Goal: Task Accomplishment & Management: Use online tool/utility

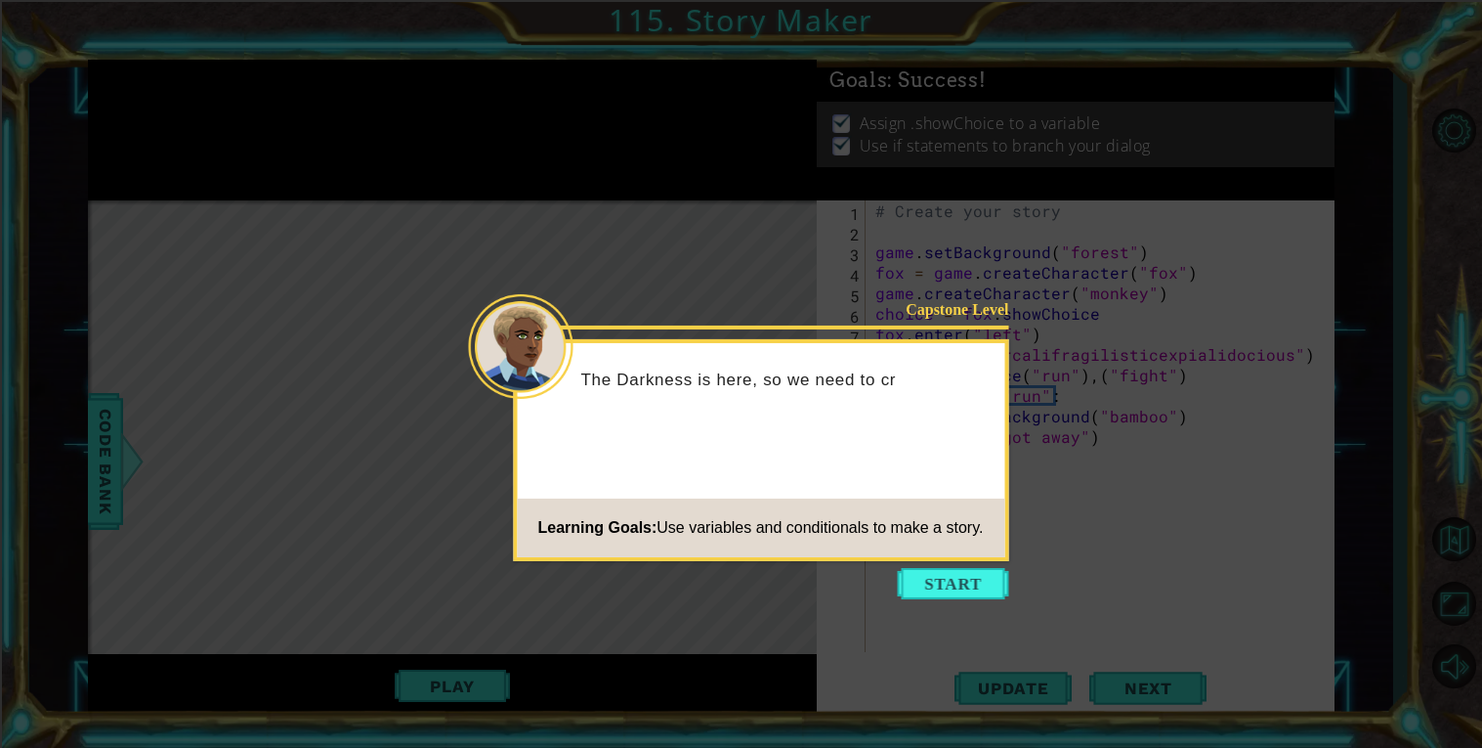
click at [977, 608] on icon at bounding box center [741, 374] width 1482 height 748
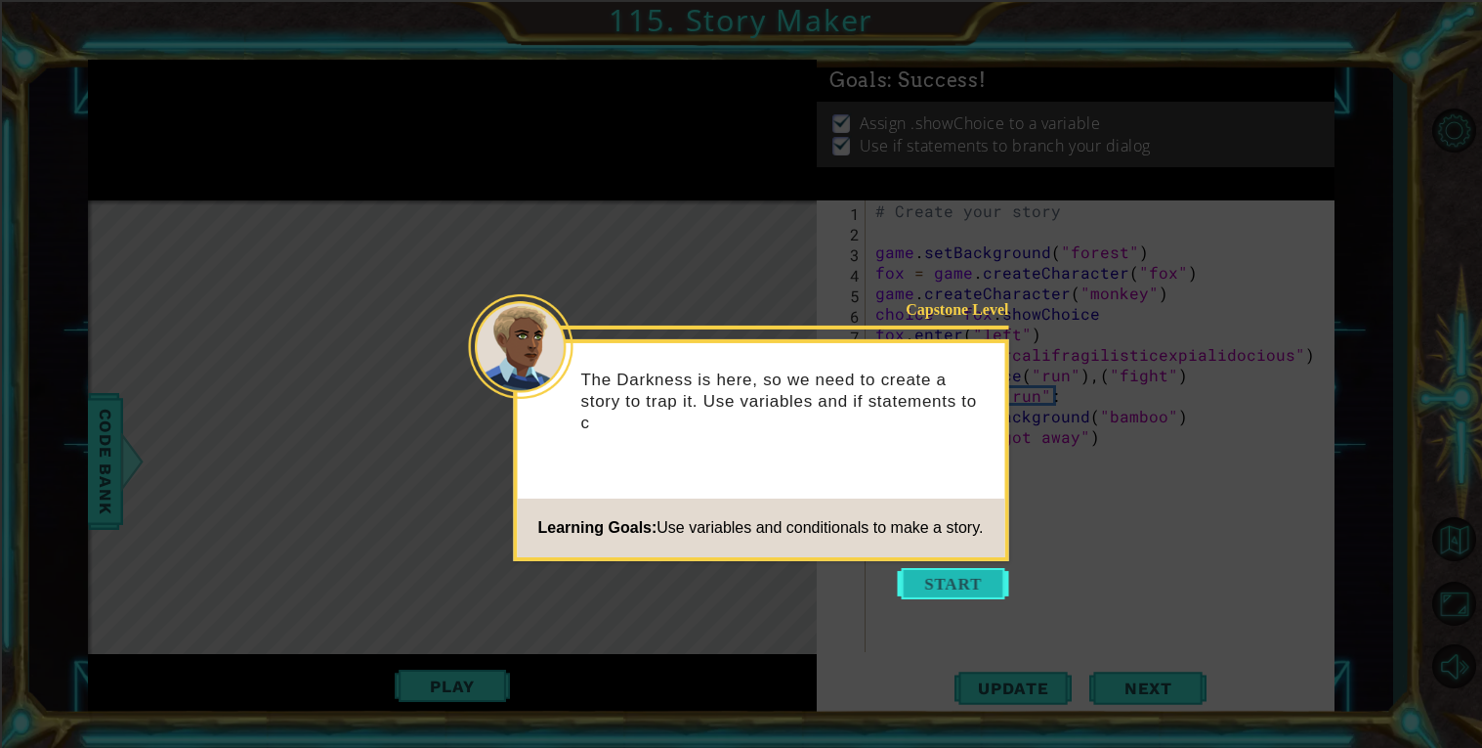
click at [968, 585] on button "Start" at bounding box center [953, 583] width 111 height 31
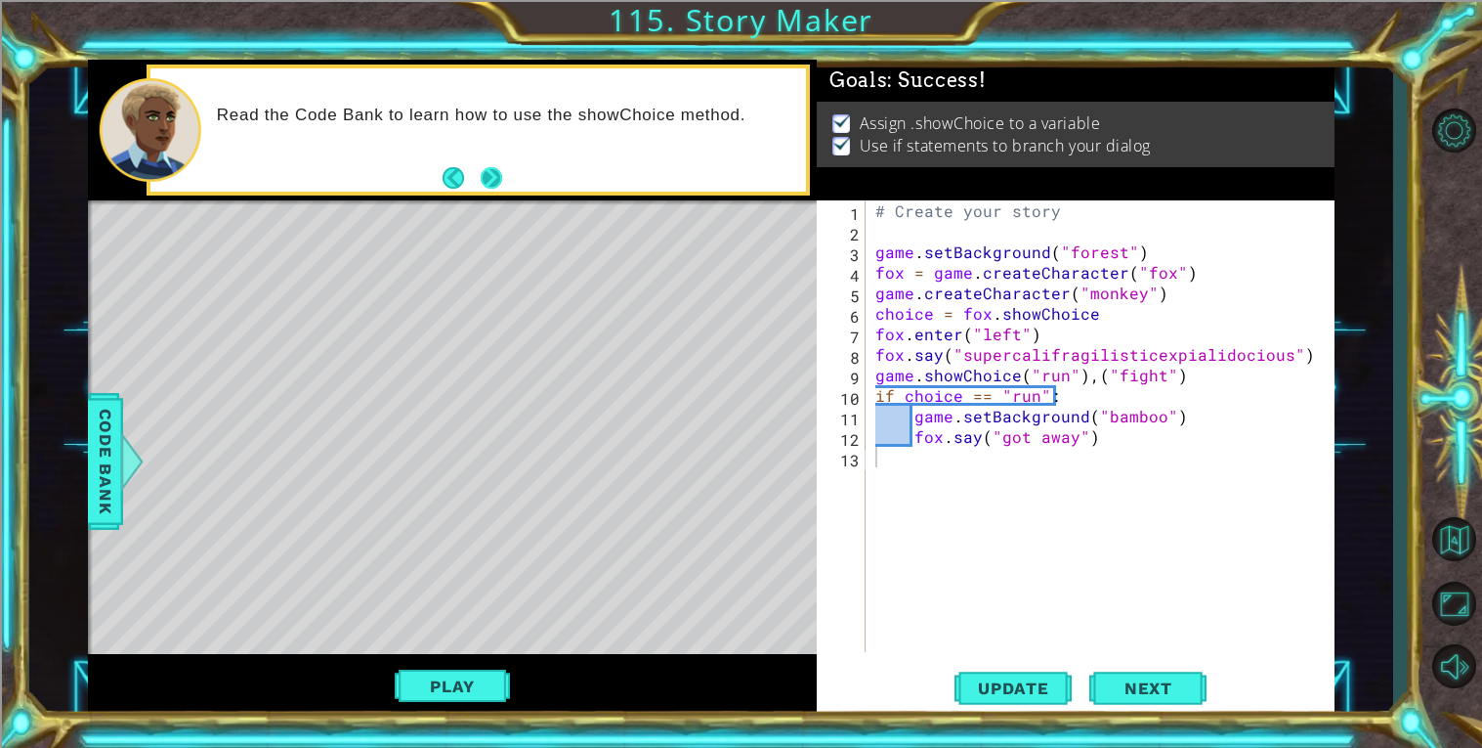
click at [493, 187] on button "Next" at bounding box center [491, 177] width 29 height 29
click at [1056, 397] on div "# Create your story game . setBackground ( "forest" ) fox = game . createCharac…" at bounding box center [1106, 446] width 468 height 492
click at [993, 396] on div "# Create your story game . setBackground ( "forest" ) fox = game . createCharac…" at bounding box center [1106, 446] width 468 height 492
click at [502, 687] on button "Play" at bounding box center [452, 685] width 114 height 37
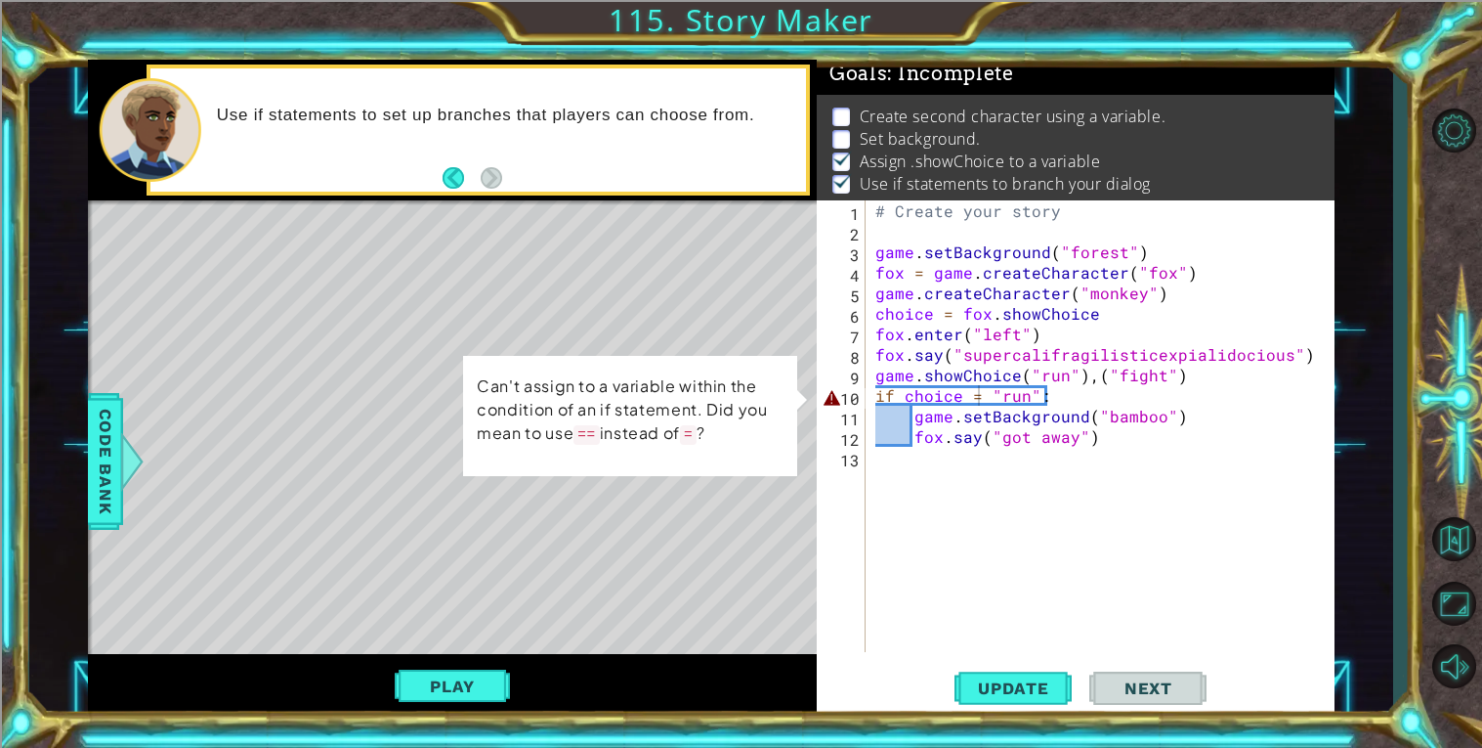
scroll to position [6, 0]
click at [472, 685] on button "Play" at bounding box center [452, 685] width 114 height 37
click at [987, 396] on div "# Create your story game . setBackground ( "forest" ) fox = game . createCharac…" at bounding box center [1106, 446] width 468 height 492
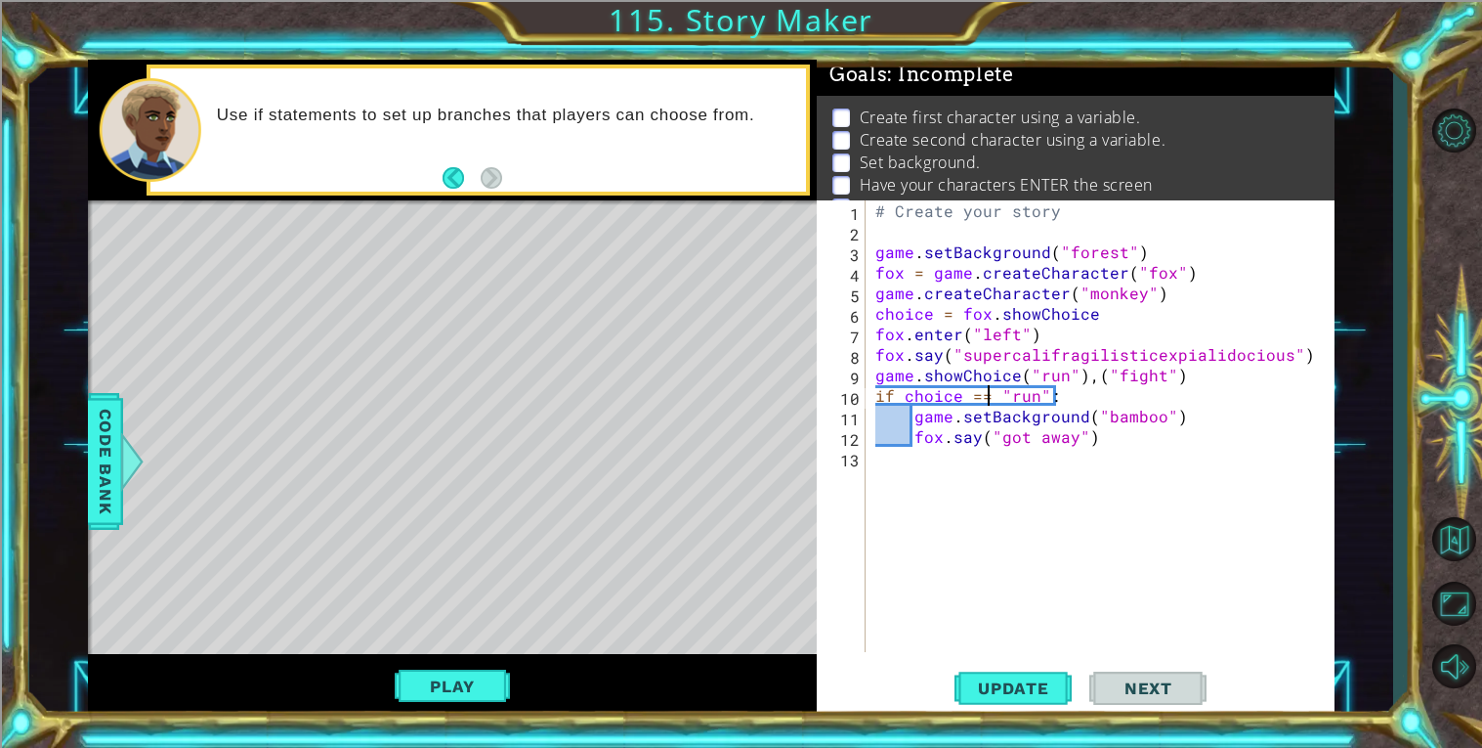
click at [438, 664] on div "Play" at bounding box center [452, 686] width 729 height 64
click at [446, 673] on button "Play" at bounding box center [452, 685] width 114 height 37
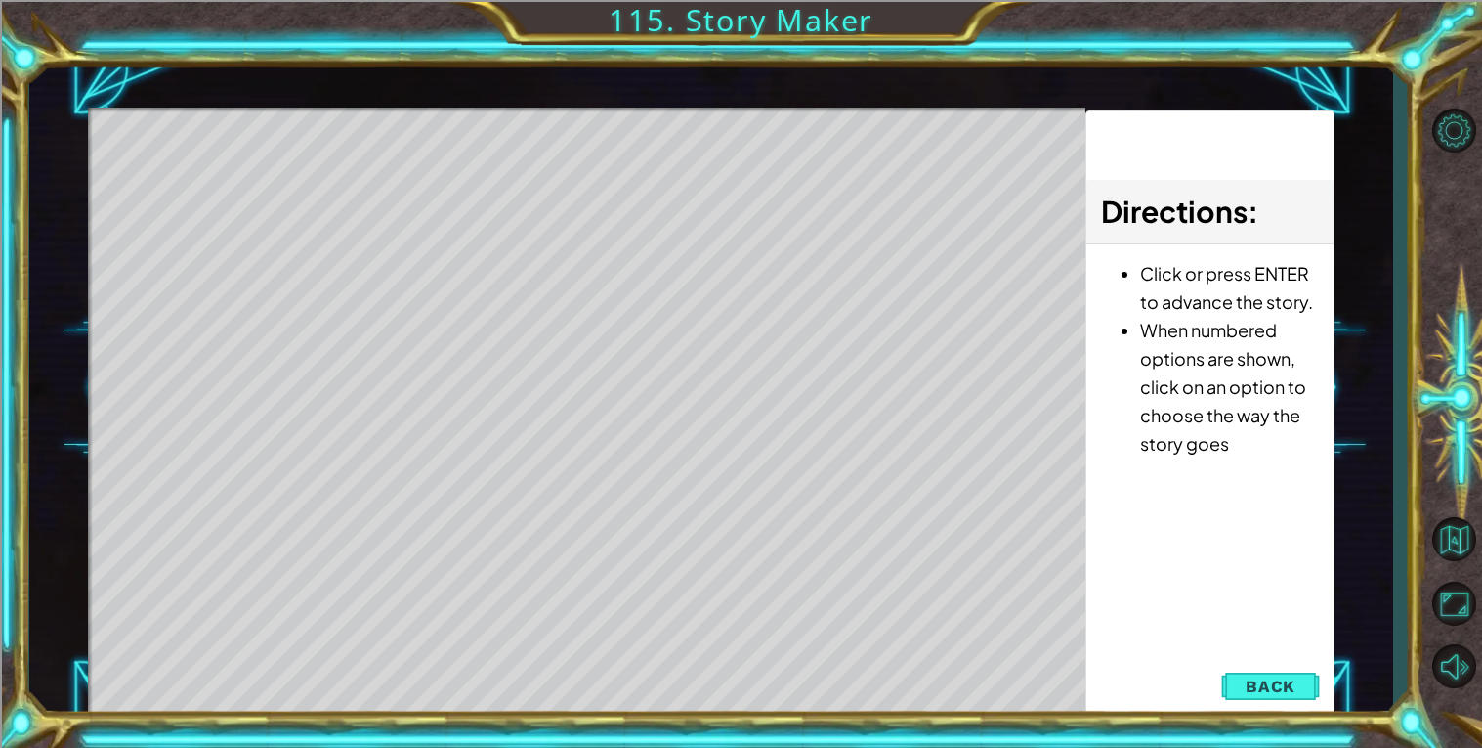
click at [446, 673] on div "Level Map" at bounding box center [539, 395] width 903 height 576
click at [619, 603] on div "Level Map" at bounding box center [539, 395] width 903 height 576
click at [635, 602] on div "Level Map" at bounding box center [539, 395] width 903 height 576
click at [606, 143] on div "Level Map" at bounding box center [539, 395] width 903 height 576
click at [1285, 676] on span "Back" at bounding box center [1271, 686] width 50 height 20
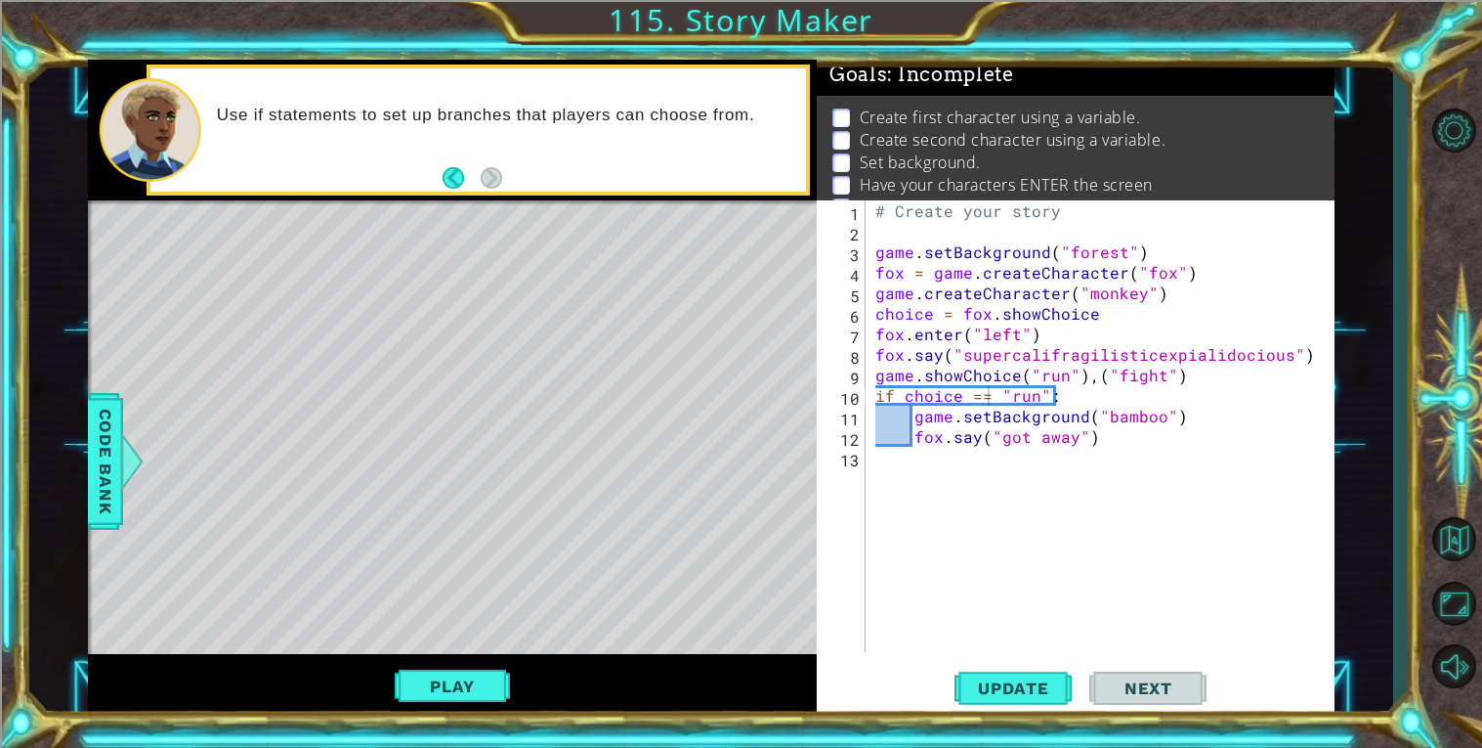
click at [1111, 373] on div "# Create your story game . setBackground ( "forest" ) fox = game . createCharac…" at bounding box center [1106, 446] width 468 height 492
click at [1092, 375] on div "# Create your story game . setBackground ( "forest" ) fox = game . createCharac…" at bounding box center [1106, 446] width 468 height 492
click at [1128, 374] on div "# Create your story game . setBackground ( "forest" ) fox = game . createCharac…" at bounding box center [1106, 446] width 468 height 492
click at [1139, 374] on div "# Create your story game . setBackground ( "forest" ) fox = game . createCharac…" at bounding box center [1106, 446] width 468 height 492
click at [102, 432] on span "Code Bank" at bounding box center [105, 461] width 31 height 119
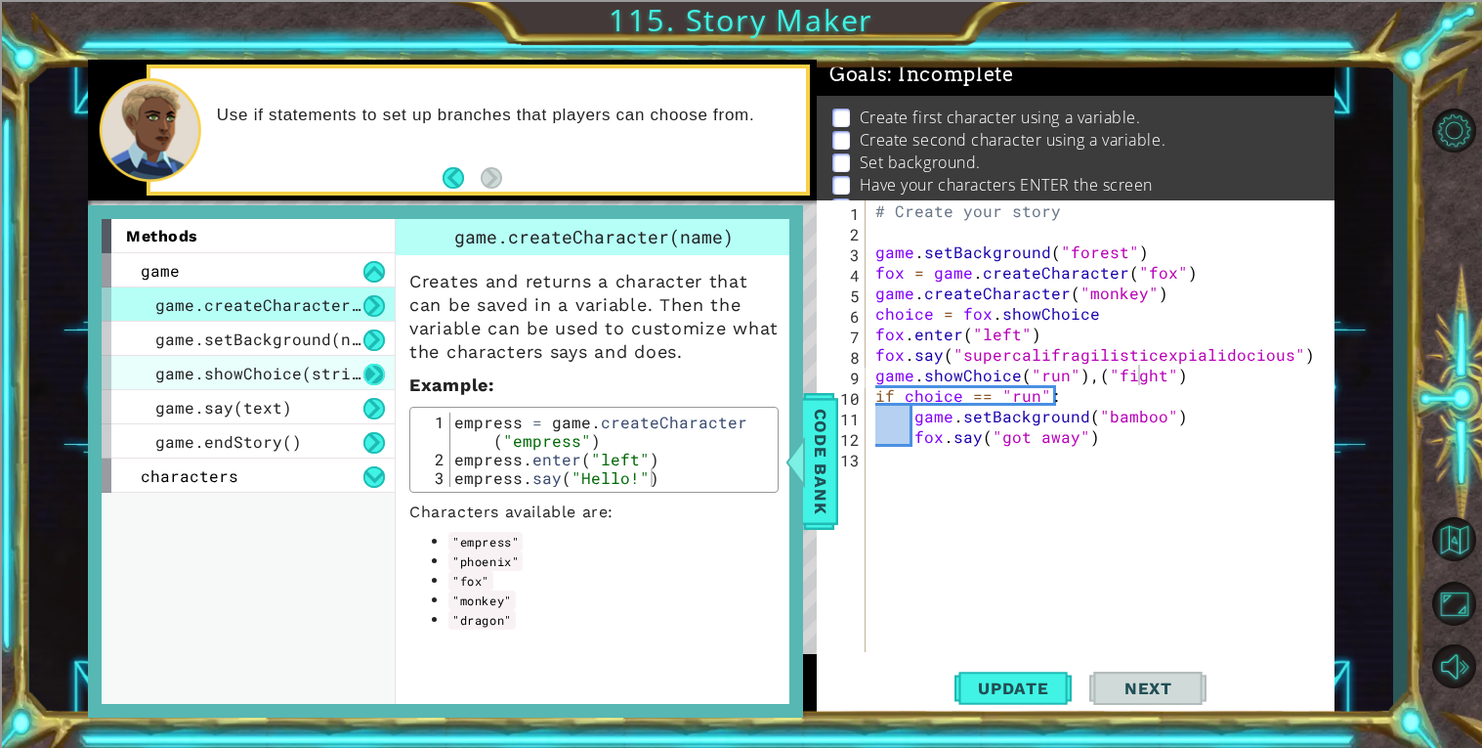
click at [364, 367] on button at bounding box center [374, 374] width 21 height 21
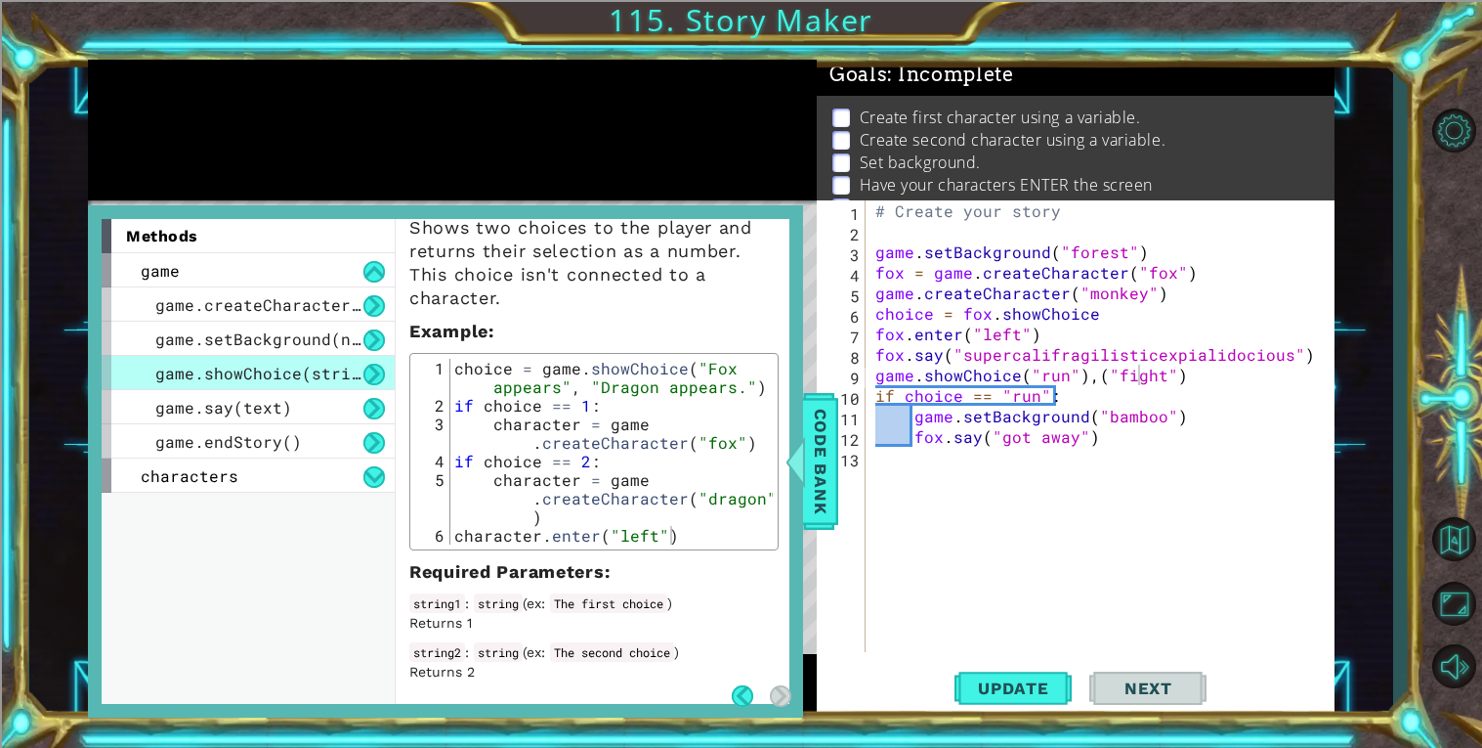
scroll to position [60, 0]
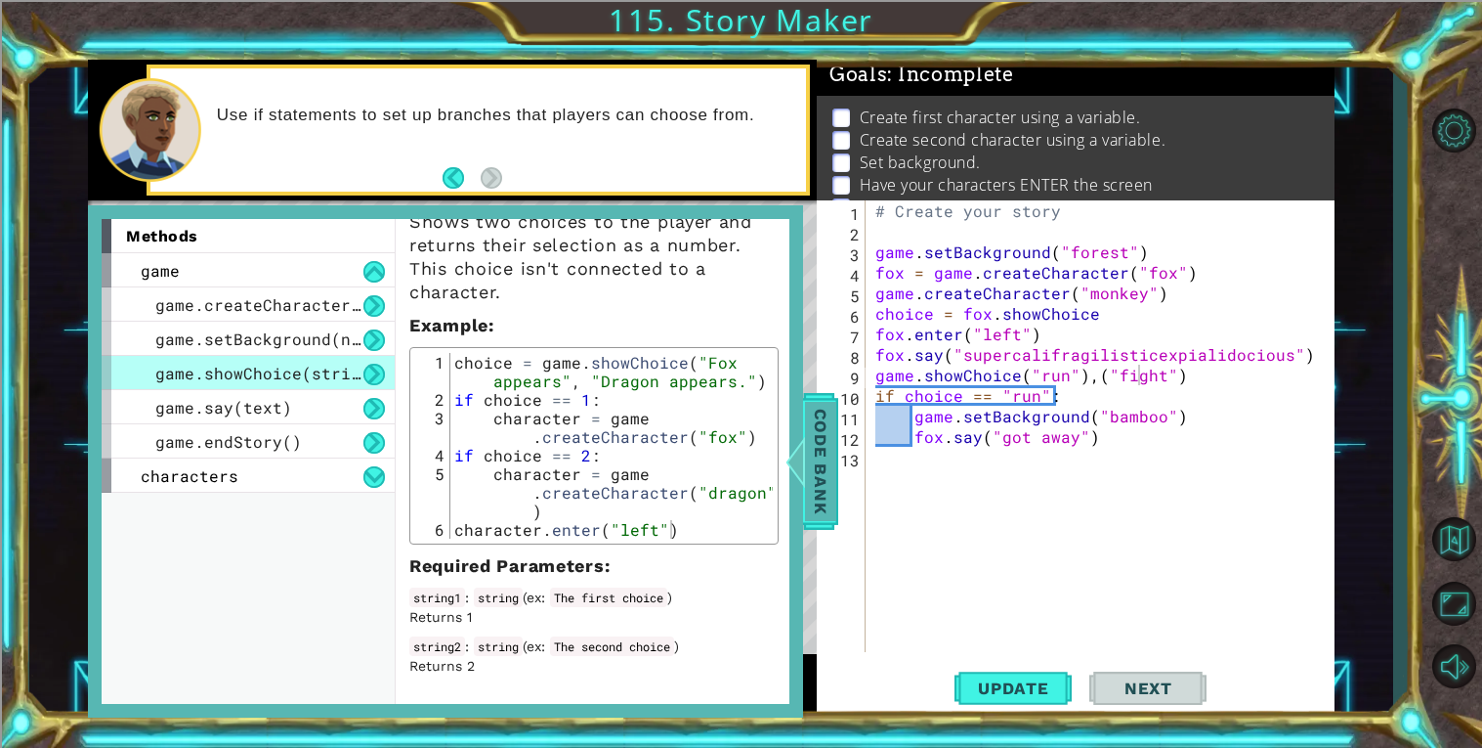
click at [810, 472] on span "Code Bank" at bounding box center [820, 461] width 31 height 119
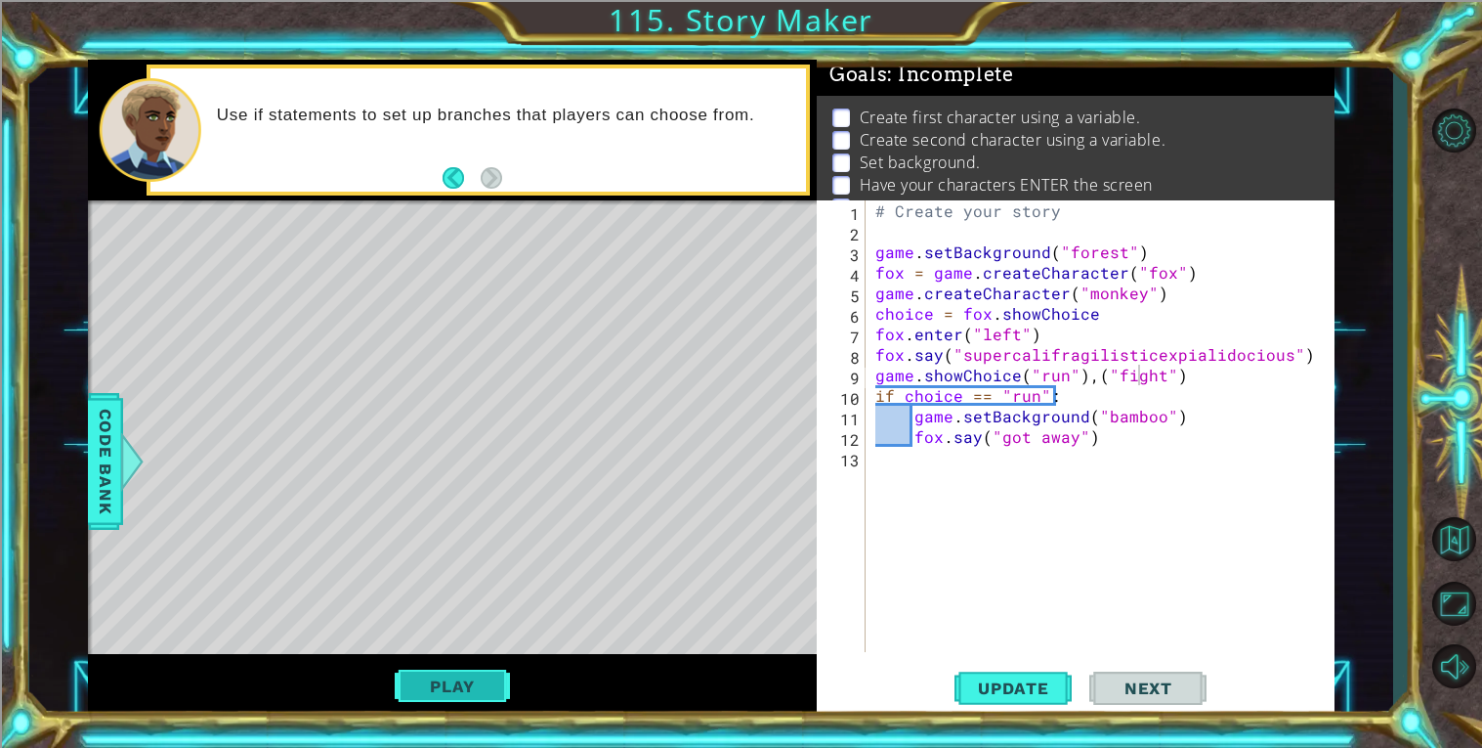
click at [490, 692] on button "Play" at bounding box center [452, 685] width 114 height 37
click at [444, 696] on button "Play" at bounding box center [452, 685] width 114 height 37
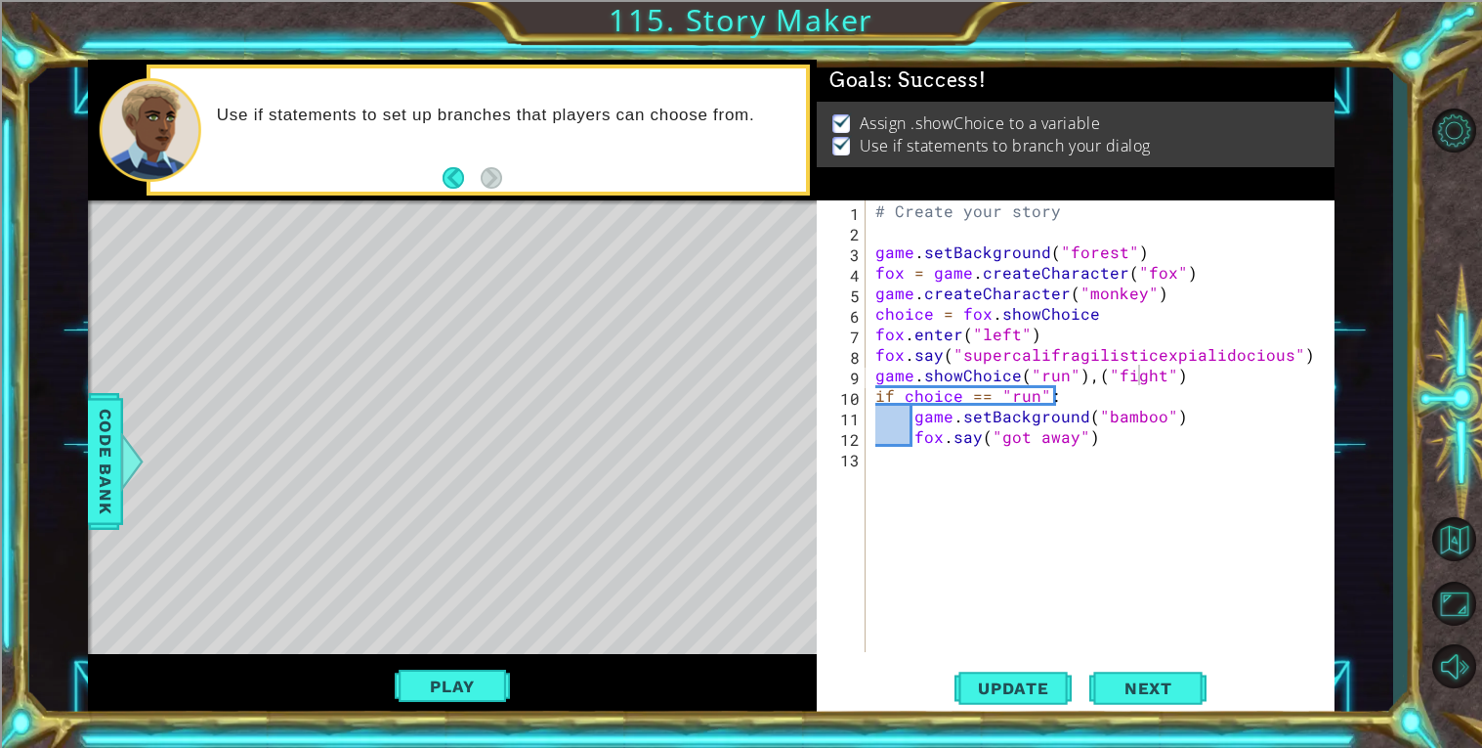
scroll to position [0, 0]
click at [988, 312] on div "# Create your story game . setBackground ( "forest" ) fox = game . createCharac…" at bounding box center [1106, 446] width 468 height 492
click at [1073, 317] on div "# Create your story game . setBackground ( "forest" ) fox = game . createCharac…" at bounding box center [1106, 446] width 468 height 492
drag, startPoint x: 1020, startPoint y: 321, endPoint x: 953, endPoint y: 318, distance: 67.5
click at [953, 318] on div "# Create your story game . setBackground ( "forest" ) fox = game . createCharac…" at bounding box center [1106, 446] width 468 height 492
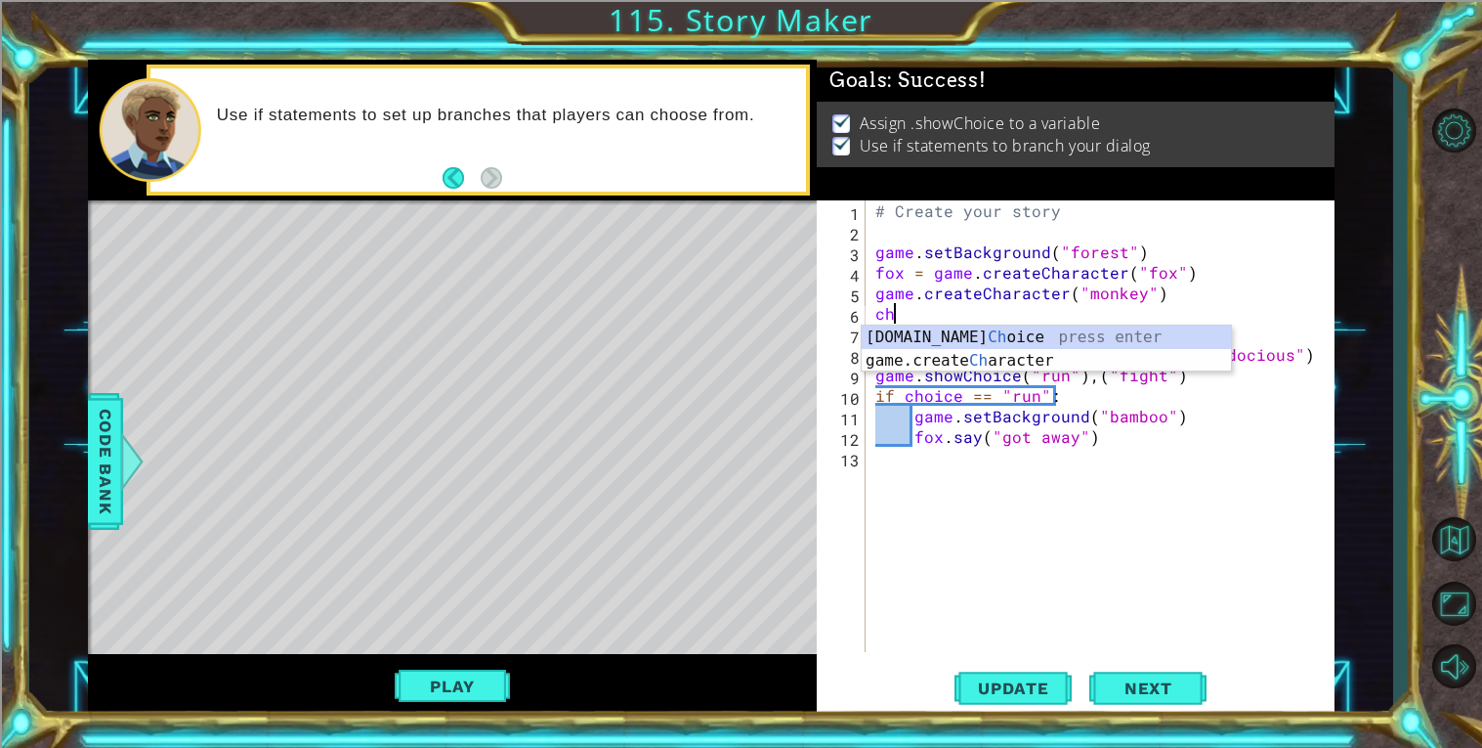
type textarea "c"
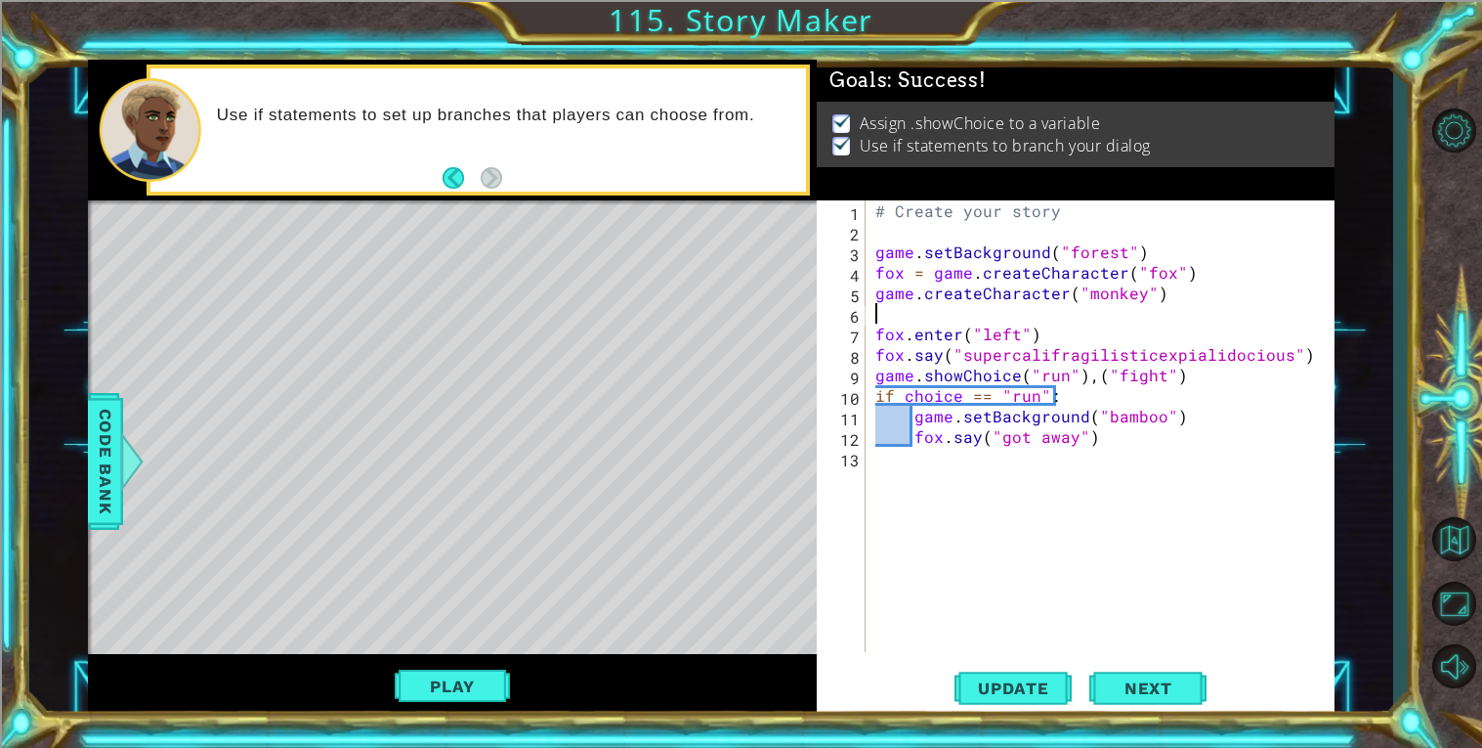
click at [876, 301] on div "# Create your story game . setBackground ( "forest" ) fox = game . createCharac…" at bounding box center [1106, 446] width 468 height 492
type textarea "monkey = game.createCharacter("monkey")"
click at [971, 689] on span "Update" at bounding box center [1014, 688] width 110 height 20
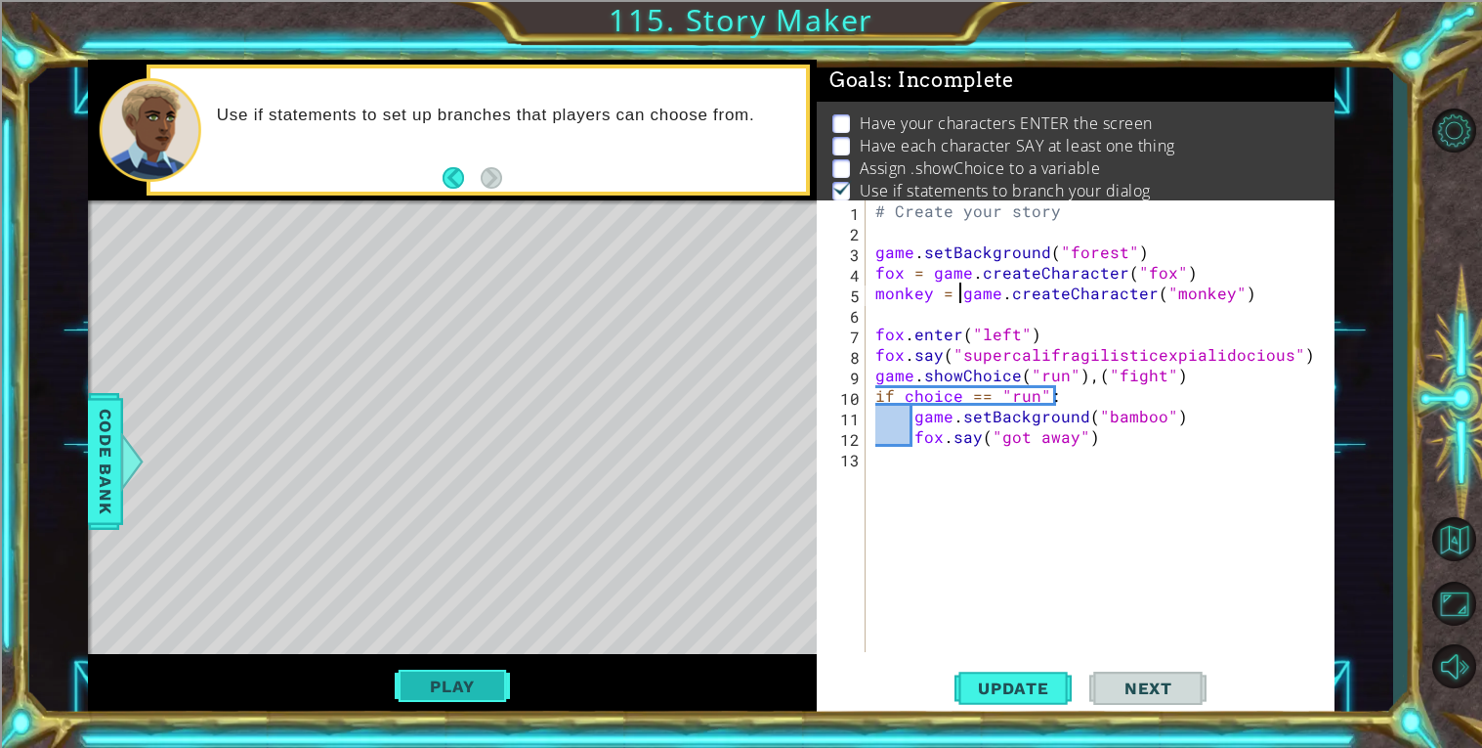
click at [466, 670] on button "Play" at bounding box center [452, 685] width 114 height 37
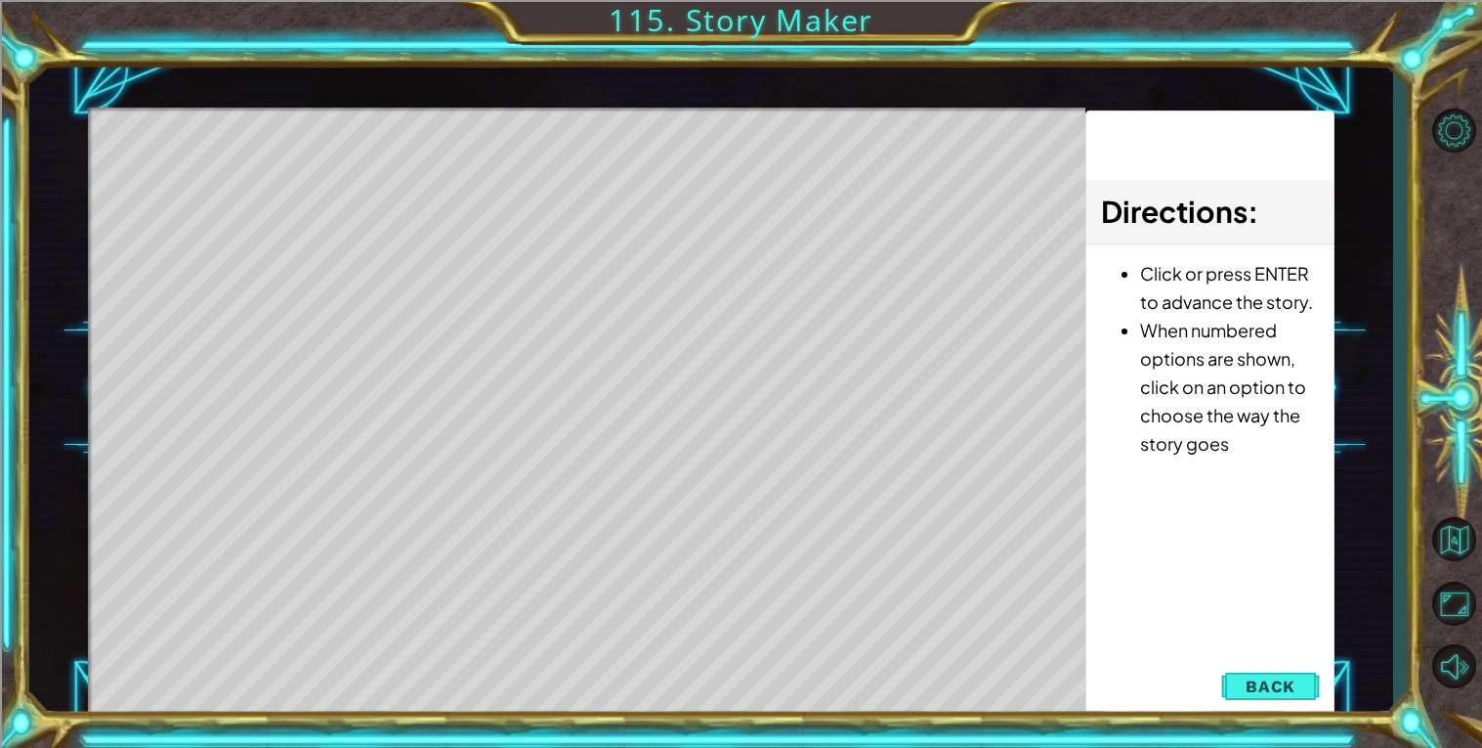
click at [578, 332] on div "Level Map" at bounding box center [539, 395] width 903 height 576
click at [579, 142] on div "Level Map" at bounding box center [539, 395] width 903 height 576
click at [1260, 686] on span "Back" at bounding box center [1271, 686] width 50 height 20
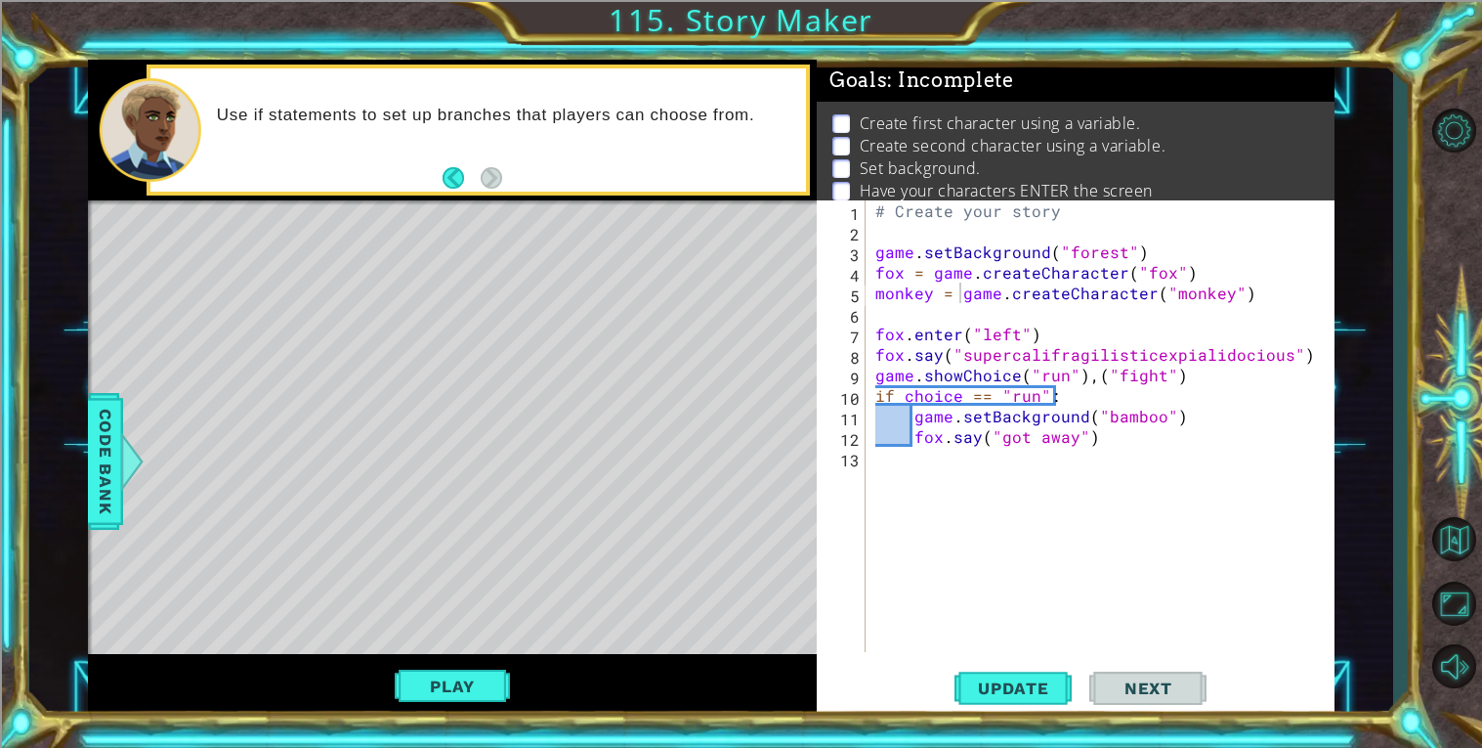
click at [880, 311] on div "# Create your story game . setBackground ( "forest" ) fox = game . createCharac…" at bounding box center [1106, 446] width 468 height 492
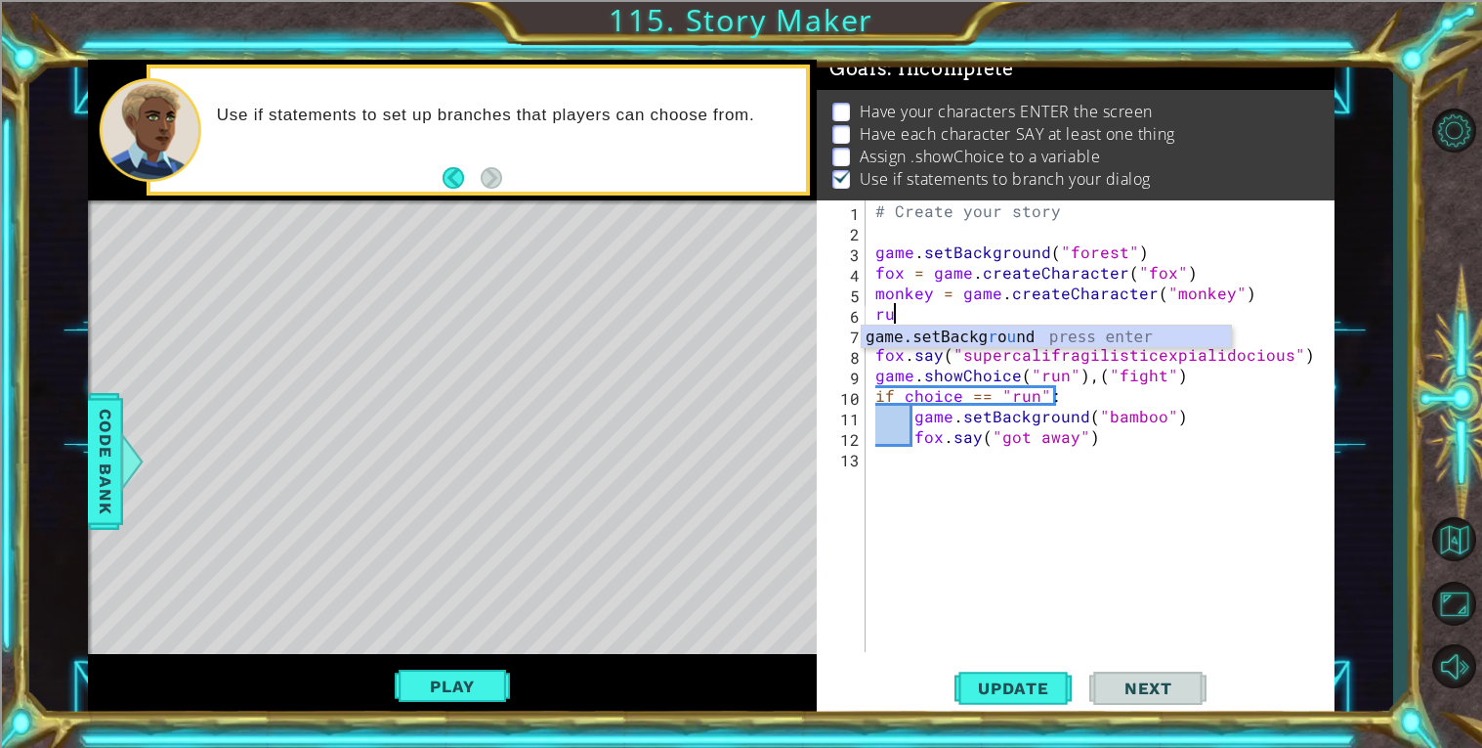
scroll to position [0, 0]
type textarea "r"
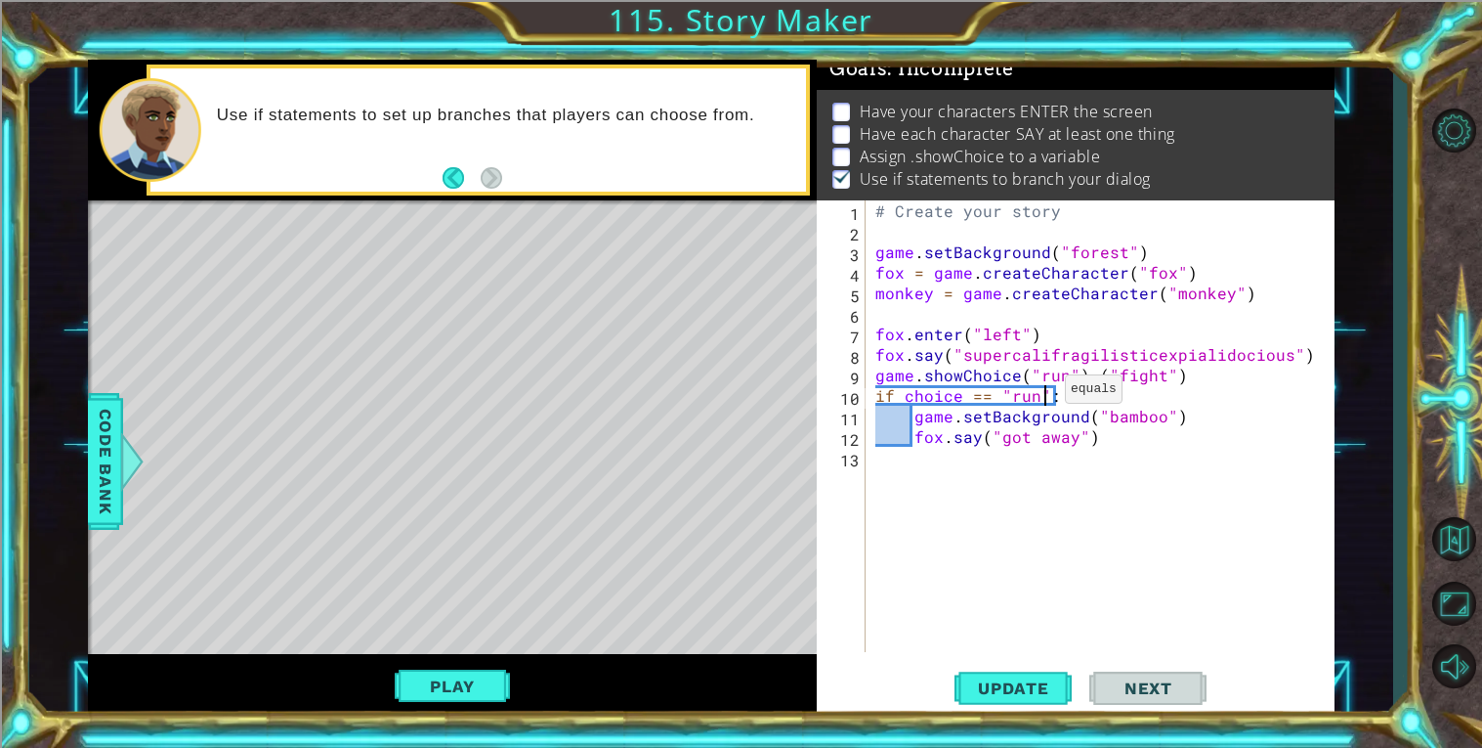
click at [1041, 393] on div "# Create your story game . setBackground ( "forest" ) fox = game . createCharac…" at bounding box center [1106, 446] width 468 height 492
type textarea "if choice == "1":"
click at [1012, 695] on span "Update" at bounding box center [1014, 688] width 110 height 20
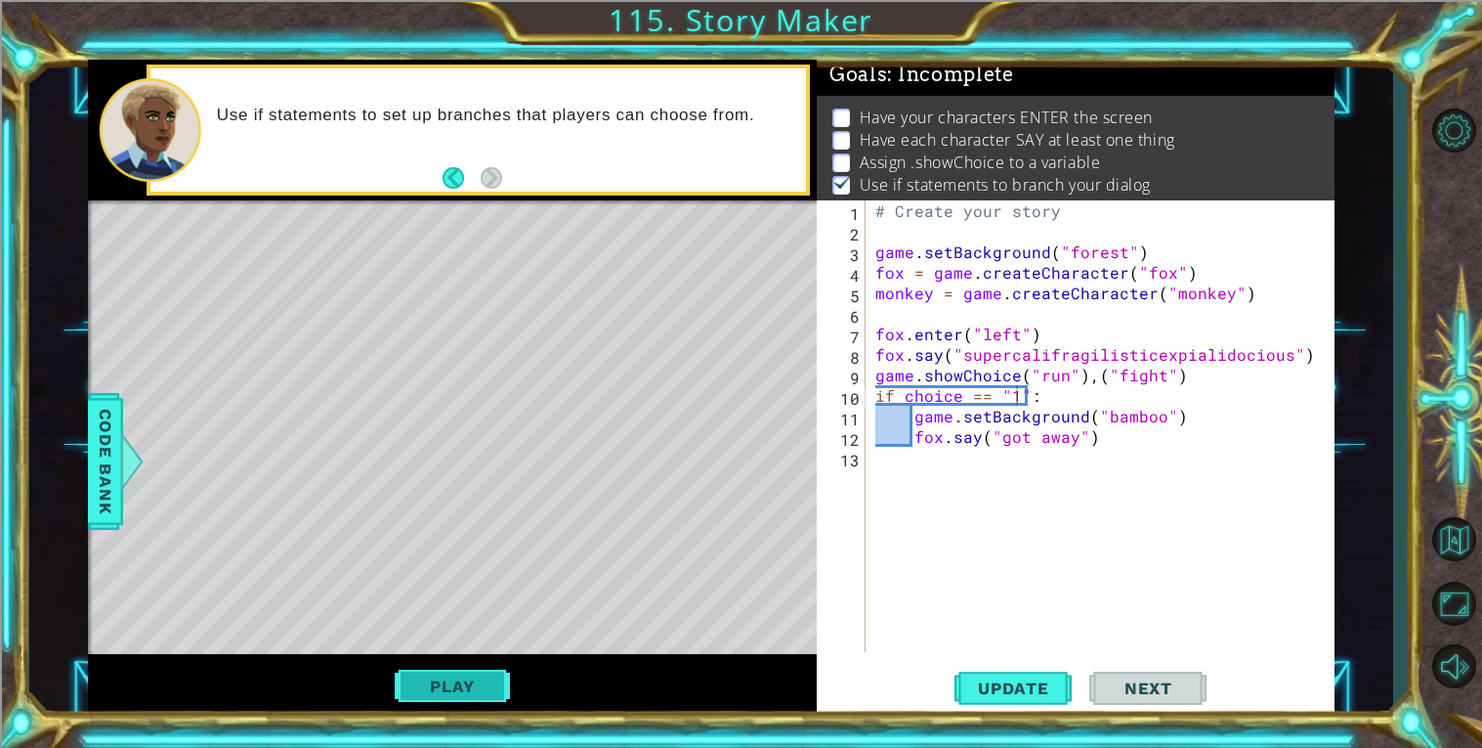
click at [465, 667] on button "Play" at bounding box center [452, 685] width 114 height 37
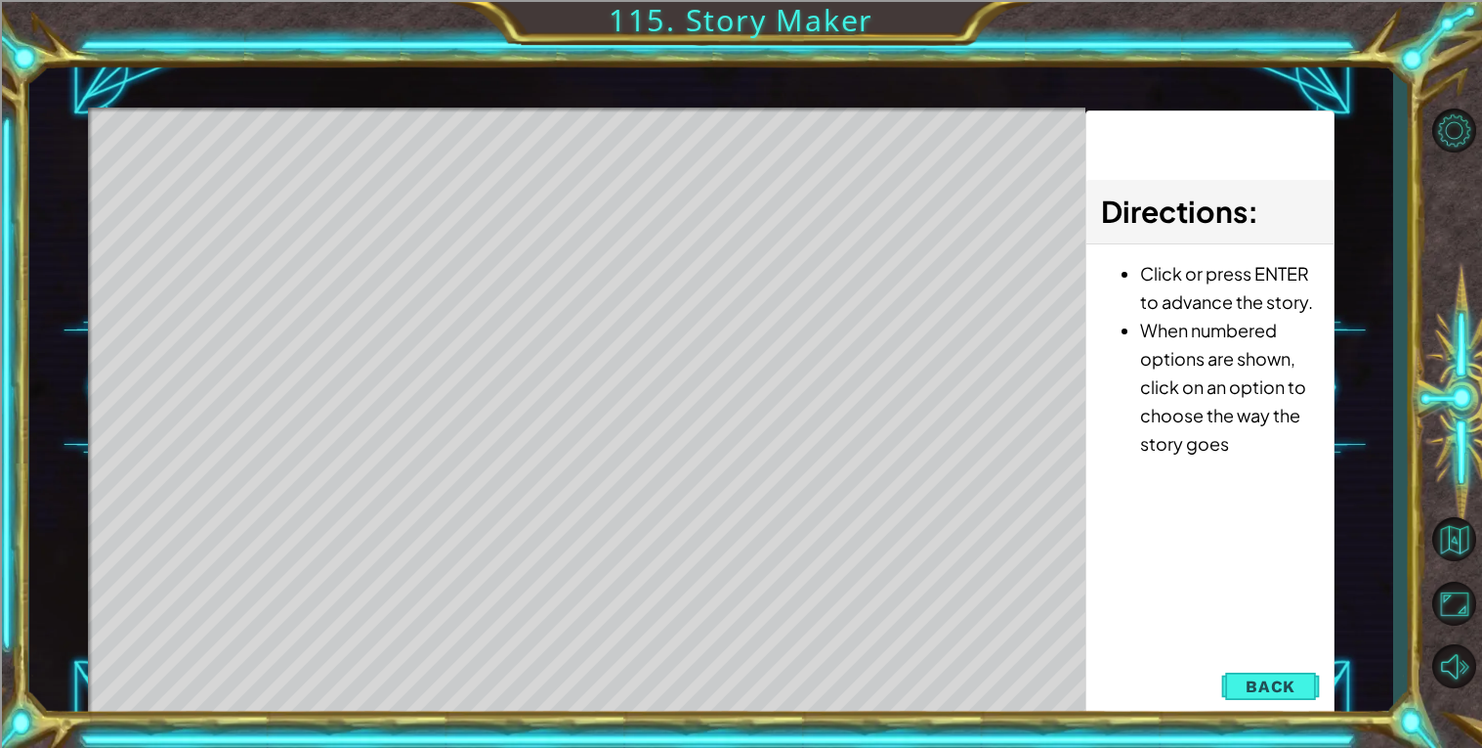
click at [577, 142] on div "Level Map" at bounding box center [539, 395] width 903 height 576
click at [583, 147] on div "Level Map" at bounding box center [539, 395] width 903 height 576
click at [1246, 679] on button "Back" at bounding box center [1270, 685] width 99 height 39
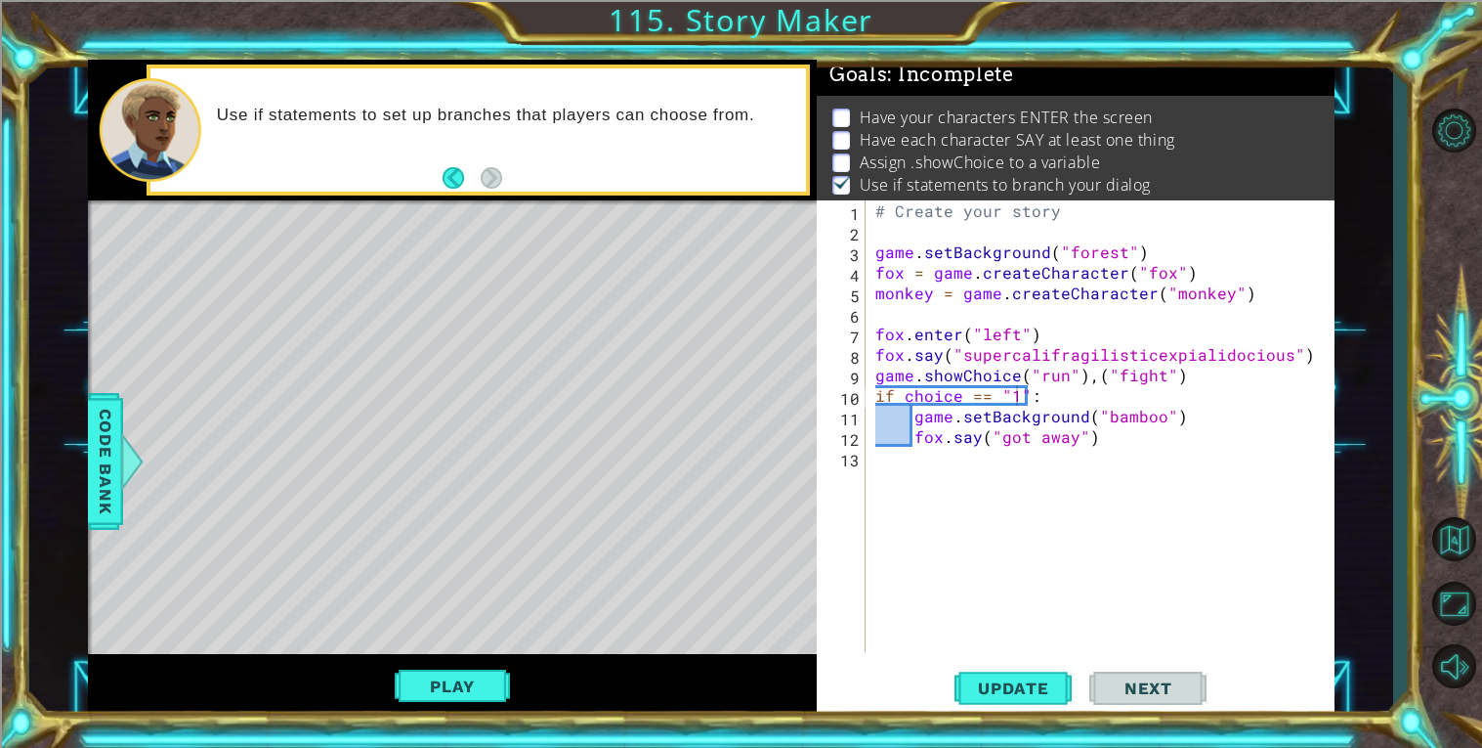
scroll to position [12, 0]
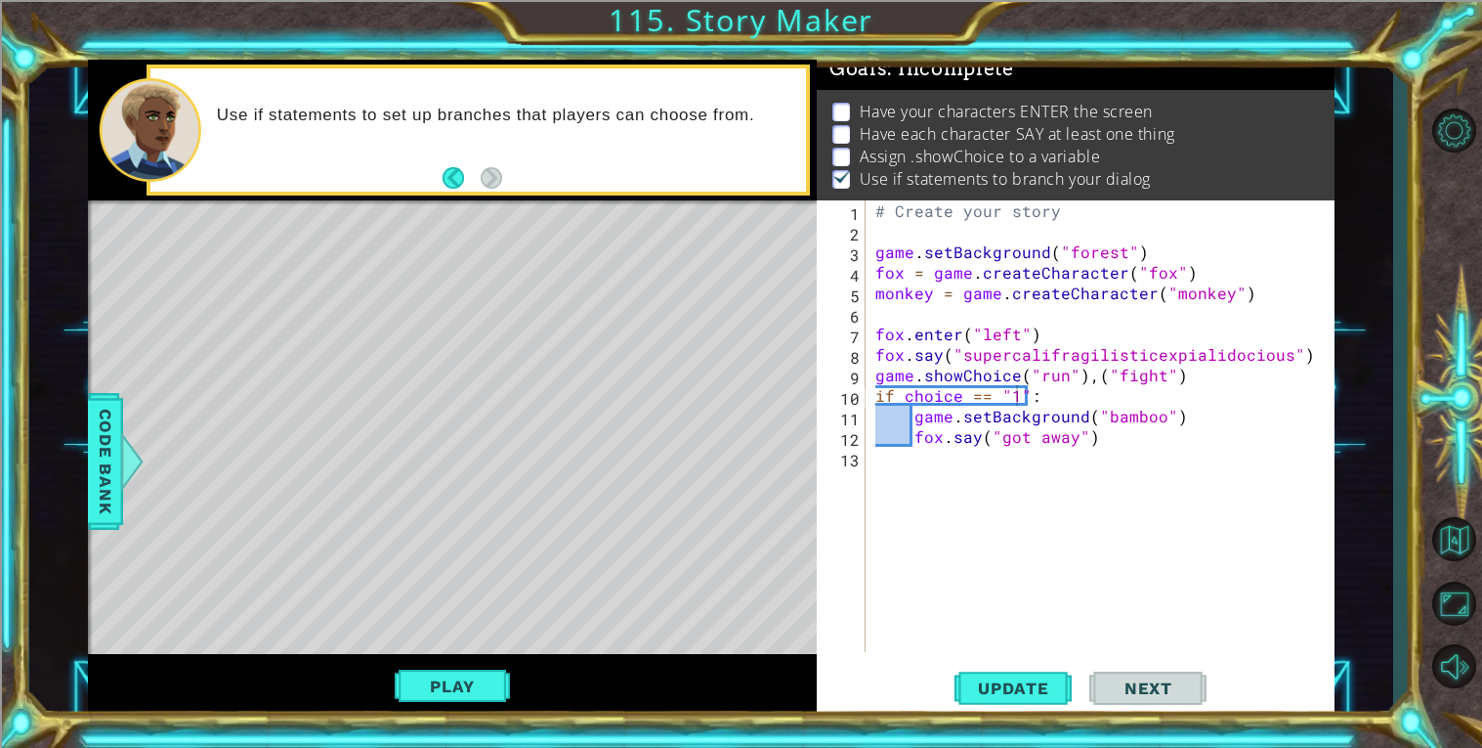
click at [924, 309] on div "# Create your story game . setBackground ( "forest" ) fox = game . createCharac…" at bounding box center [1106, 446] width 468 height 492
type textarea "c"
type textarea "C"
type textarea "c"
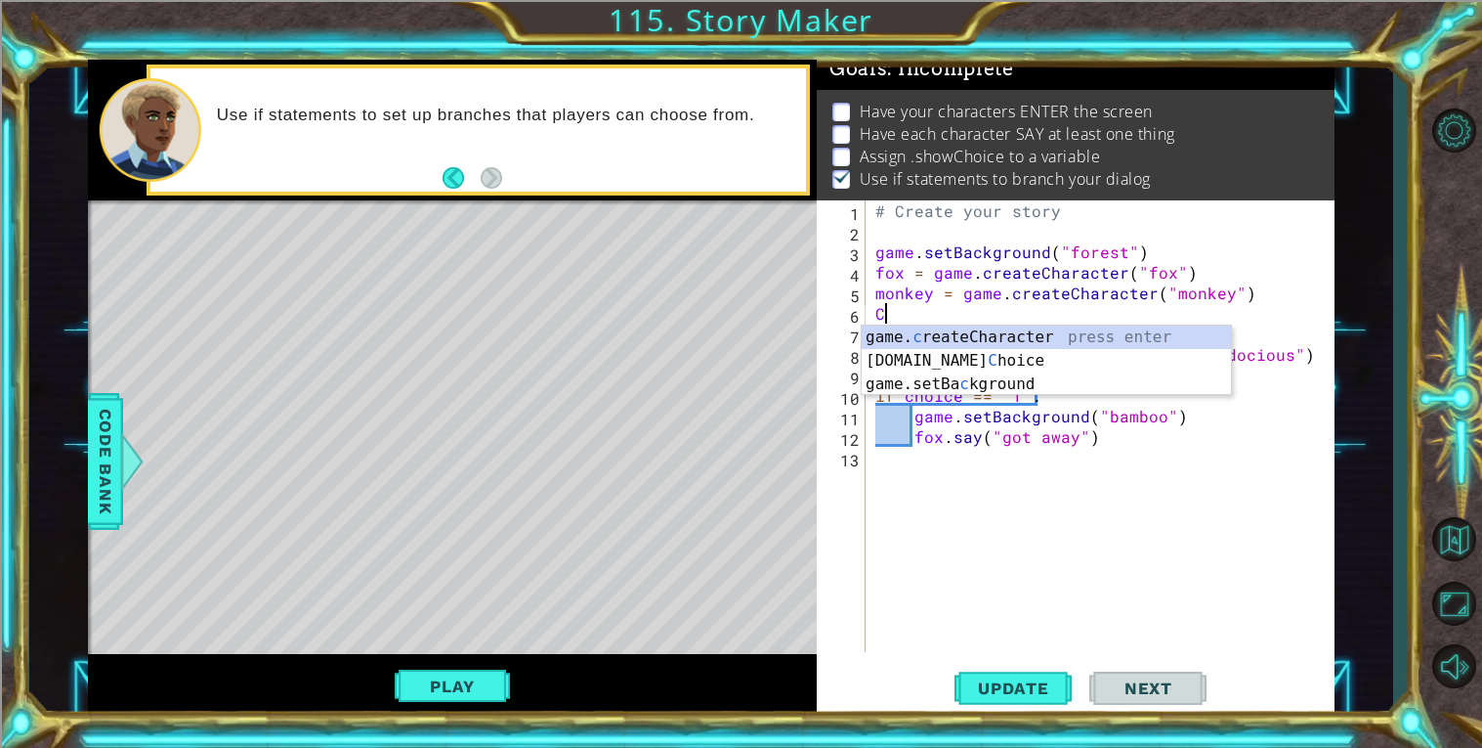
type textarea "Ch"
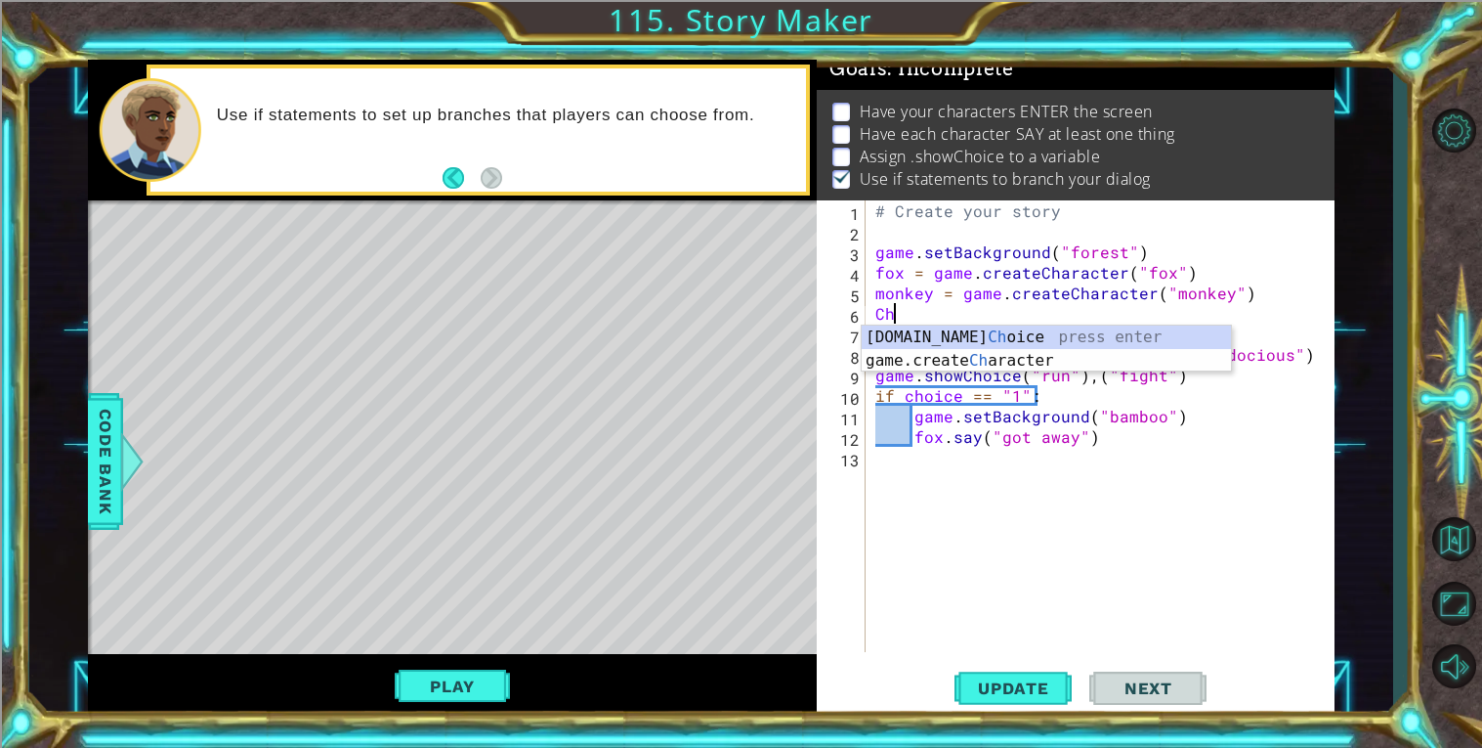
click at [1041, 580] on div "# Create your story game . setBackground ( "forest" ) fox = game . createCharac…" at bounding box center [1106, 446] width 468 height 492
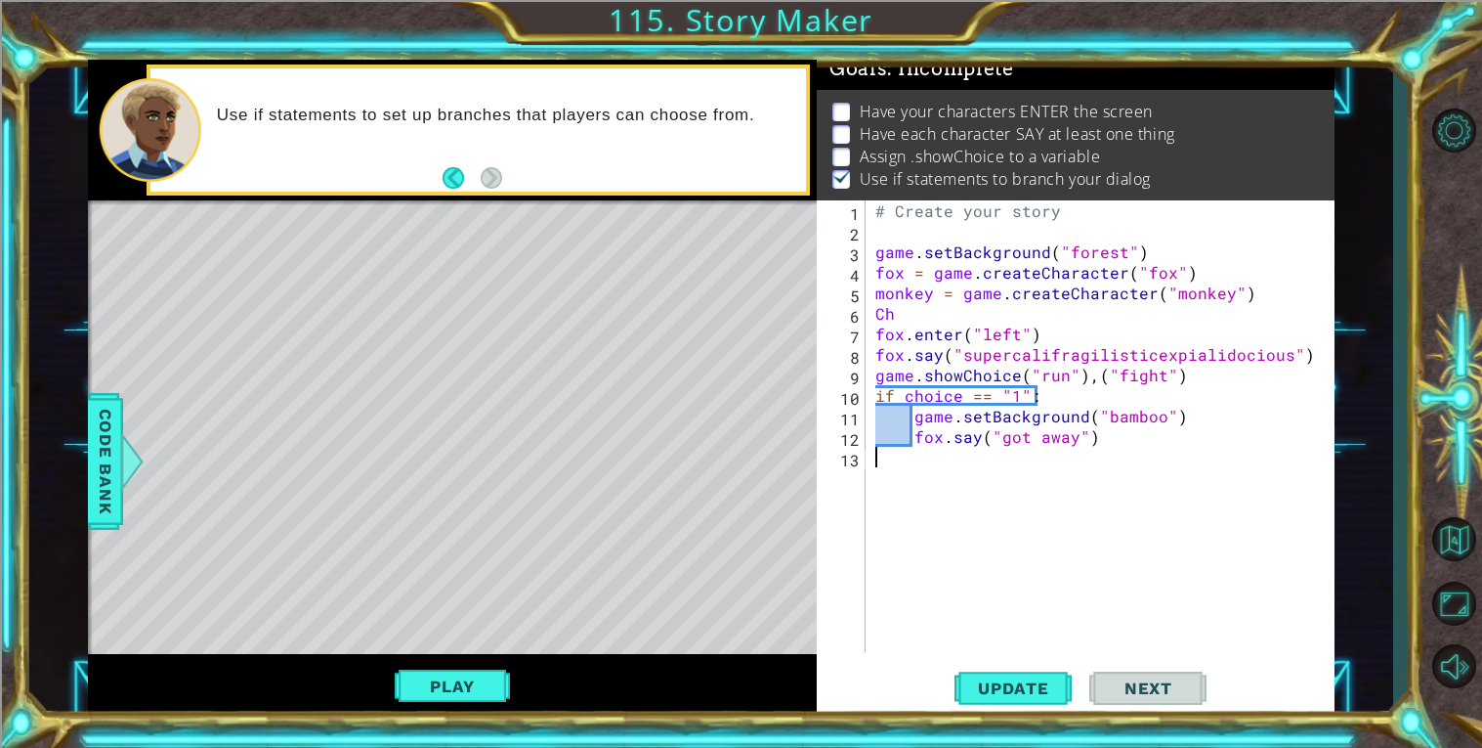
click at [1073, 376] on div "# Create your story game . setBackground ( "forest" ) fox = game . createCharac…" at bounding box center [1106, 446] width 468 height 492
click at [108, 469] on span "Code Bank" at bounding box center [105, 461] width 31 height 119
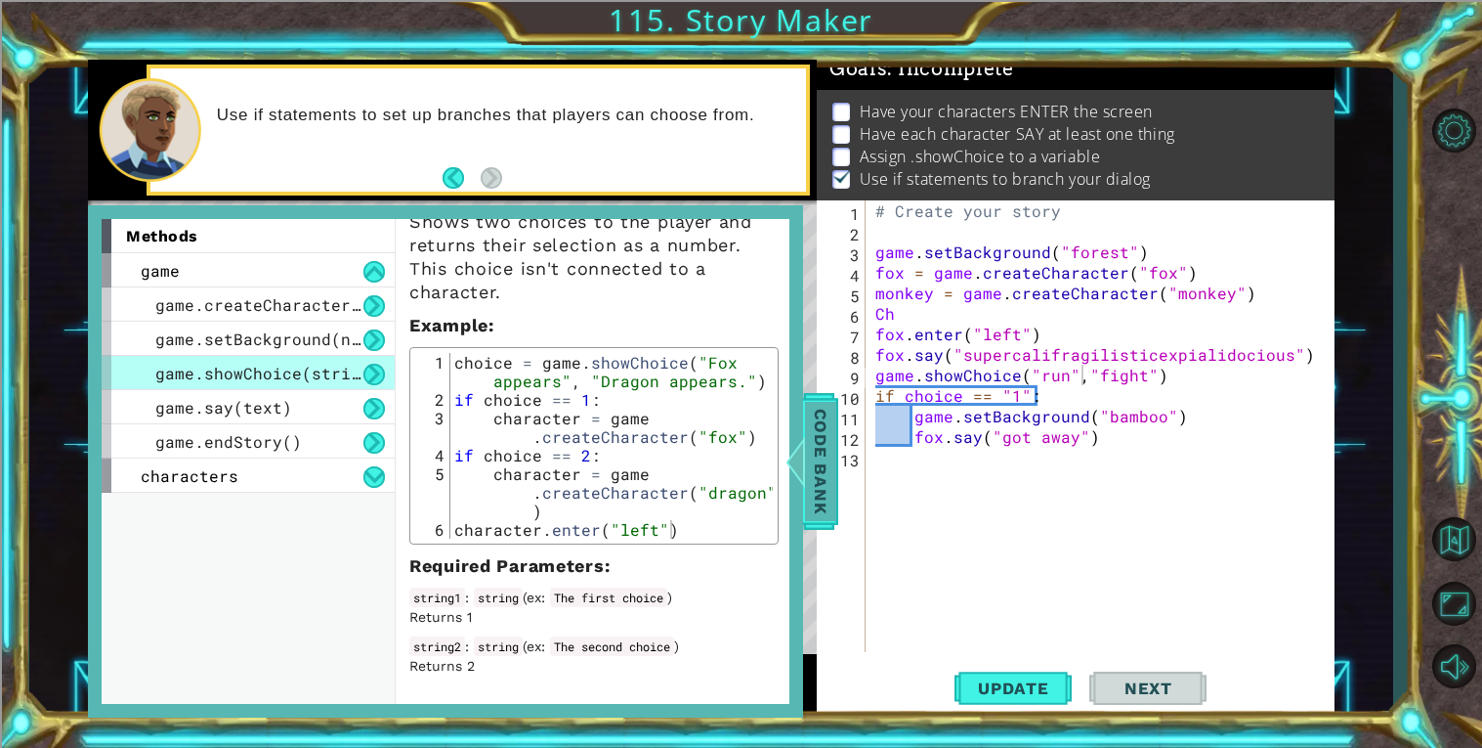
click at [813, 484] on span "Code Bank" at bounding box center [820, 461] width 31 height 119
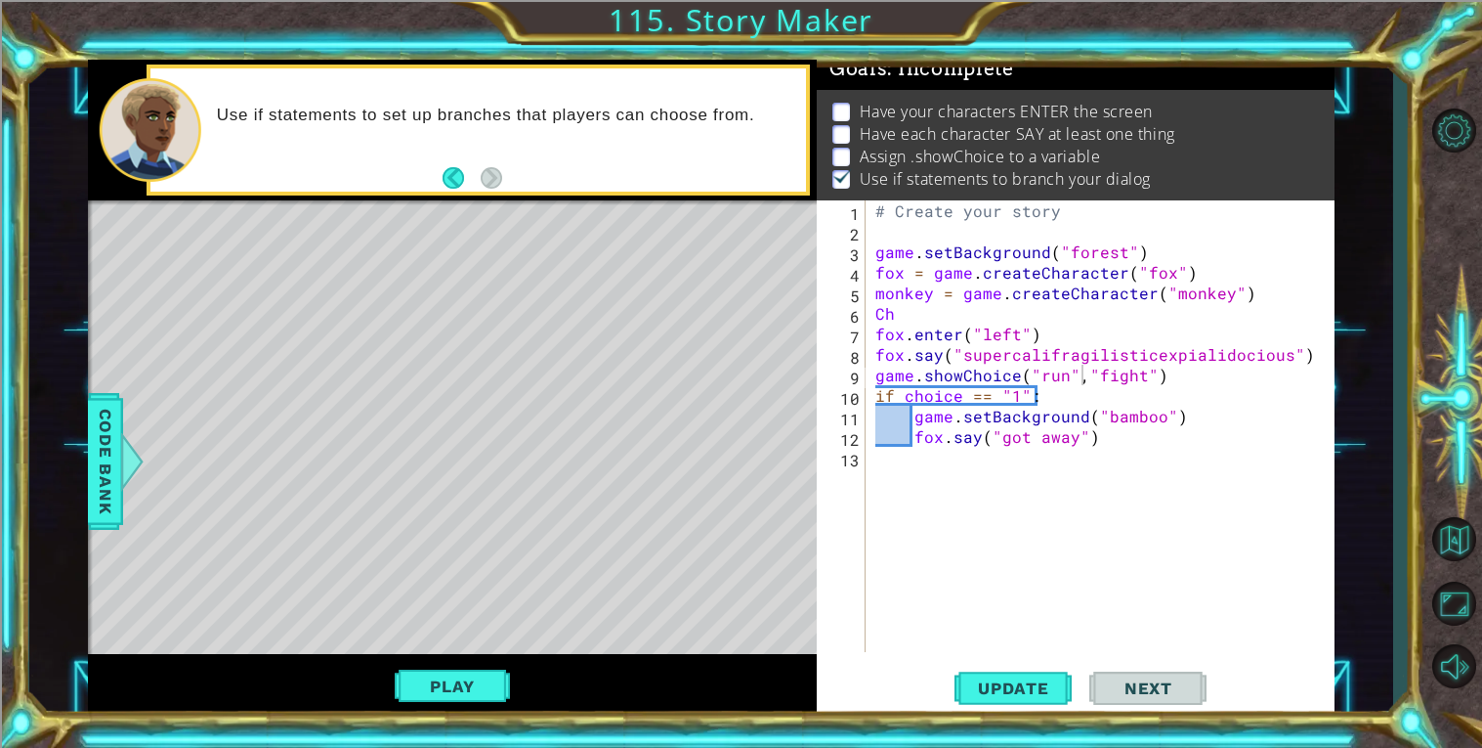
click at [1017, 394] on div "# Create your story game . setBackground ( "forest" ) fox = game . createCharac…" at bounding box center [1106, 446] width 468 height 492
type textarea "if choice == 1:"
click at [1199, 544] on div "# Create your story game . setBackground ( "forest" ) fox = game . createCharac…" at bounding box center [1106, 446] width 468 height 492
click at [1042, 688] on span "Update" at bounding box center [1014, 688] width 110 height 20
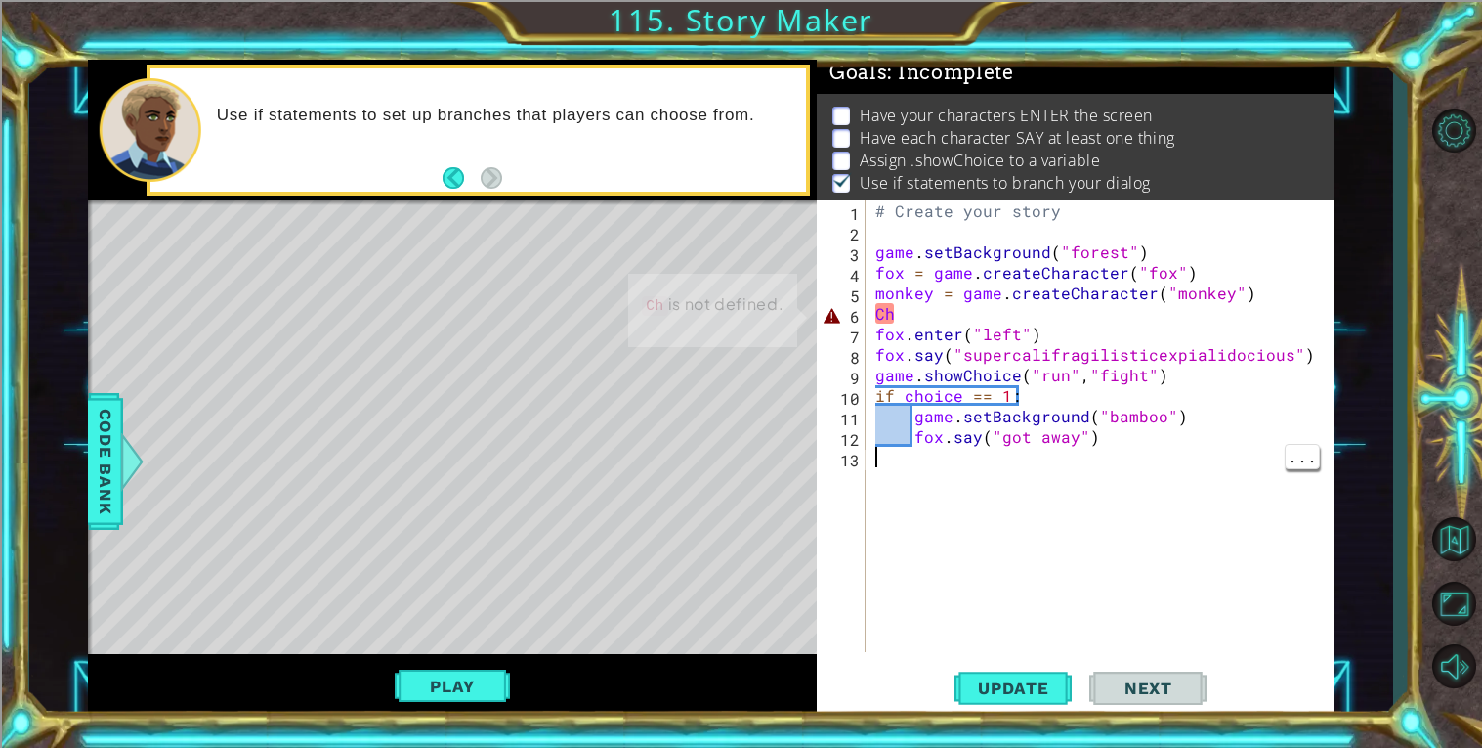
scroll to position [6, 0]
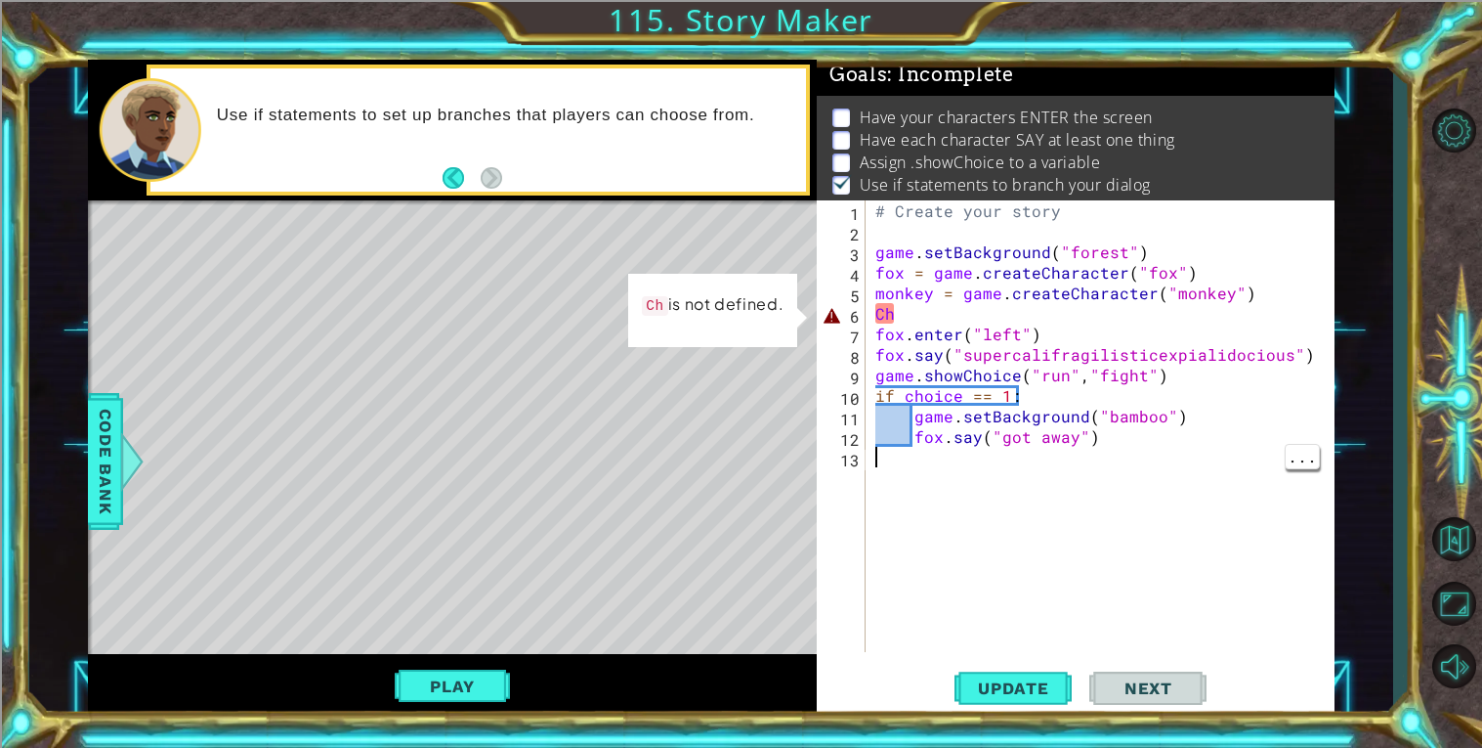
click at [901, 316] on div "# Create your story game . setBackground ( "forest" ) fox = game . createCharac…" at bounding box center [1106, 446] width 468 height 492
type textarea "C"
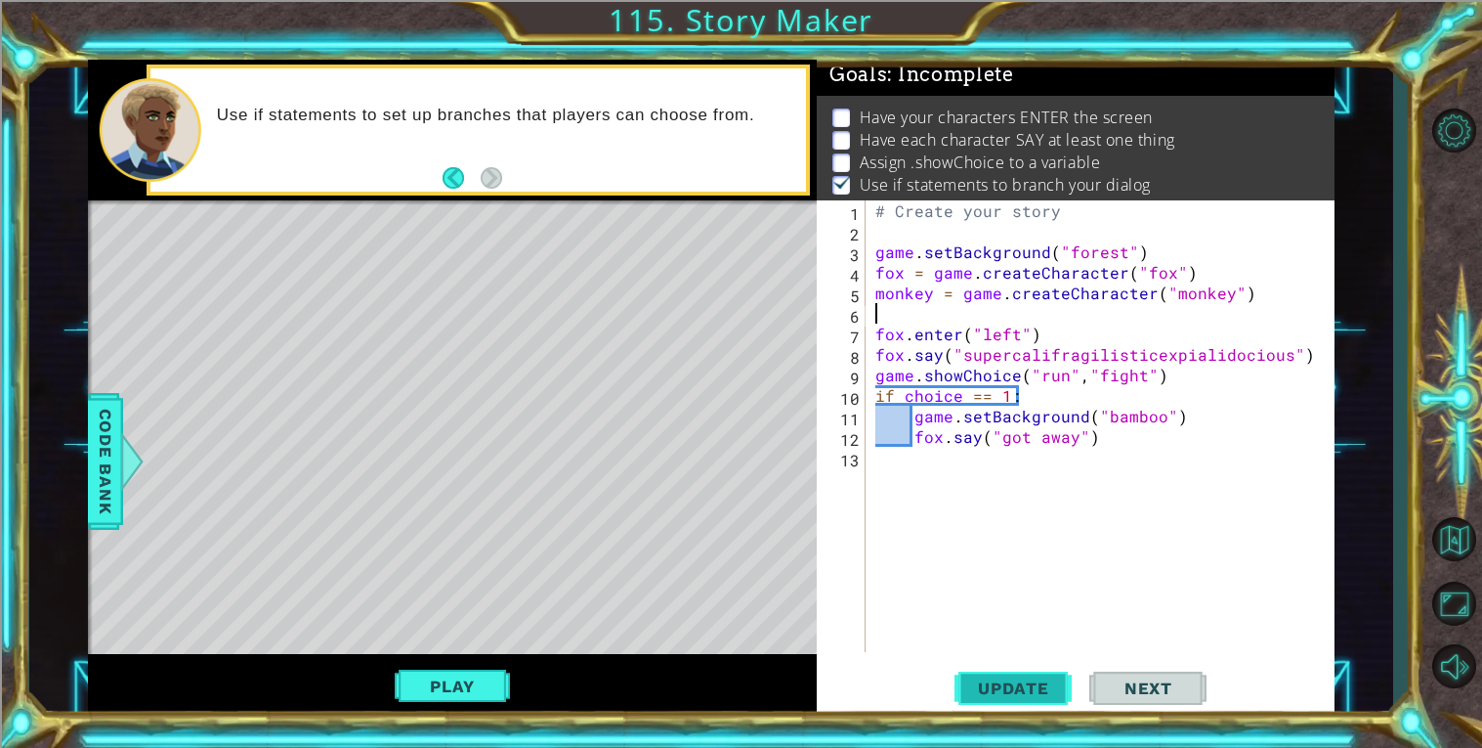
click at [1010, 690] on span "Update" at bounding box center [1014, 688] width 110 height 20
click at [504, 671] on button "Play" at bounding box center [452, 685] width 114 height 37
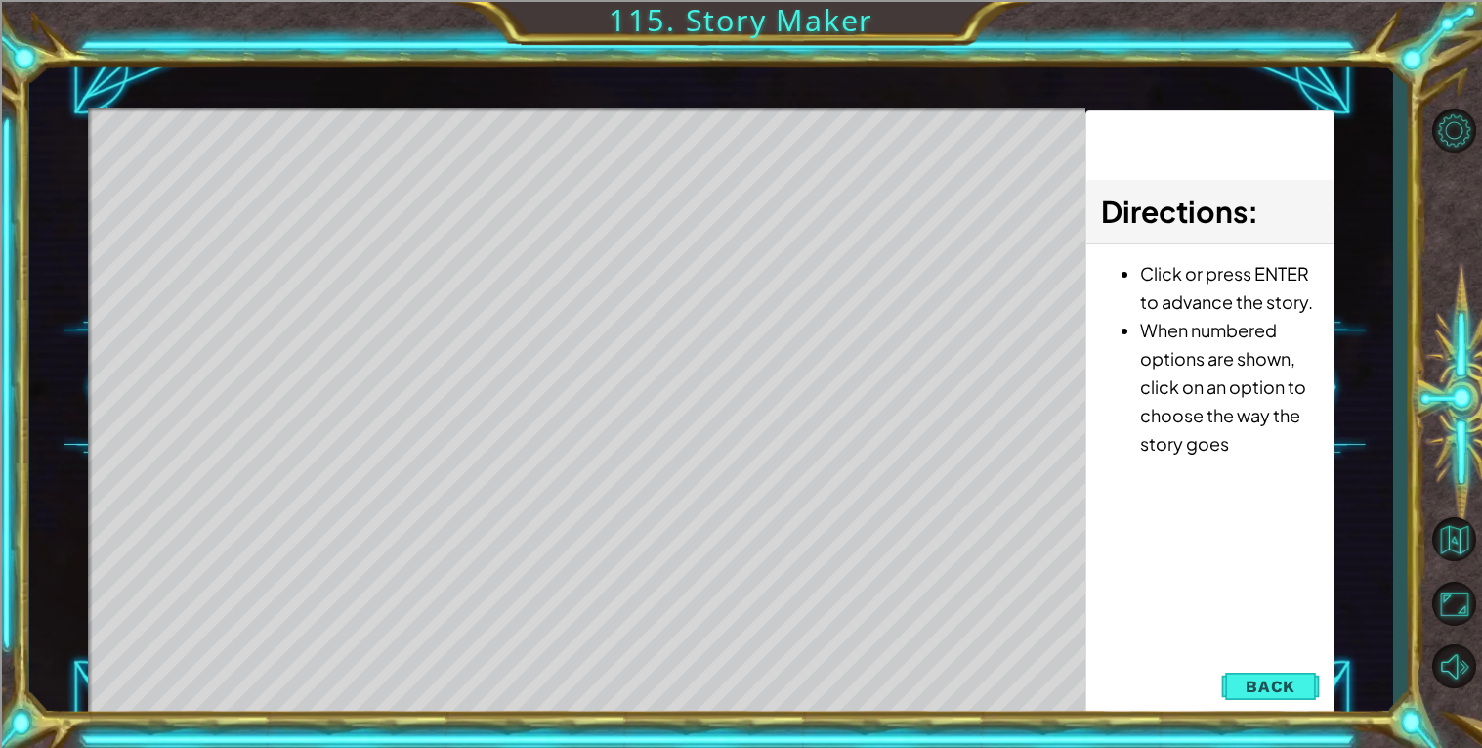
click at [592, 147] on div "Level Map" at bounding box center [539, 395] width 903 height 576
click at [590, 154] on div "Level Map" at bounding box center [539, 395] width 903 height 576
click at [594, 165] on div "Level Map" at bounding box center [539, 395] width 903 height 576
click at [1276, 700] on button "Back" at bounding box center [1270, 685] width 99 height 39
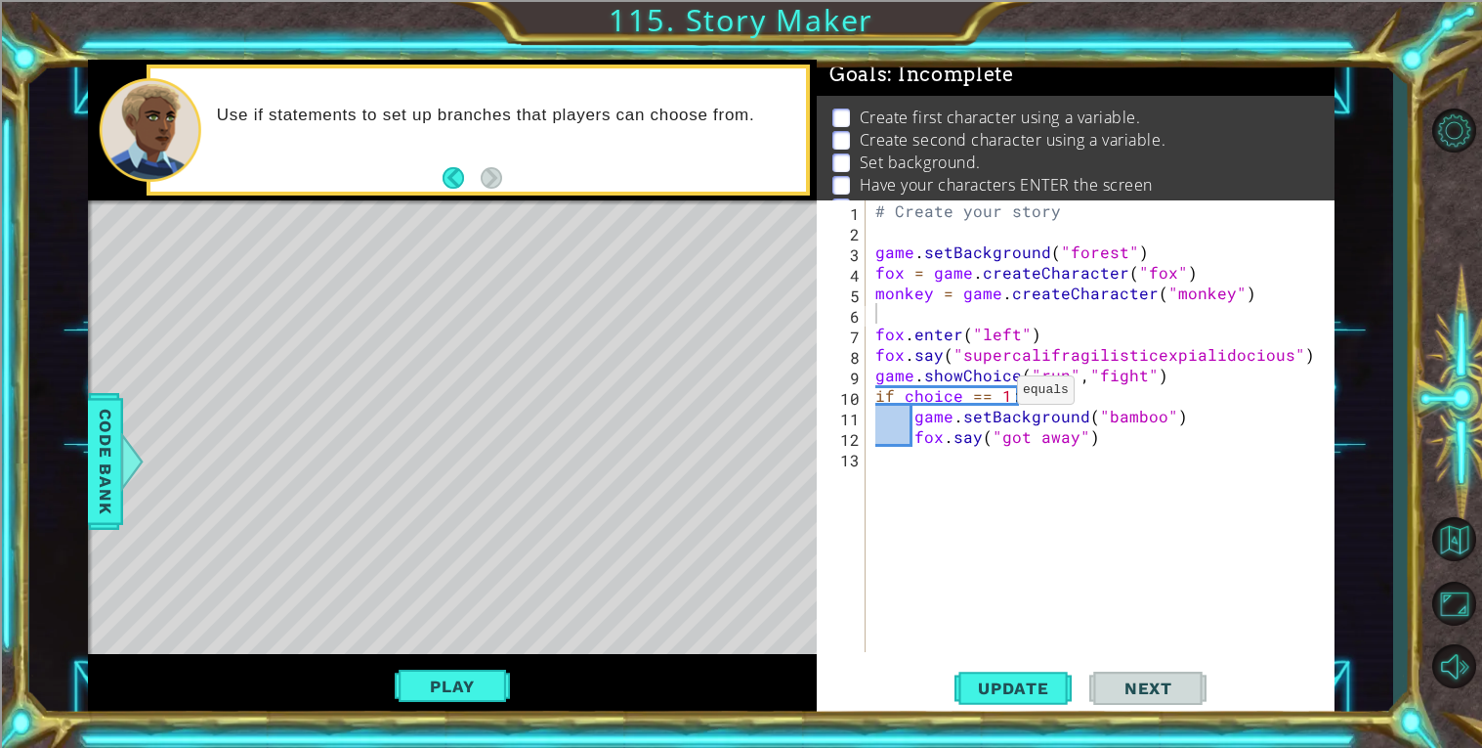
click at [993, 394] on div "# Create your story game . setBackground ( "forest" ) fox = game . createCharac…" at bounding box center [1106, 446] width 468 height 492
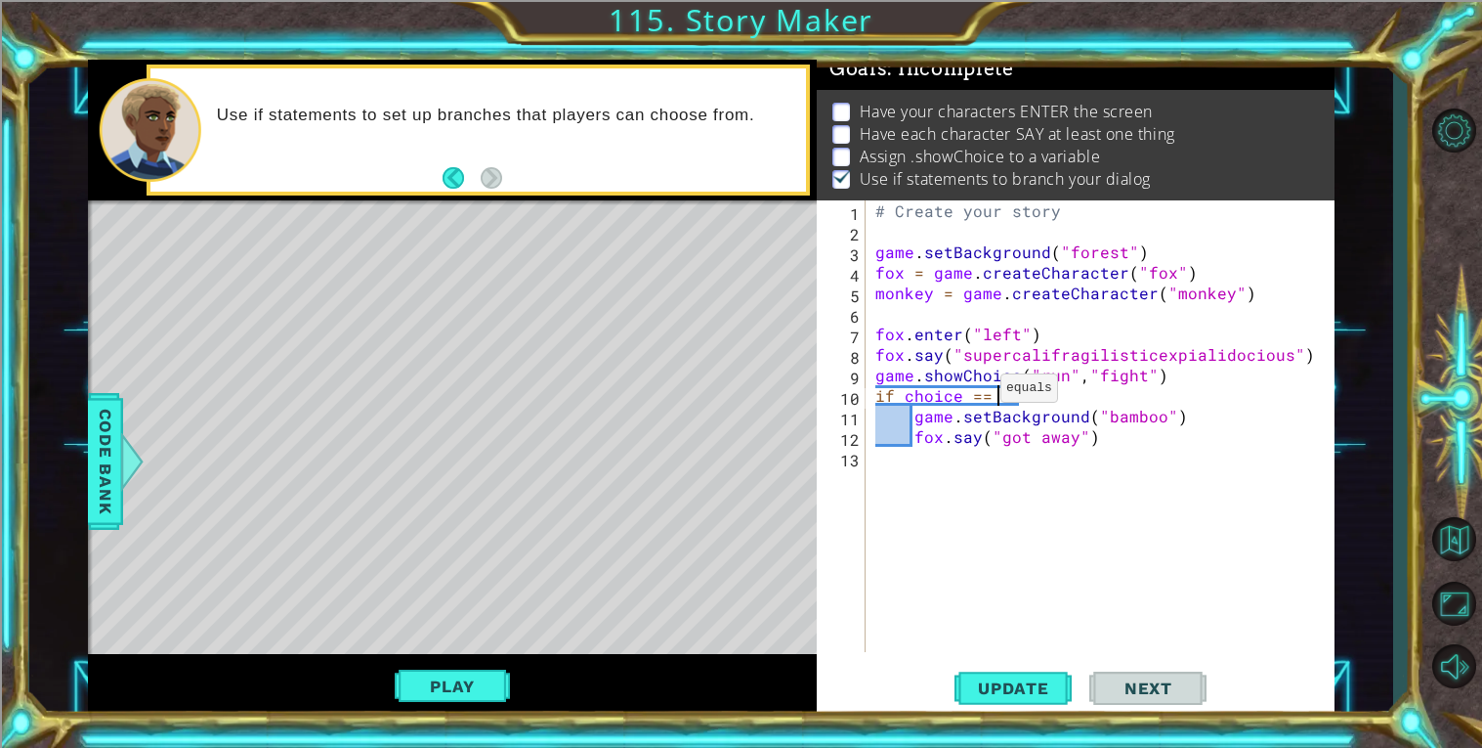
click at [976, 392] on div "# Create your story game . setBackground ( "forest" ) fox = game . createCharac…" at bounding box center [1106, 446] width 468 height 492
click at [921, 386] on div "# Create your story game . setBackground ( "forest" ) fox = game . createCharac…" at bounding box center [1106, 446] width 468 height 492
type textarea "fox.say("supercalifragilisticexpialidocious")"
click at [953, 315] on div "# Create your story game . setBackground ( "forest" ) fox = game . createCharac…" at bounding box center [1106, 446] width 468 height 492
type textarea "monkey = game.createCharacter("monkey")"
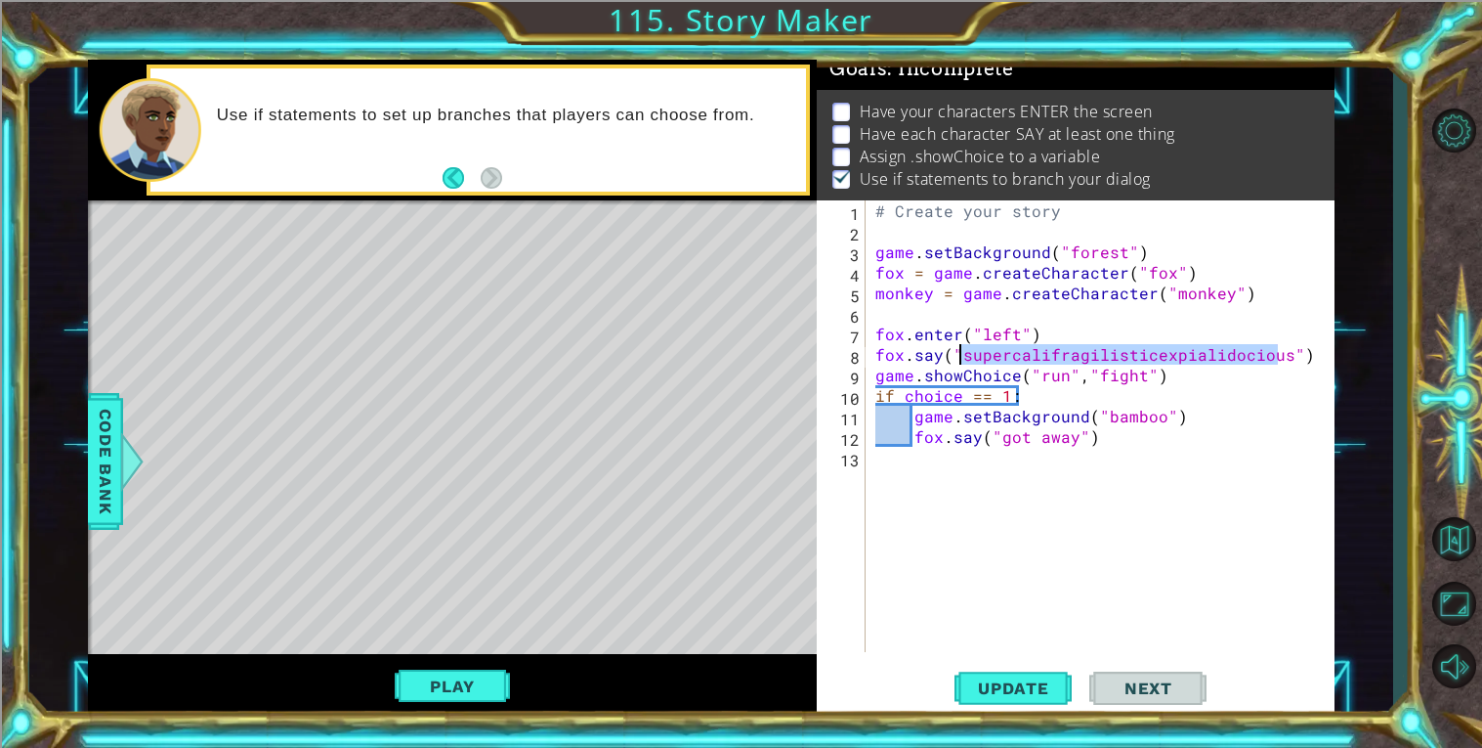
drag, startPoint x: 1279, startPoint y: 359, endPoint x: 961, endPoint y: 358, distance: 318.6
click at [961, 358] on div "# Create your story game . setBackground ( "forest" ) fox = game . createCharac…" at bounding box center [1106, 446] width 468 height 492
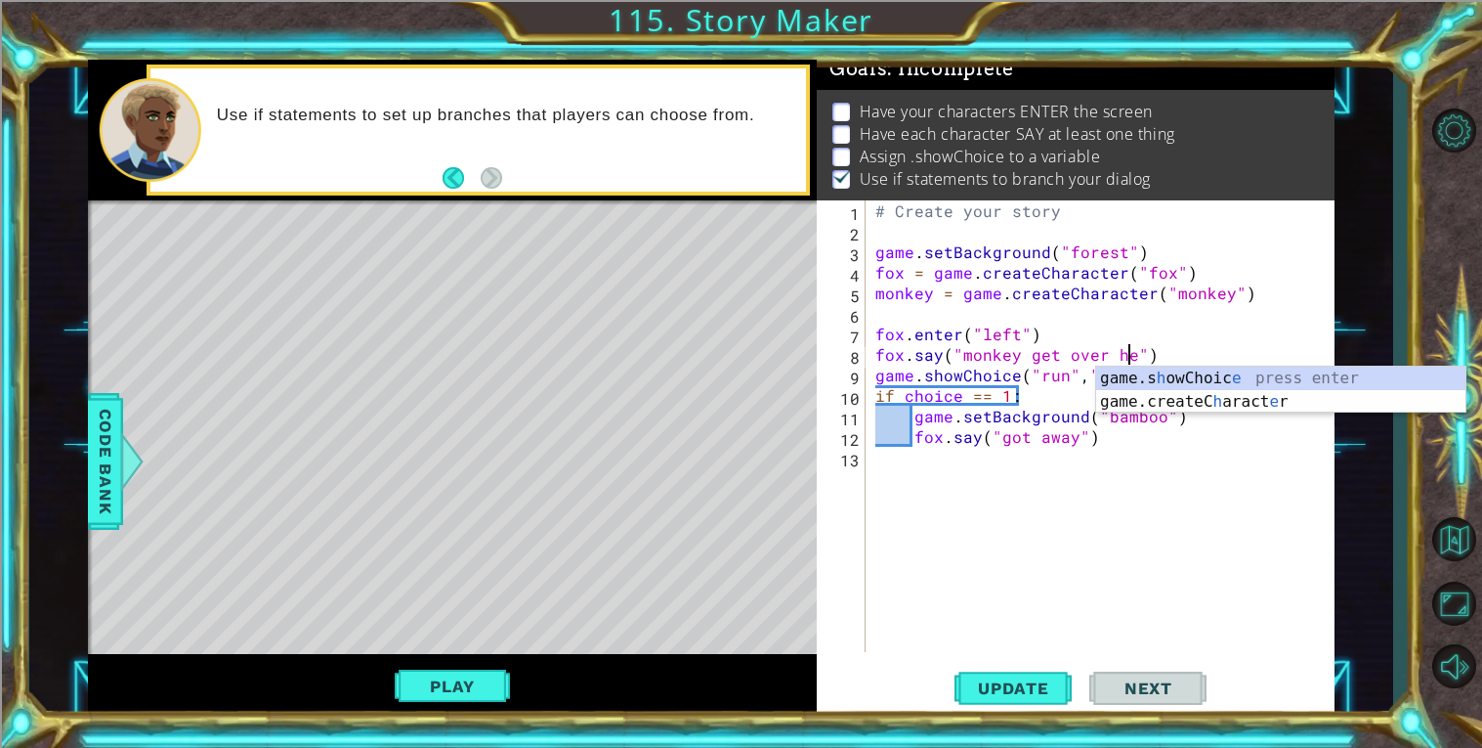
scroll to position [0, 16]
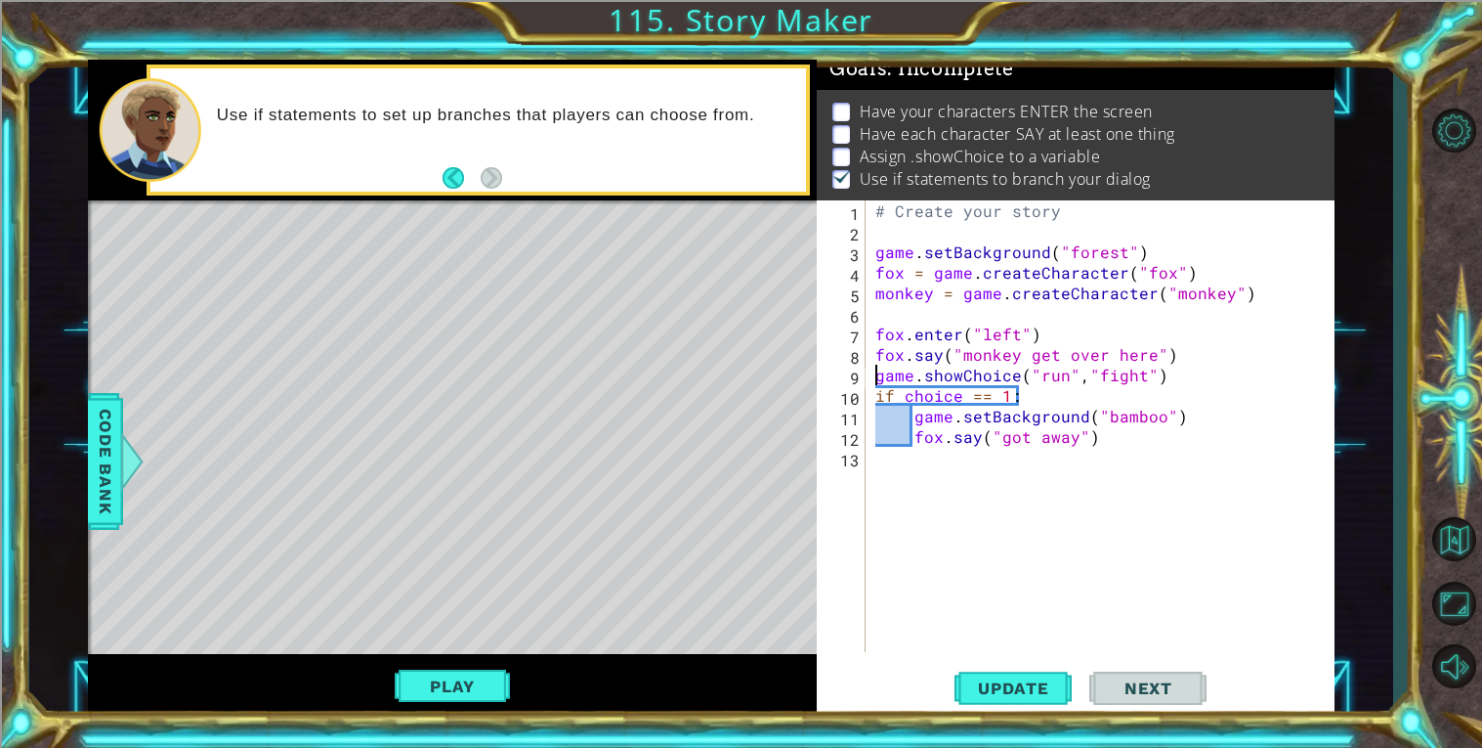
type textarea "fox.say("monkey get over here")"
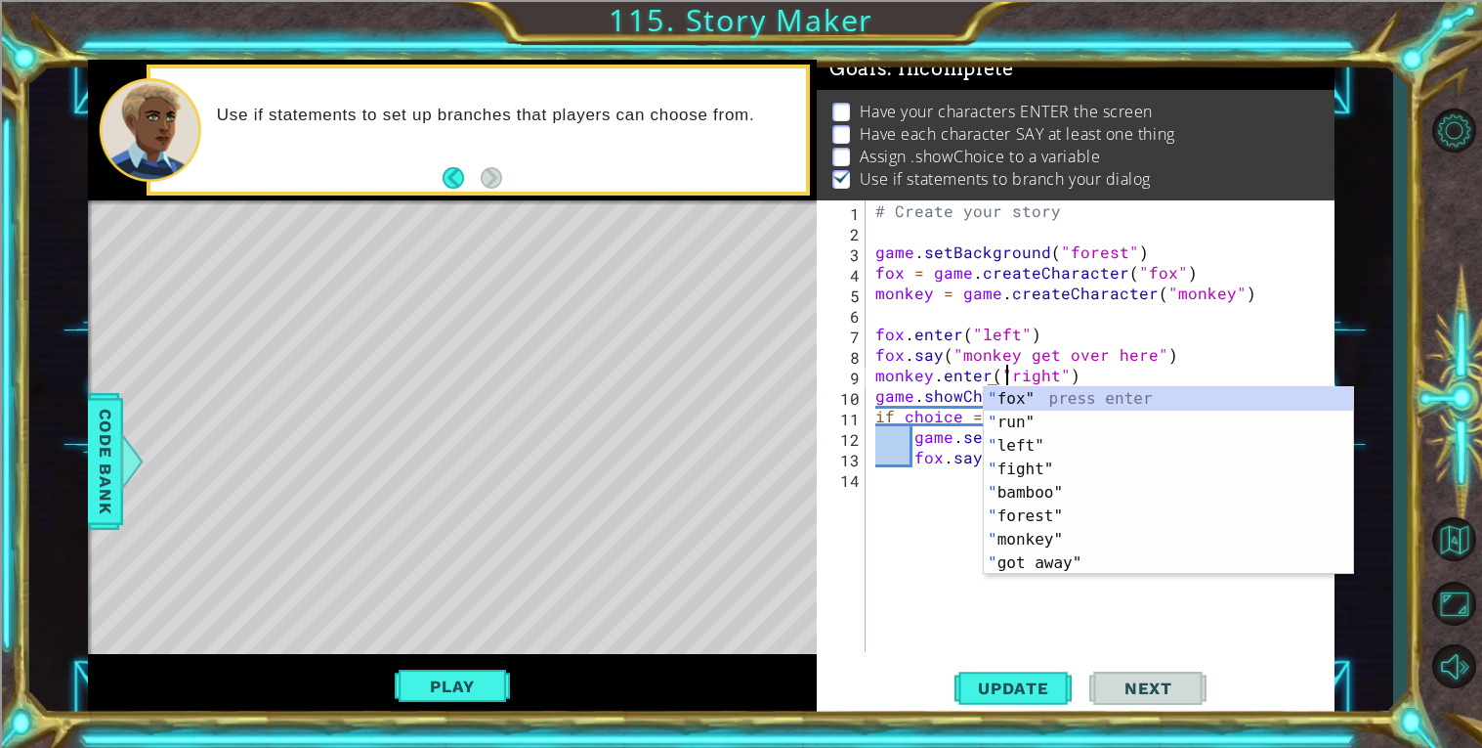
scroll to position [0, 8]
click at [796, 557] on div "Level Map" at bounding box center [539, 488] width 903 height 576
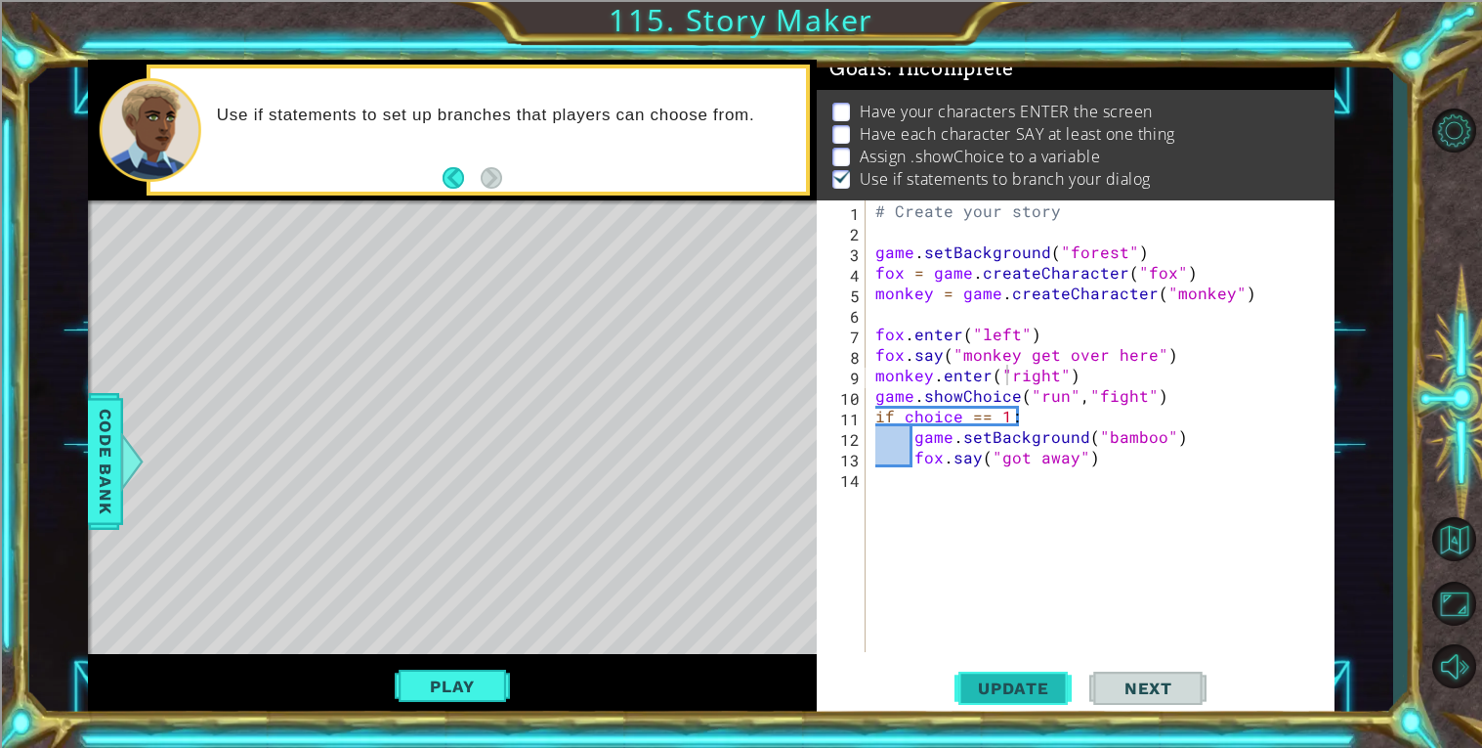
click at [986, 688] on span "Update" at bounding box center [1014, 688] width 110 height 20
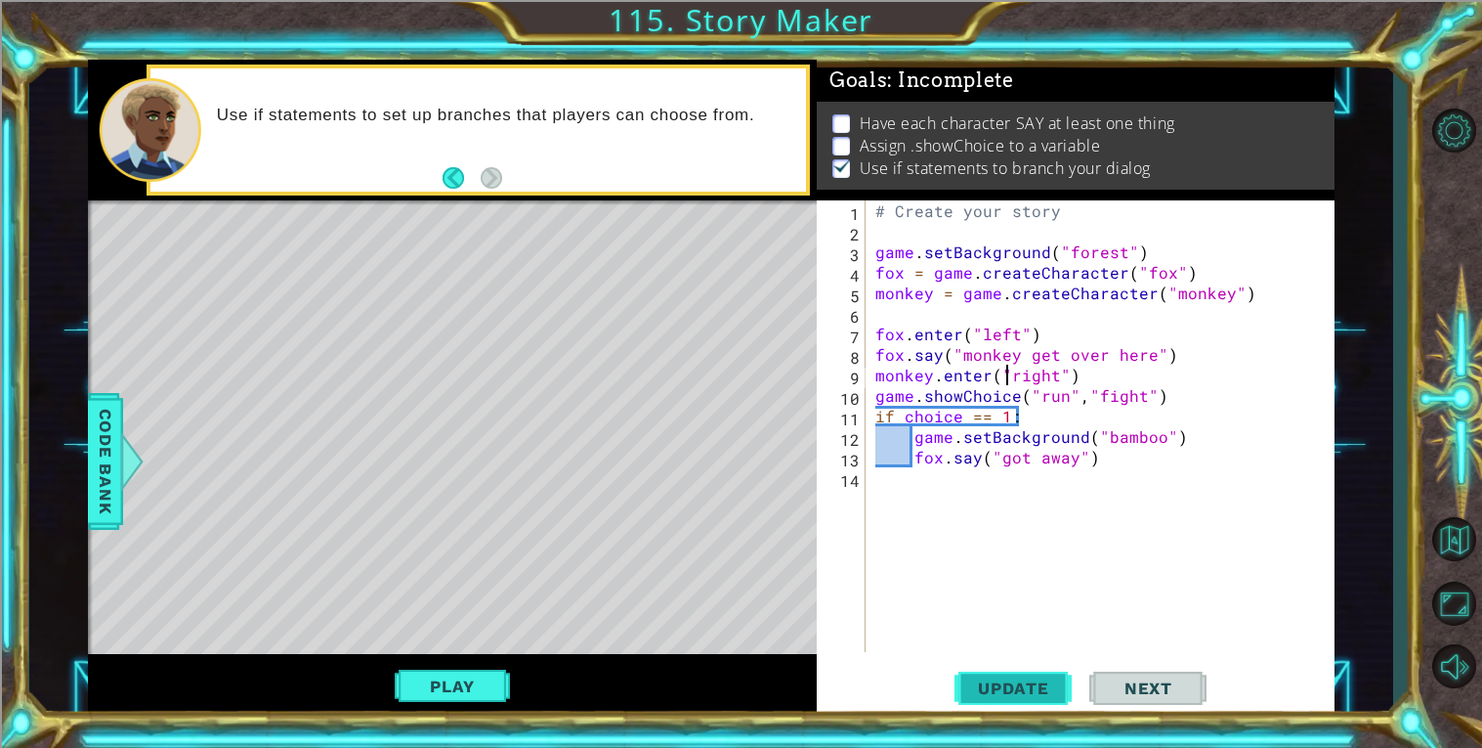
scroll to position [0, 0]
click at [430, 672] on button "Play" at bounding box center [452, 685] width 114 height 37
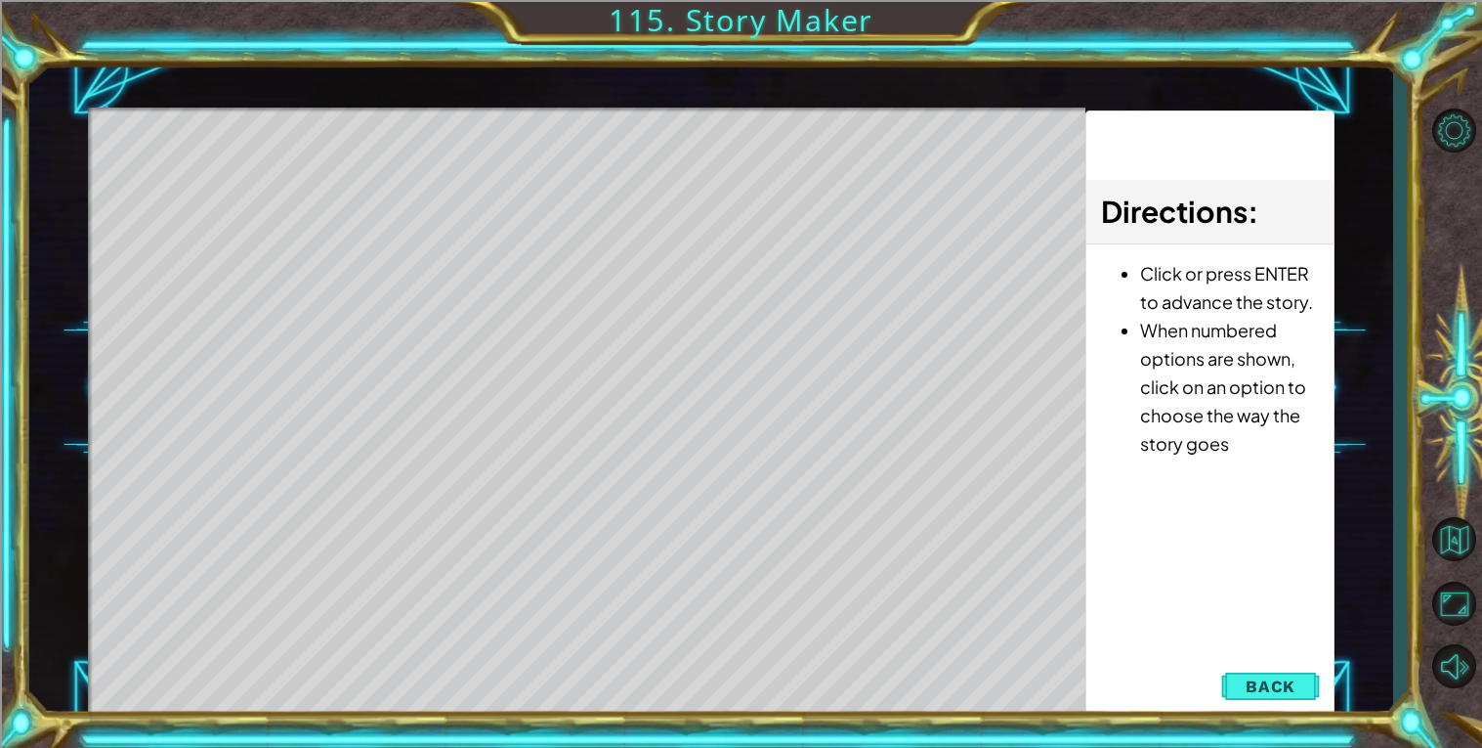
click at [601, 159] on div "Level Map" at bounding box center [539, 395] width 903 height 576
click at [1260, 699] on button "Back" at bounding box center [1270, 685] width 99 height 39
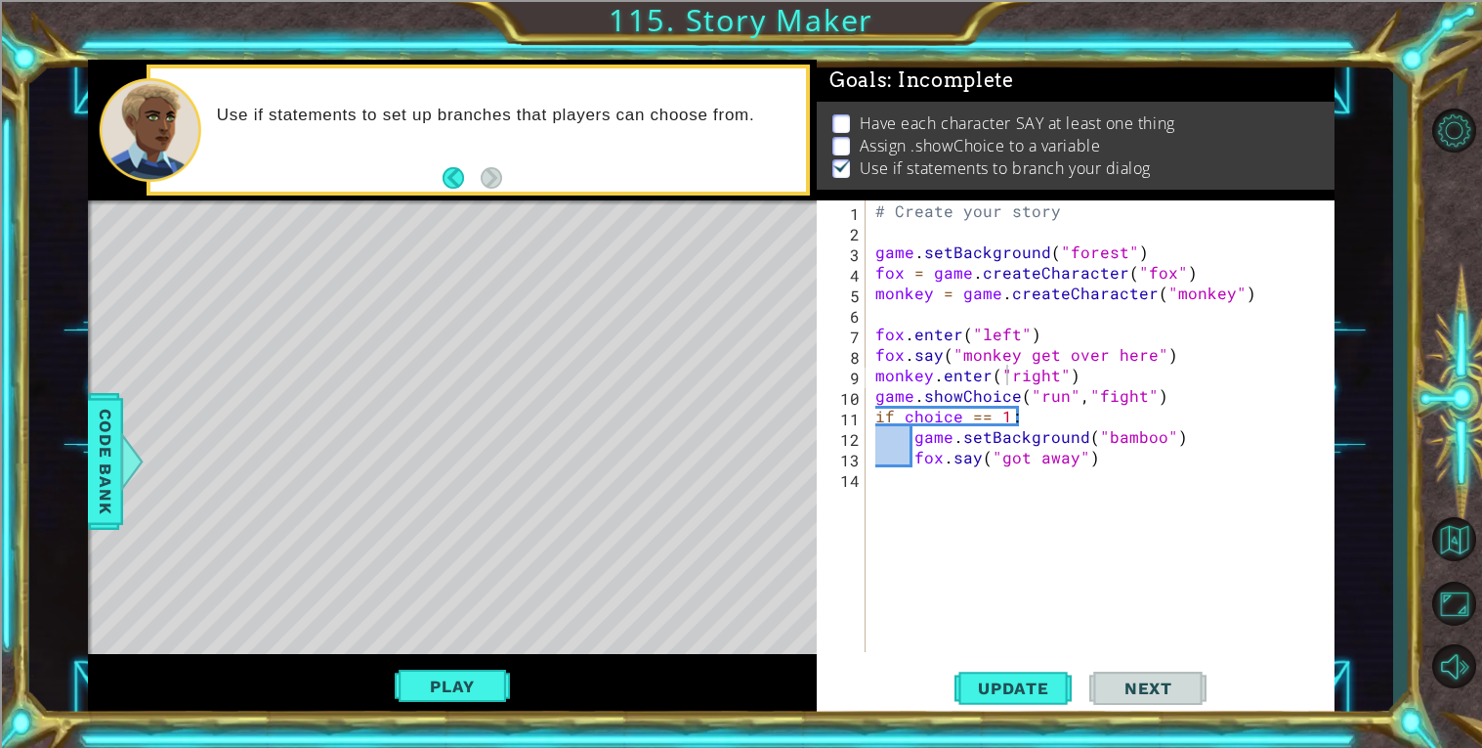
click at [1189, 348] on div "# Create your story game . setBackground ( "forest" ) fox = game . createCharac…" at bounding box center [1106, 446] width 468 height 492
click at [1125, 374] on div "# Create your story game . setBackground ( "forest" ) fox = game . createCharac…" at bounding box center [1106, 446] width 468 height 492
type textarea "monkey.enter("right")"
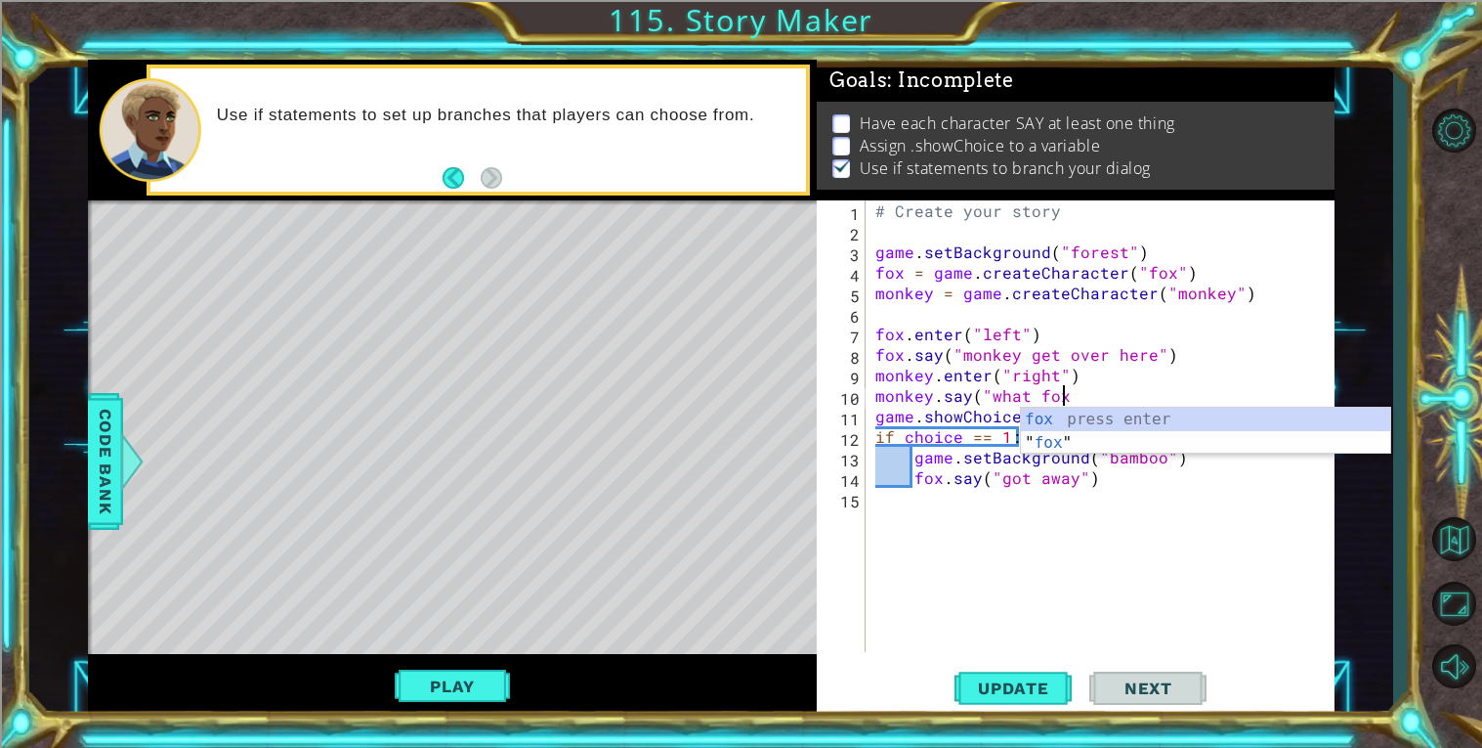
scroll to position [0, 11]
type textarea "monkey.say("what fox")"
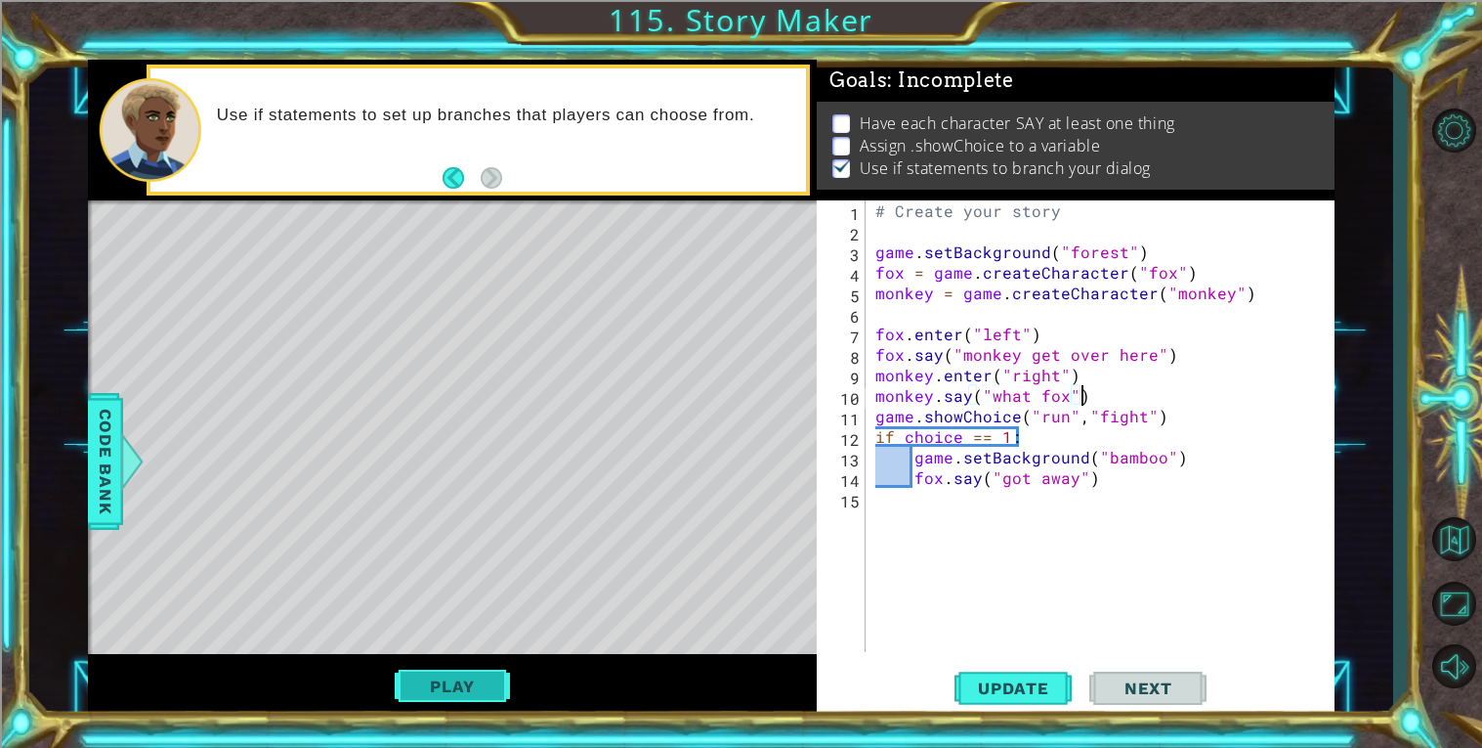
click at [407, 685] on button "Play" at bounding box center [452, 685] width 114 height 37
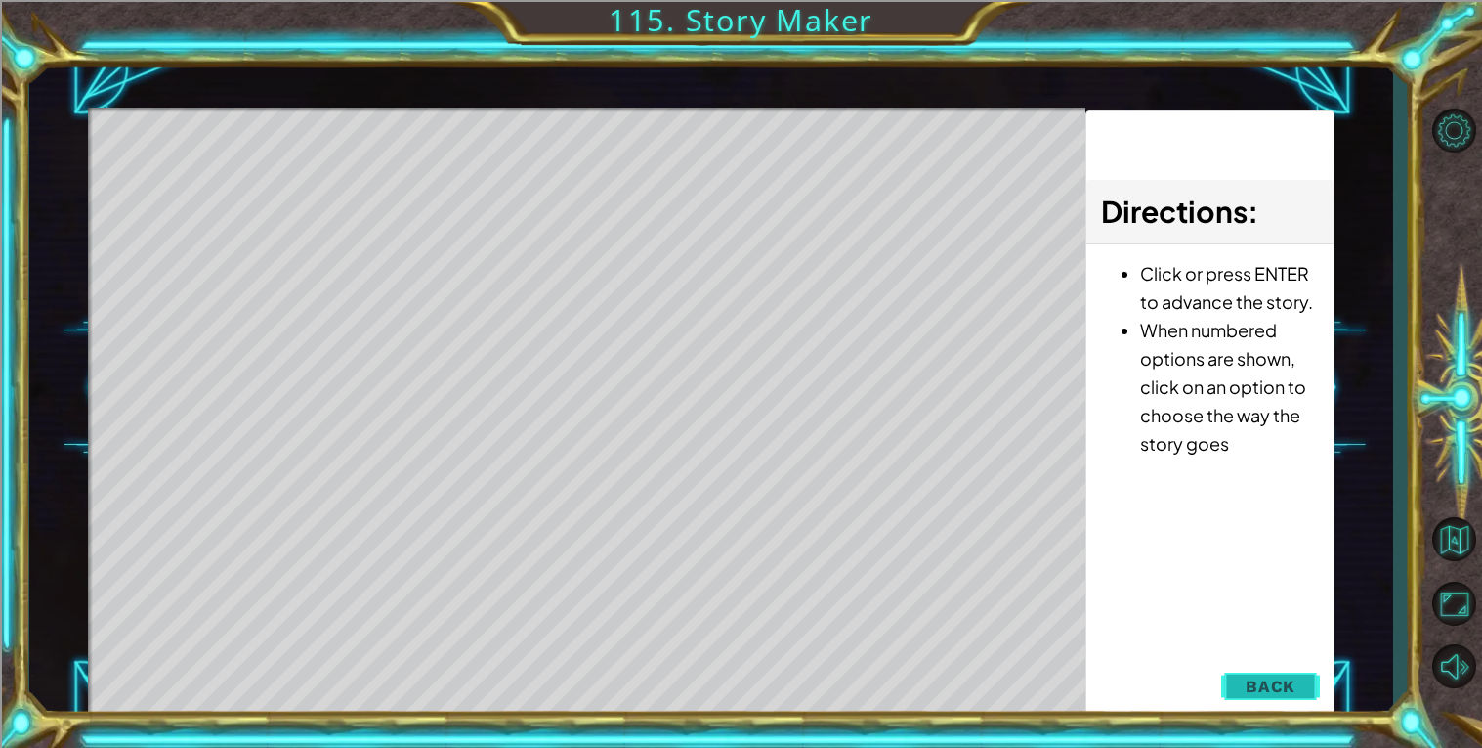
click at [1260, 676] on span "Back" at bounding box center [1271, 686] width 50 height 20
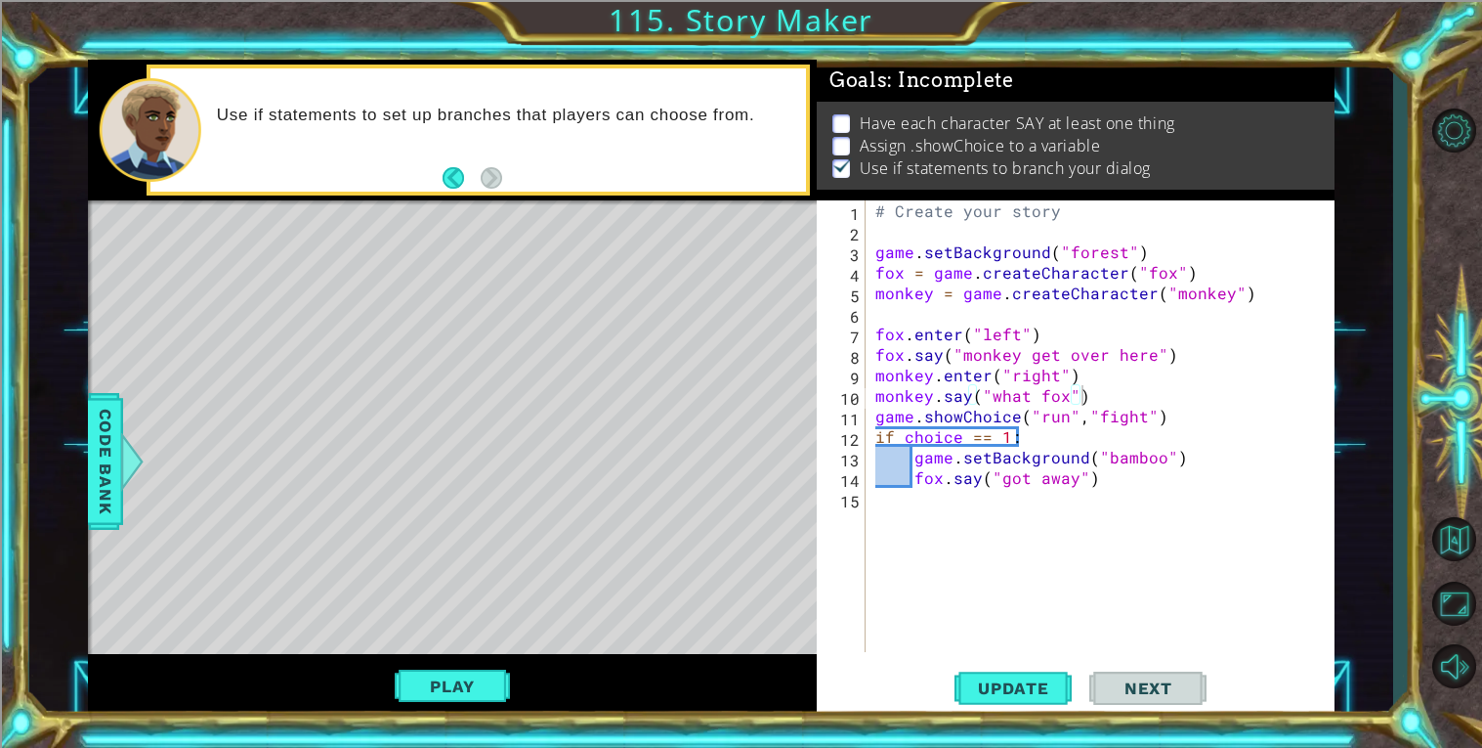
click at [920, 314] on div "# Create your story game . setBackground ( "forest" ) fox = game . createCharac…" at bounding box center [1106, 446] width 468 height 492
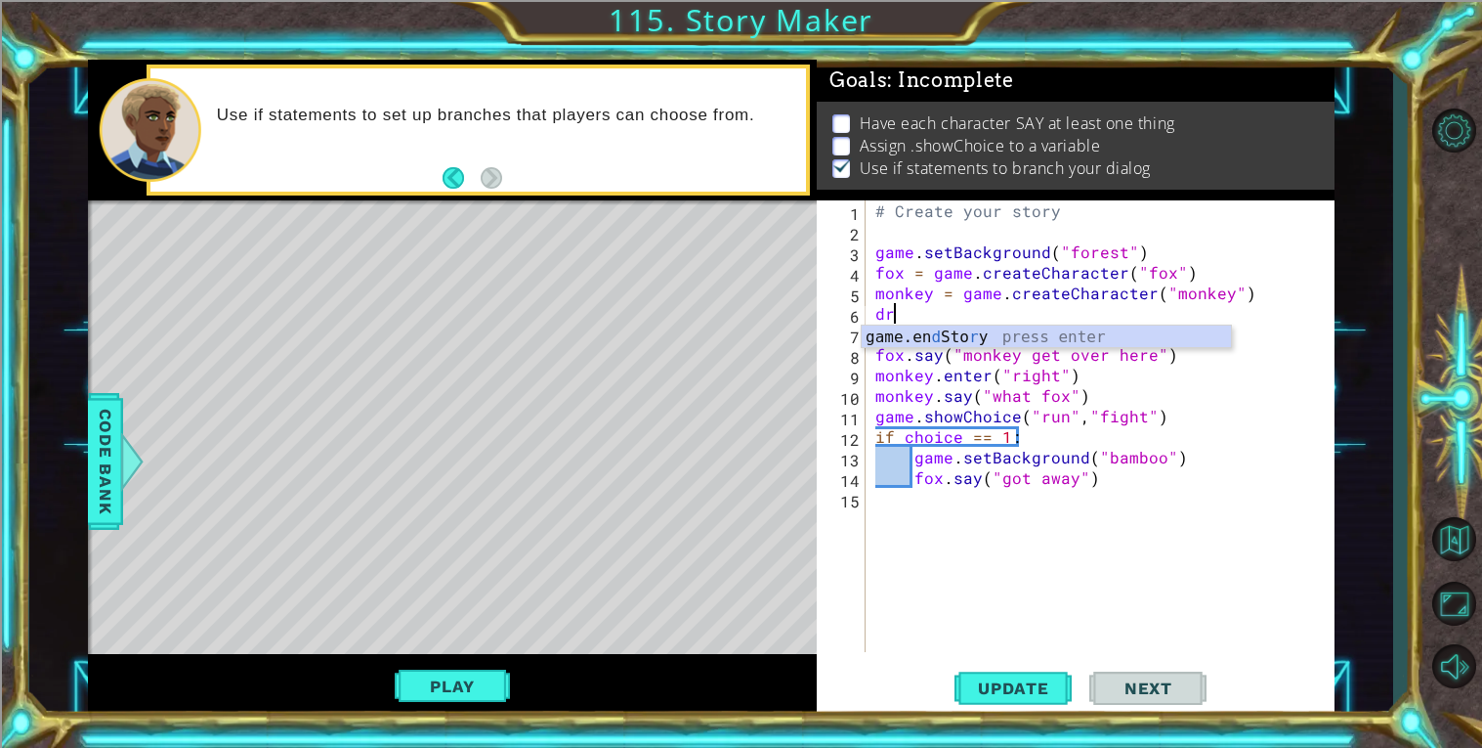
type textarea "d"
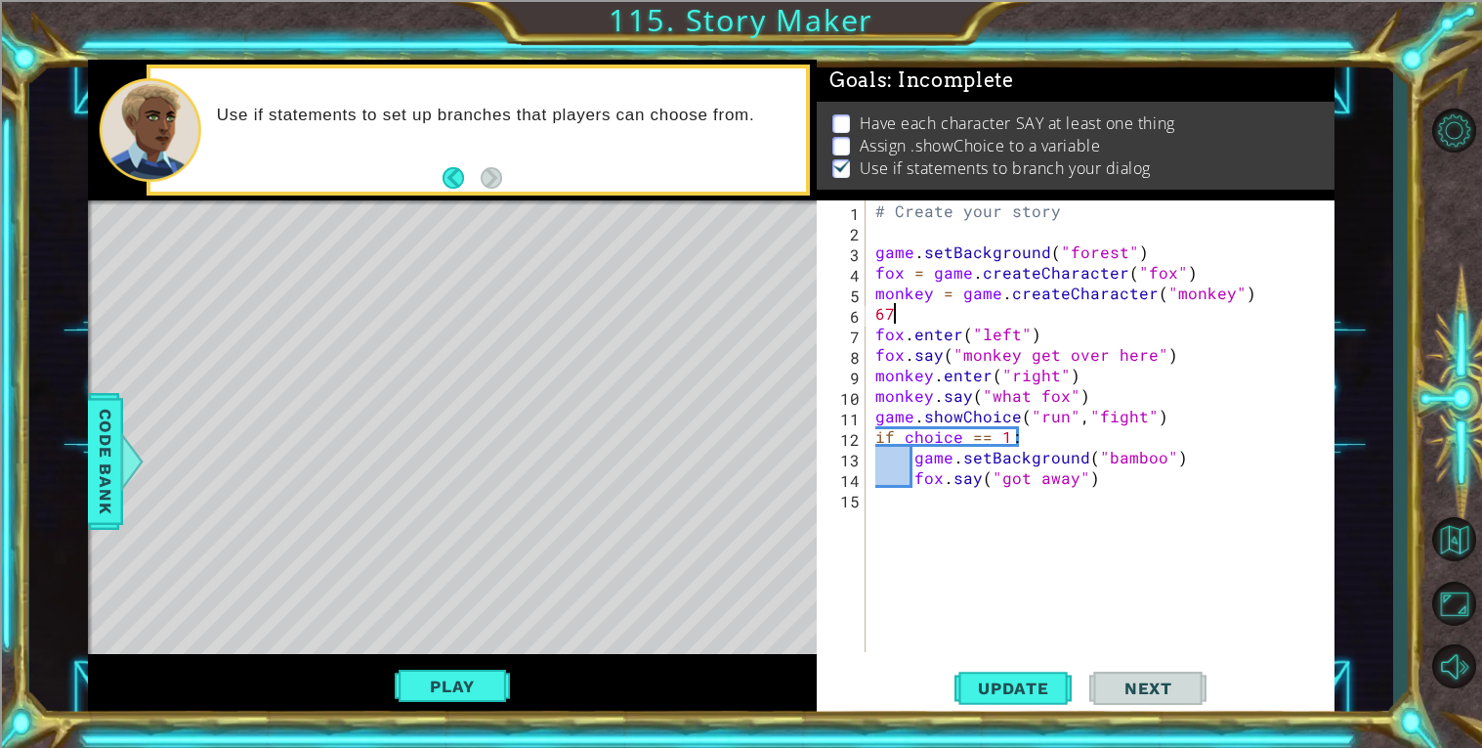
type textarea "6"
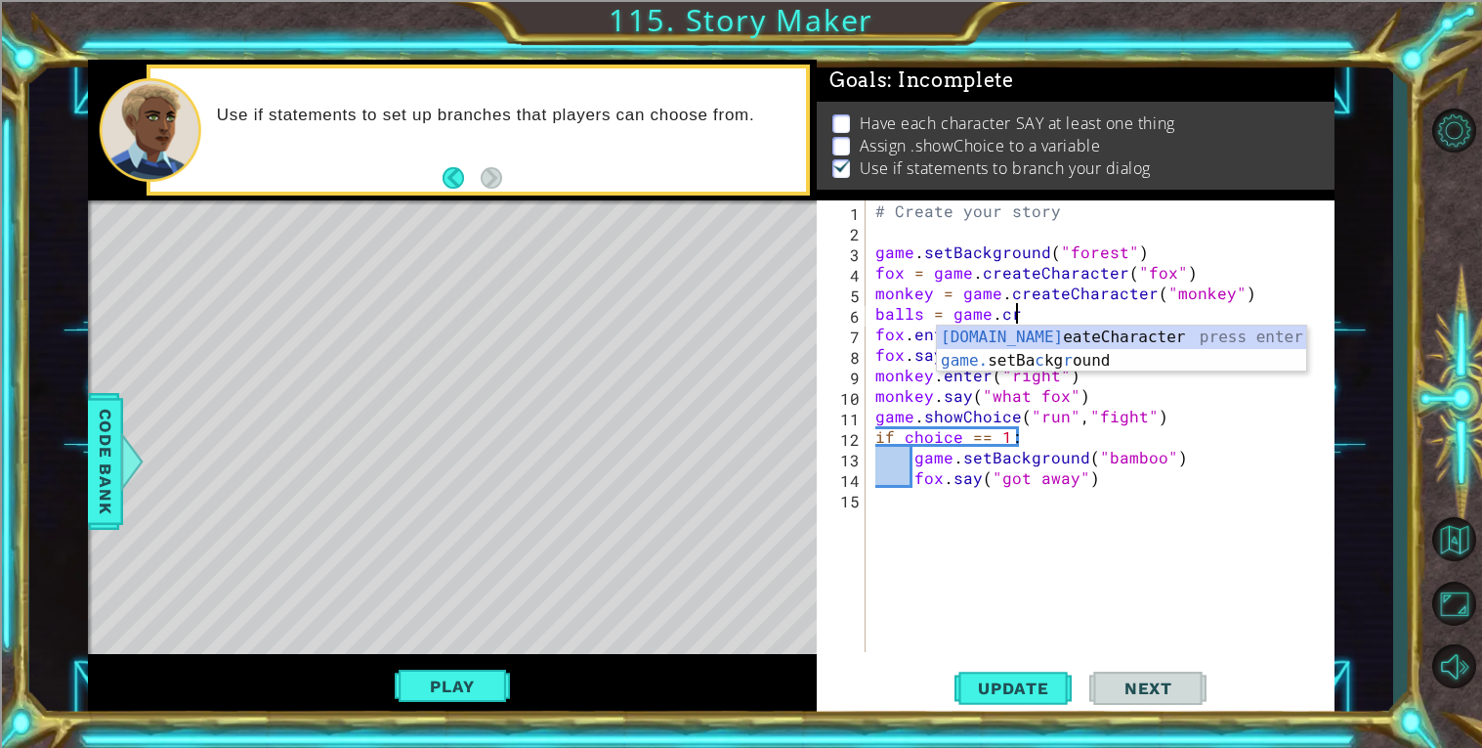
scroll to position [0, 7]
click at [1059, 336] on div "game.cre ateCharacter press enter" at bounding box center [1121, 360] width 369 height 70
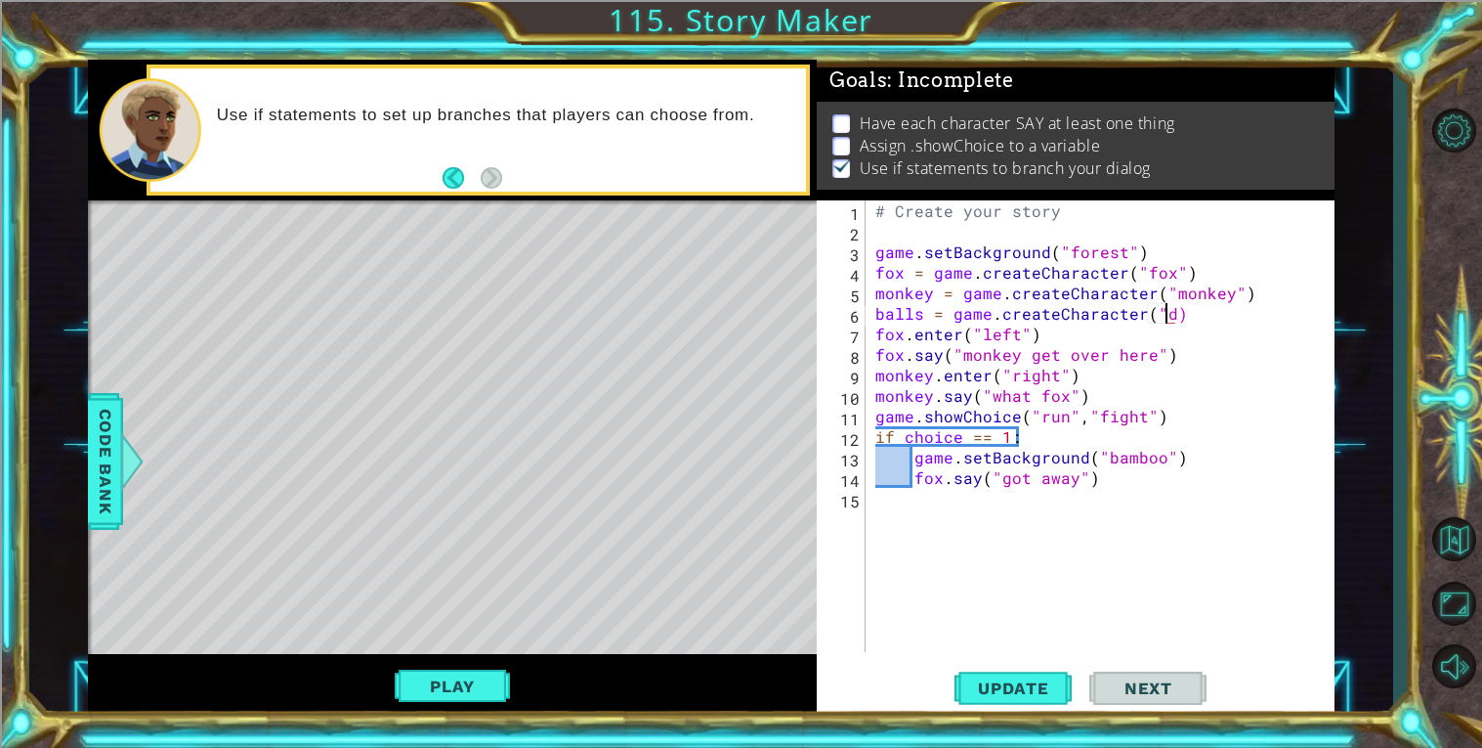
scroll to position [0, 16]
click at [117, 443] on span "Code Bank" at bounding box center [105, 461] width 31 height 119
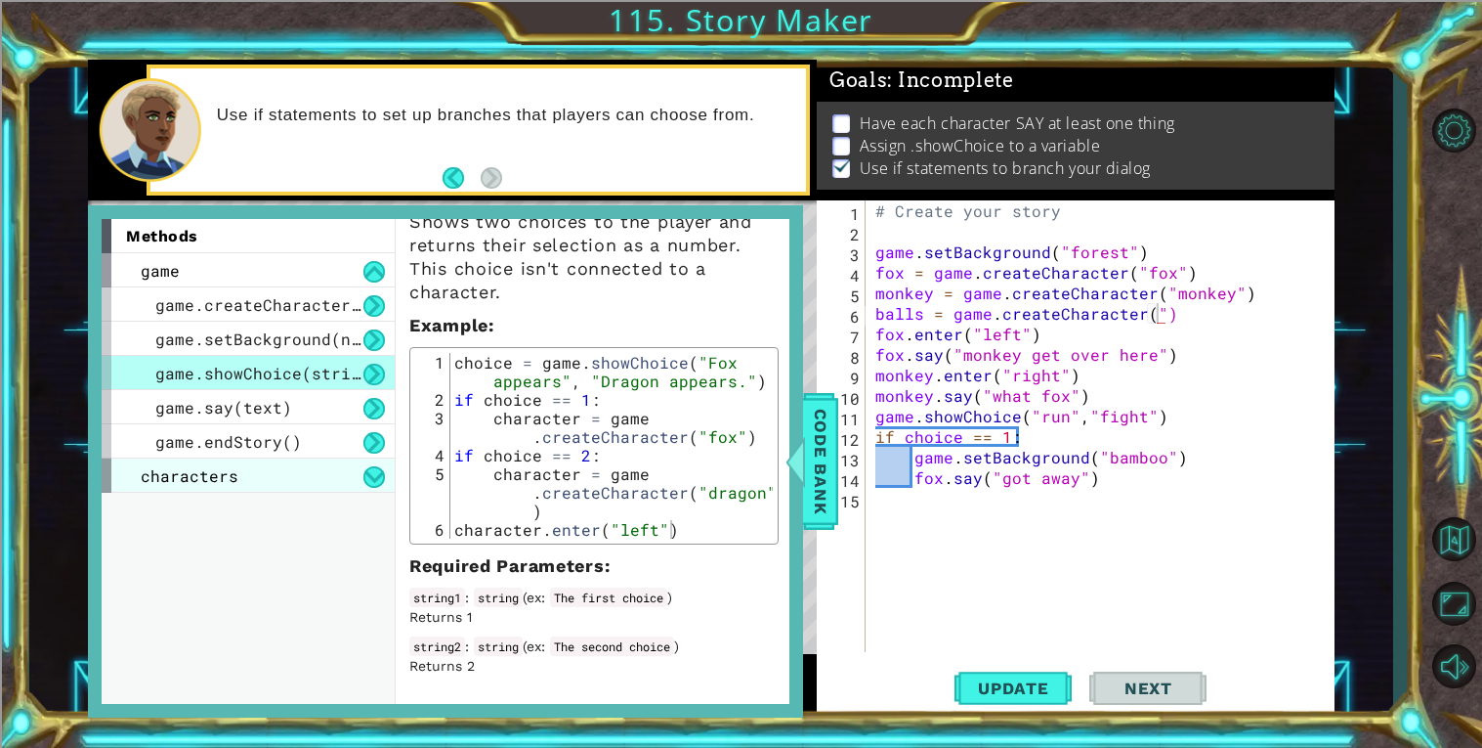
click at [322, 463] on div "characters" at bounding box center [248, 475] width 293 height 34
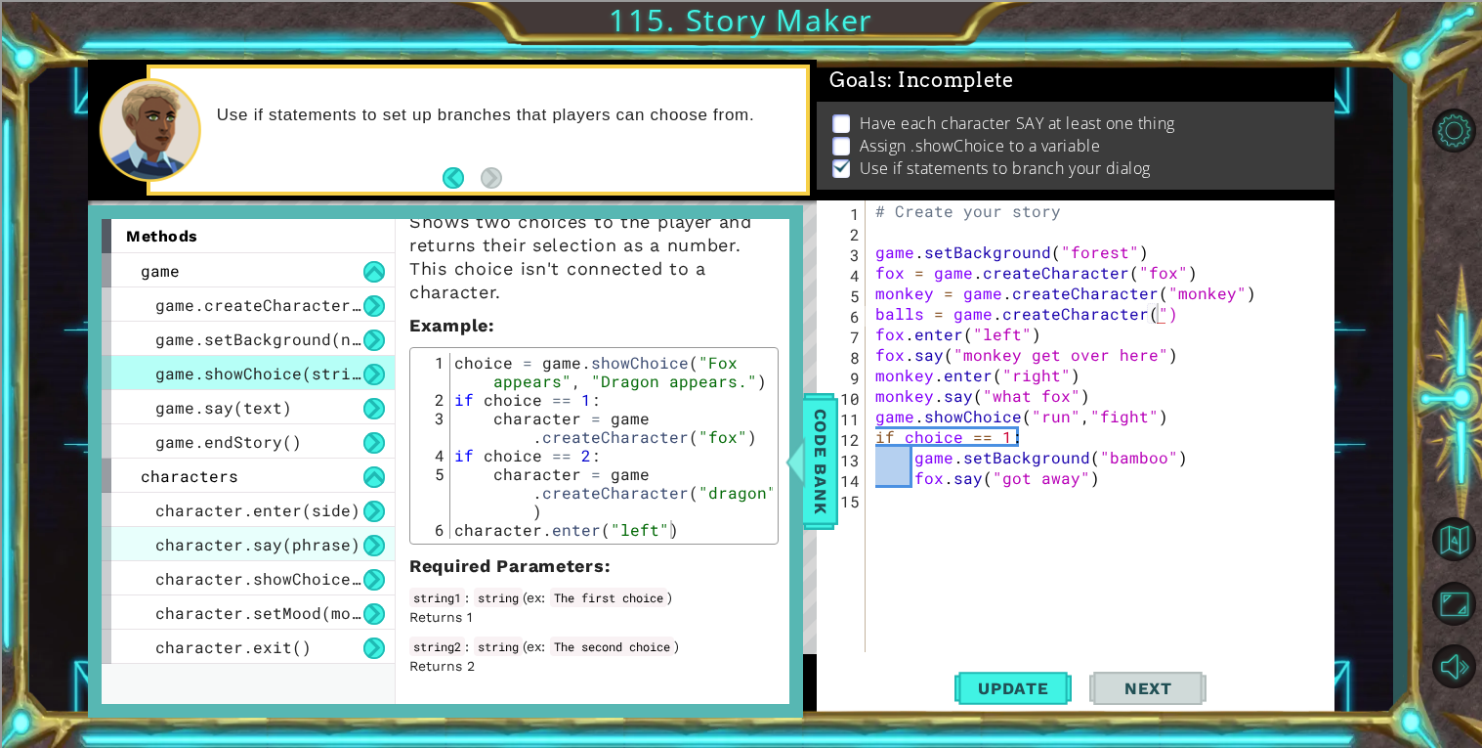
click at [321, 537] on span "character.say(phrase)" at bounding box center [257, 544] width 205 height 21
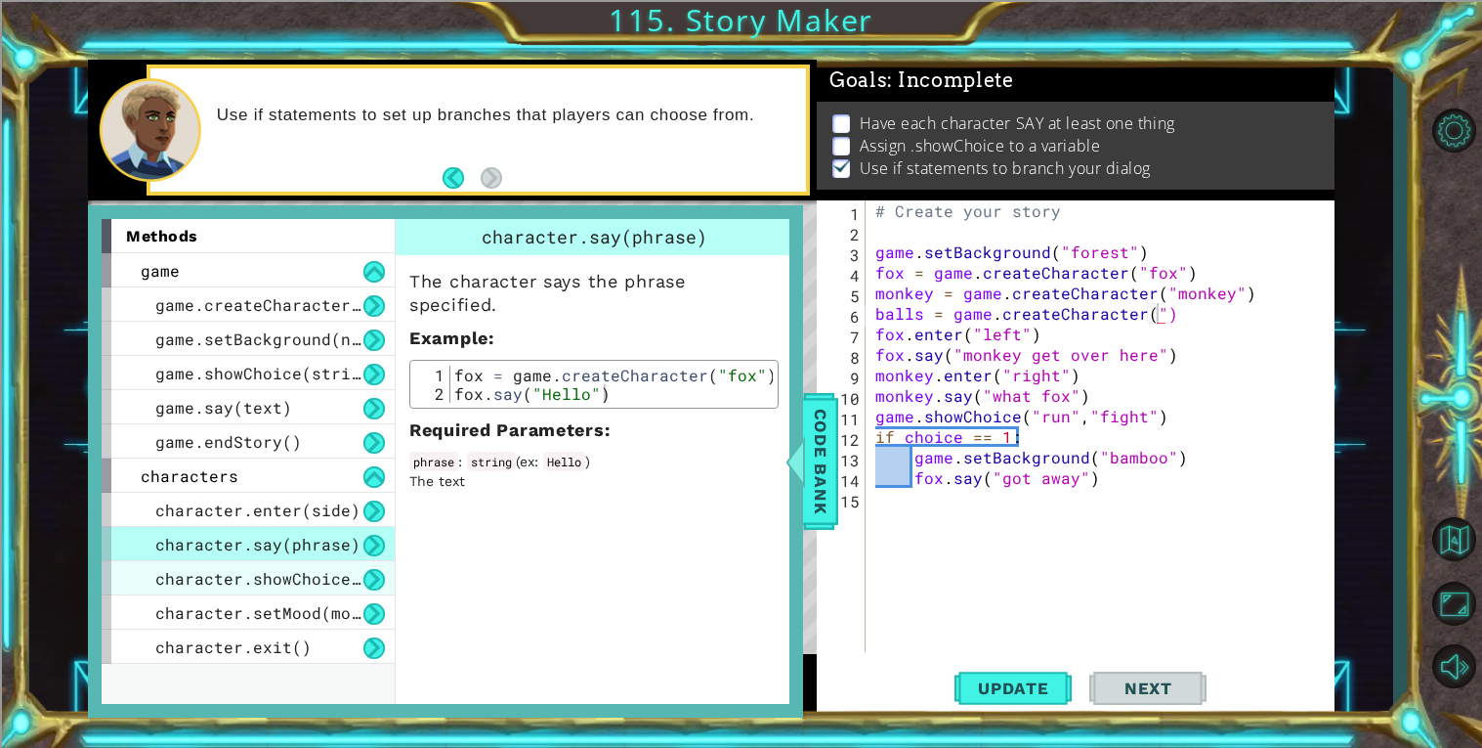
click at [322, 577] on span "character.showChoice(string1, string2)" at bounding box center [340, 578] width 371 height 21
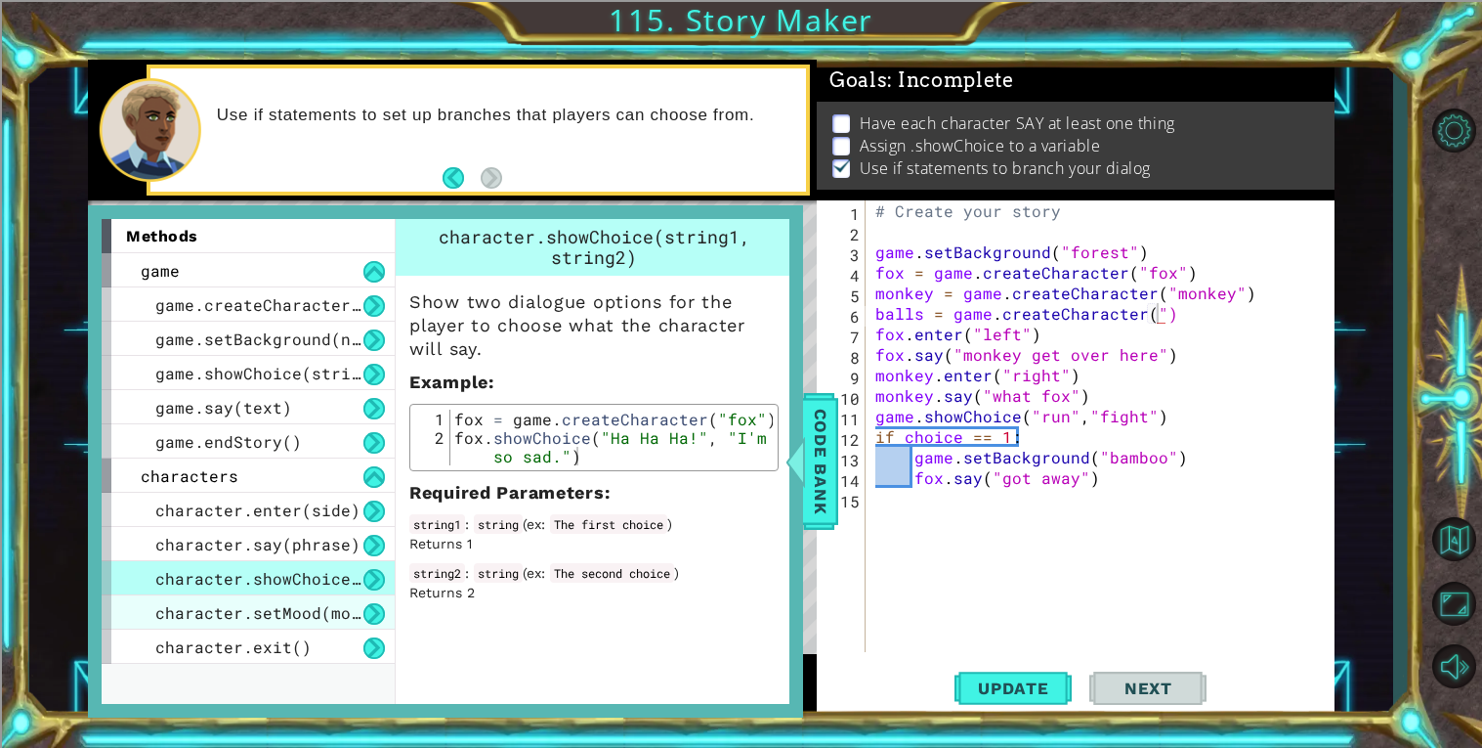
click at [325, 613] on span "character.setMood(mood)" at bounding box center [267, 612] width 225 height 21
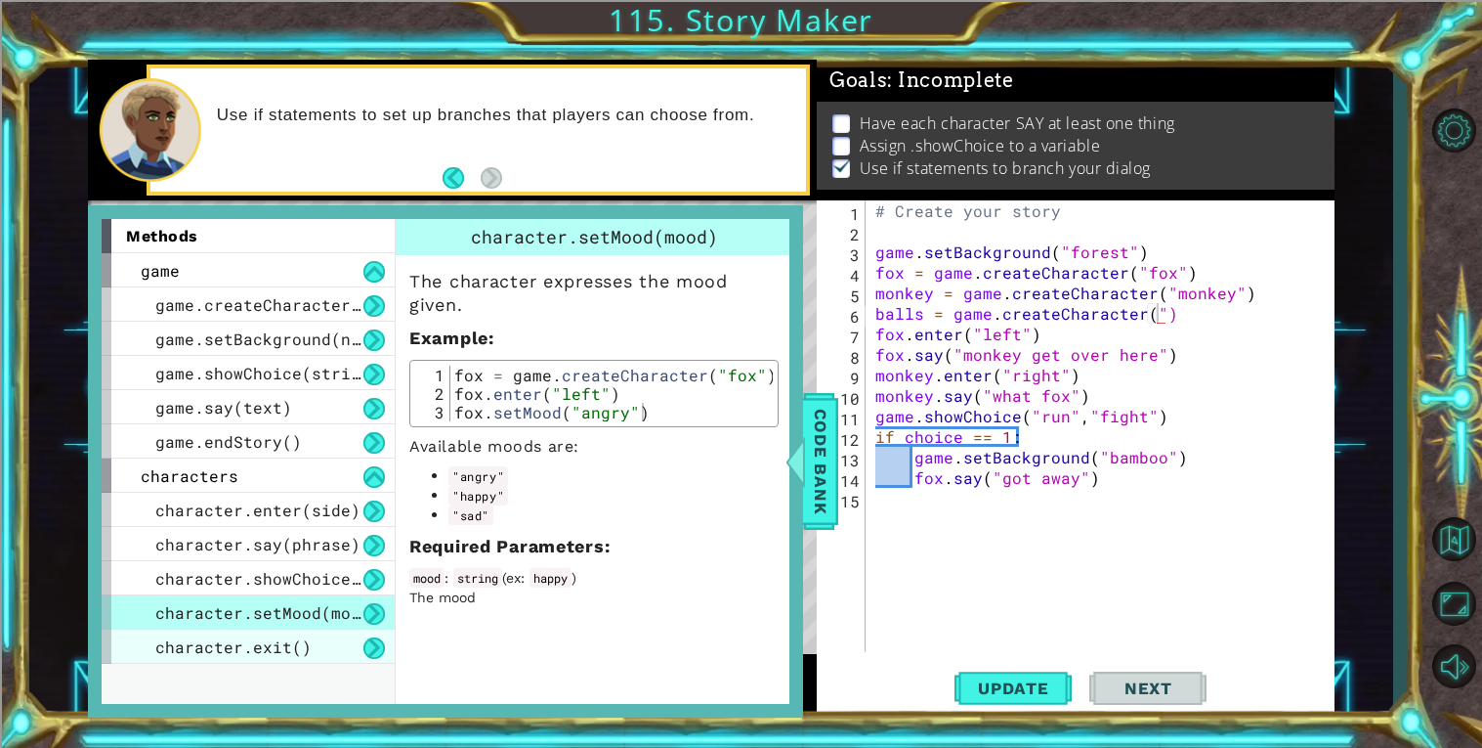
click at [331, 642] on div "character.exit()" at bounding box center [248, 646] width 293 height 34
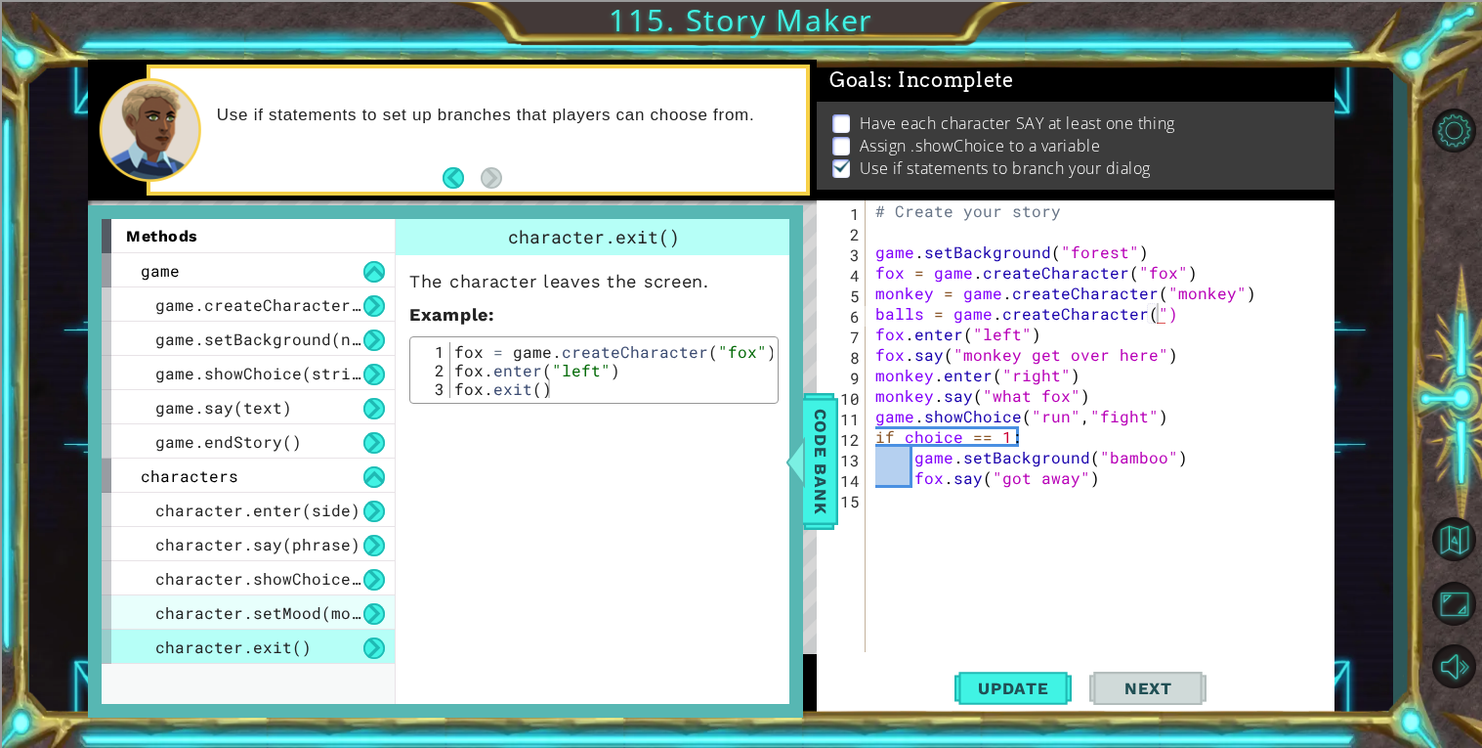
click at [150, 624] on div "character.setMood(mood)" at bounding box center [248, 612] width 293 height 34
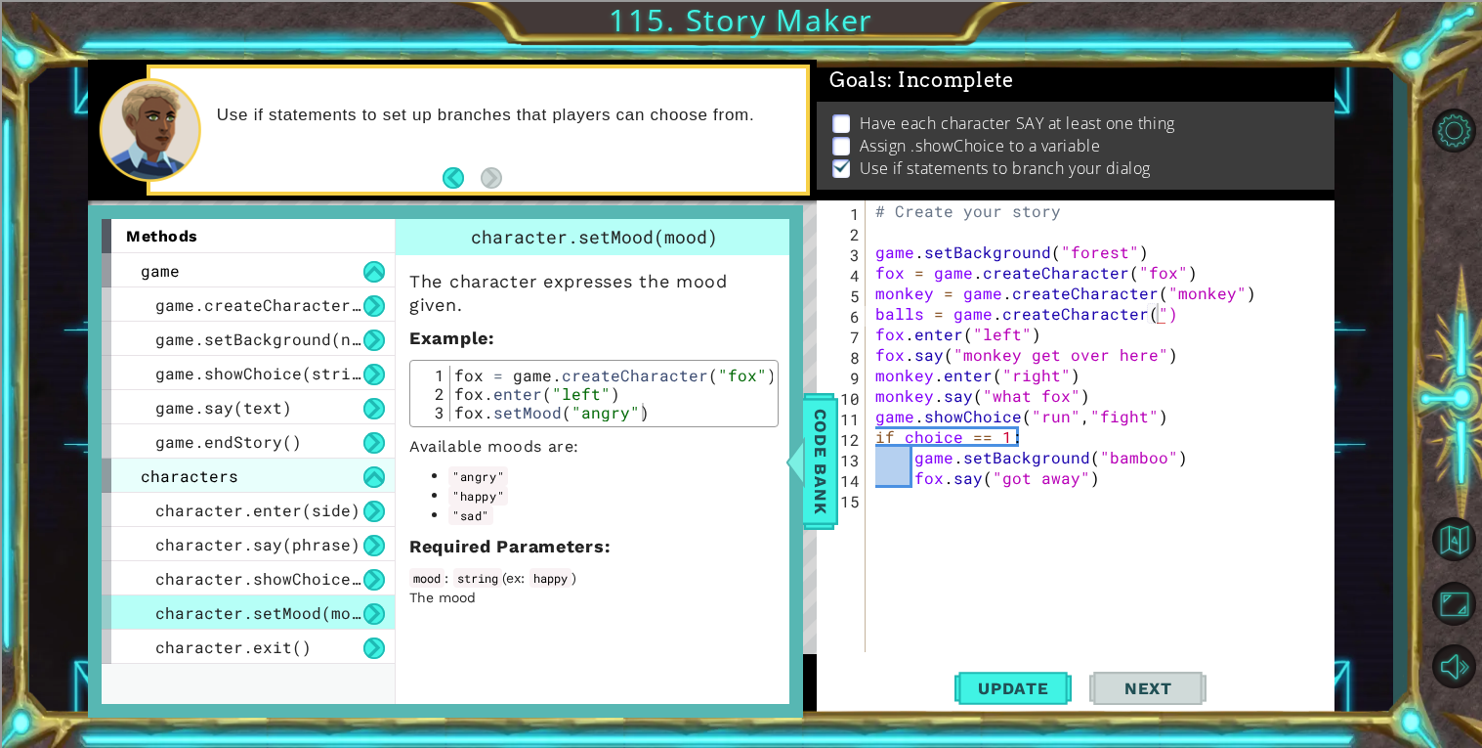
click at [141, 477] on span "characters" at bounding box center [190, 475] width 98 height 21
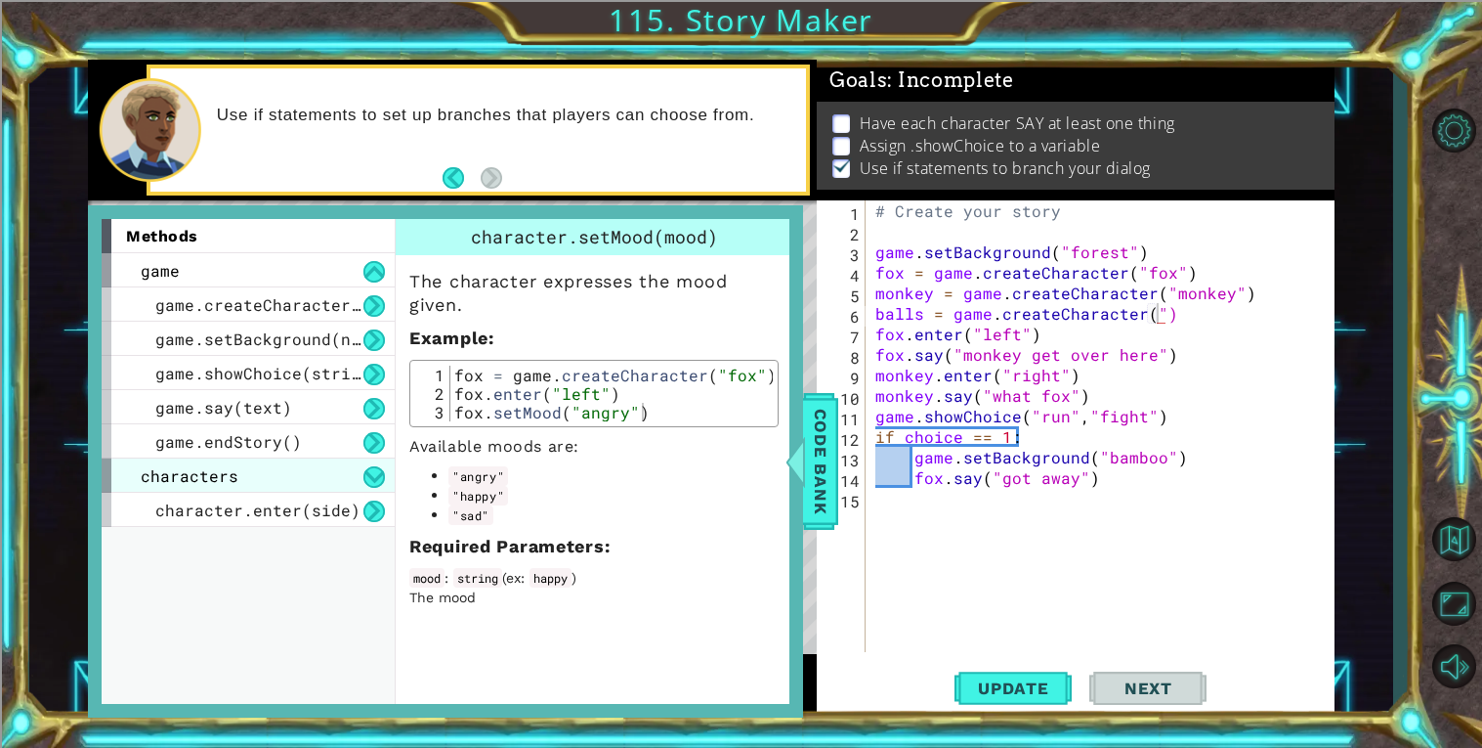
click at [146, 477] on span "characters" at bounding box center [190, 475] width 98 height 21
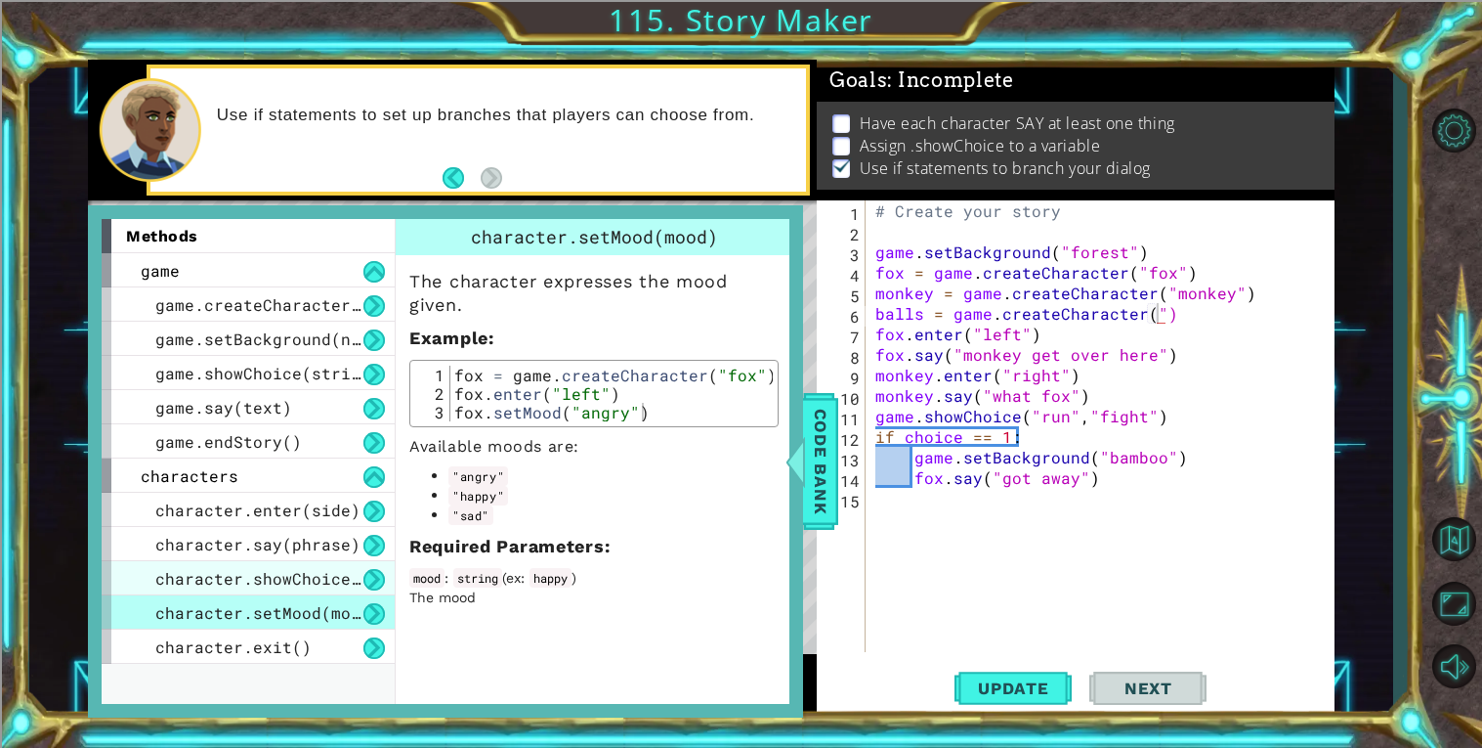
click at [155, 561] on div "character.showChoice(string1, string2)" at bounding box center [248, 578] width 293 height 34
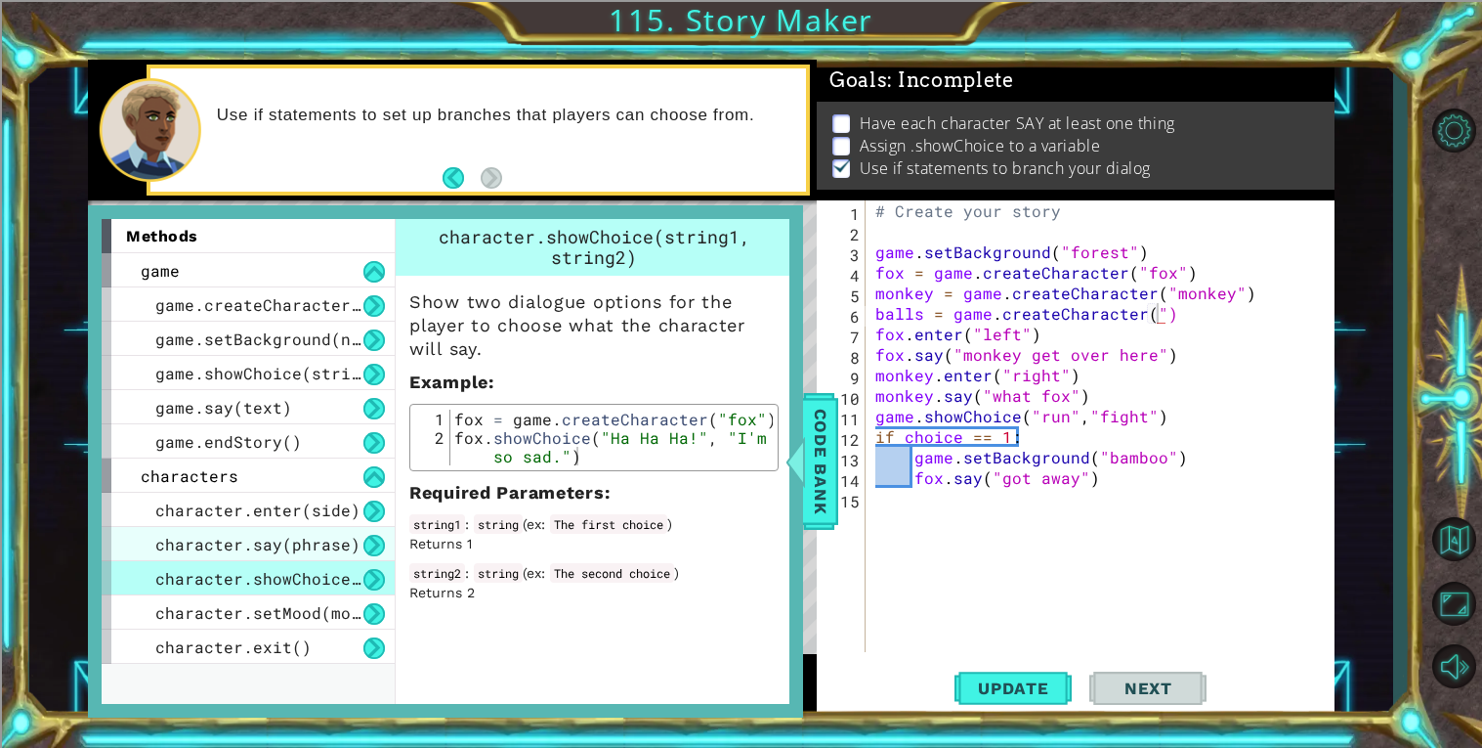
click at [163, 541] on span "character.say(phrase)" at bounding box center [257, 544] width 205 height 21
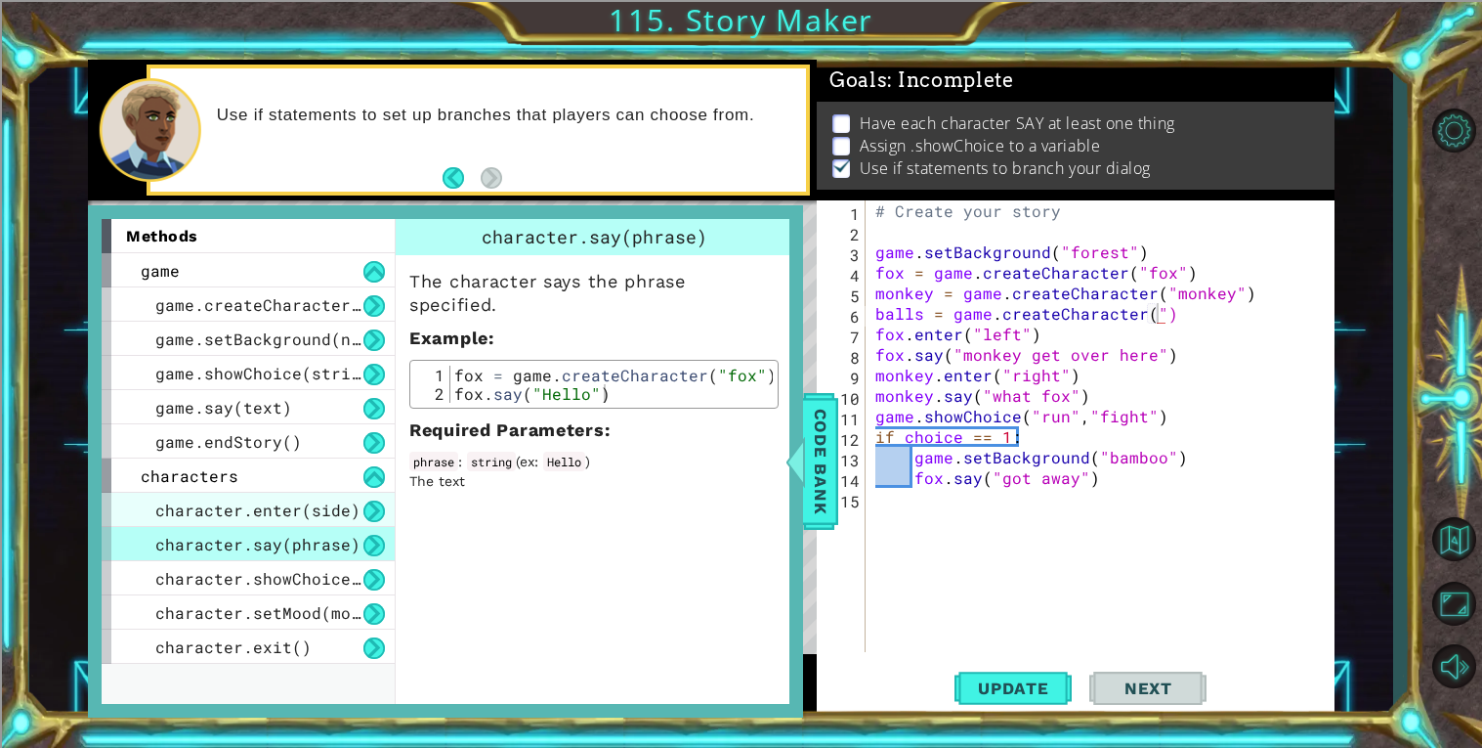
click at [132, 515] on div "character.enter(side)" at bounding box center [248, 509] width 293 height 34
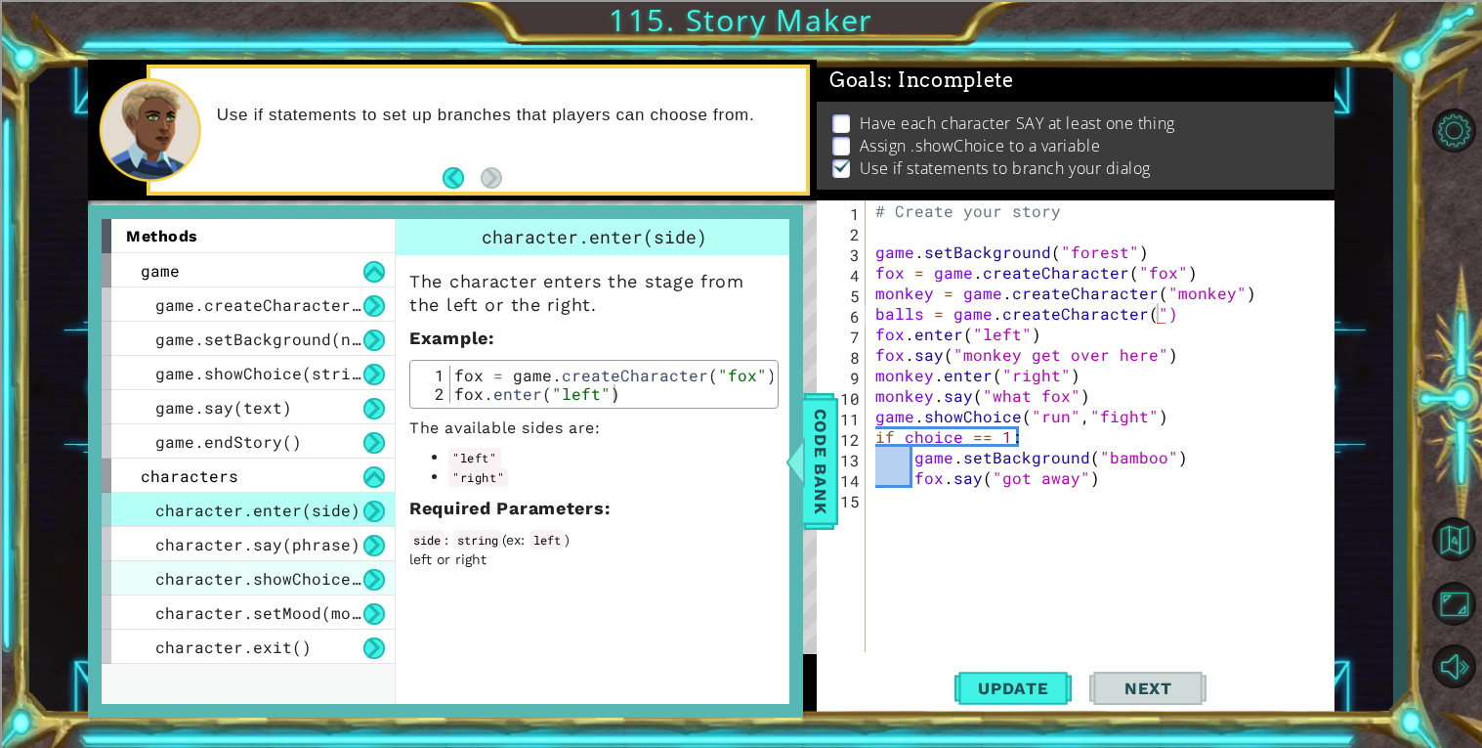
click at [150, 561] on div "character.showChoice(string1, string2)" at bounding box center [248, 578] width 293 height 34
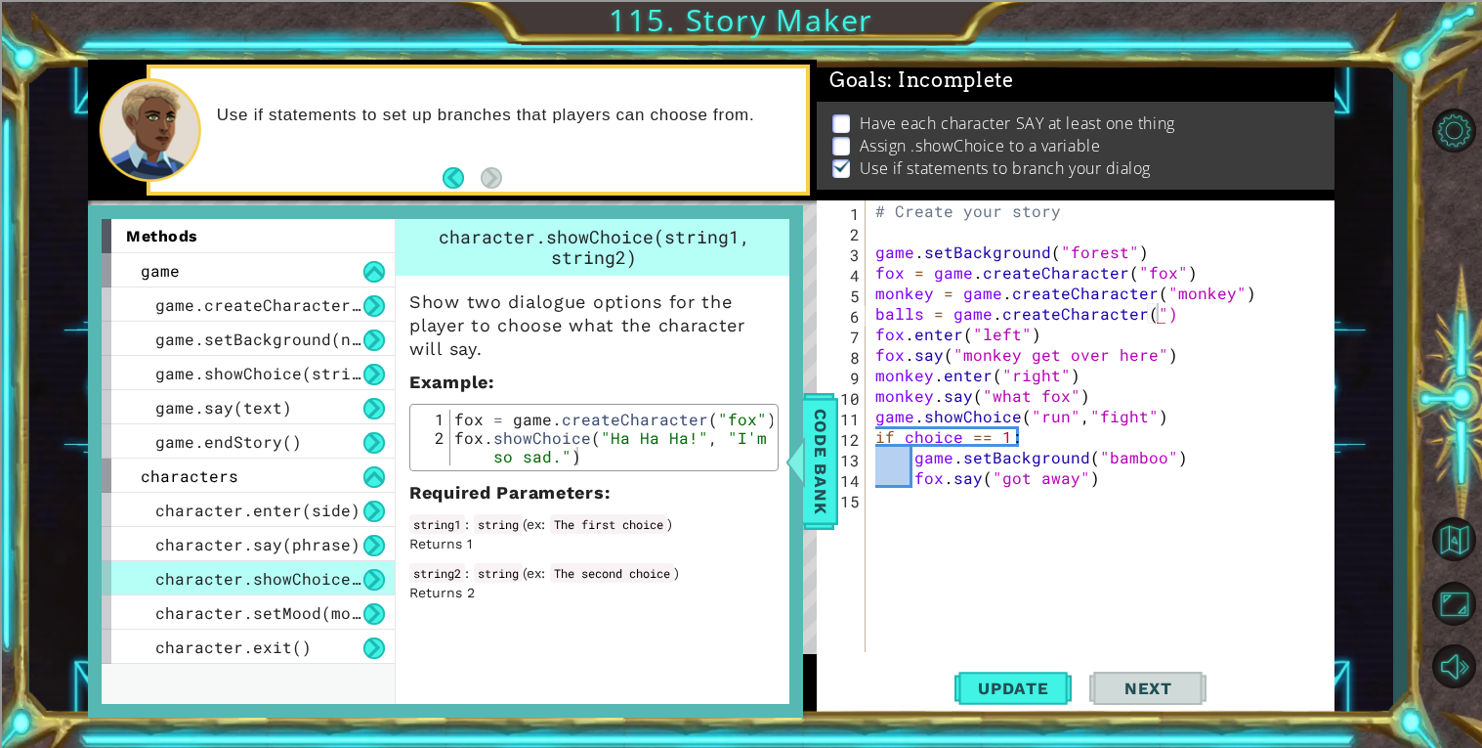
click at [159, 589] on div "character.showChoice(string1, string2)" at bounding box center [248, 578] width 293 height 34
click at [184, 629] on div "character.exit()" at bounding box center [248, 646] width 293 height 34
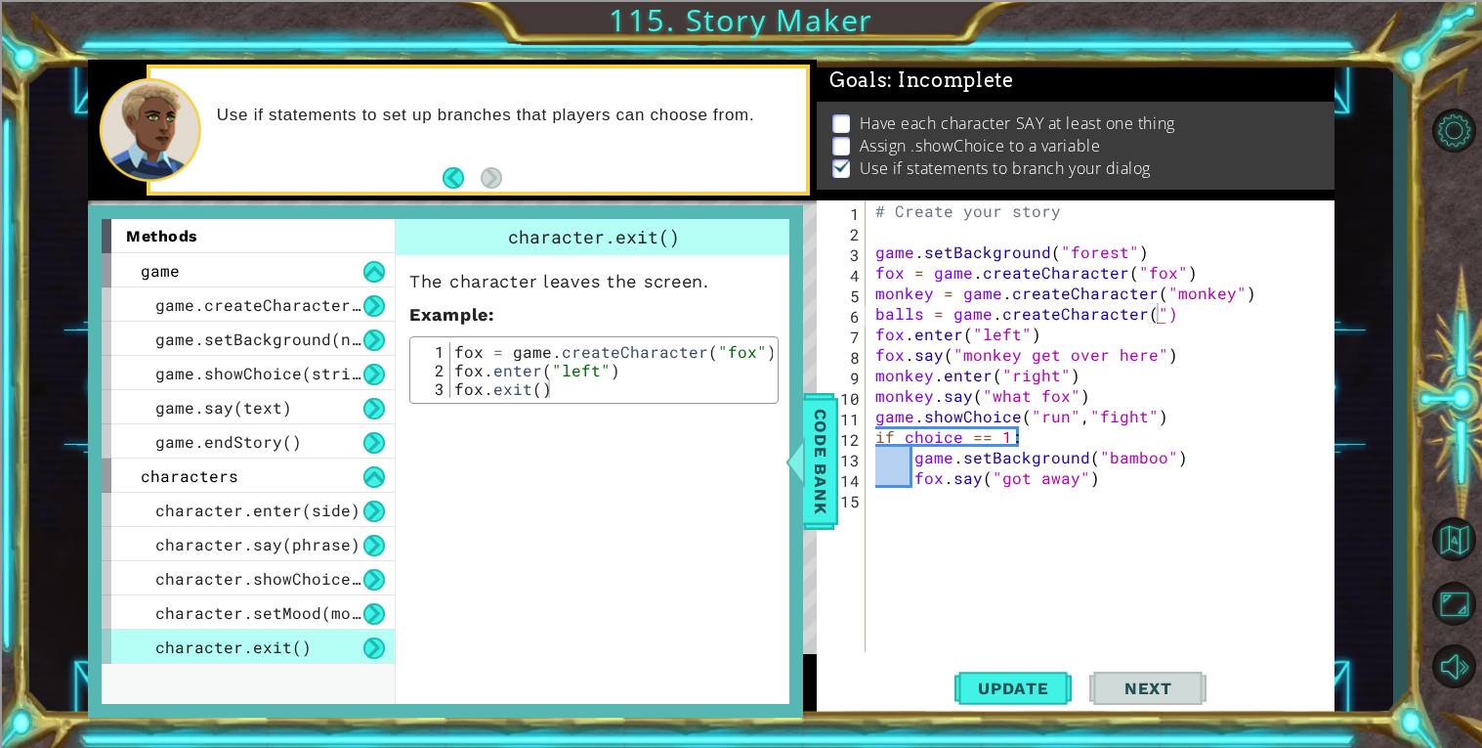
click at [171, 644] on span "character.exit()" at bounding box center [233, 646] width 156 height 21
click at [169, 619] on span "character.setMood(mood)" at bounding box center [267, 612] width 225 height 21
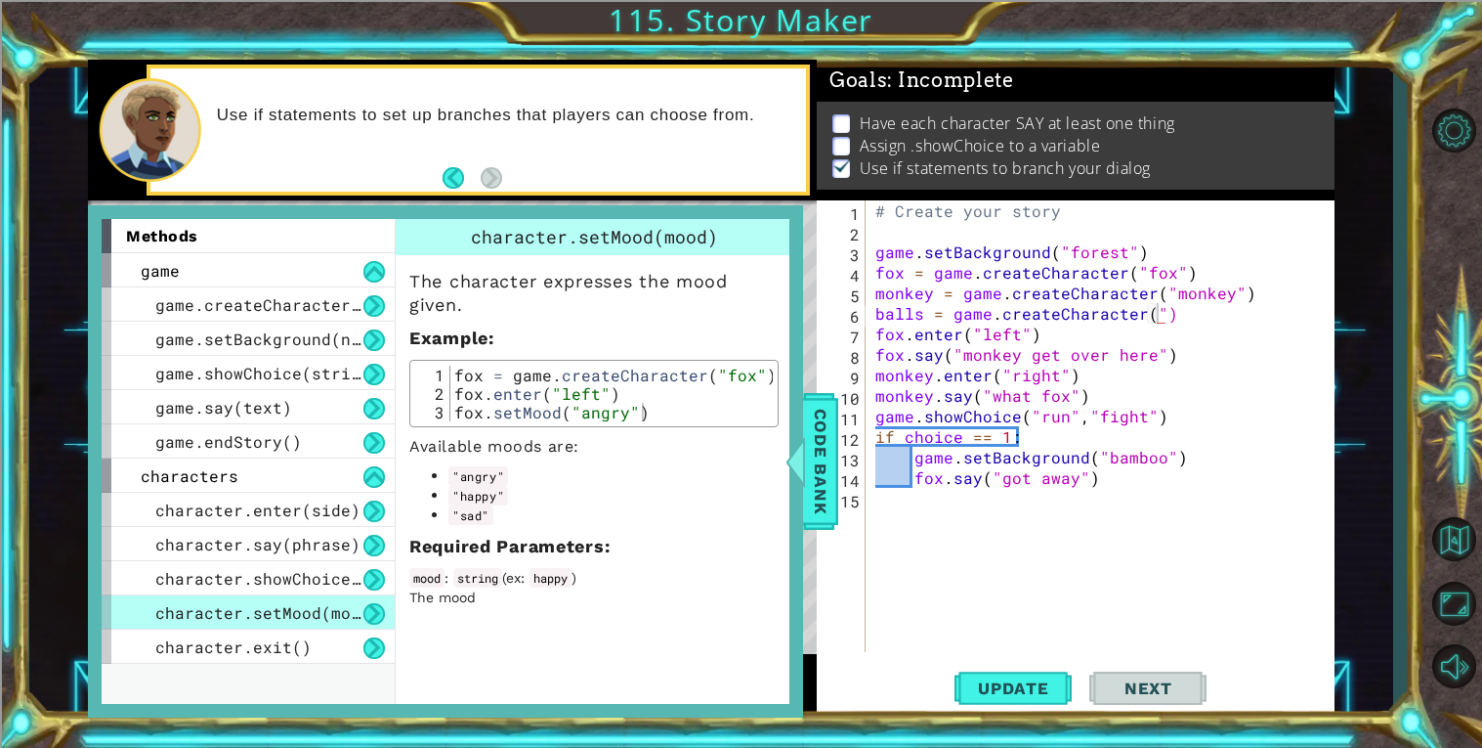
click at [168, 607] on span "character.setMood(mood)" at bounding box center [267, 612] width 225 height 21
click at [131, 533] on div "character.say(phrase)" at bounding box center [248, 544] width 293 height 34
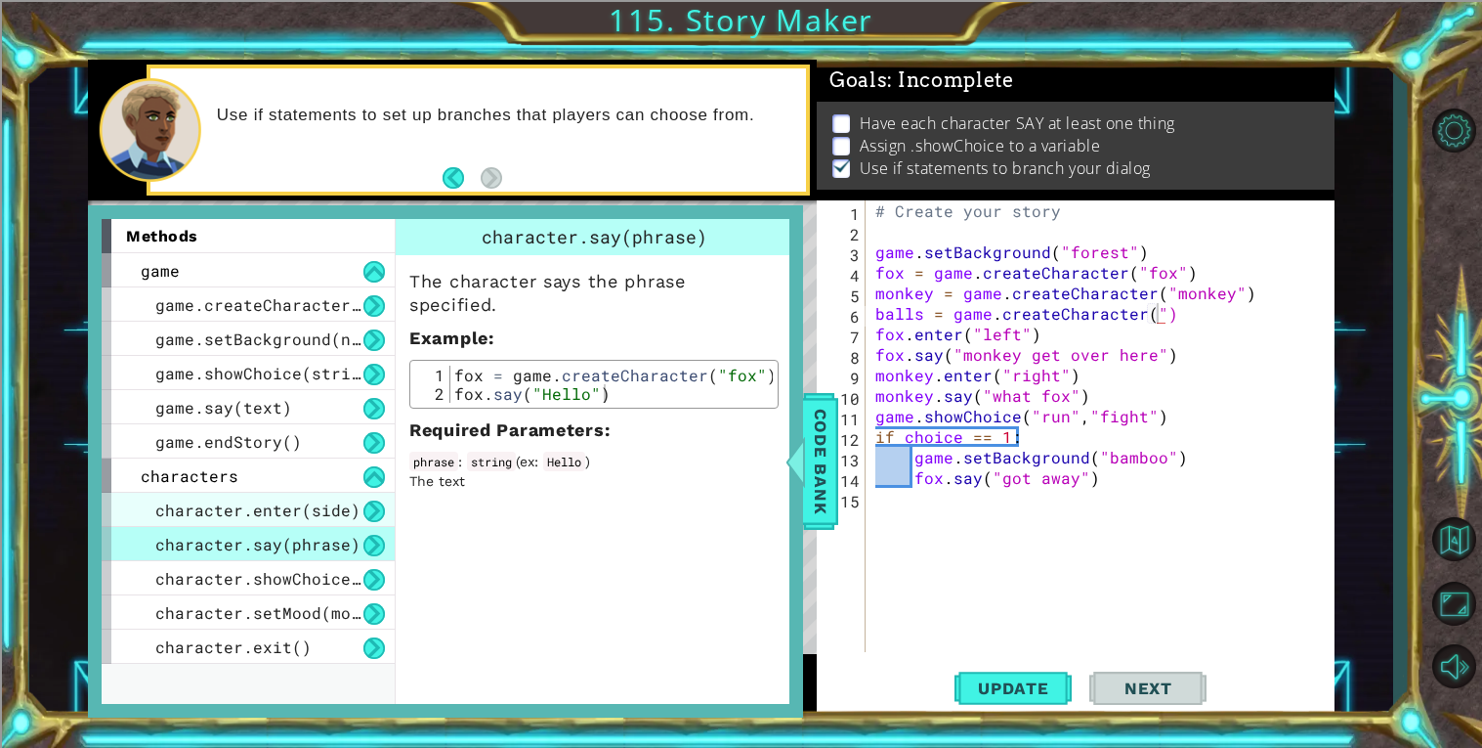
click at [138, 523] on div "character.enter(side)" at bounding box center [248, 509] width 293 height 34
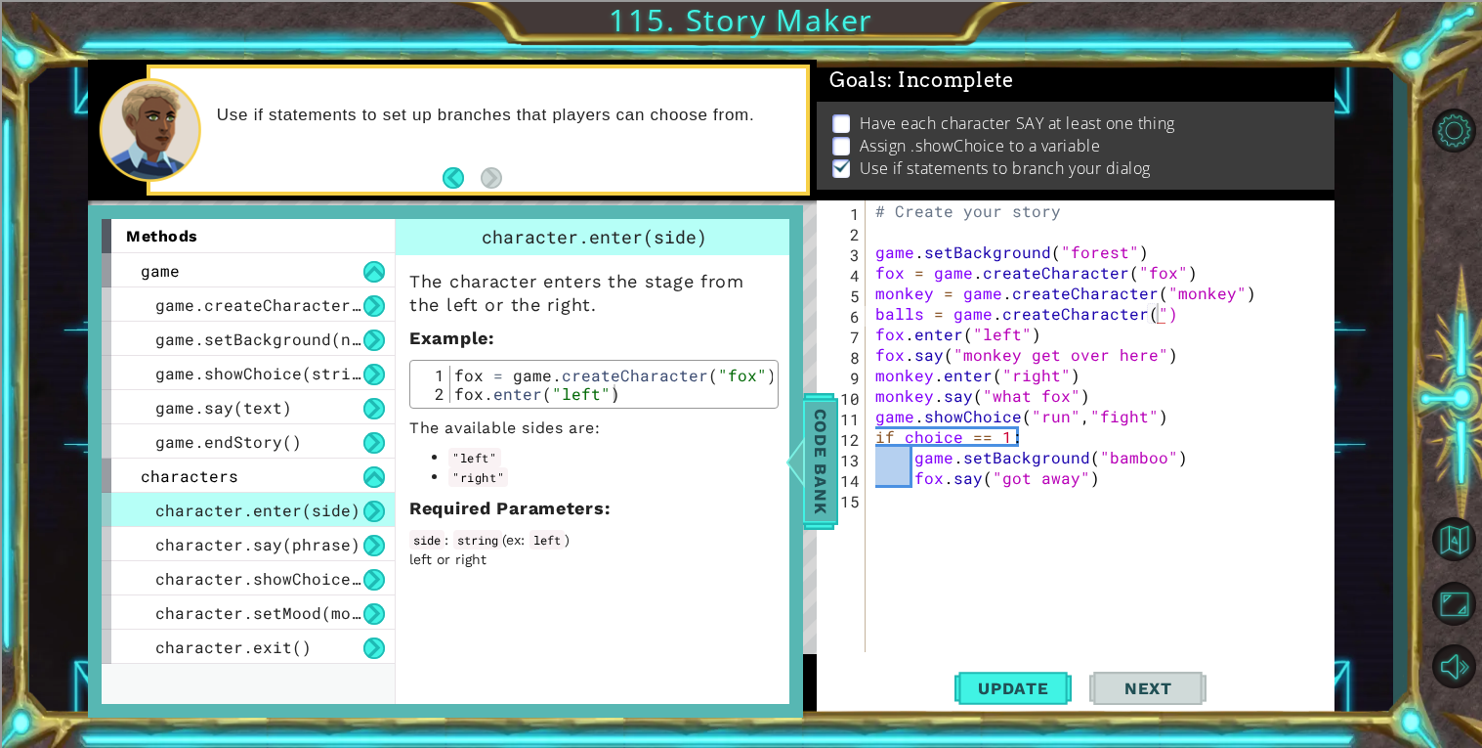
click at [834, 473] on span "Code Bank" at bounding box center [820, 461] width 31 height 119
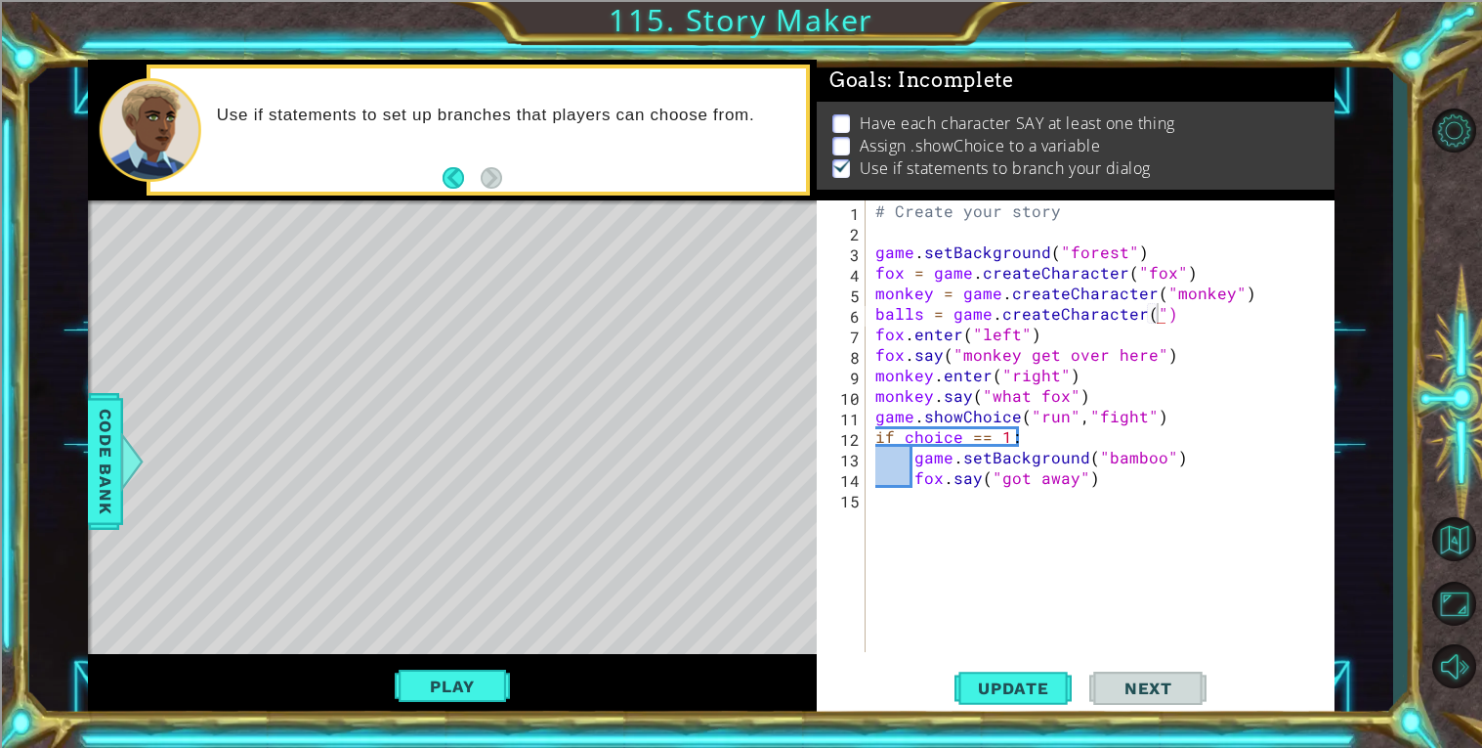
click at [1158, 310] on div "# Create your story game . setBackground ( "forest" ) fox = game . createCharac…" at bounding box center [1106, 446] width 468 height 492
click at [474, 676] on button "Play" at bounding box center [452, 685] width 114 height 37
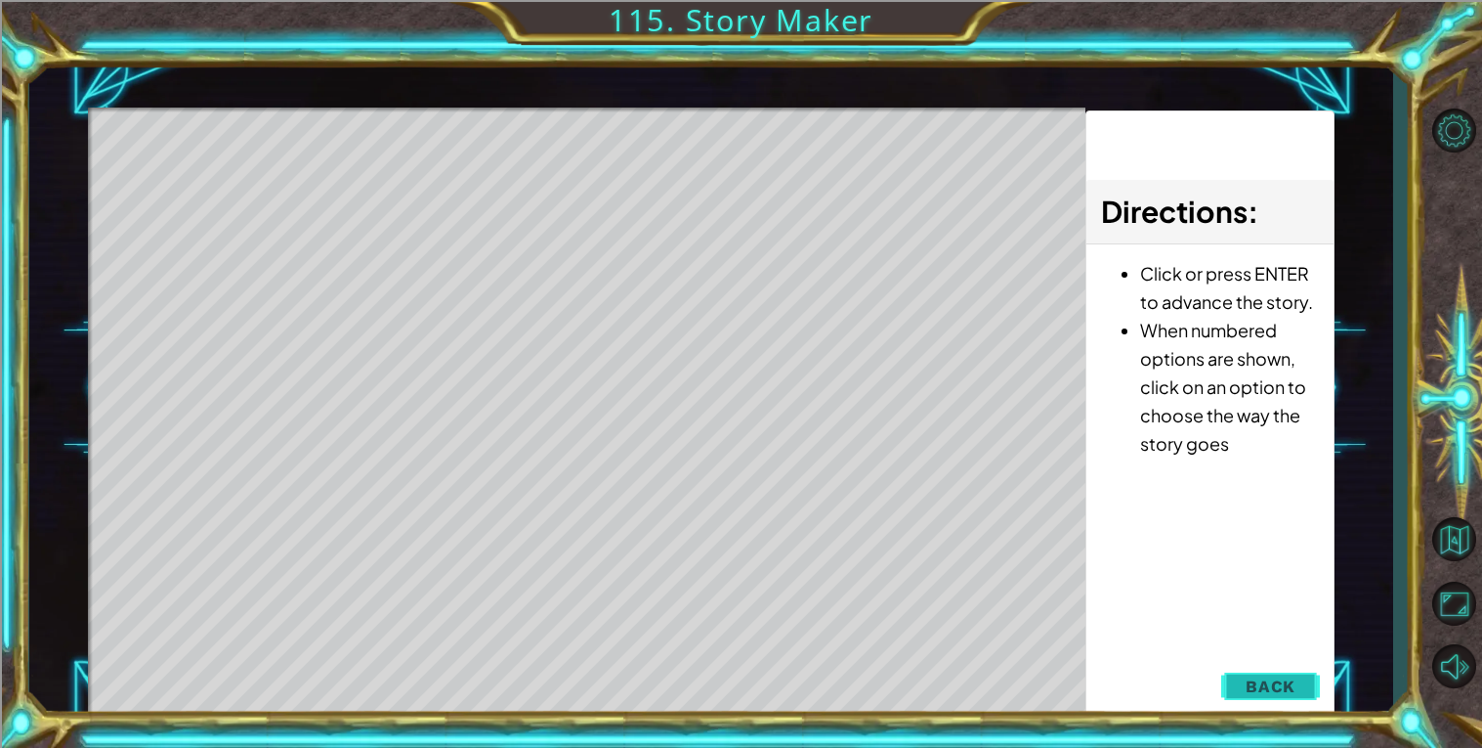
click at [1273, 679] on span "Back" at bounding box center [1271, 686] width 50 height 20
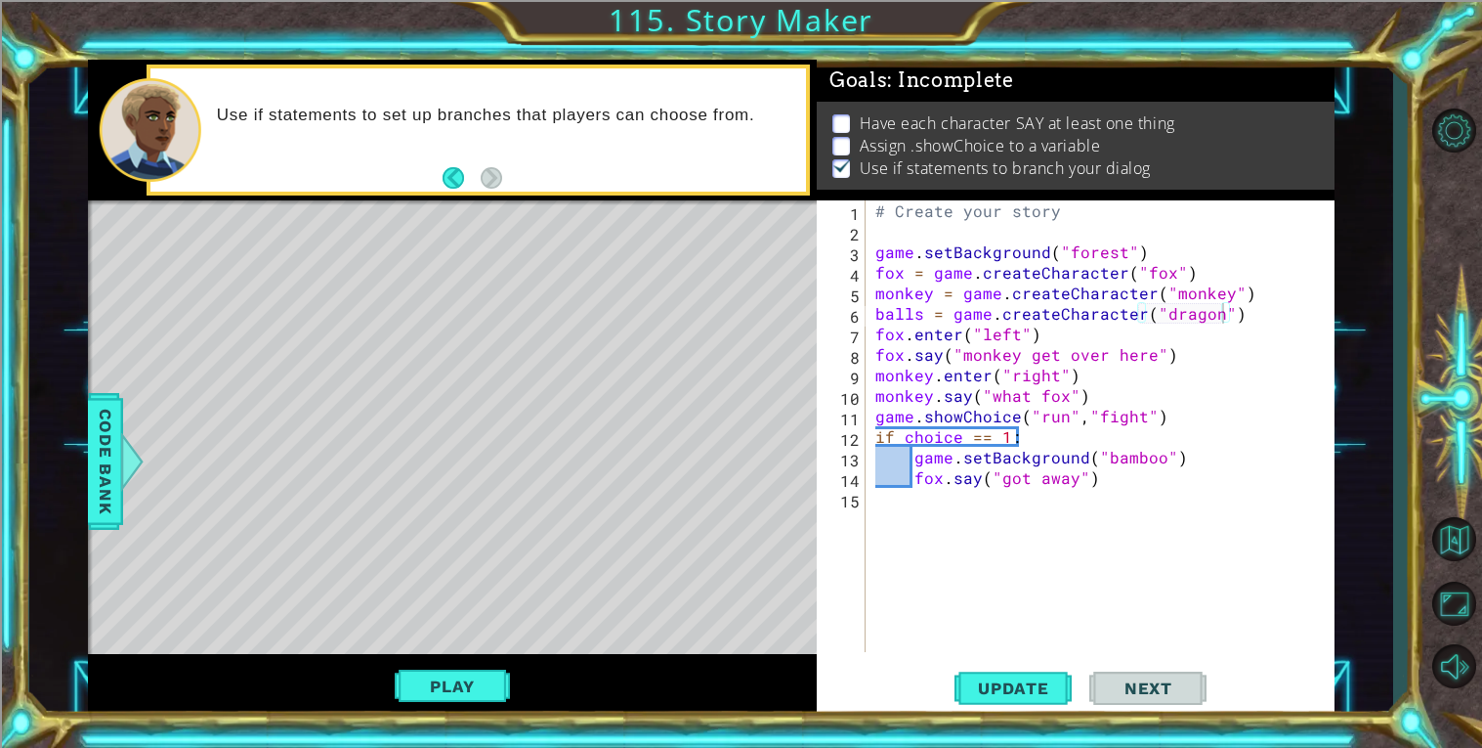
click at [473, 712] on div "Play" at bounding box center [452, 686] width 729 height 64
click at [1082, 349] on div "# Create your story game . setBackground ( "forest" ) fox = game . createCharac…" at bounding box center [1106, 446] width 468 height 492
click at [1106, 367] on div "# Create your story game . setBackground ( "forest" ) fox = game . createCharac…" at bounding box center [1106, 446] width 468 height 492
click at [1109, 391] on div "# Create your story game . setBackground ( "forest" ) fox = game . createCharac…" at bounding box center [1106, 446] width 468 height 492
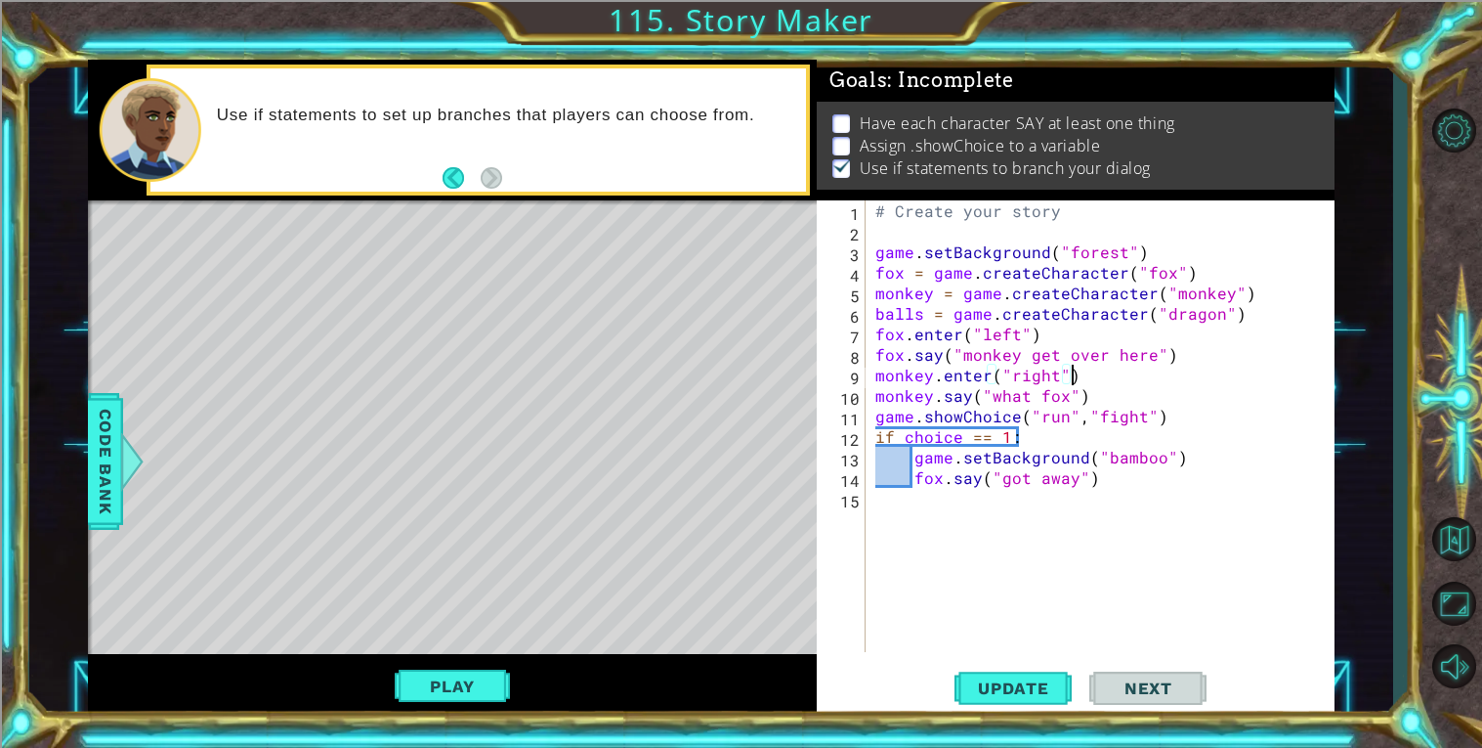
type textarea "monkey.say("what fox")"
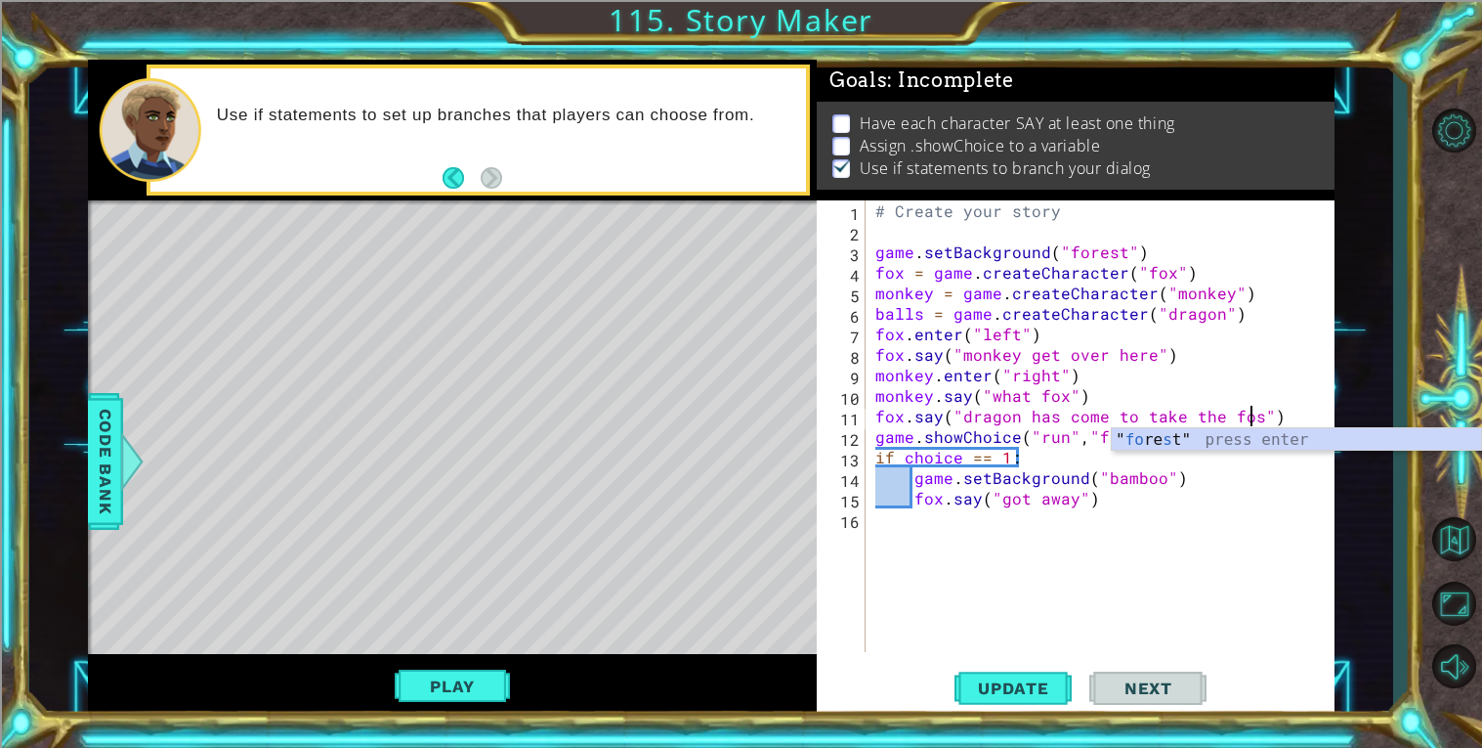
scroll to position [0, 22]
click at [1138, 442] on div "" fo re s t" press enter" at bounding box center [1296, 463] width 369 height 70
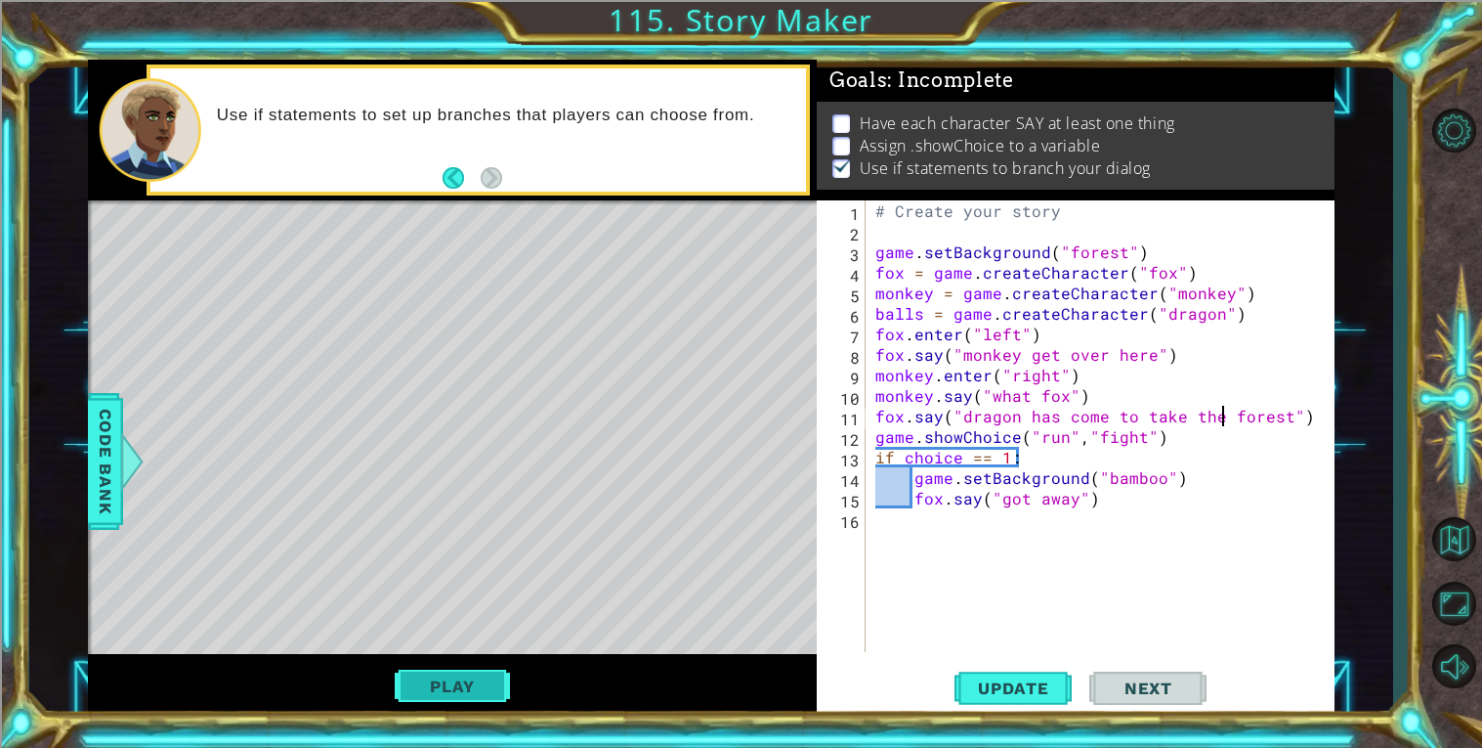
click at [475, 676] on button "Play" at bounding box center [452, 685] width 114 height 37
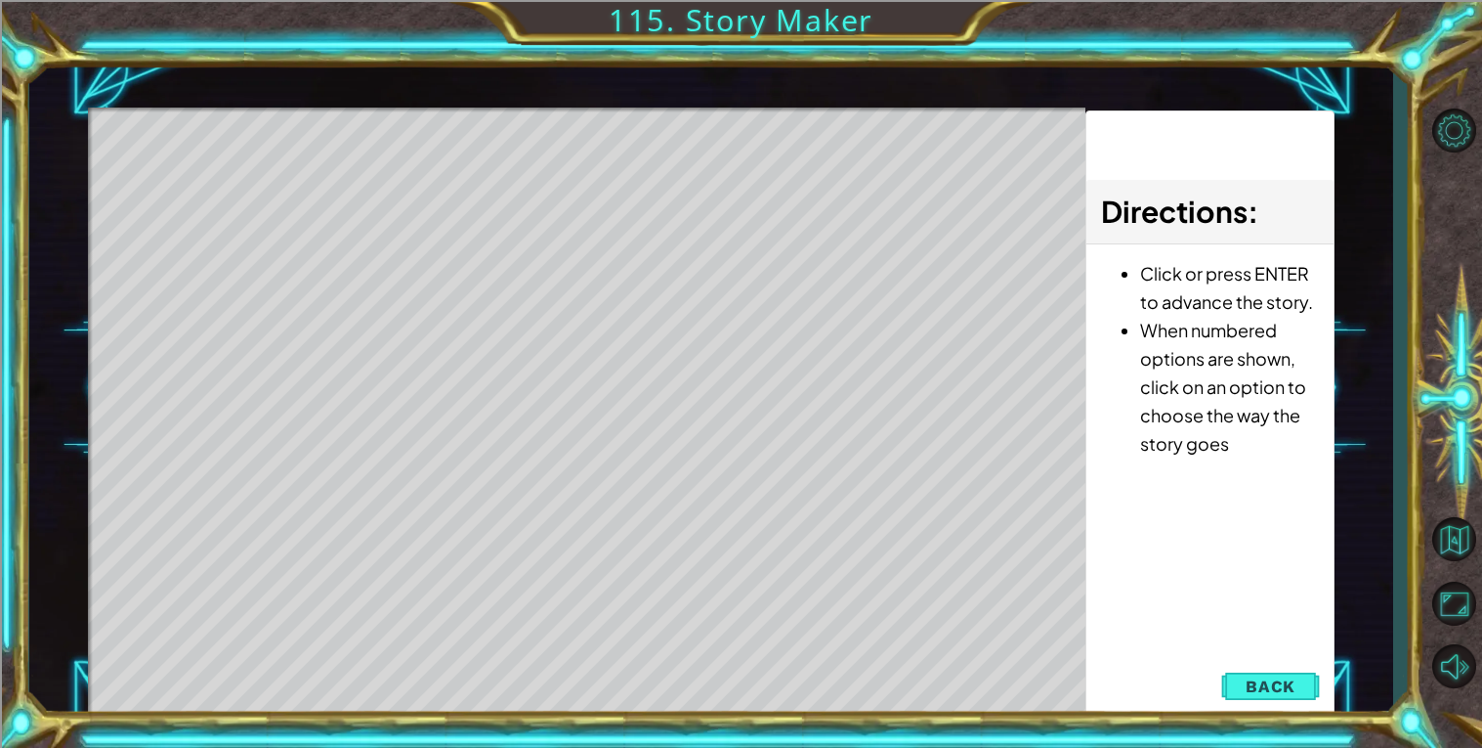
click at [597, 338] on div "Level Map" at bounding box center [539, 395] width 903 height 576
click at [1291, 686] on span "Back" at bounding box center [1271, 686] width 50 height 20
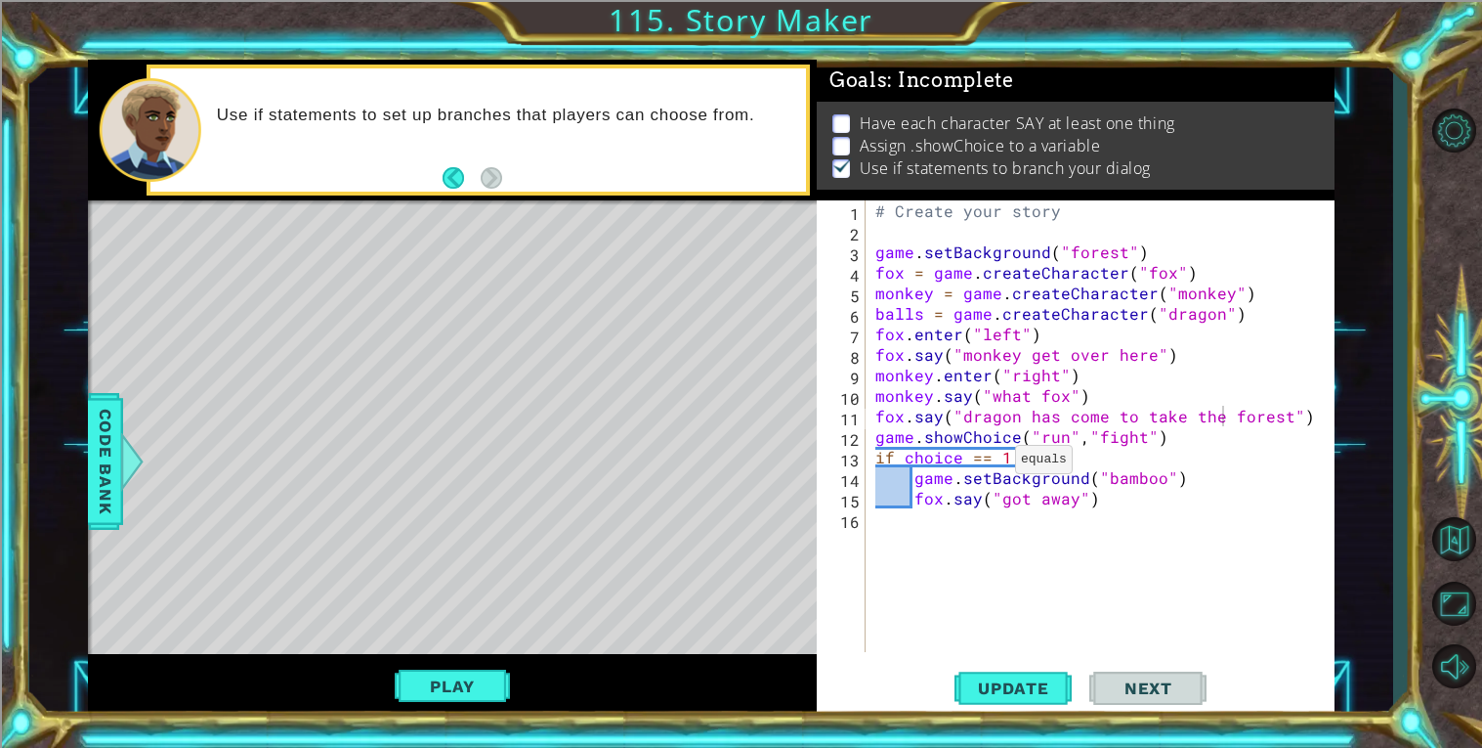
click at [992, 464] on div "# Create your story game . setBackground ( "forest" ) fox = game . createCharac…" at bounding box center [1106, 446] width 468 height 492
click at [996, 454] on div "# Create your story game . setBackground ( "forest" ) fox = game . createCharac…" at bounding box center [1106, 446] width 468 height 492
click at [991, 466] on div "# Create your story game . setBackground ( "forest" ) fox = game . createCharac…" at bounding box center [1106, 446] width 468 height 492
click at [1020, 459] on div "# Create your story game . setBackground ( "forest" ) fox = game . createCharac…" at bounding box center [1106, 446] width 468 height 492
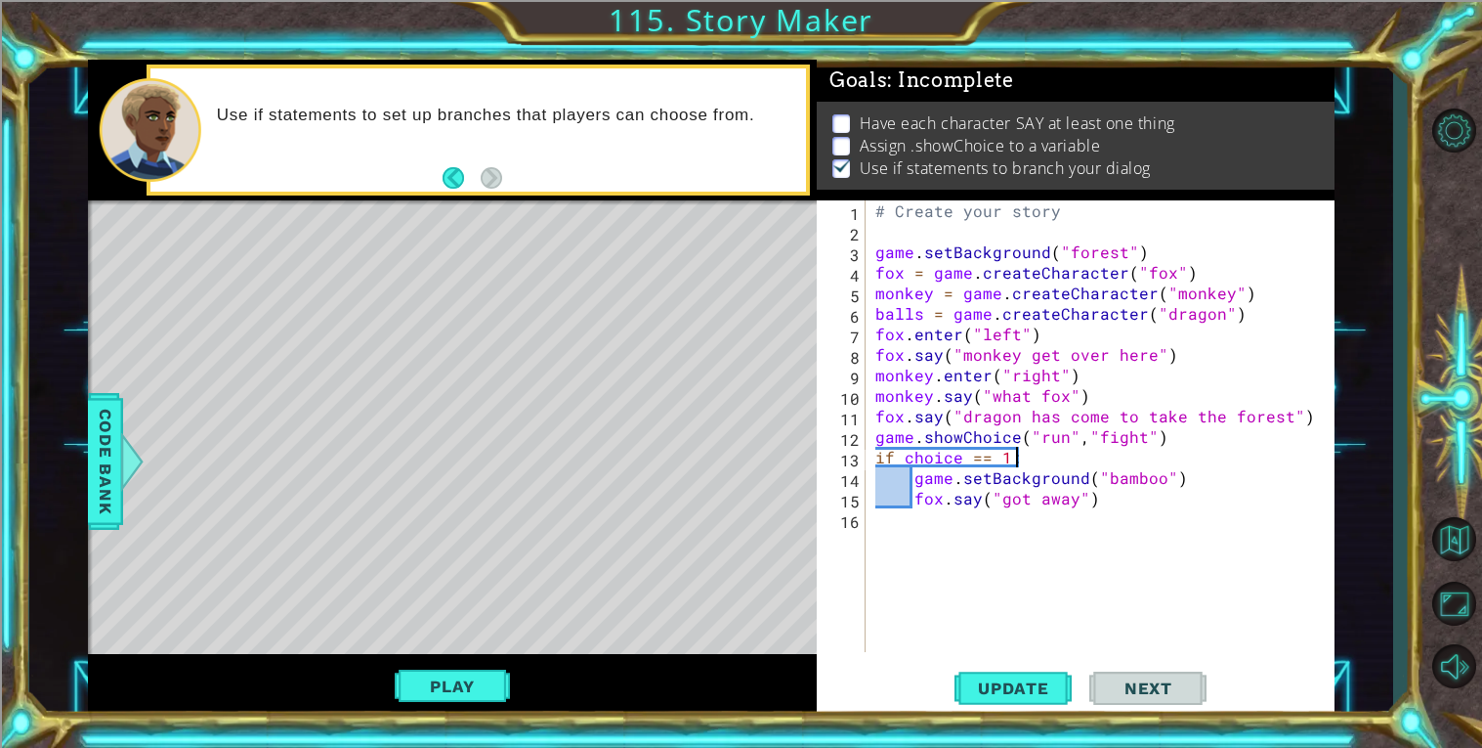
click at [1169, 435] on div "# Create your story game . setBackground ( "forest" ) fox = game . createCharac…" at bounding box center [1106, 446] width 468 height 492
type textarea "game.showChoice("run","fight")"
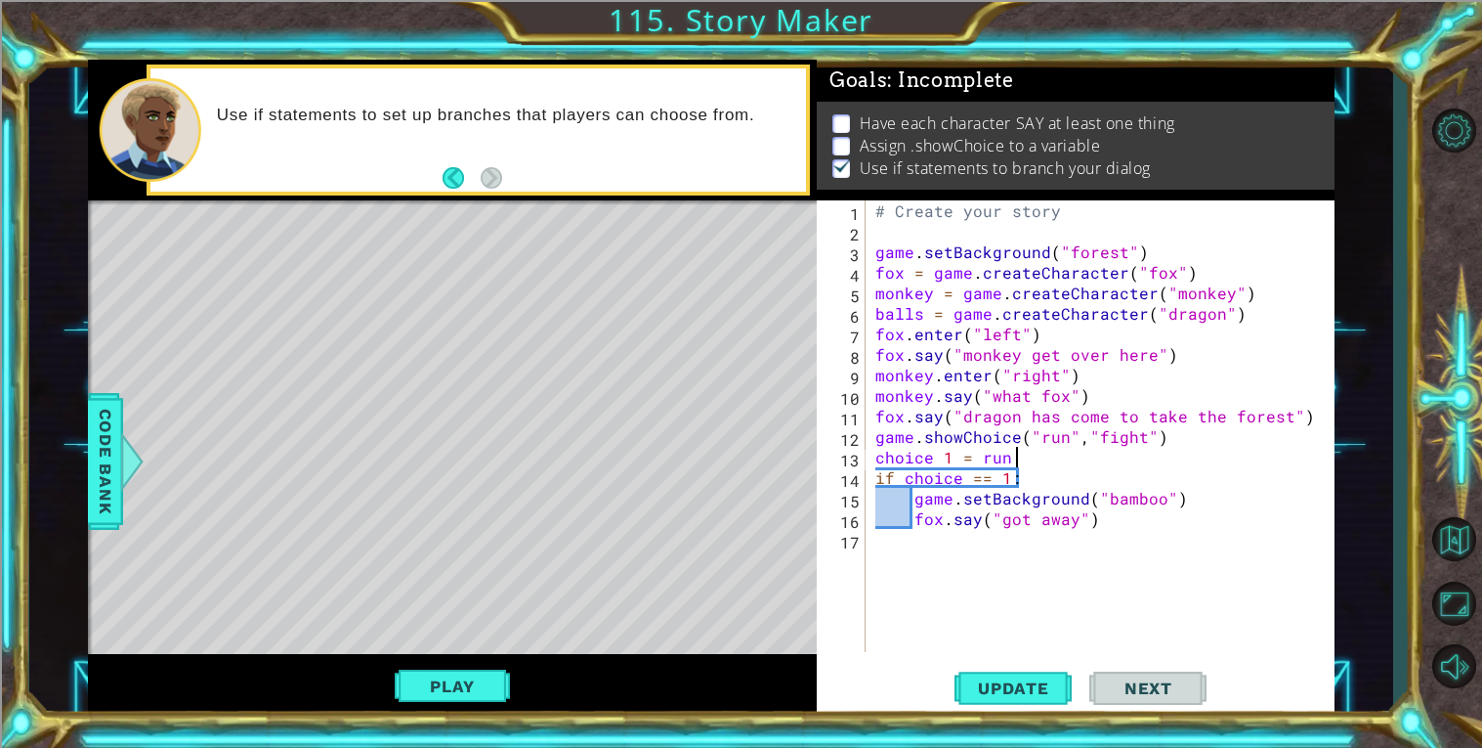
scroll to position [0, 6]
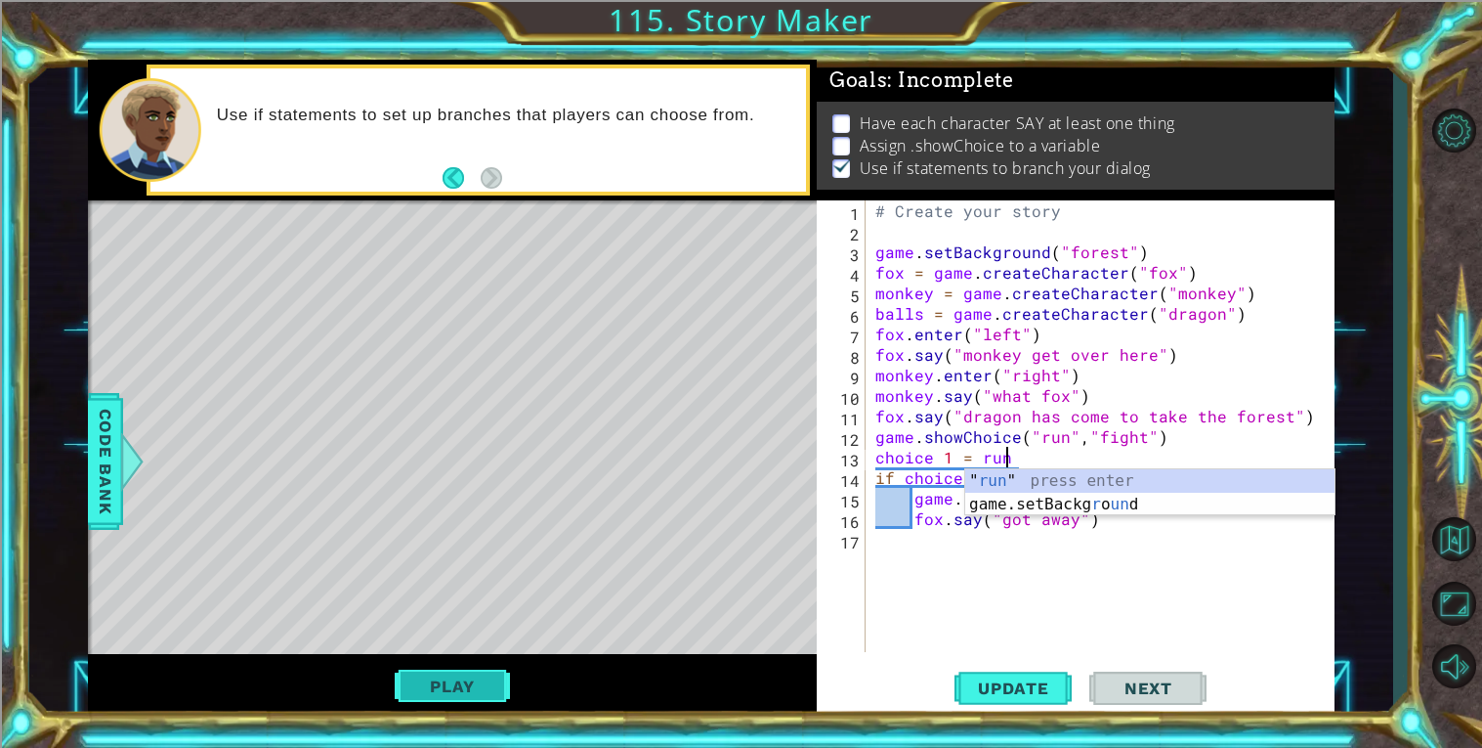
click at [479, 690] on button "Play" at bounding box center [452, 685] width 114 height 37
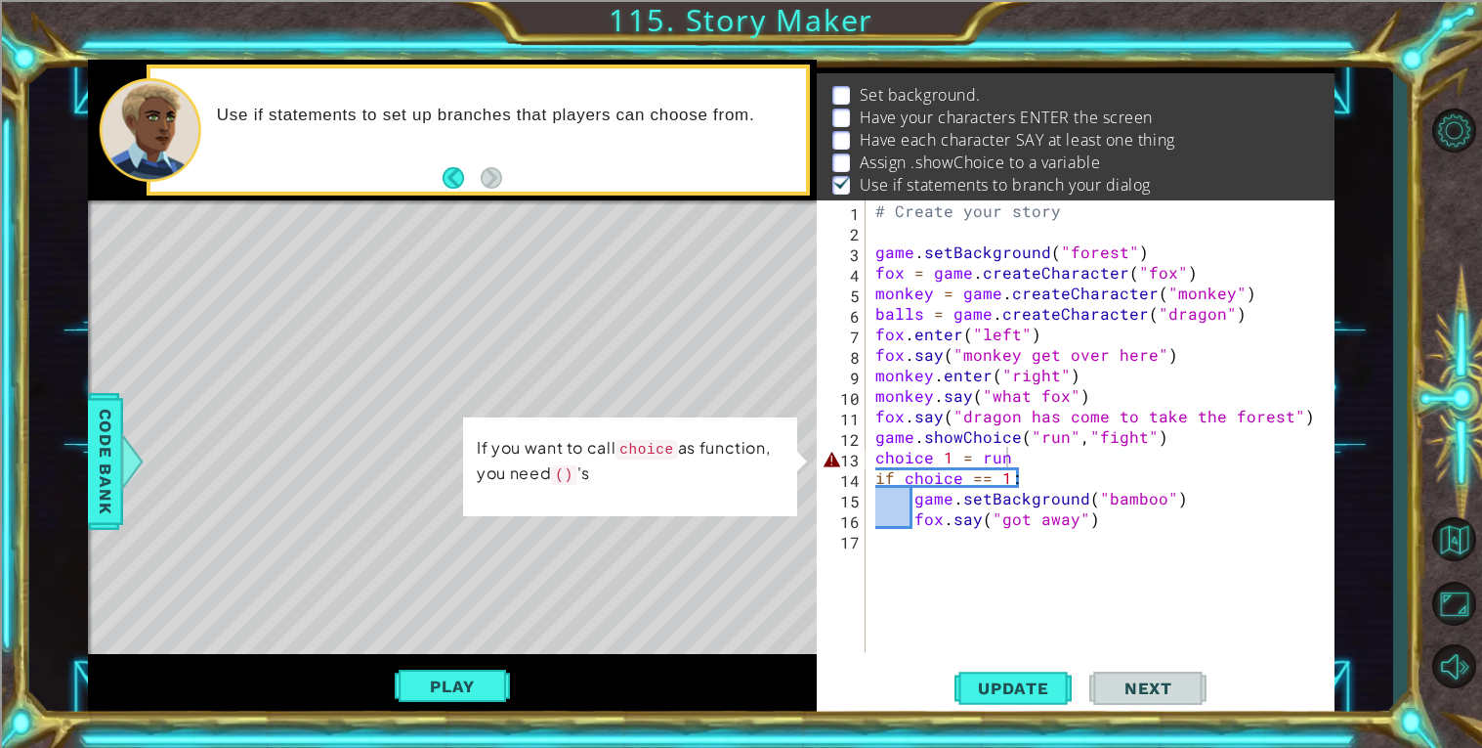
scroll to position [17, 0]
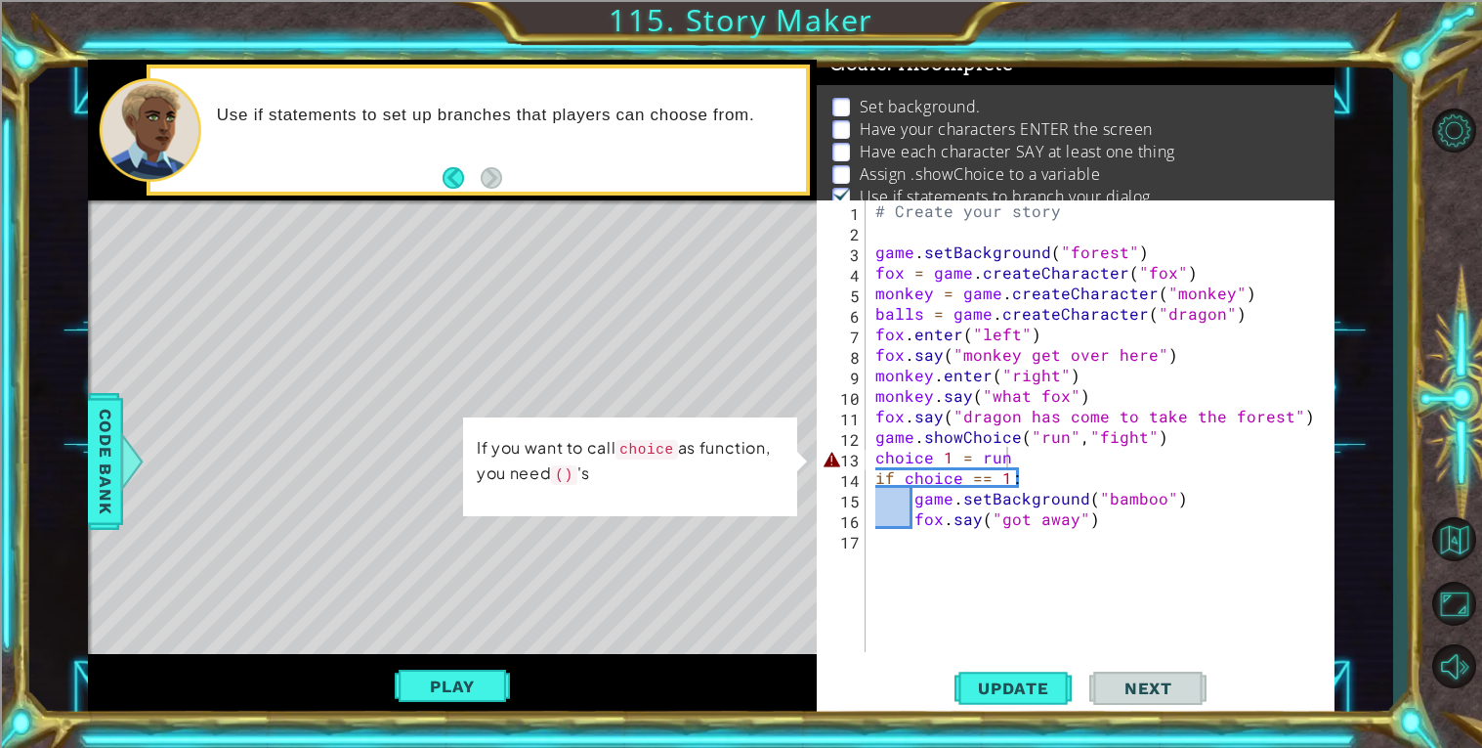
click at [949, 453] on div "# Create your story game . setBackground ( "forest" ) fox = game . createCharac…" at bounding box center [1106, 446] width 468 height 492
click at [968, 456] on div "# Create your story game . setBackground ( "forest" ) fox = game . createCharac…" at bounding box center [1106, 446] width 468 height 492
click at [990, 454] on div "# Create your story game . setBackground ( "forest" ) fox = game . createCharac…" at bounding box center [1106, 446] width 468 height 492
drag, startPoint x: 1011, startPoint y: 457, endPoint x: 973, endPoint y: 457, distance: 38.1
click at [973, 457] on div "# Create your story game . setBackground ( "forest" ) fox = game . createCharac…" at bounding box center [1106, 446] width 468 height 492
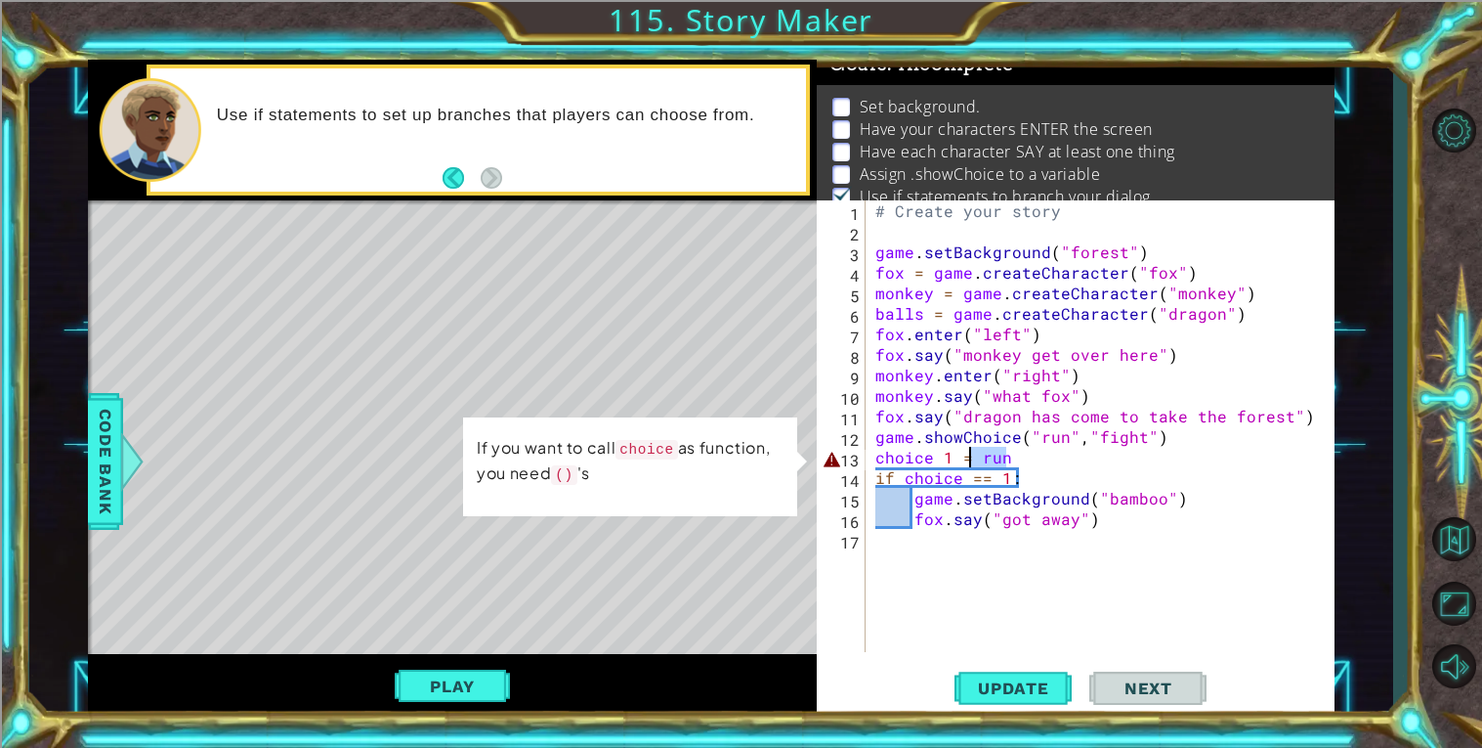
click at [945, 451] on div "# Create your story game . setBackground ( "forest" ) fox = game . createCharac…" at bounding box center [1106, 446] width 468 height 492
drag, startPoint x: 951, startPoint y: 450, endPoint x: 838, endPoint y: 452, distance: 112.4
click at [838, 452] on div "choice 1 = run 1 2 3 4 5 6 7 8 9 10 11 12 13 14 15 16 17 # Create your story ga…" at bounding box center [1073, 425] width 513 height 451
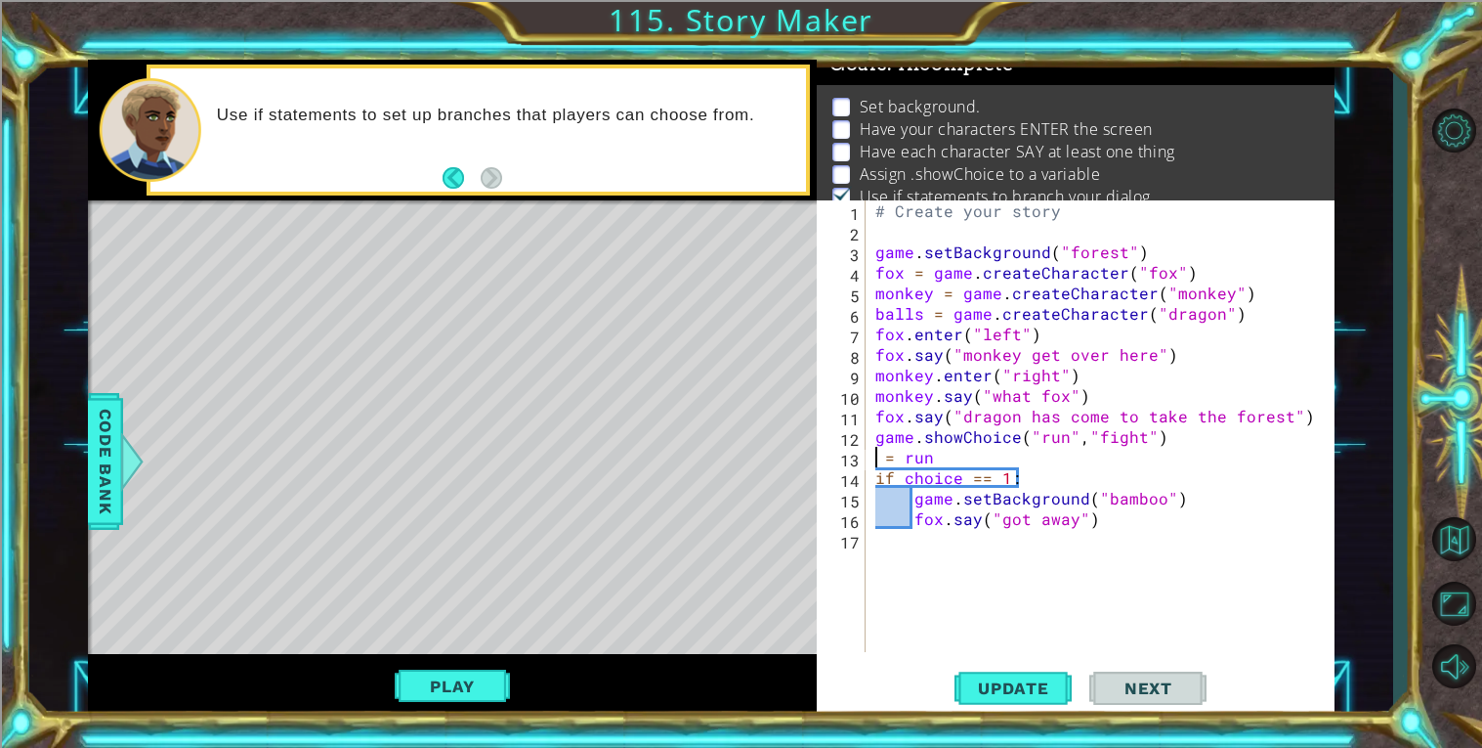
scroll to position [0, 0]
paste textarea "run"
click at [985, 458] on div "# Create your story game . setBackground ( "forest" ) fox = game . createCharac…" at bounding box center [1106, 446] width 468 height 492
click at [442, 680] on button "Play" at bounding box center [452, 685] width 114 height 37
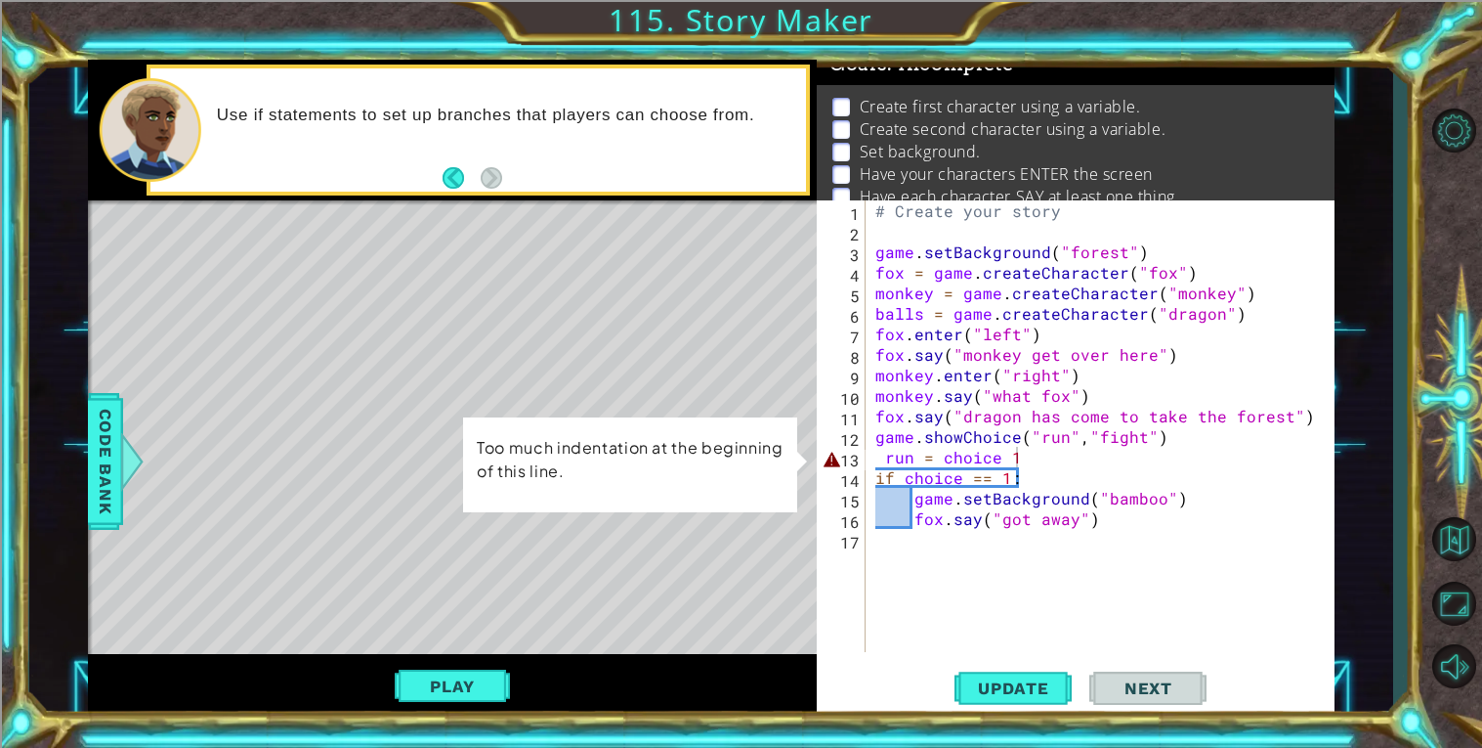
click at [888, 451] on div "# Create your story game . setBackground ( "forest" ) fox = game . createCharac…" at bounding box center [1106, 446] width 468 height 492
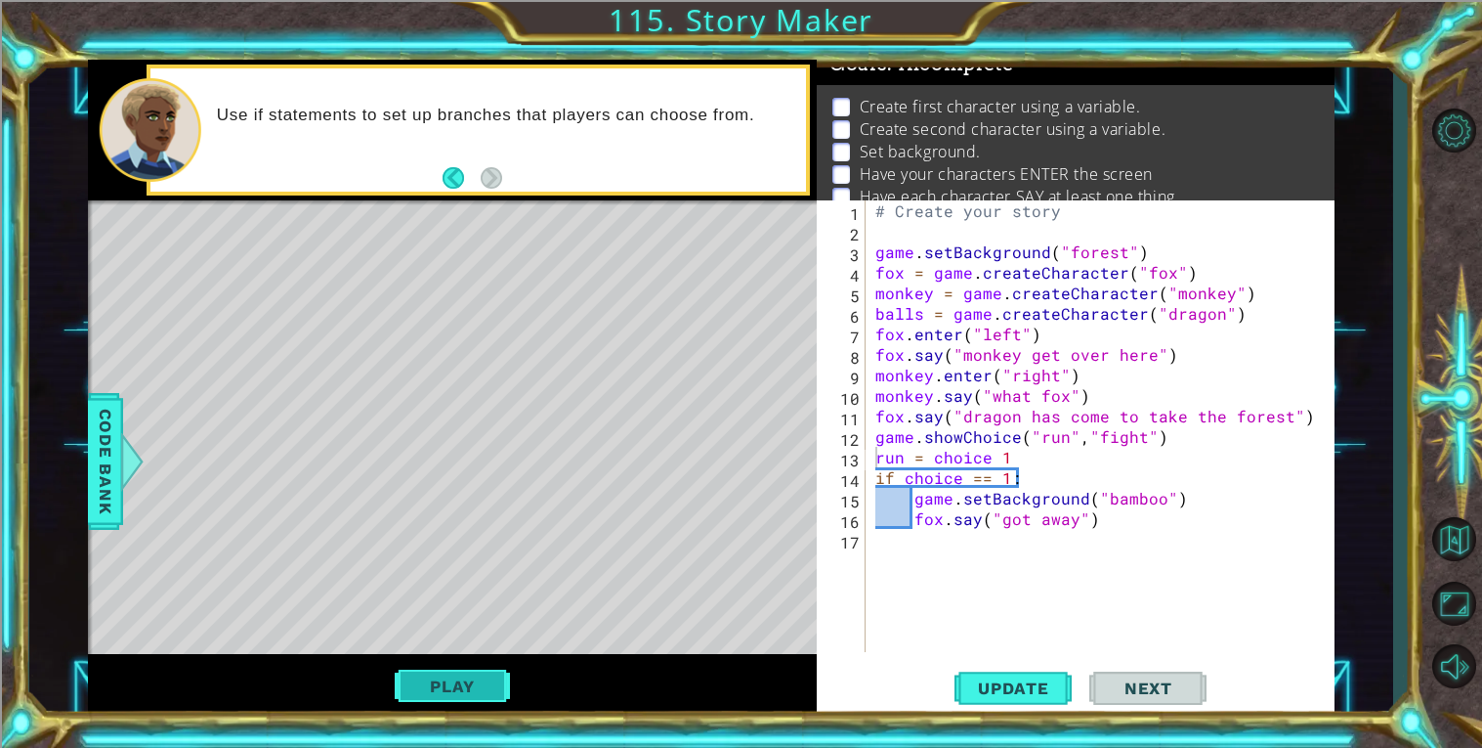
click at [486, 693] on button "Play" at bounding box center [452, 685] width 114 height 37
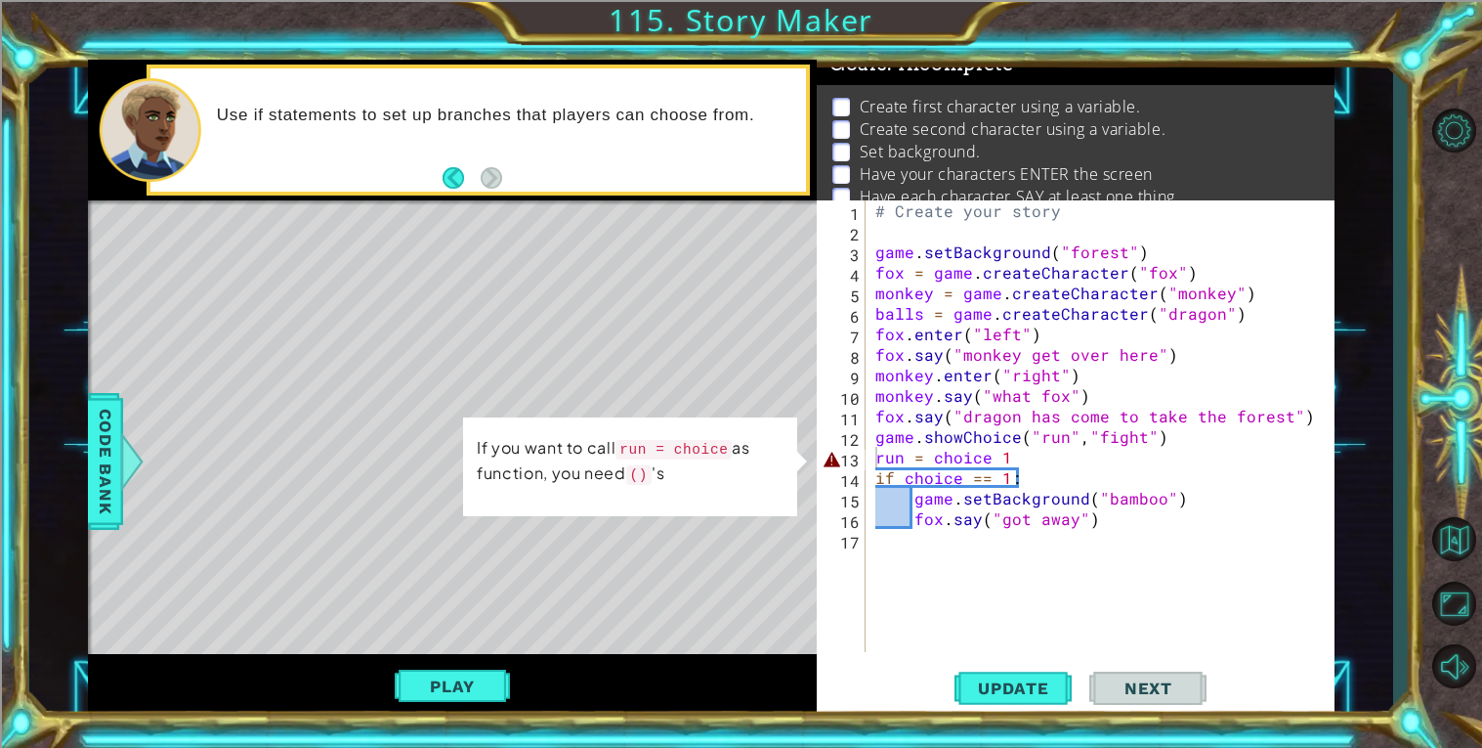
click at [1013, 450] on div "# Create your story game . setBackground ( "forest" ) fox = game . createCharac…" at bounding box center [1106, 446] width 468 height 492
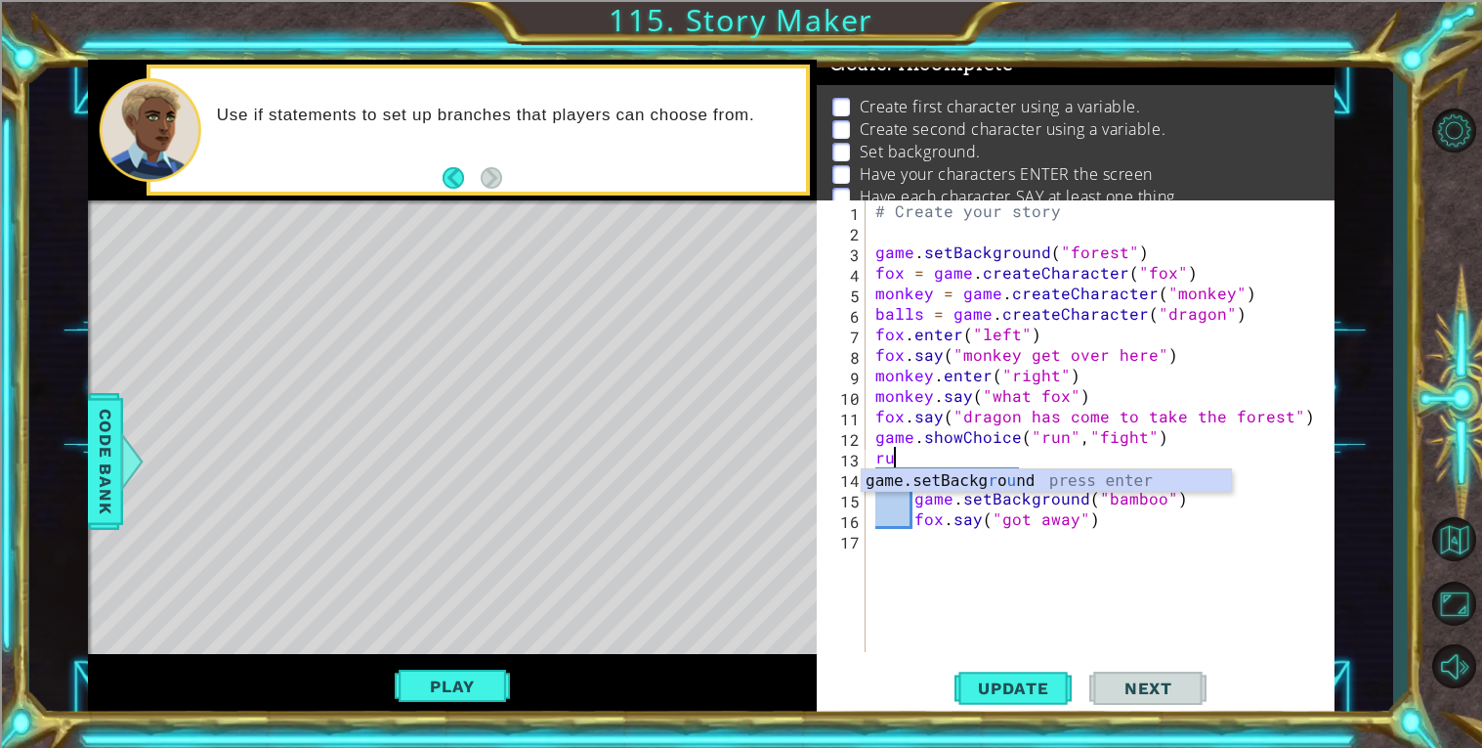
scroll to position [0, 0]
type textarea "r"
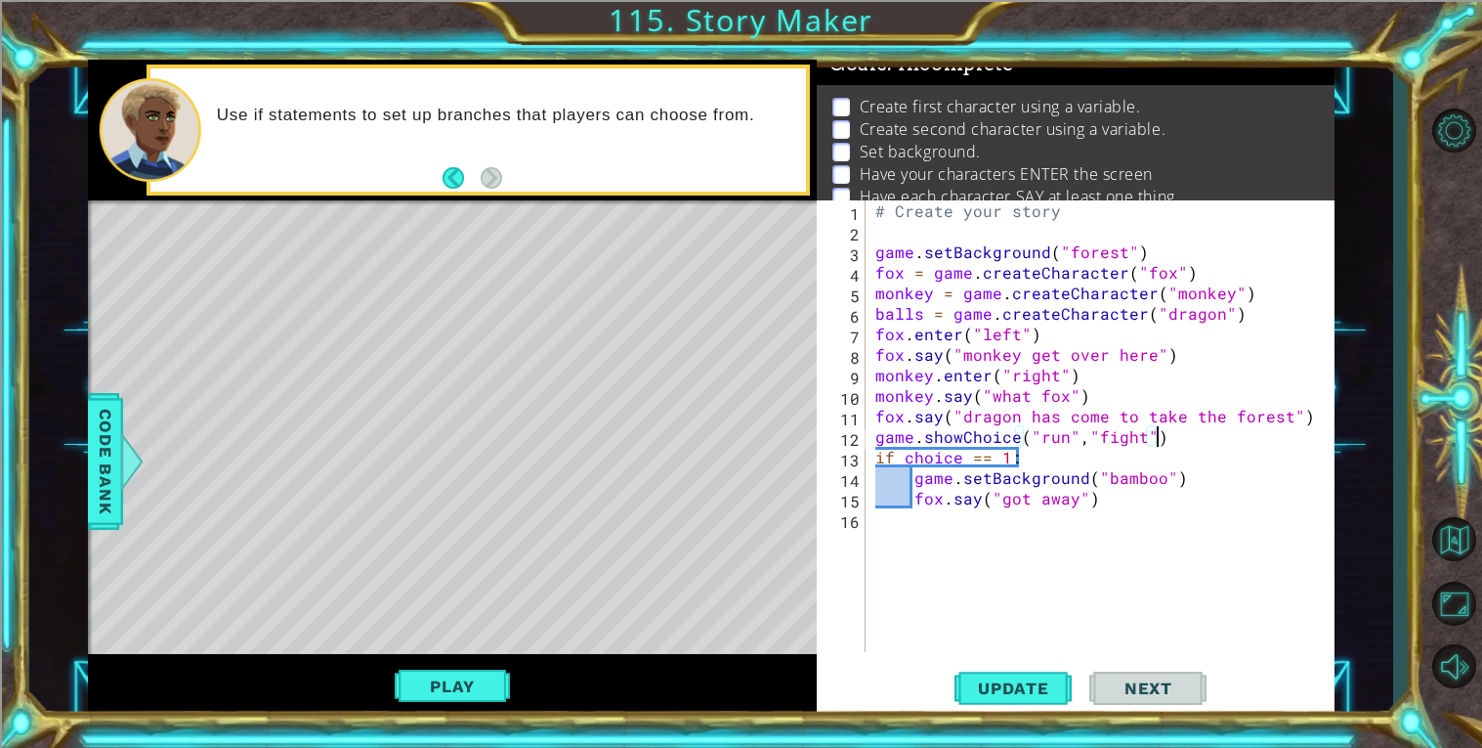
click at [1322, 414] on div "# Create your story game . setBackground ( "forest" ) fox = game . createCharac…" at bounding box center [1106, 446] width 468 height 492
type textarea "fox.say("dragon has come to take the forest")"
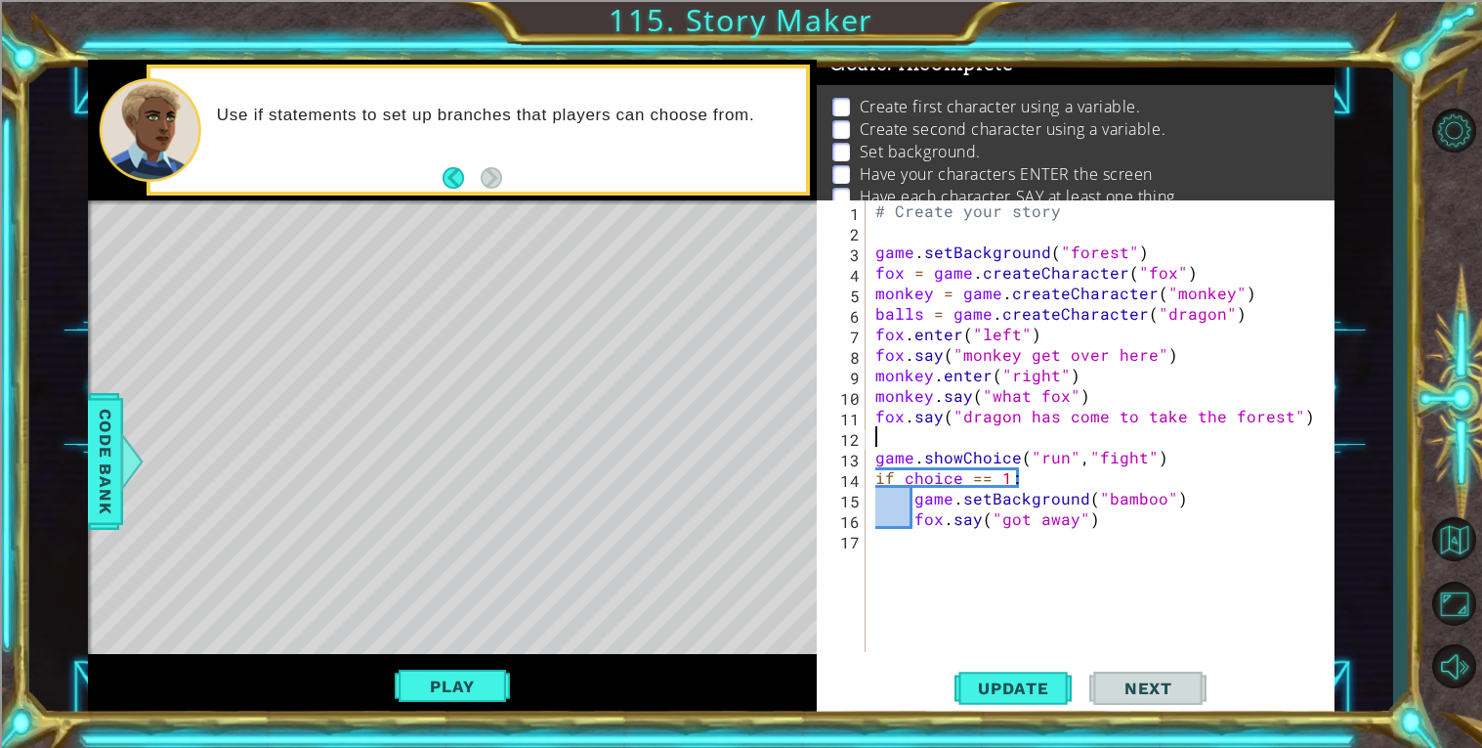
type textarea "w"
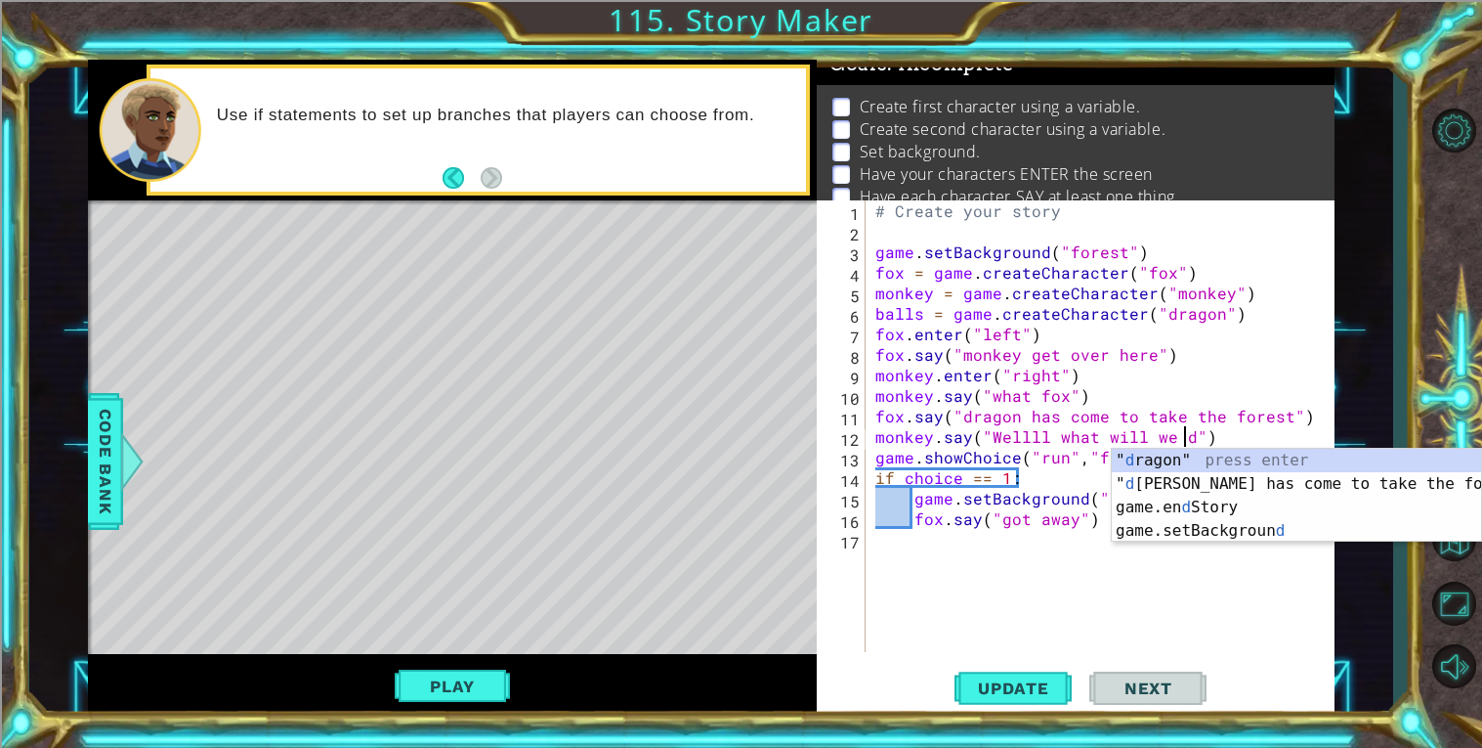
scroll to position [0, 19]
type textarea "monkey.say("Wellll what will we do")"
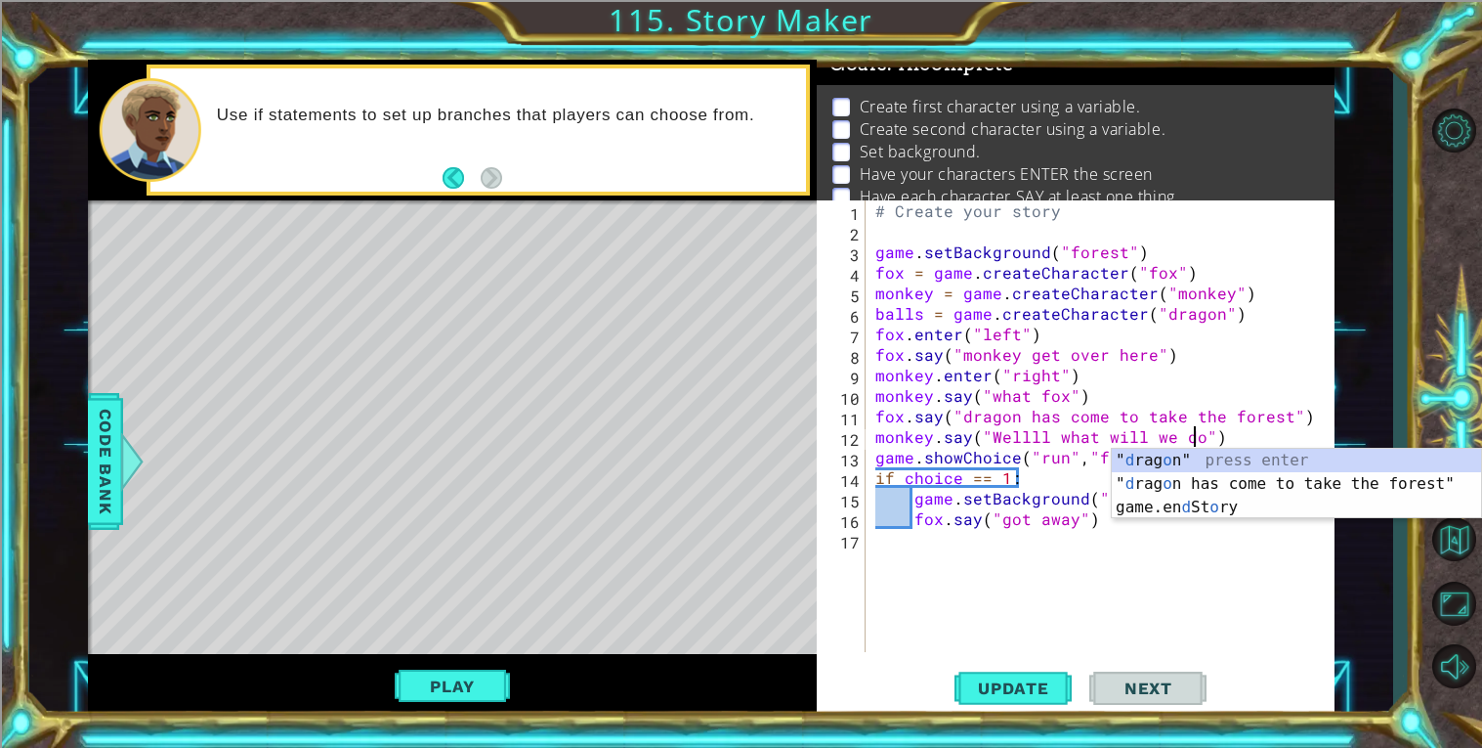
click at [1013, 618] on div "# Create your story game . setBackground ( "forest" ) fox = game . createCharac…" at bounding box center [1106, 446] width 468 height 492
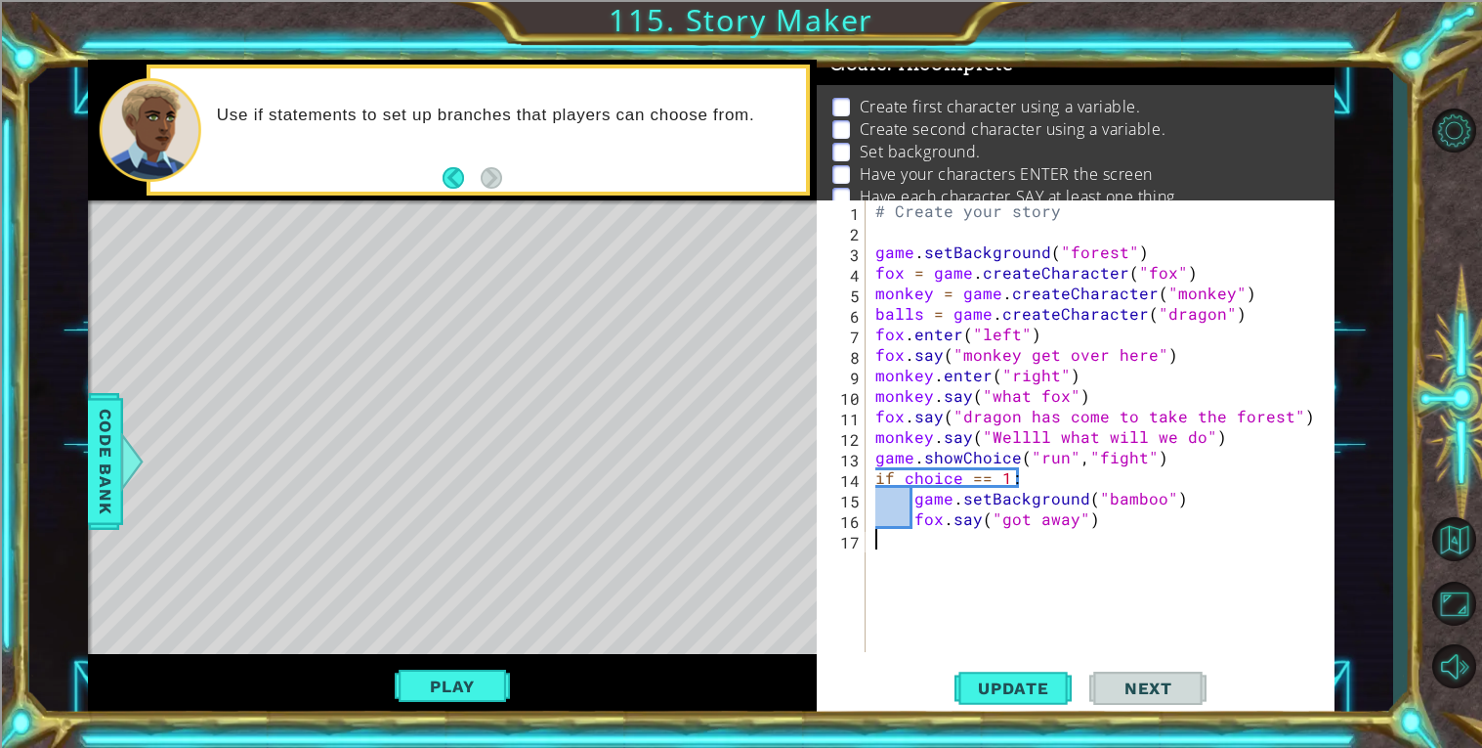
scroll to position [0, 0]
click at [477, 674] on button "Play" at bounding box center [452, 685] width 114 height 37
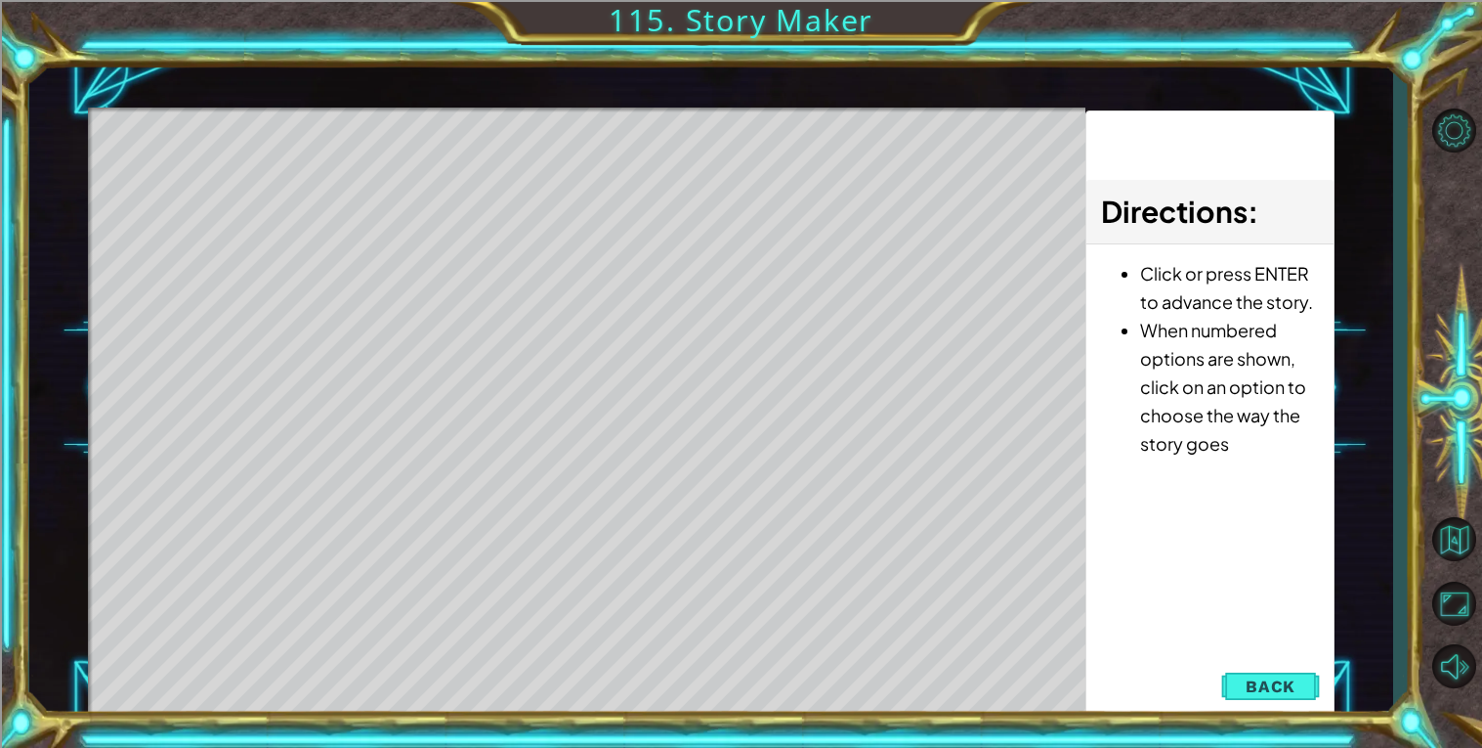
click at [594, 136] on div "Level Map" at bounding box center [539, 395] width 903 height 576
click at [590, 154] on div "Level Map" at bounding box center [539, 395] width 903 height 576
click at [585, 179] on div "Level Map" at bounding box center [539, 395] width 903 height 576
click at [593, 149] on div "Level Map" at bounding box center [539, 395] width 903 height 576
click at [1257, 686] on span "Back" at bounding box center [1271, 686] width 50 height 20
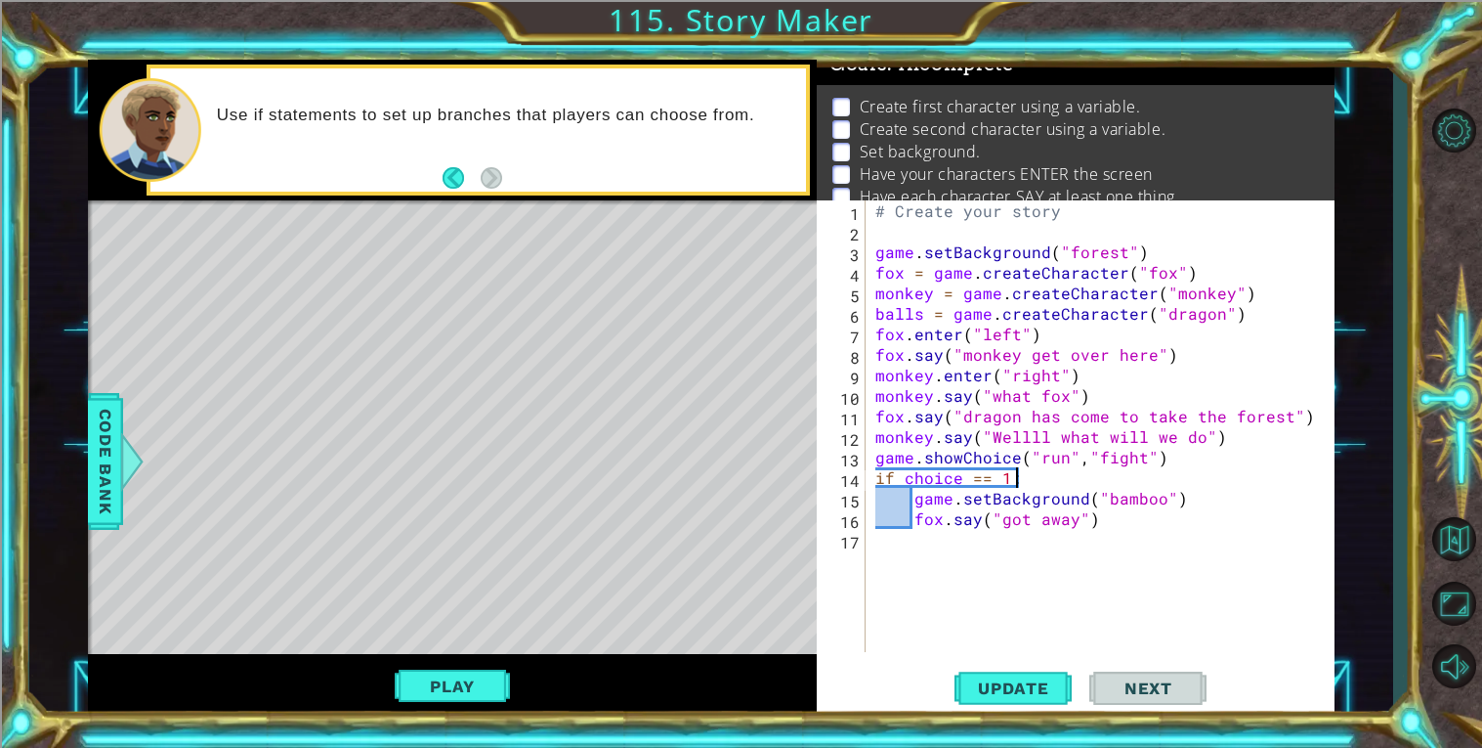
click at [1016, 475] on div "# Create your story game . setBackground ( "forest" ) fox = game . createCharac…" at bounding box center [1106, 446] width 468 height 492
click at [996, 462] on div "# Create your story game . setBackground ( "forest" ) fox = game . createCharac…" at bounding box center [1106, 446] width 468 height 492
click at [1005, 458] on div "# Create your story game . setBackground ( "forest" ) fox = game . createCharac…" at bounding box center [1106, 446] width 468 height 492
click at [964, 474] on div "# Create your story game . setBackground ( "forest" ) fox = game . createCharac…" at bounding box center [1106, 446] width 468 height 492
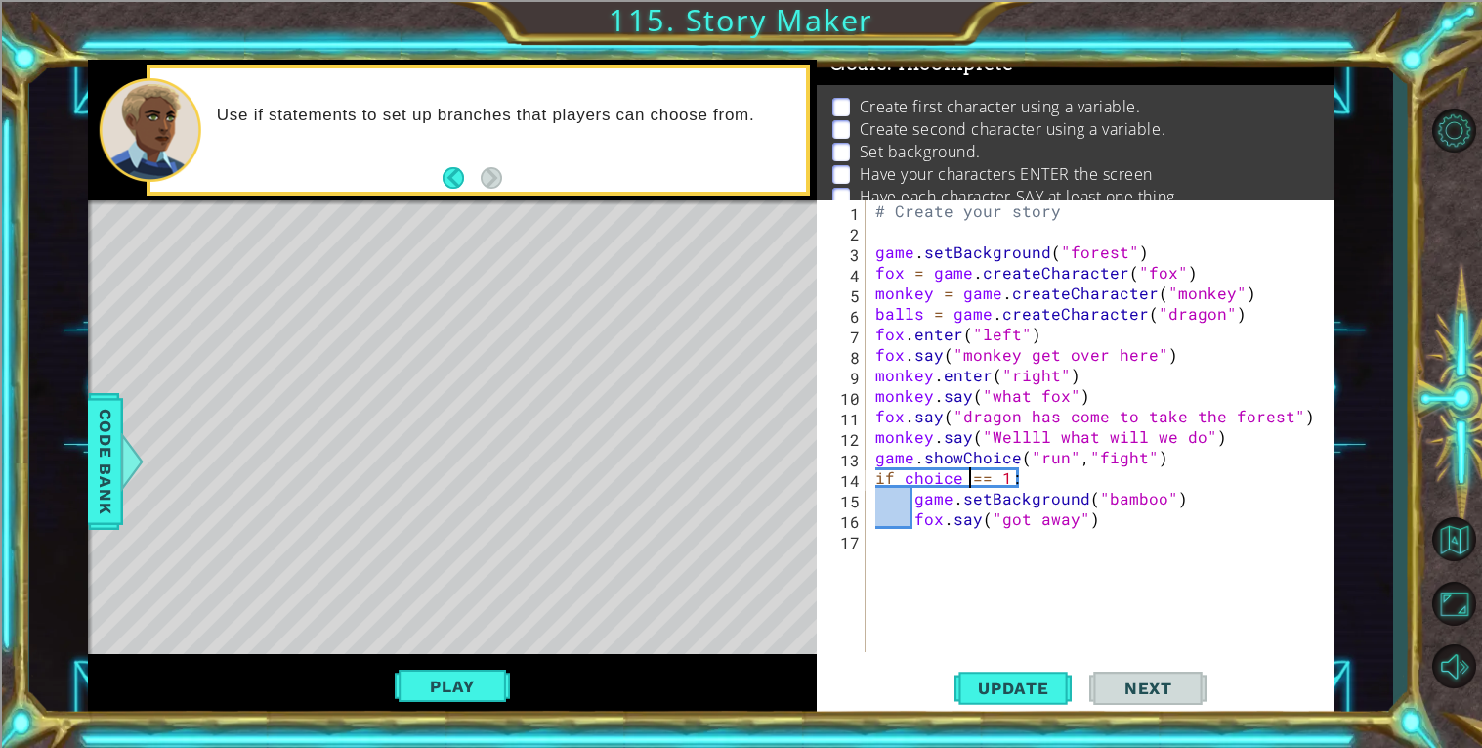
click at [1061, 455] on div "# Create your story game . setBackground ( "forest" ) fox = game . createCharac…" at bounding box center [1106, 446] width 468 height 492
click at [1007, 479] on div "# Create your story game . setBackground ( "forest" ) fox = game . createCharac…" at bounding box center [1106, 446] width 468 height 492
click at [1021, 480] on div "# Create your story game . setBackground ( "forest" ) fox = game . createCharac…" at bounding box center [1106, 446] width 468 height 492
click at [90, 469] on span "Code Bank" at bounding box center [105, 461] width 31 height 119
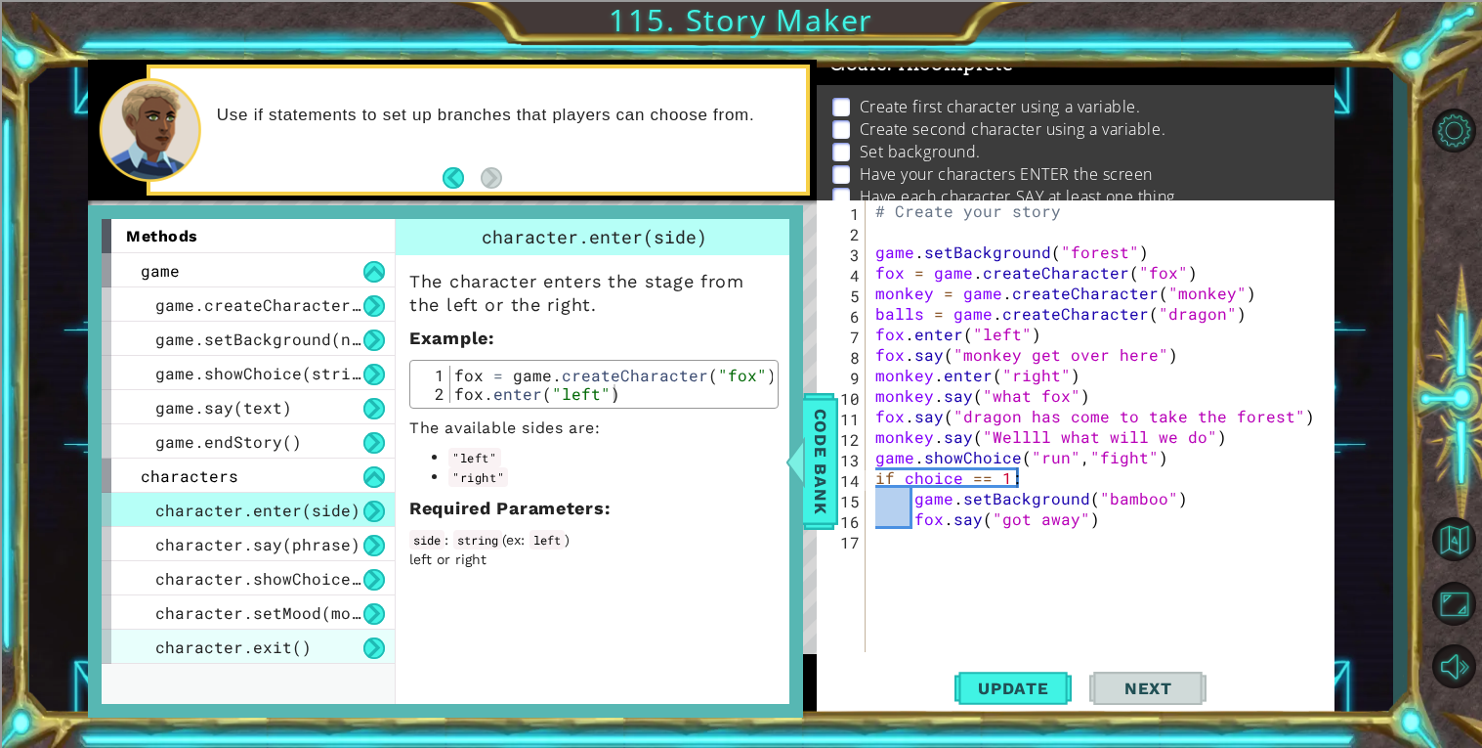
click at [245, 650] on span "character.exit()" at bounding box center [233, 646] width 156 height 21
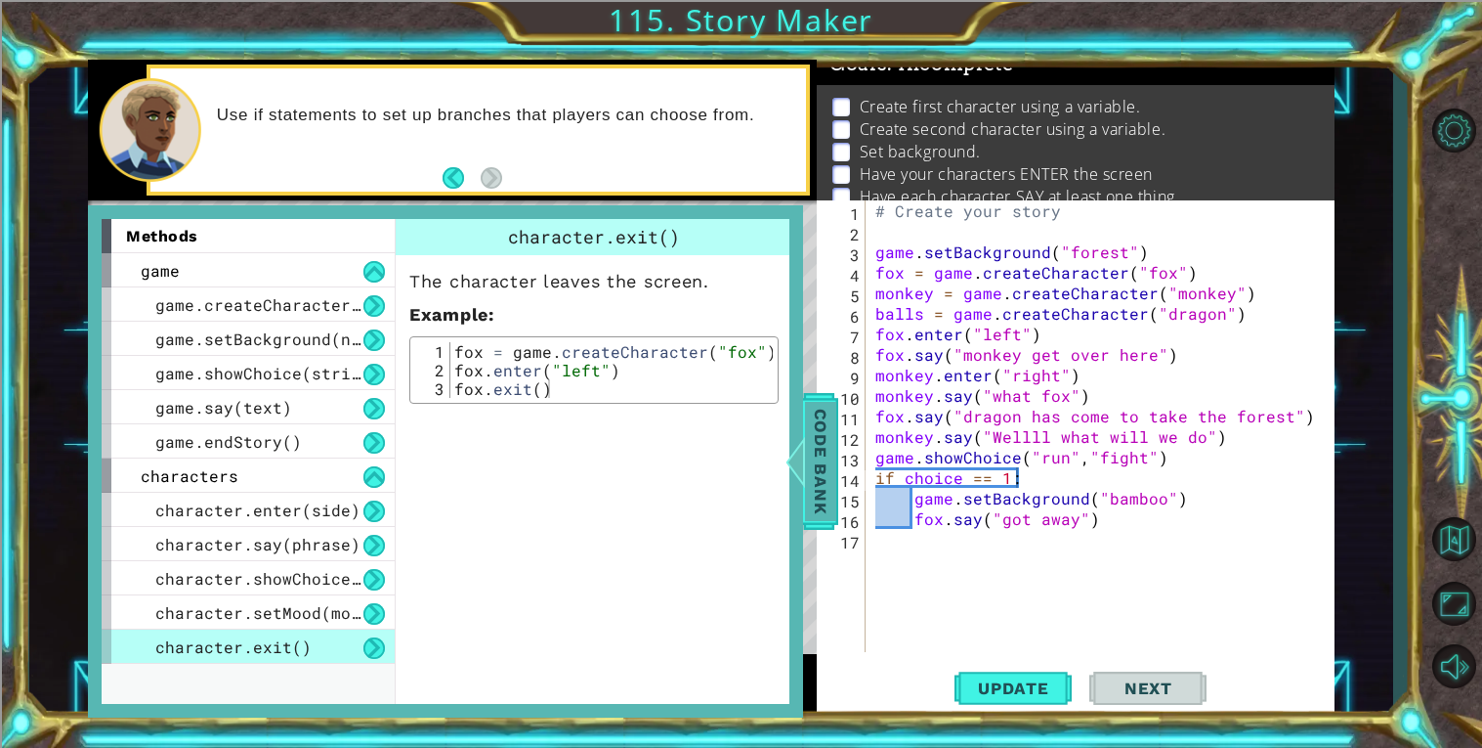
click at [802, 432] on div at bounding box center [796, 461] width 24 height 59
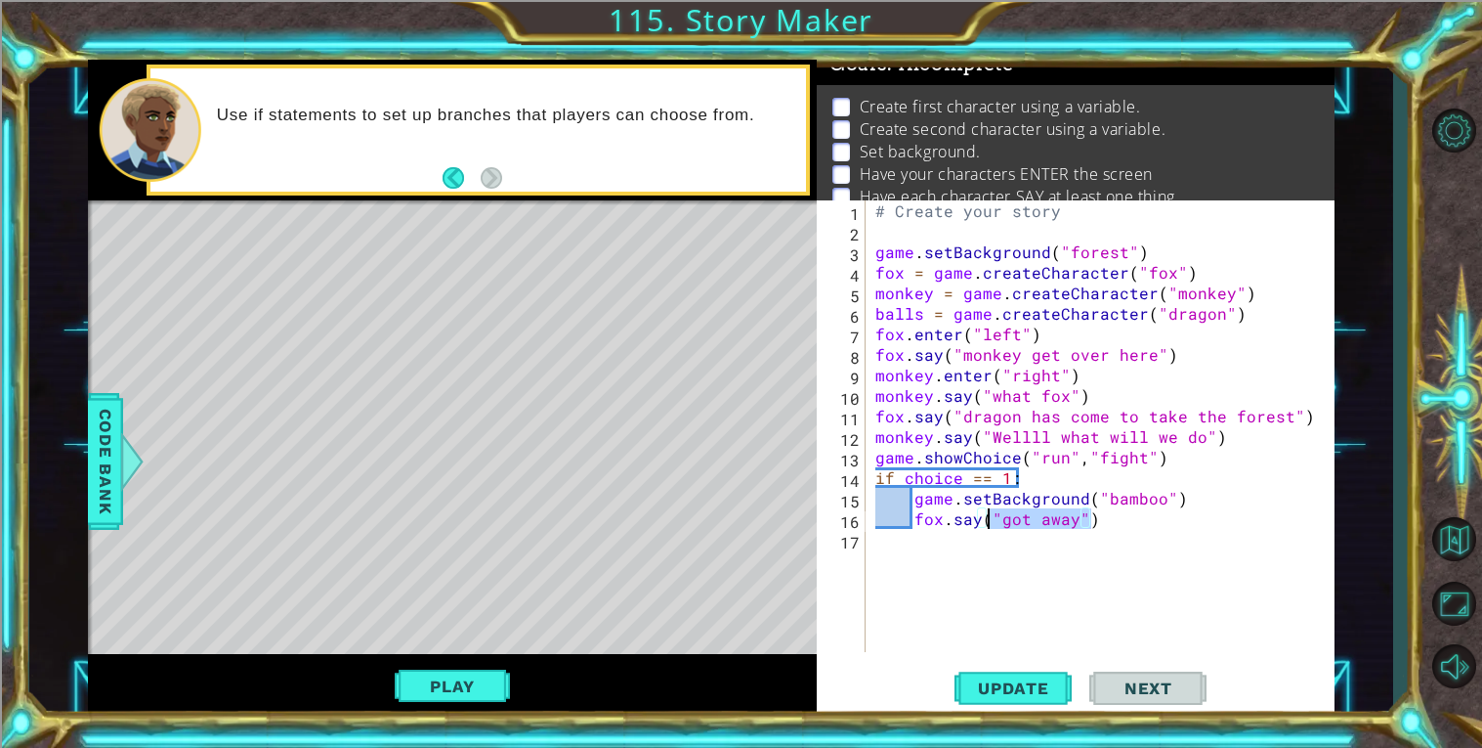
drag, startPoint x: 1112, startPoint y: 520, endPoint x: 988, endPoint y: 521, distance: 124.1
click at [988, 521] on div "# Create your story game . setBackground ( "forest" ) fox = game . createCharac…" at bounding box center [1106, 446] width 468 height 492
click at [988, 521] on div "# Create your story game . setBackground ( "forest" ) fox = game . createCharac…" at bounding box center [1101, 425] width 458 height 451
click at [1081, 514] on div "# Create your story game . setBackground ( "forest" ) fox = game . createCharac…" at bounding box center [1106, 446] width 468 height 492
click at [1229, 436] on div "# Create your story game . setBackground ( "forest" ) fox = game . createCharac…" at bounding box center [1106, 446] width 468 height 492
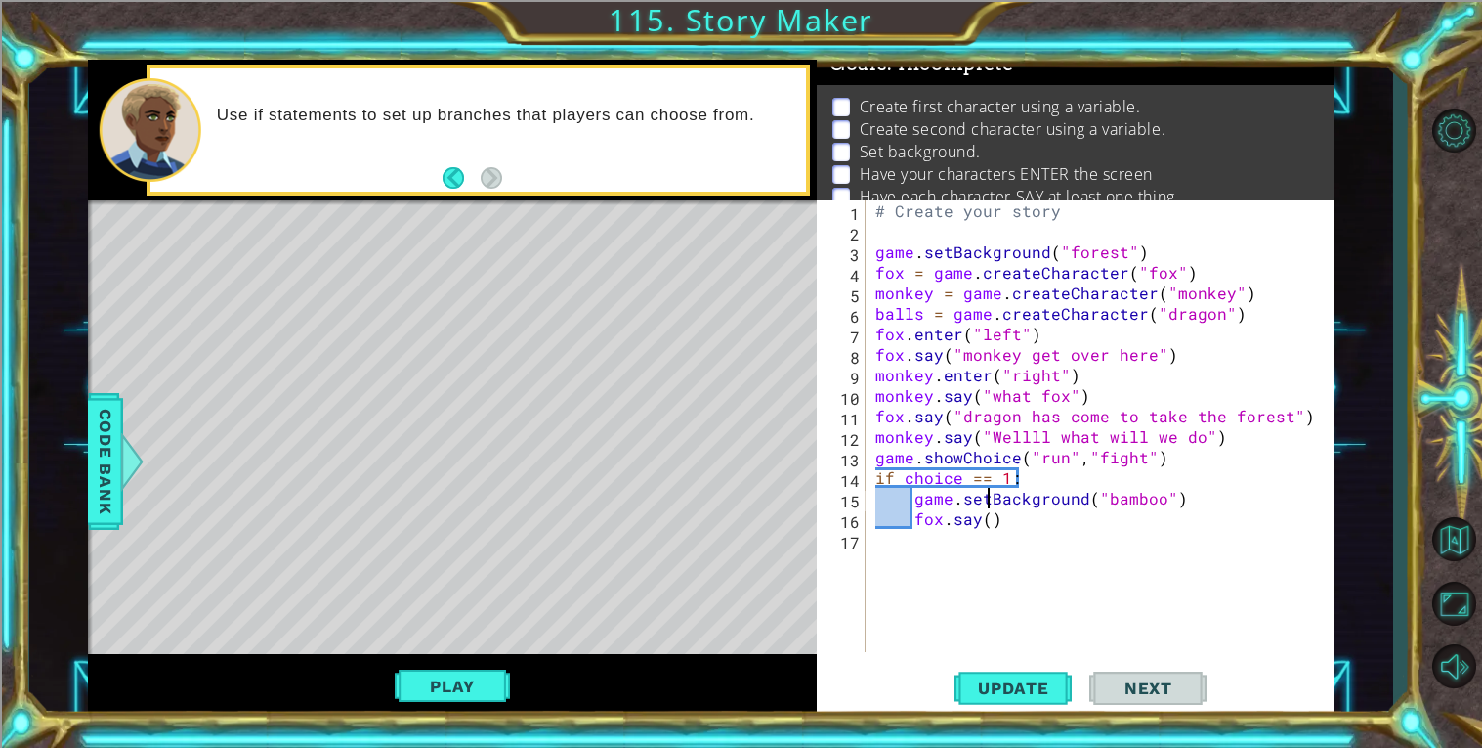
type textarea "monkey.say("Wellll what will we do")"
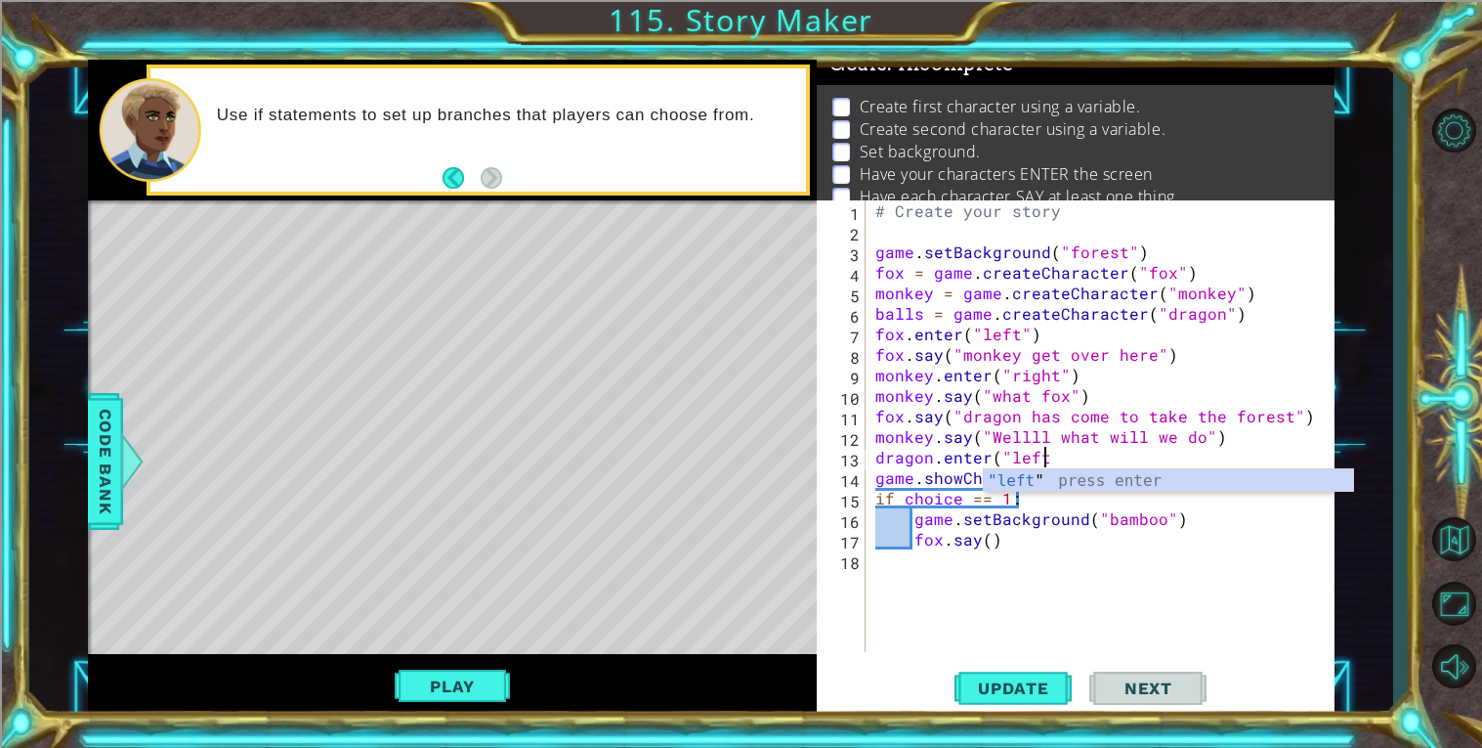
scroll to position [0, 9]
click at [447, 685] on button "Play" at bounding box center [452, 685] width 114 height 37
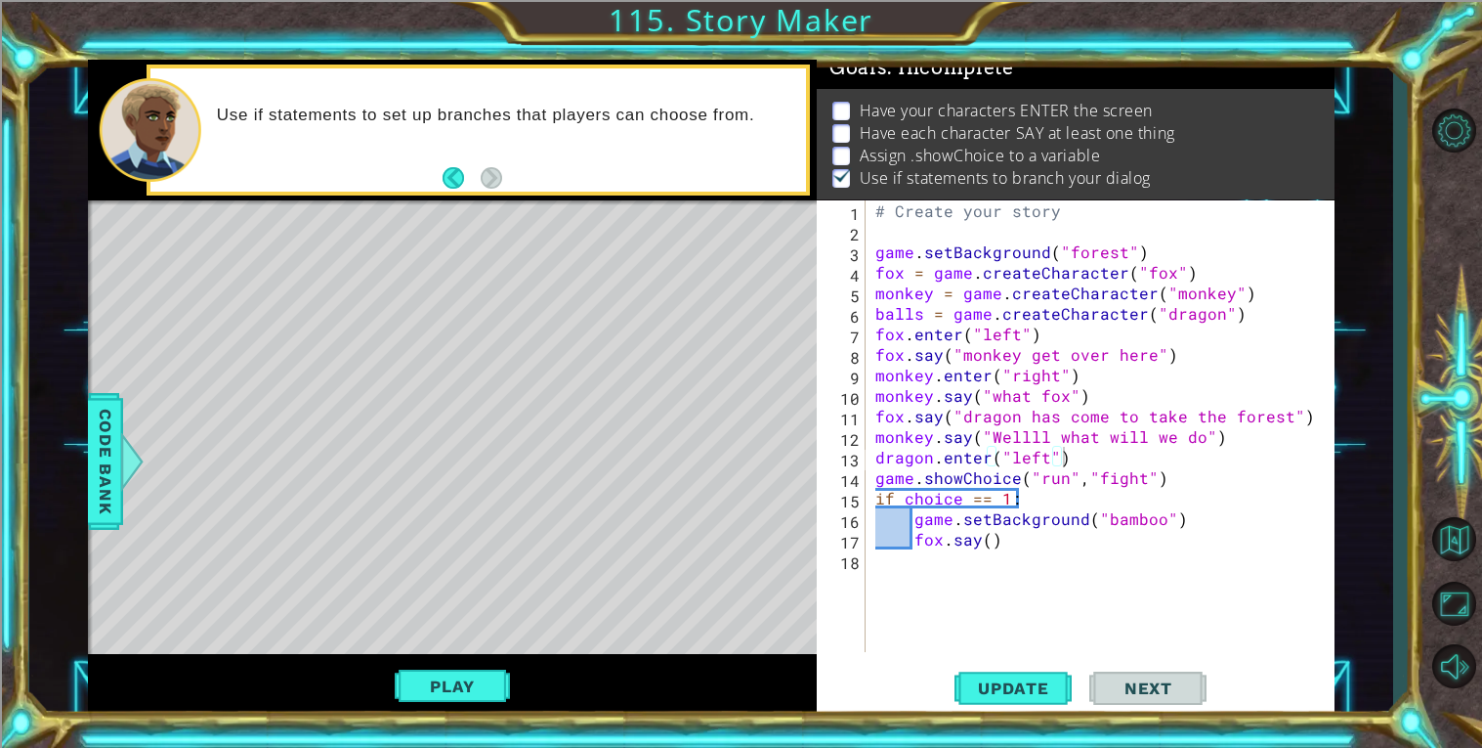
scroll to position [0, 0]
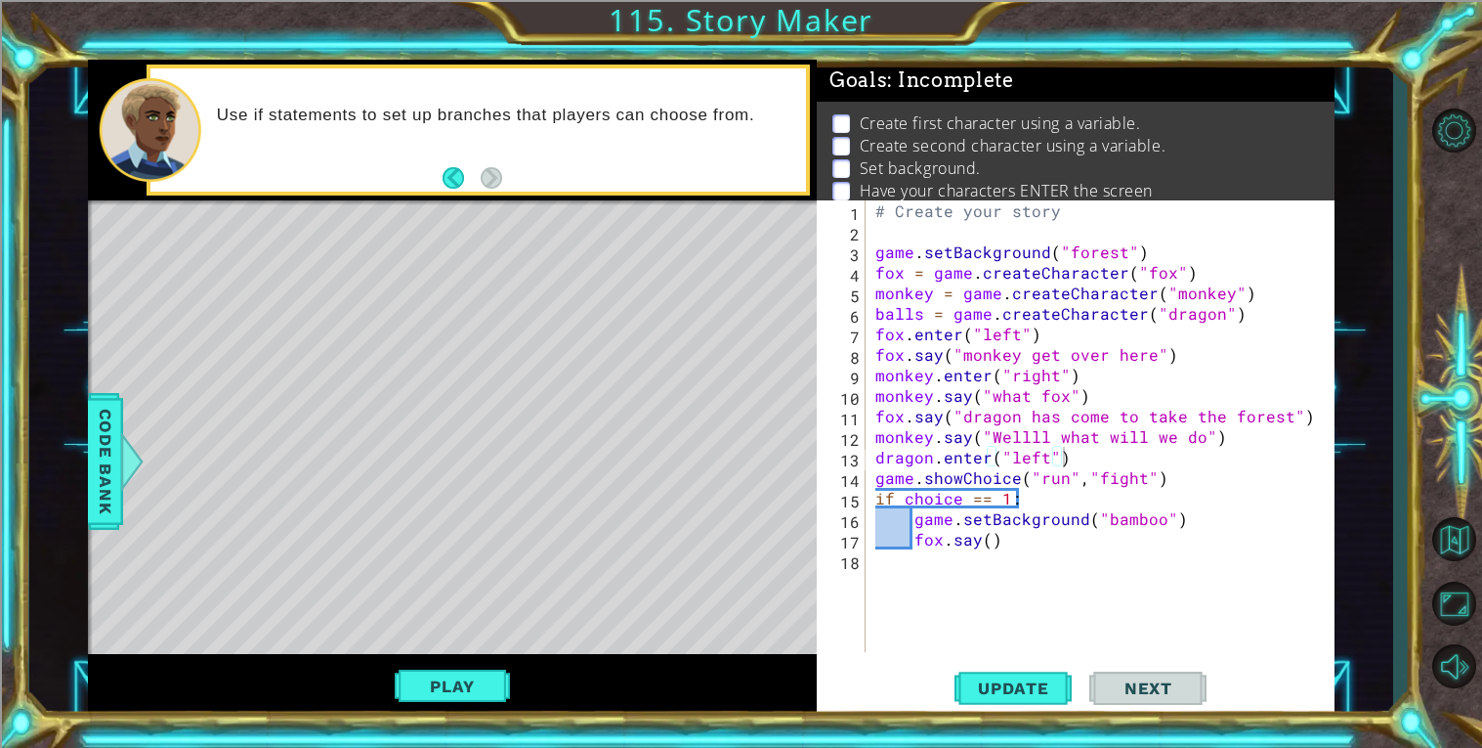
type textarea "game.setBackground("bamboo")"
click at [915, 523] on div "# Create your story game . setBackground ( "forest" ) fox = game . createCharac…" at bounding box center [1106, 446] width 468 height 492
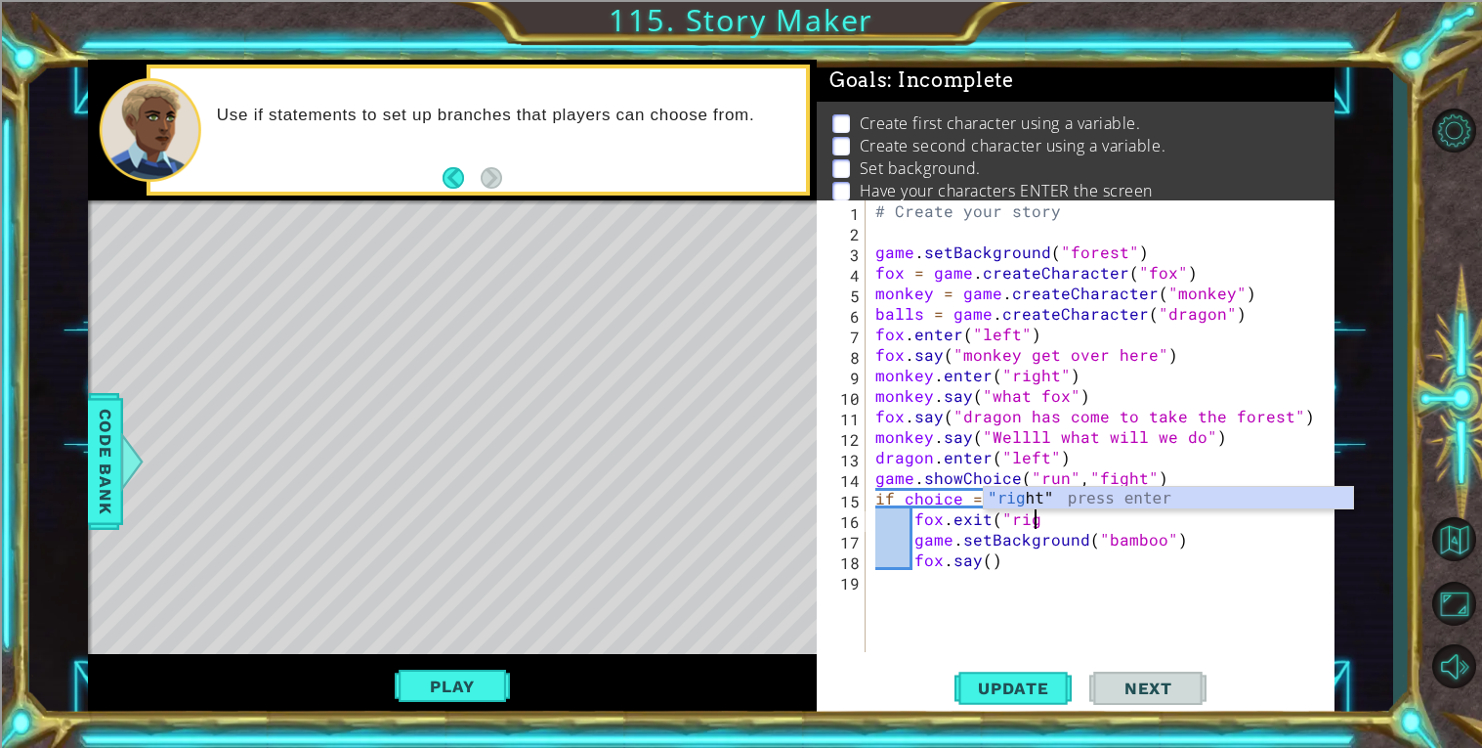
scroll to position [0, 9]
type textarea "fox.exit("right")"
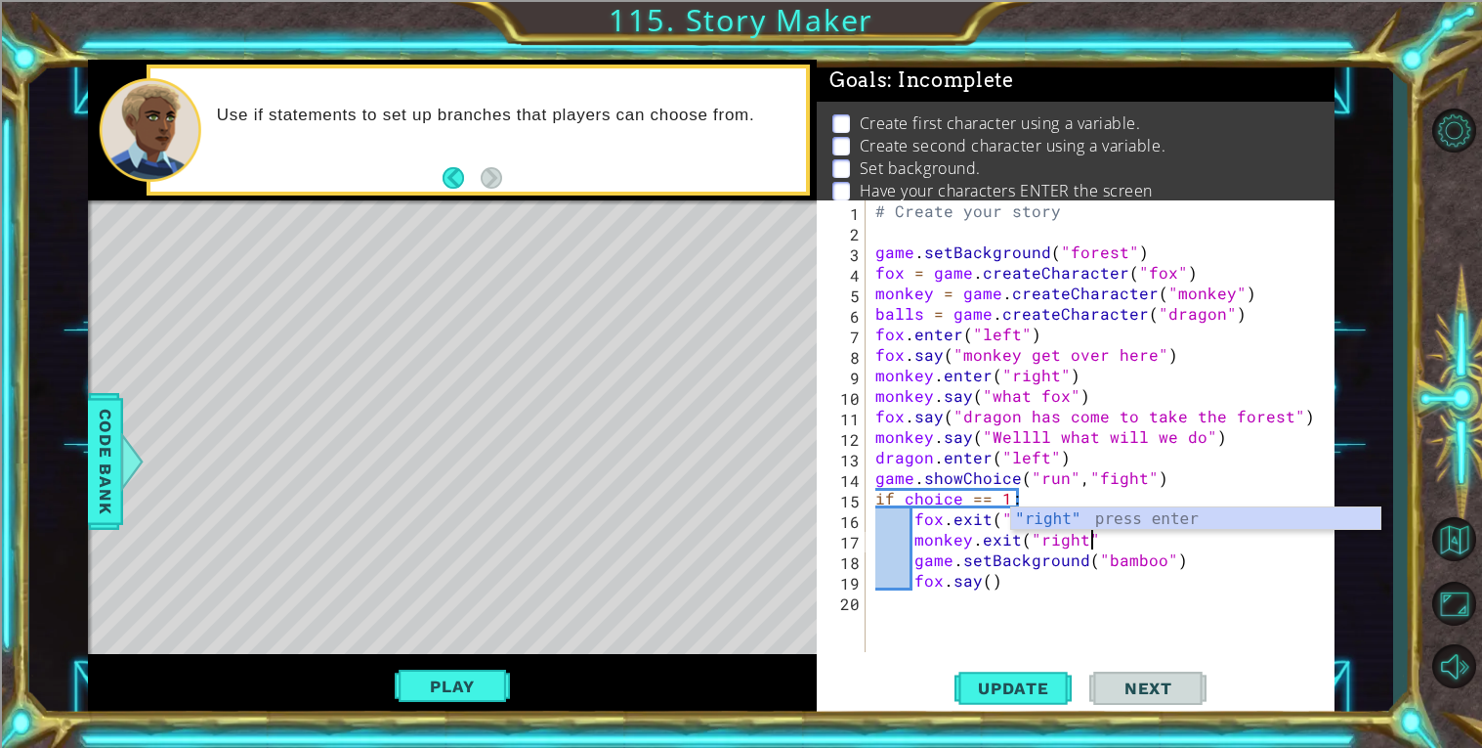
scroll to position [0, 12]
type textarea "monkey.exit("right")"
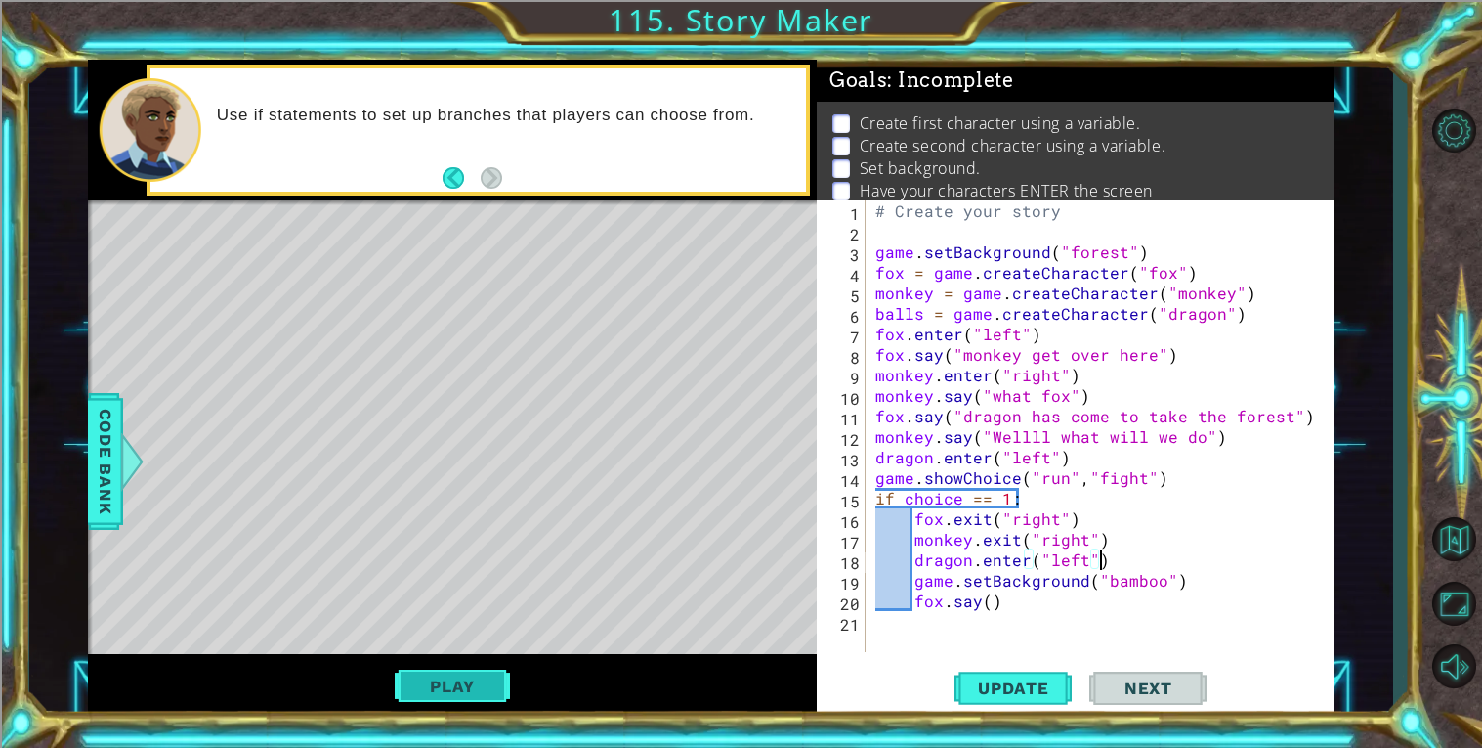
click at [461, 681] on button "Play" at bounding box center [452, 685] width 114 height 37
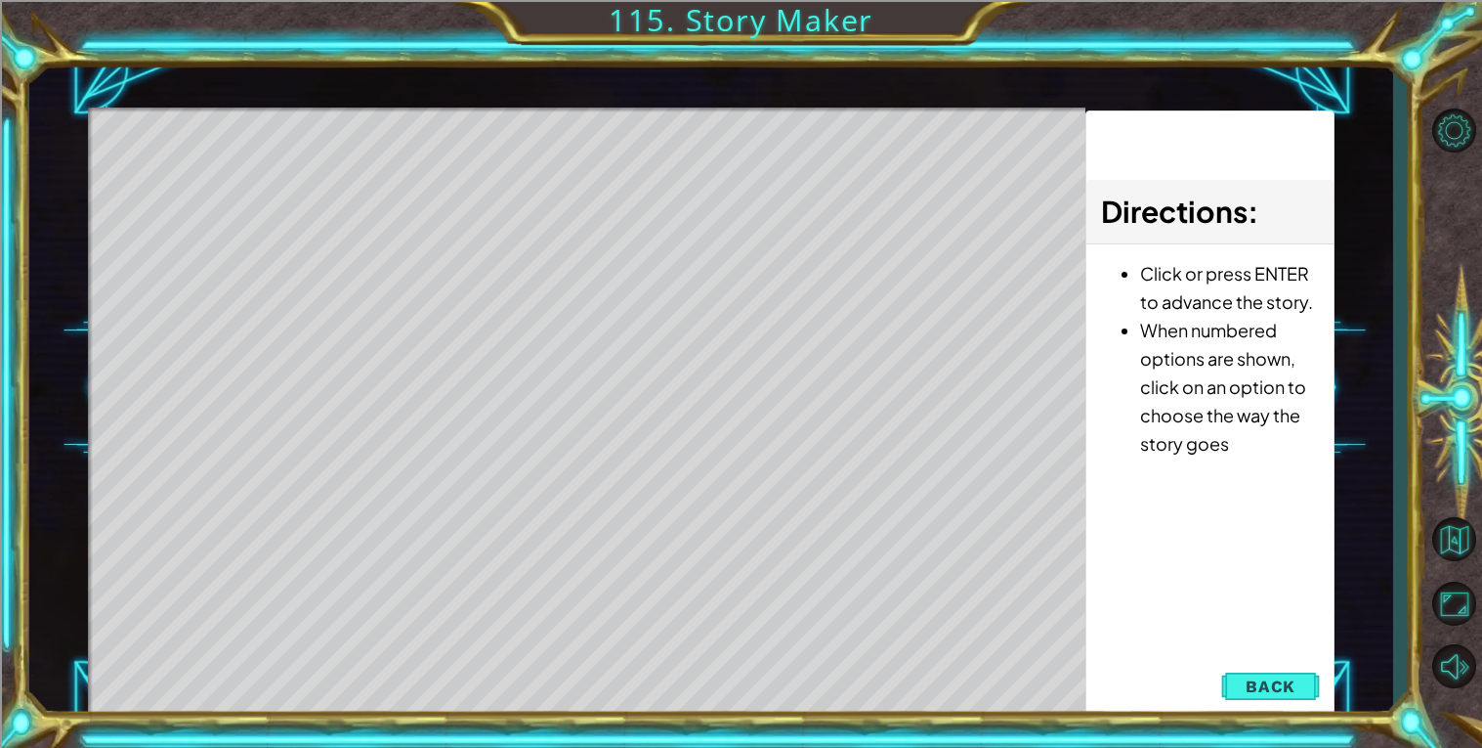
click at [461, 681] on div "Level Map" at bounding box center [539, 395] width 903 height 576
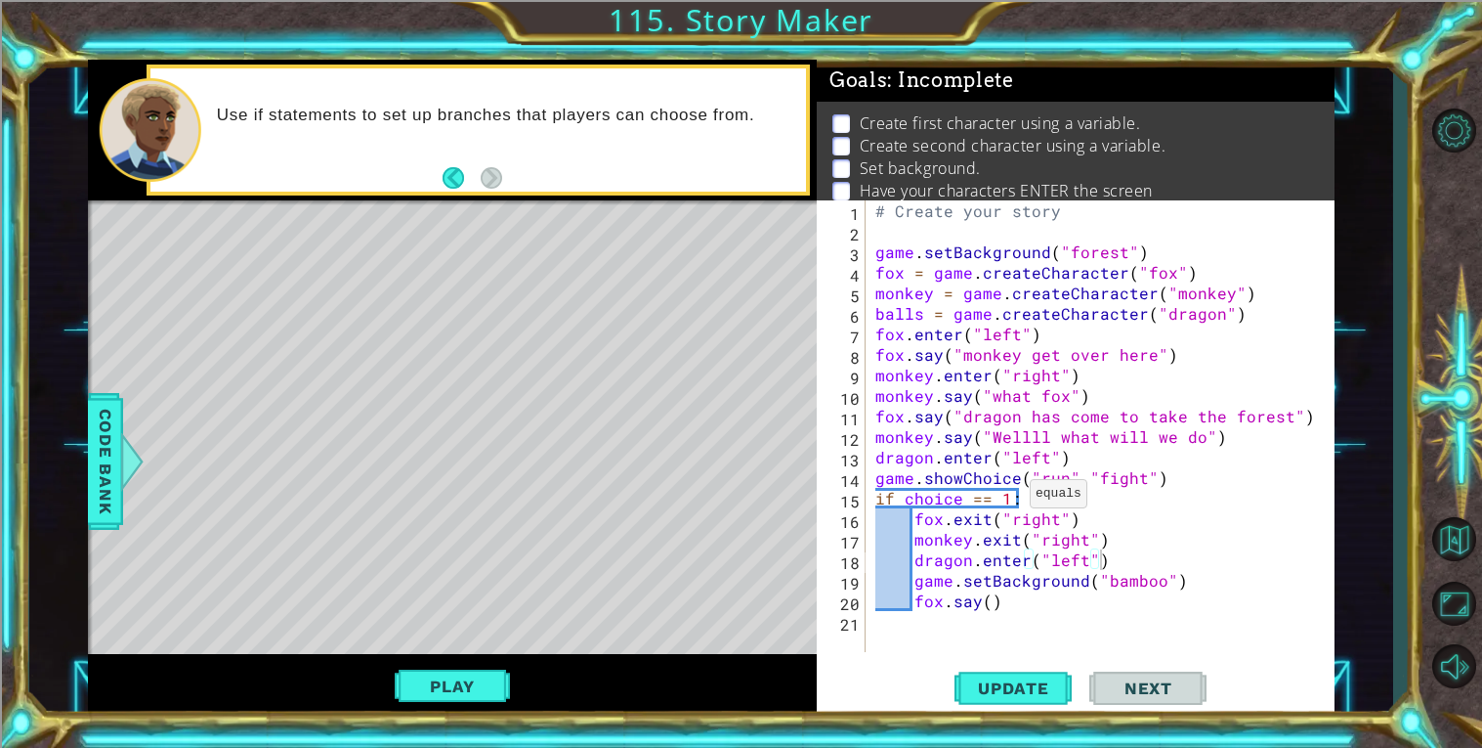
click at [1006, 496] on div "# Create your story game . setBackground ( "forest" ) fox = game . createCharac…" at bounding box center [1106, 446] width 468 height 492
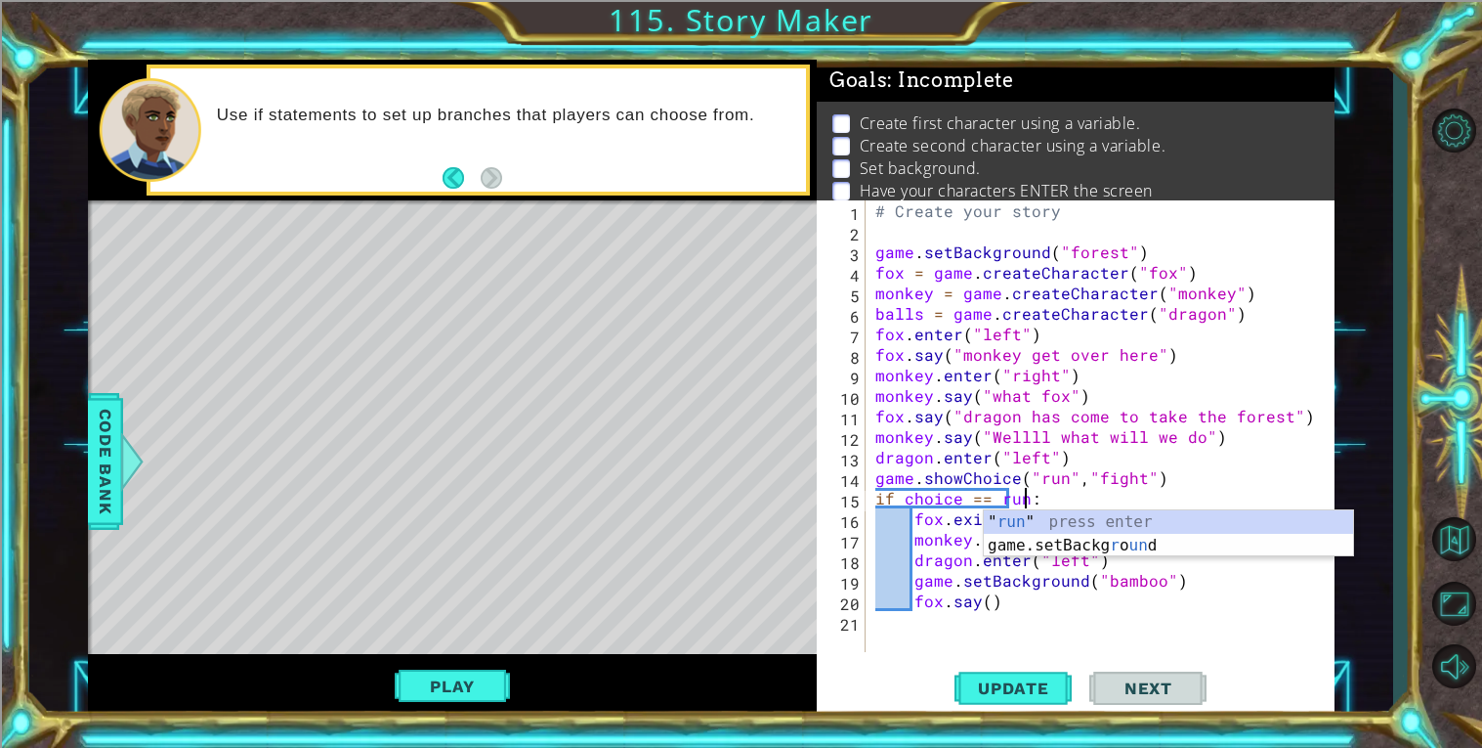
scroll to position [0, 8]
click at [771, 686] on div "Play" at bounding box center [452, 686] width 729 height 64
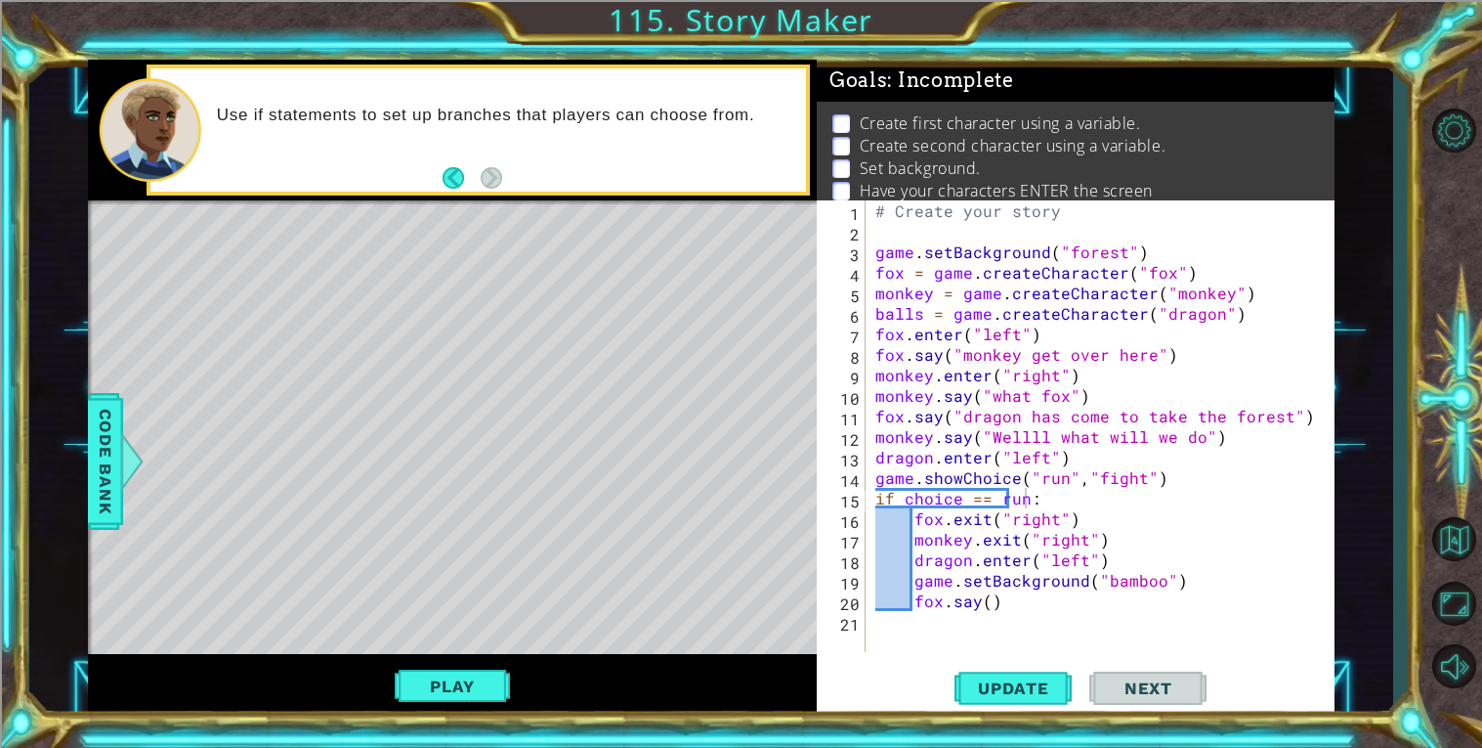
click at [509, 707] on div "Play" at bounding box center [452, 686] width 729 height 64
click at [502, 704] on button "Play" at bounding box center [452, 685] width 114 height 37
click at [1024, 501] on div "# Create your story game . setBackground ( "forest" ) fox = game . createCharac…" at bounding box center [1106, 446] width 468 height 492
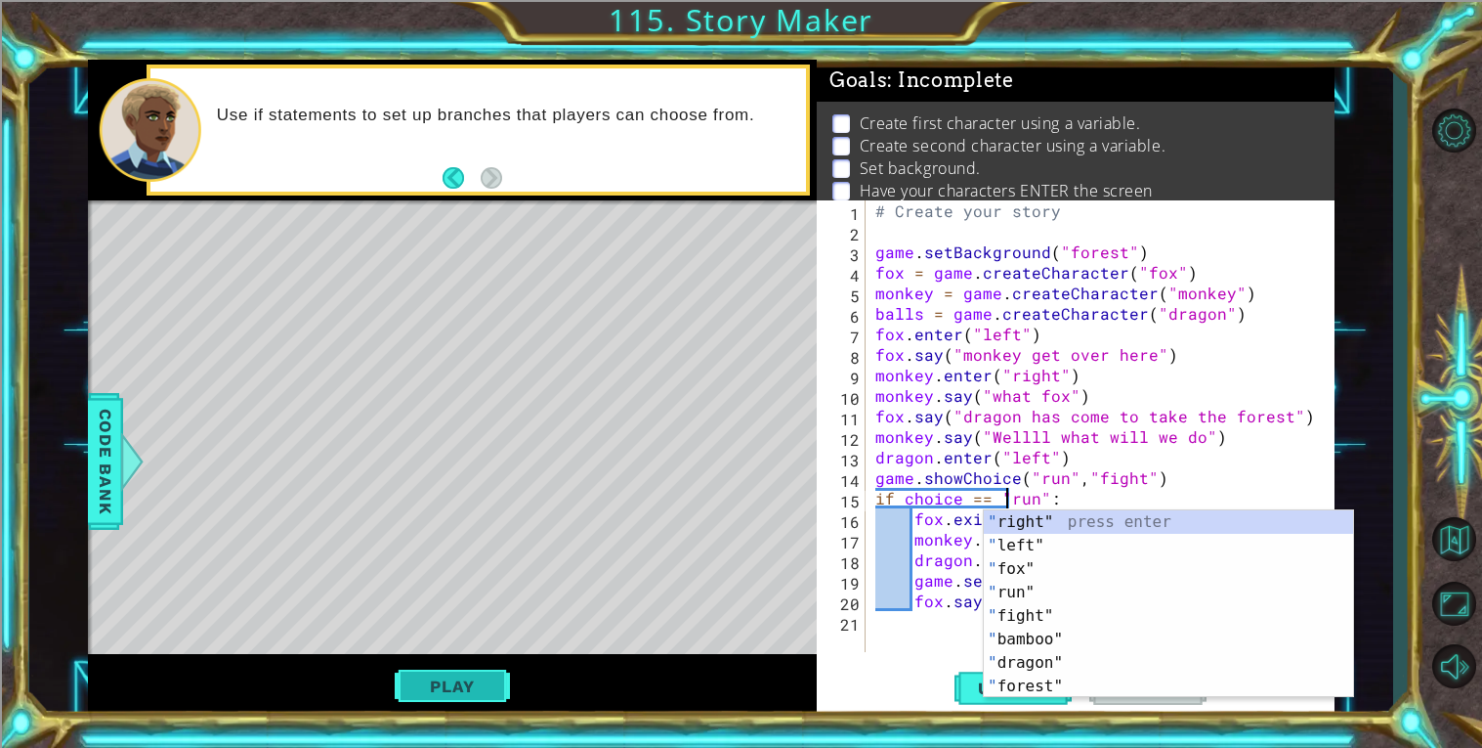
click at [463, 699] on button "Play" at bounding box center [452, 685] width 114 height 37
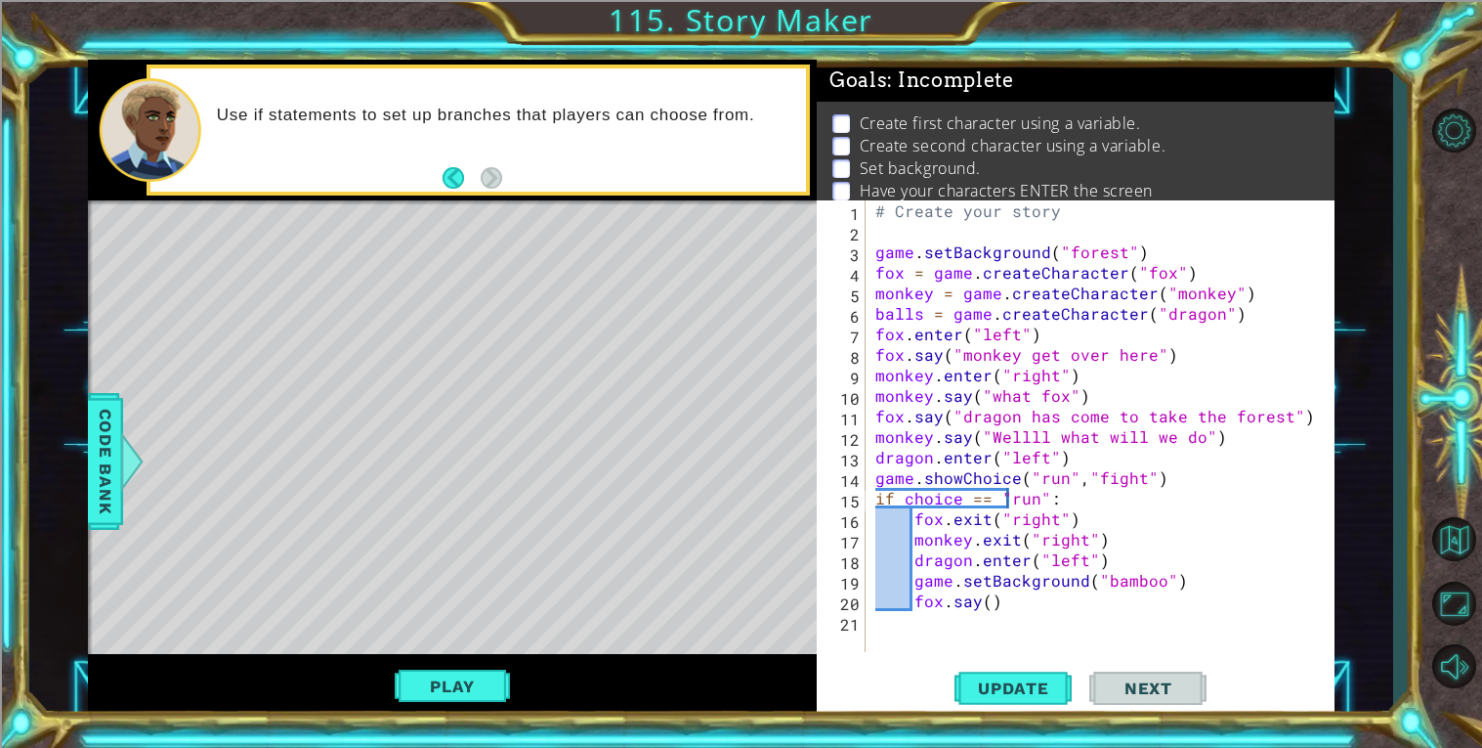
type textarea "dragon.enter("left")"
drag, startPoint x: 1100, startPoint y: 458, endPoint x: 846, endPoint y: 452, distance: 254.1
click at [846, 452] on div "dragon.enter("left") 1 2 3 4 5 6 7 8 9 10 11 12 13 14 15 16 17 18 19 20 21 # Cr…" at bounding box center [1073, 425] width 513 height 451
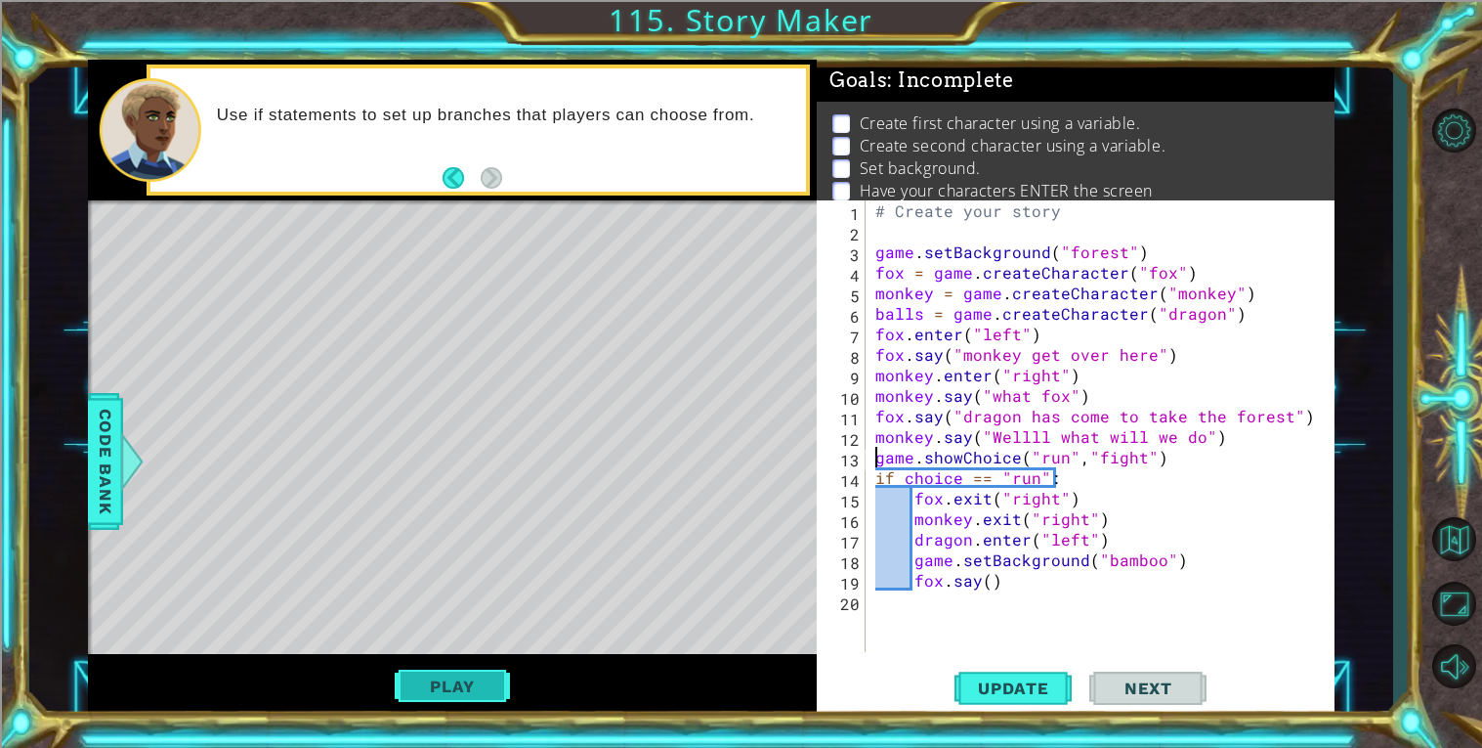
click at [492, 685] on button "Play" at bounding box center [452, 685] width 114 height 37
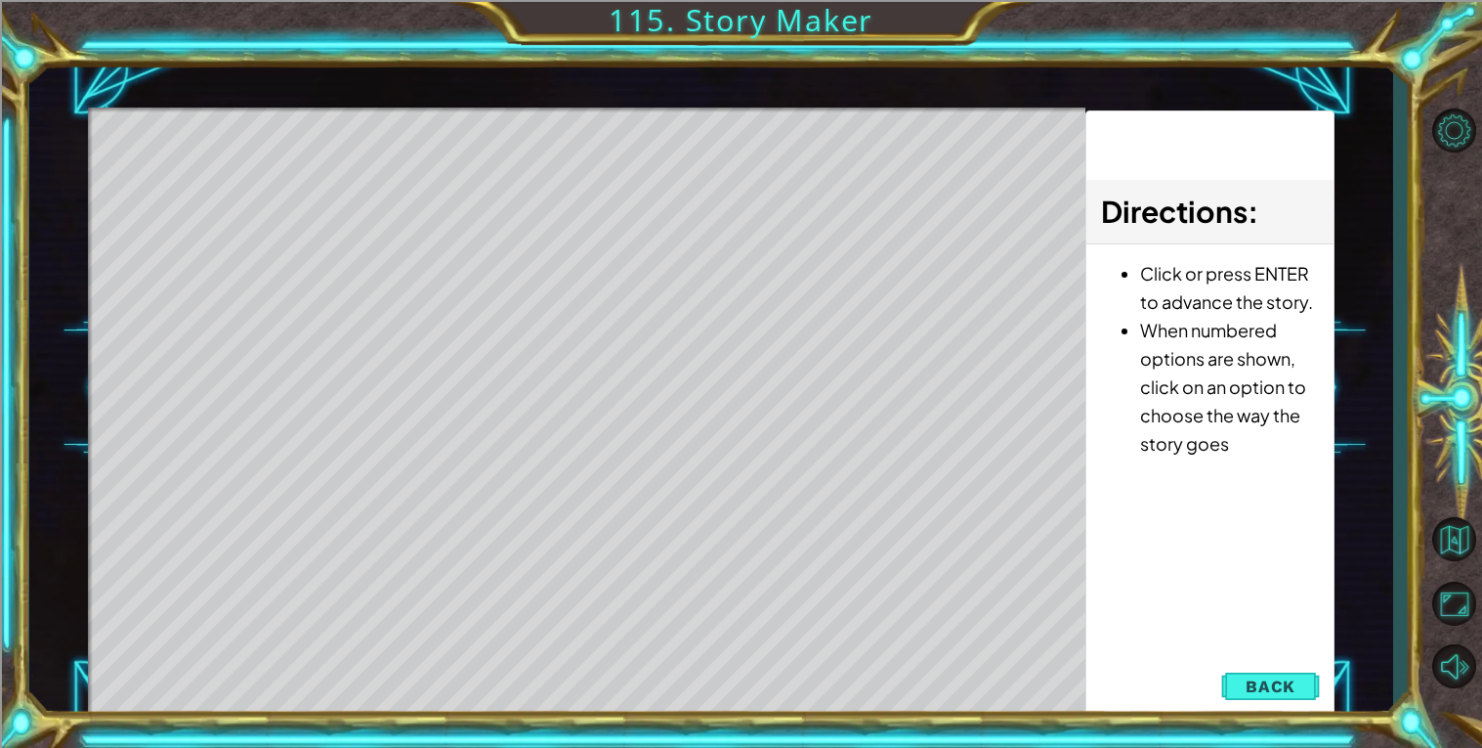
click at [587, 147] on div "Level Map" at bounding box center [539, 395] width 903 height 576
click at [1281, 693] on span "Back" at bounding box center [1271, 686] width 50 height 20
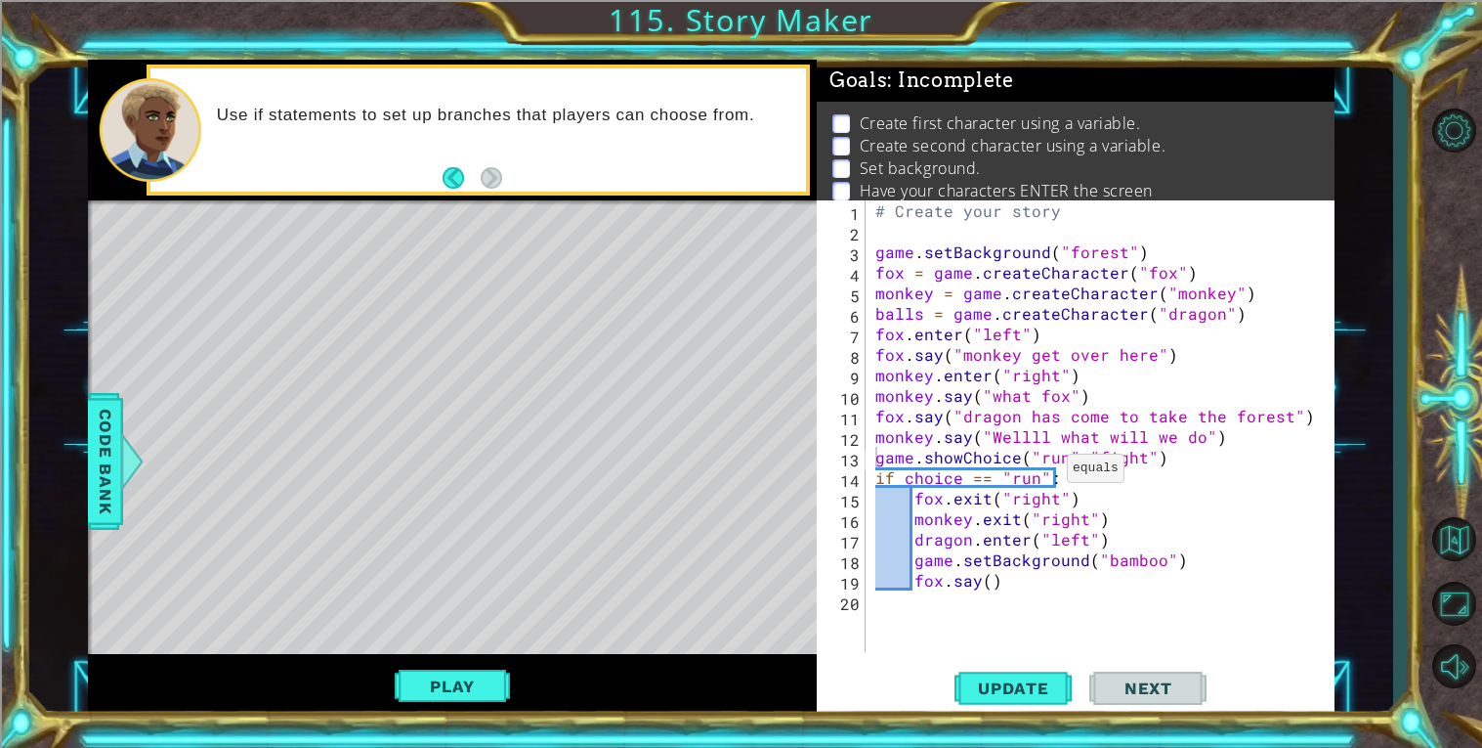
click at [1041, 472] on div "# Create your story game . setBackground ( "forest" ) fox = game . createCharac…" at bounding box center [1106, 446] width 468 height 492
click at [471, 669] on button "Play" at bounding box center [452, 685] width 114 height 37
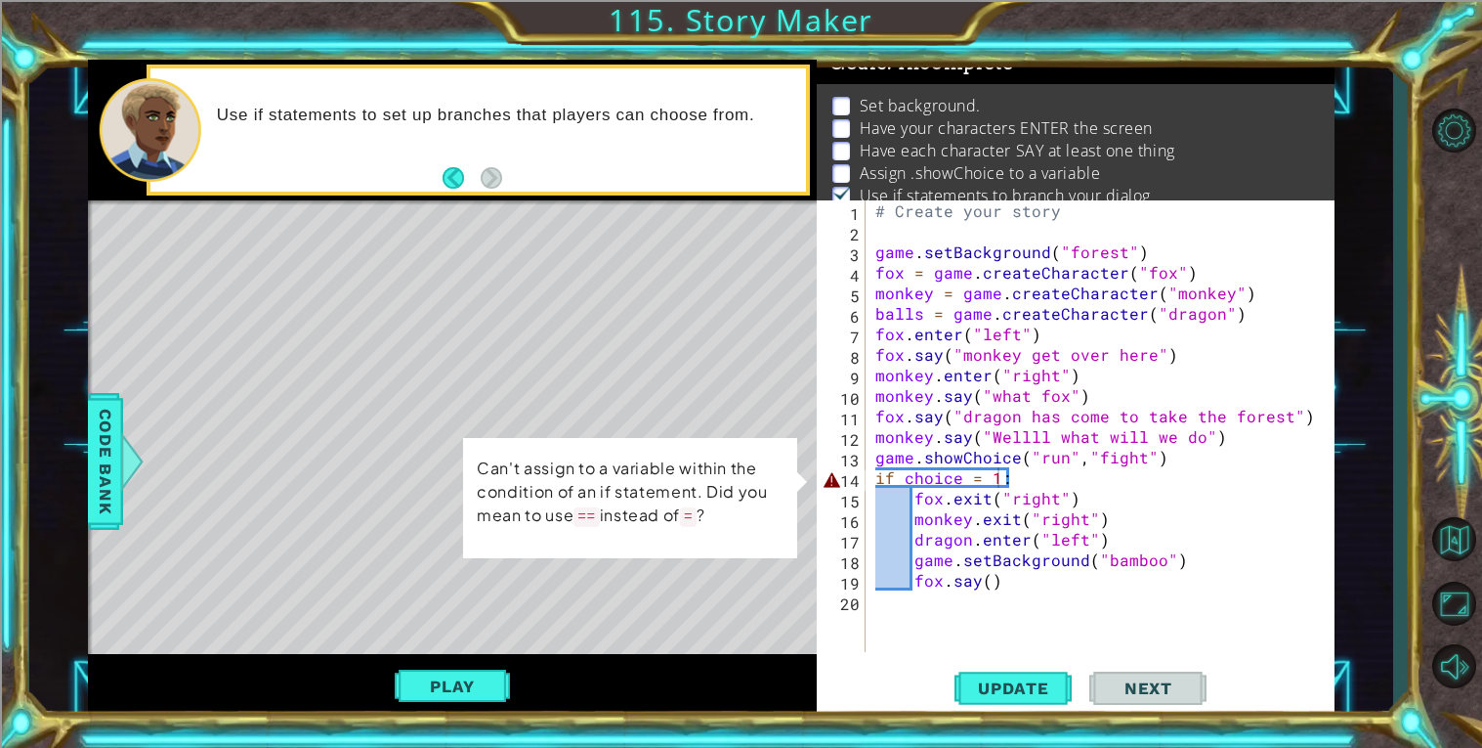
scroll to position [17, 0]
click at [980, 480] on div "# Create your story game . setBackground ( "forest" ) fox = game . createCharac…" at bounding box center [1106, 446] width 468 height 492
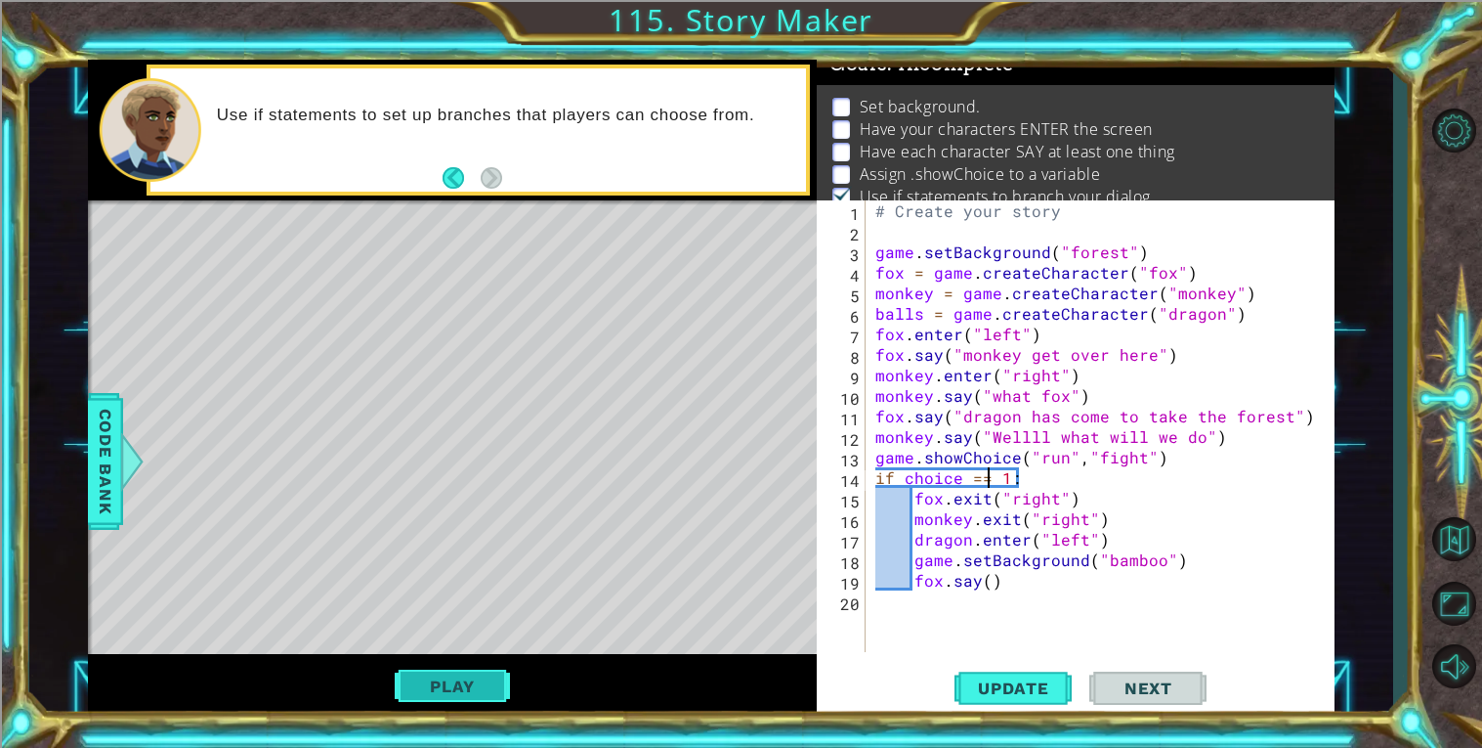
click at [451, 687] on button "Play" at bounding box center [452, 685] width 114 height 37
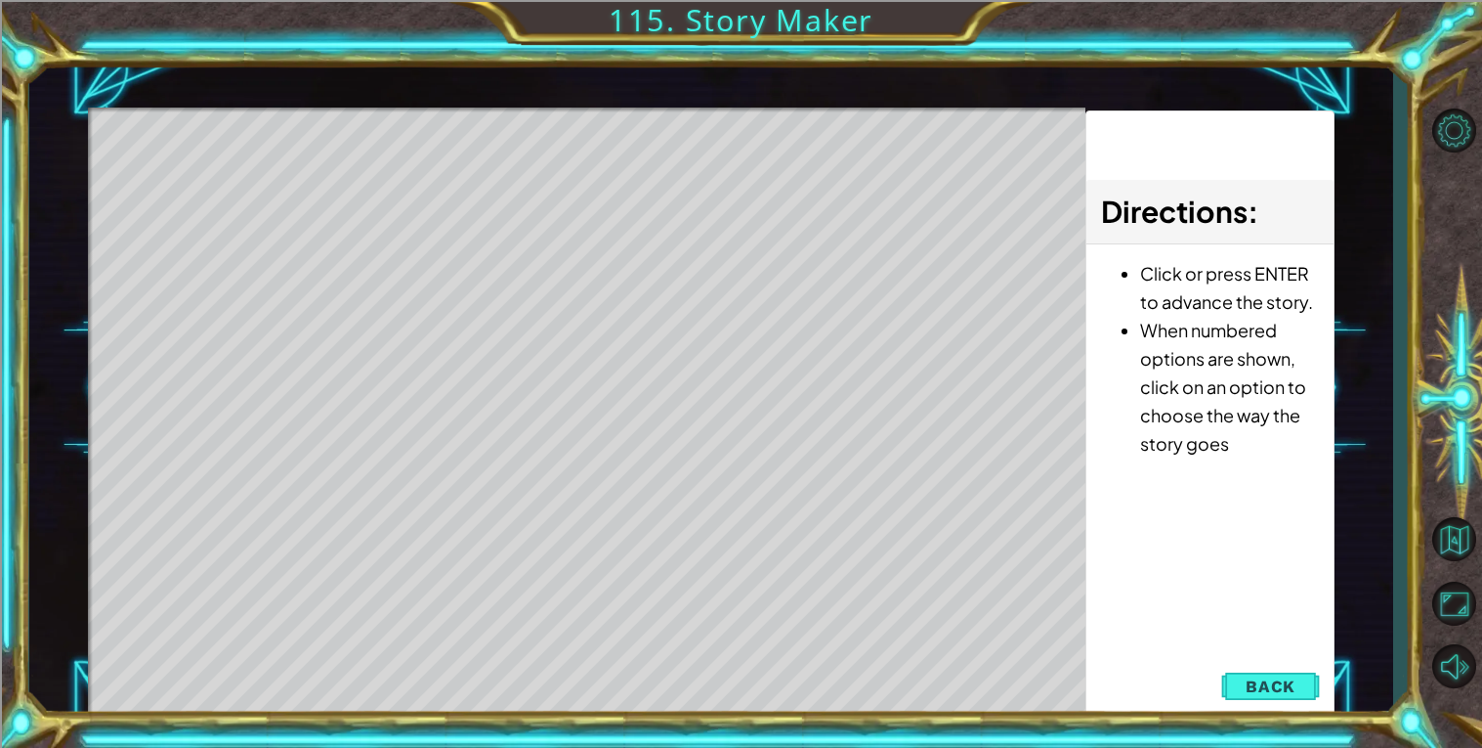
click at [585, 148] on div "Level Map" at bounding box center [539, 395] width 903 height 576
click at [582, 146] on div "Level Map" at bounding box center [539, 395] width 903 height 576
click at [602, 153] on div "Level Map" at bounding box center [539, 395] width 903 height 576
click at [605, 157] on div "Level Map" at bounding box center [539, 395] width 903 height 576
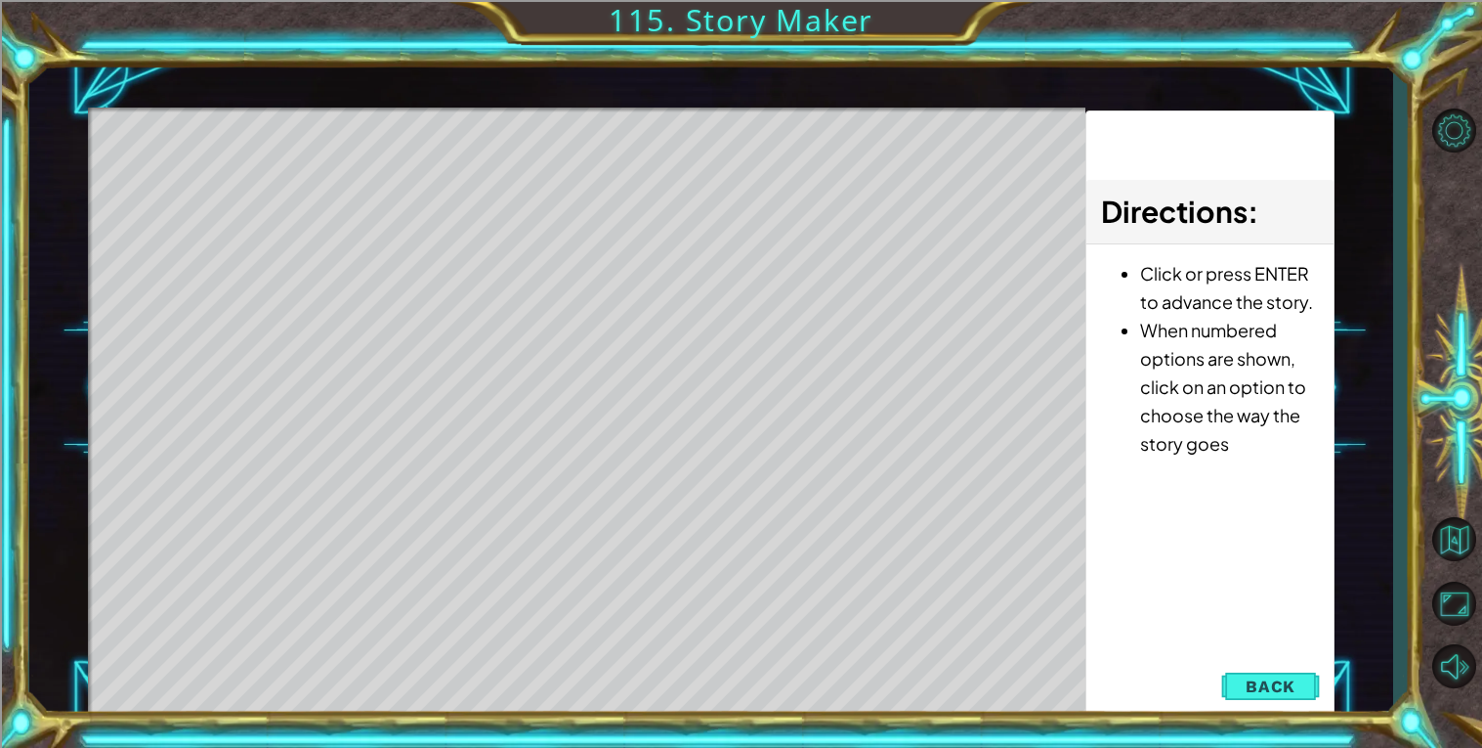
click at [595, 151] on div "Level Map" at bounding box center [539, 395] width 903 height 576
click at [593, 161] on div "Level Map" at bounding box center [539, 395] width 903 height 576
click at [597, 146] on div "Level Map" at bounding box center [539, 395] width 903 height 576
click at [592, 162] on div "Level Map" at bounding box center [539, 395] width 903 height 576
click at [589, 160] on div "Level Map" at bounding box center [539, 395] width 903 height 576
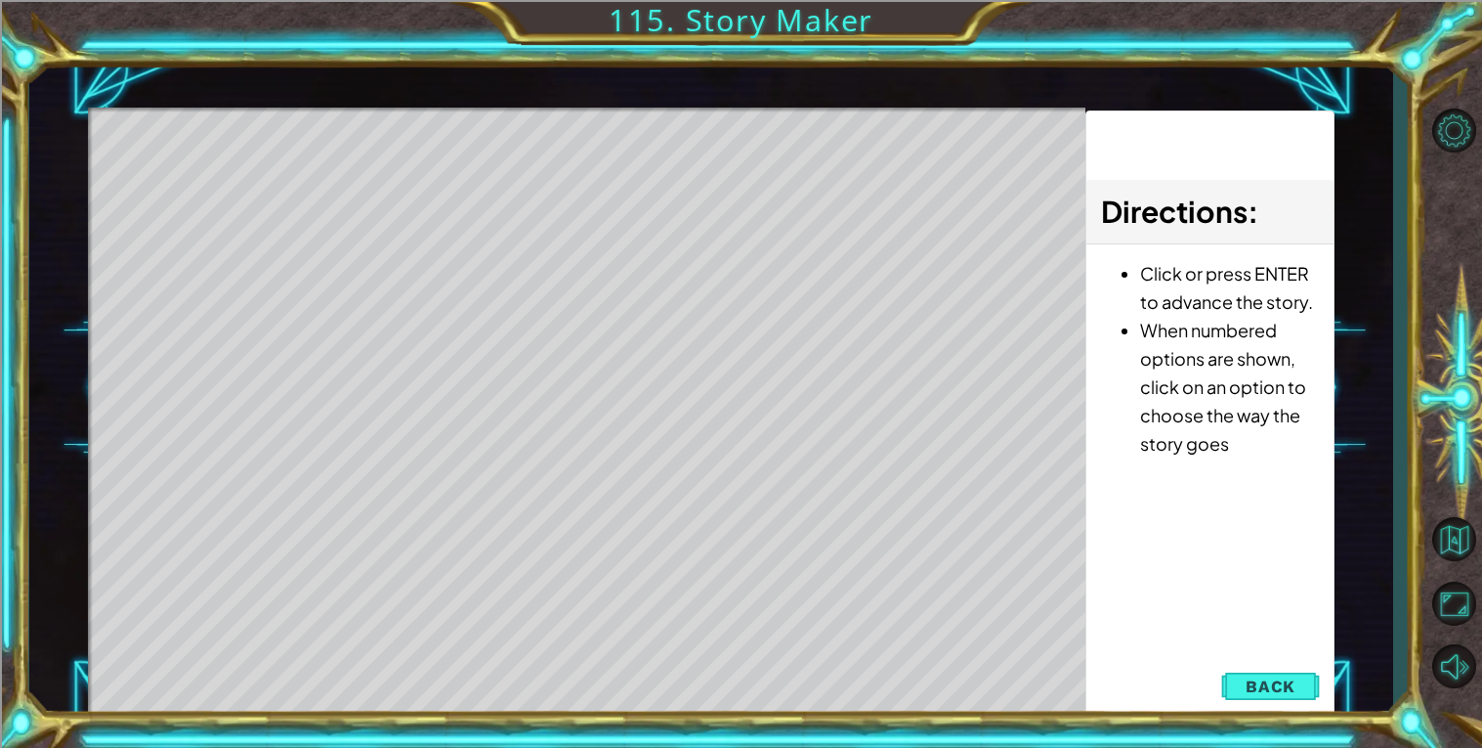
click at [592, 161] on div "Level Map" at bounding box center [539, 395] width 903 height 576
click at [586, 164] on div "Level Map" at bounding box center [539, 395] width 903 height 576
click at [592, 169] on div "Level Map" at bounding box center [539, 395] width 903 height 576
click at [596, 171] on div "Level Map" at bounding box center [539, 395] width 903 height 576
click at [594, 167] on div "Level Map" at bounding box center [539, 395] width 903 height 576
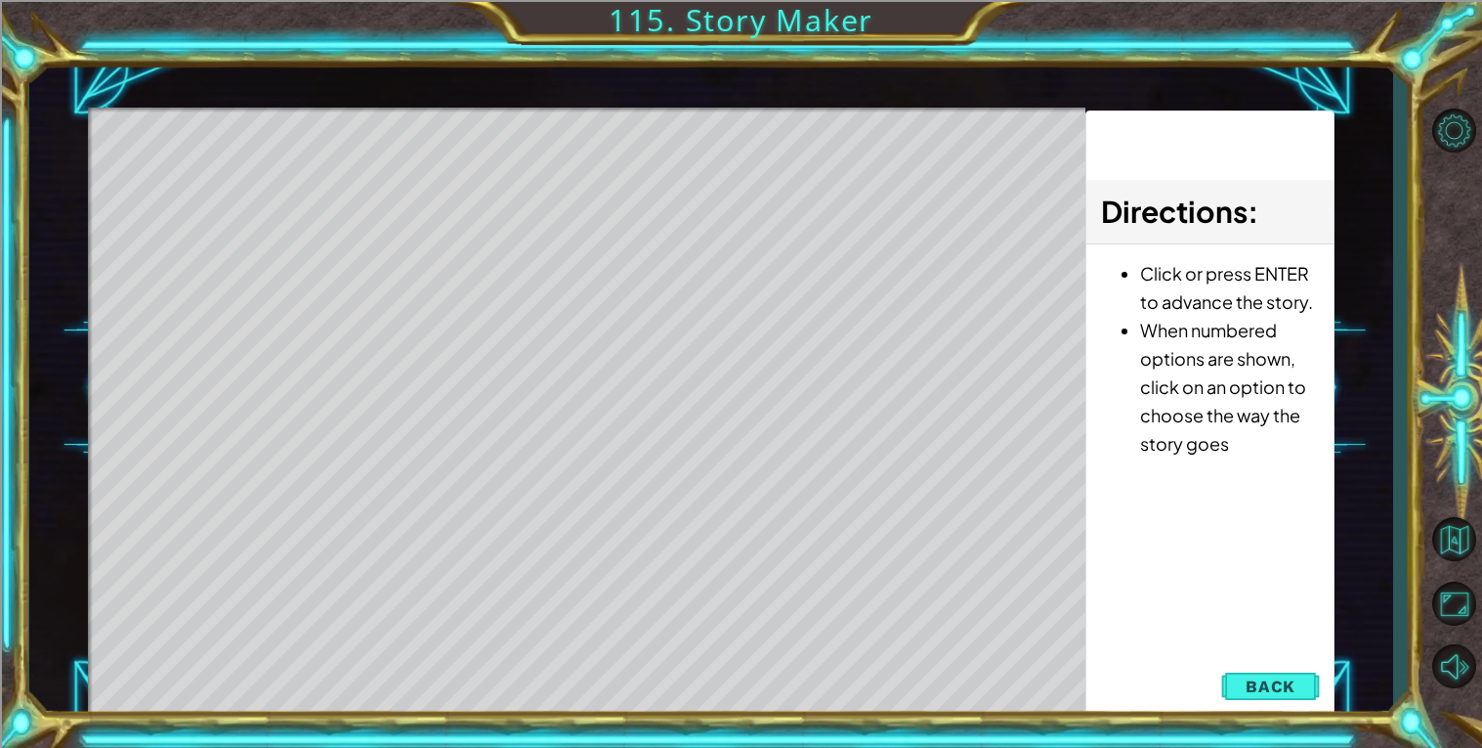
click at [567, 139] on div "Level Map" at bounding box center [539, 395] width 903 height 576
click at [584, 142] on div "Level Map" at bounding box center [539, 395] width 903 height 576
click at [584, 141] on div "Level Map" at bounding box center [539, 395] width 903 height 576
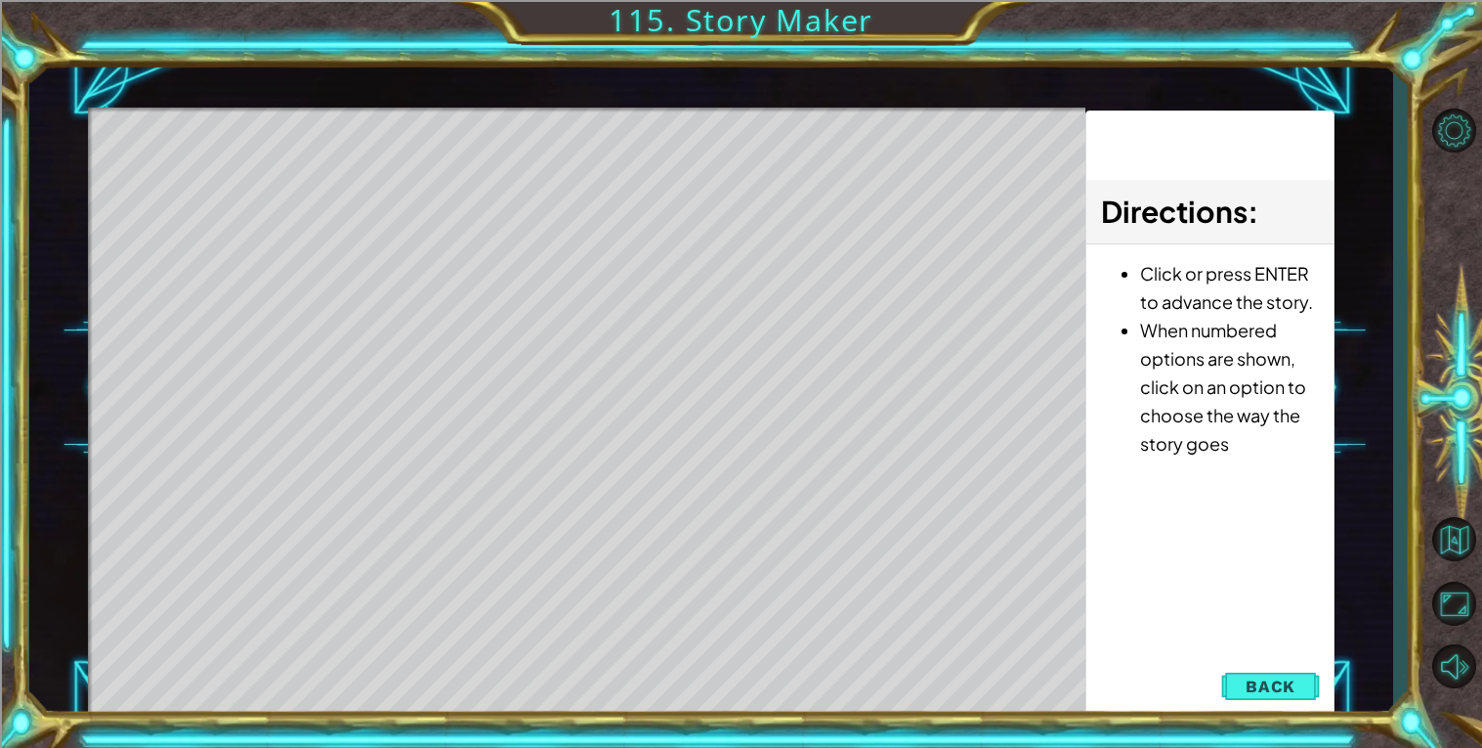
click at [584, 141] on div "Level Map" at bounding box center [539, 395] width 903 height 576
click at [586, 143] on div "Level Map" at bounding box center [539, 395] width 903 height 576
click at [584, 317] on div "Level Map" at bounding box center [539, 395] width 903 height 576
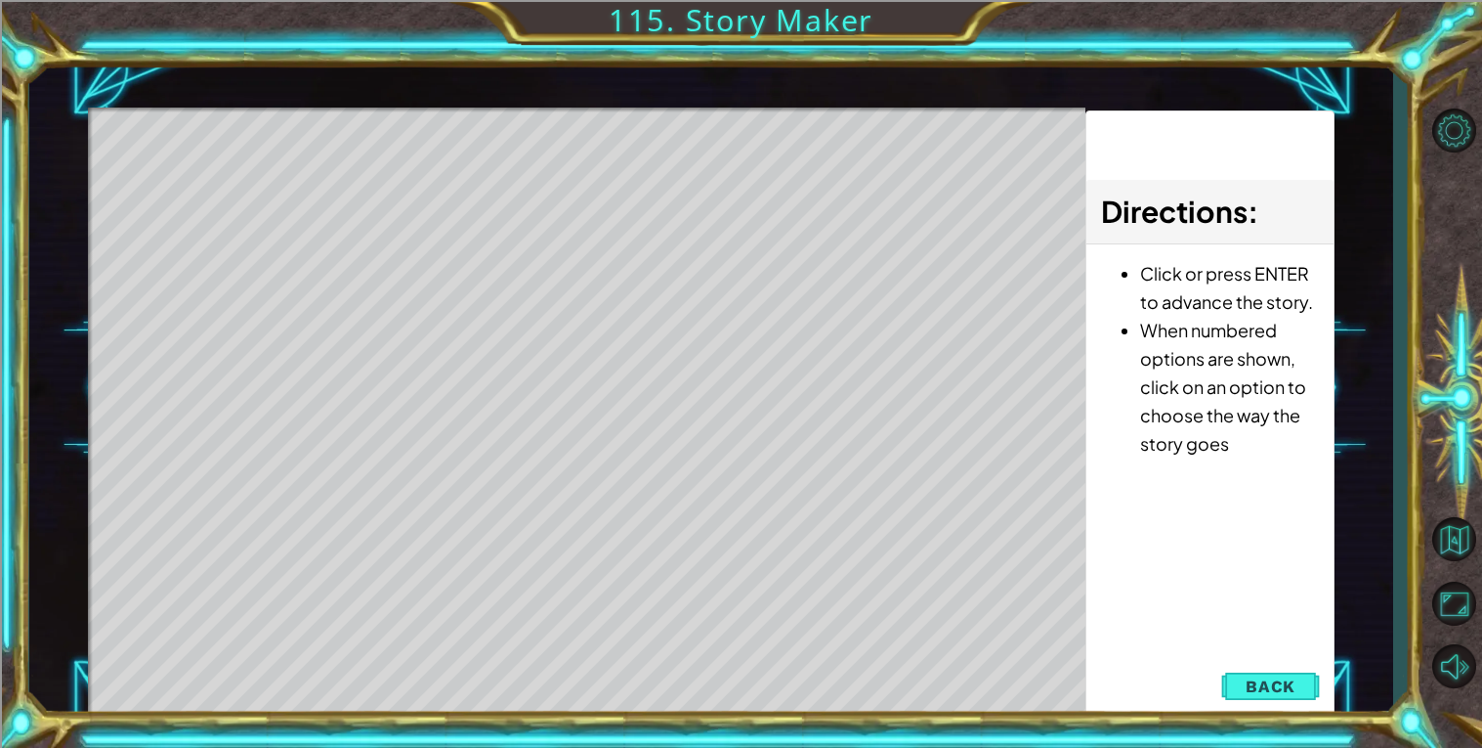
click at [595, 155] on div "Level Map" at bounding box center [539, 395] width 903 height 576
click at [1290, 689] on span "Back" at bounding box center [1271, 686] width 50 height 20
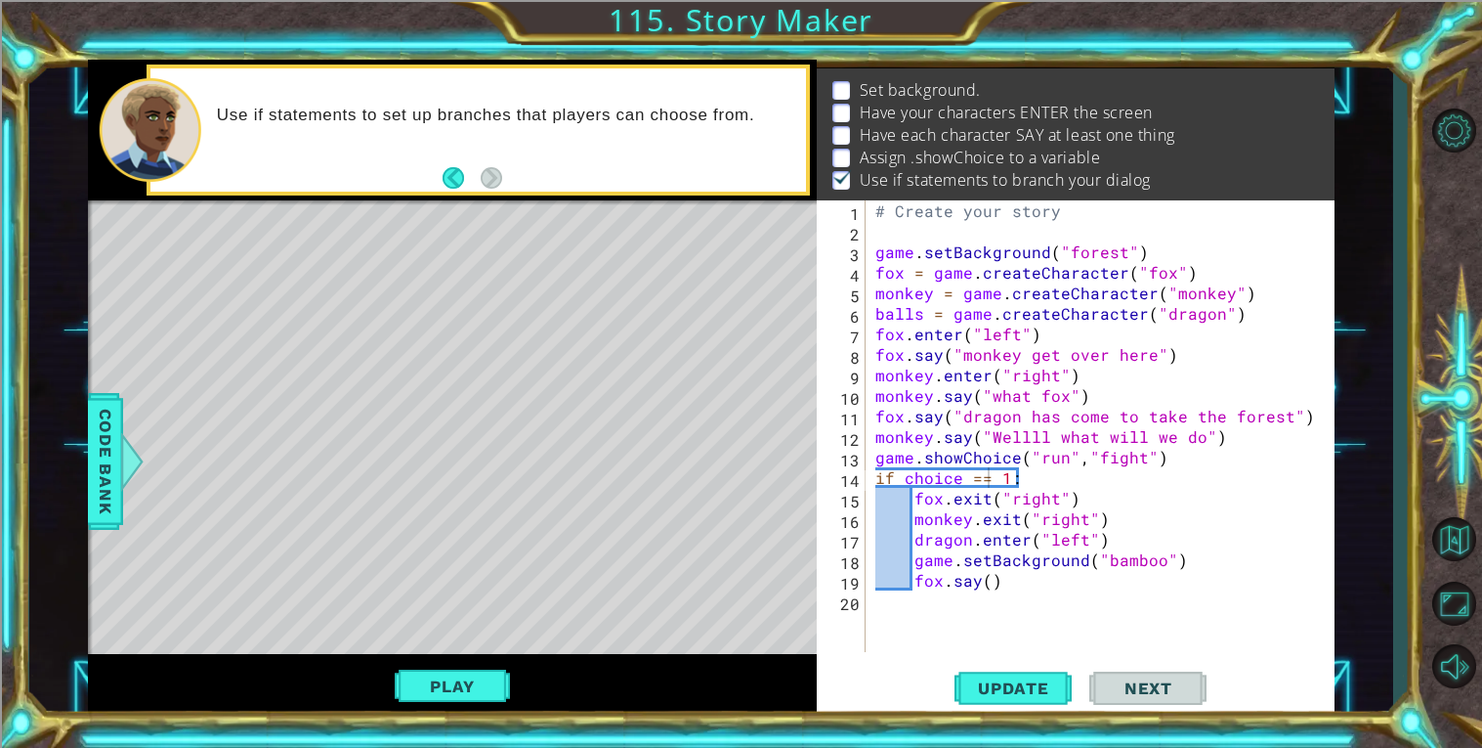
scroll to position [34, 0]
click at [441, 237] on div "Level Map" at bounding box center [539, 488] width 903 height 576
click at [456, 689] on button "Play" at bounding box center [452, 685] width 114 height 37
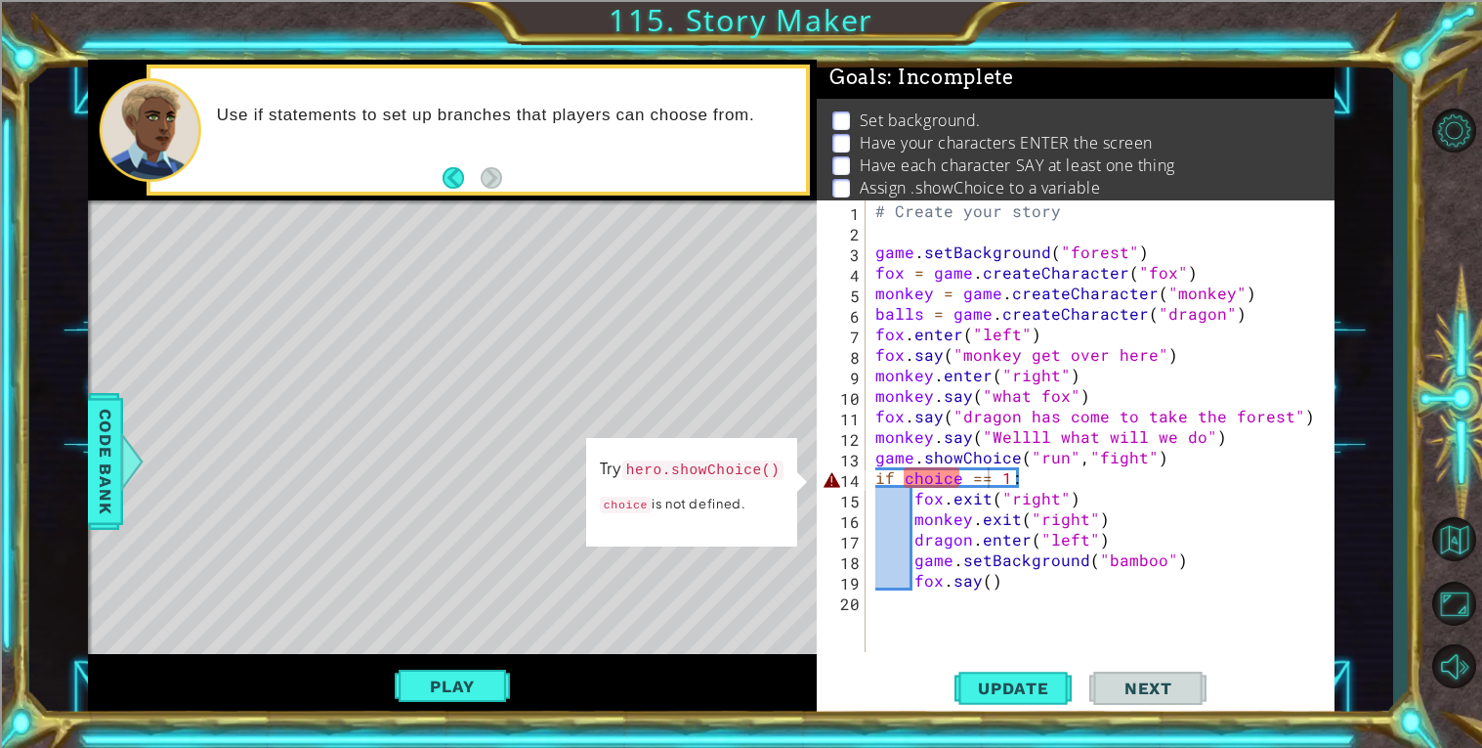
scroll to position [6, 0]
click at [878, 460] on div "# Create your story game . setBackground ( "forest" ) fox = game . createCharac…" at bounding box center [1106, 446] width 468 height 492
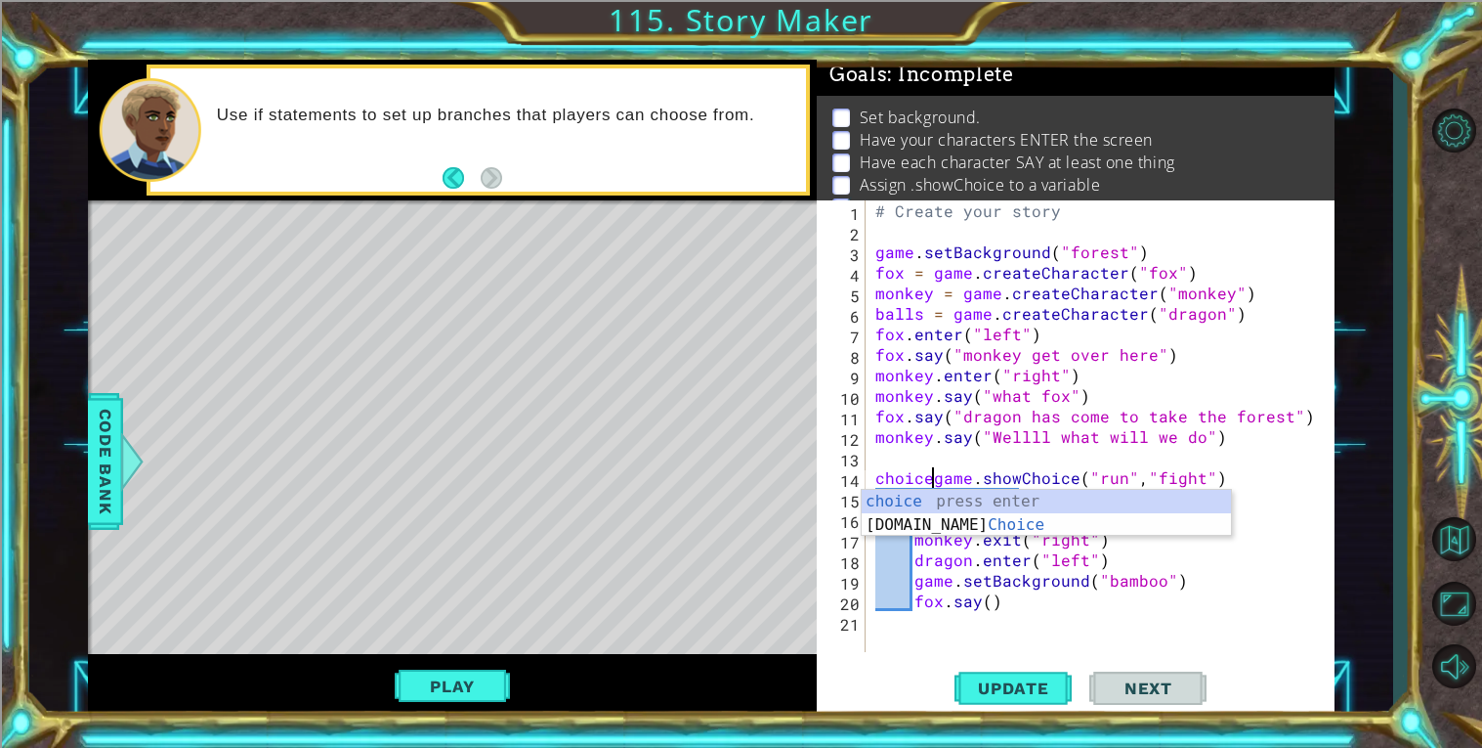
scroll to position [0, 4]
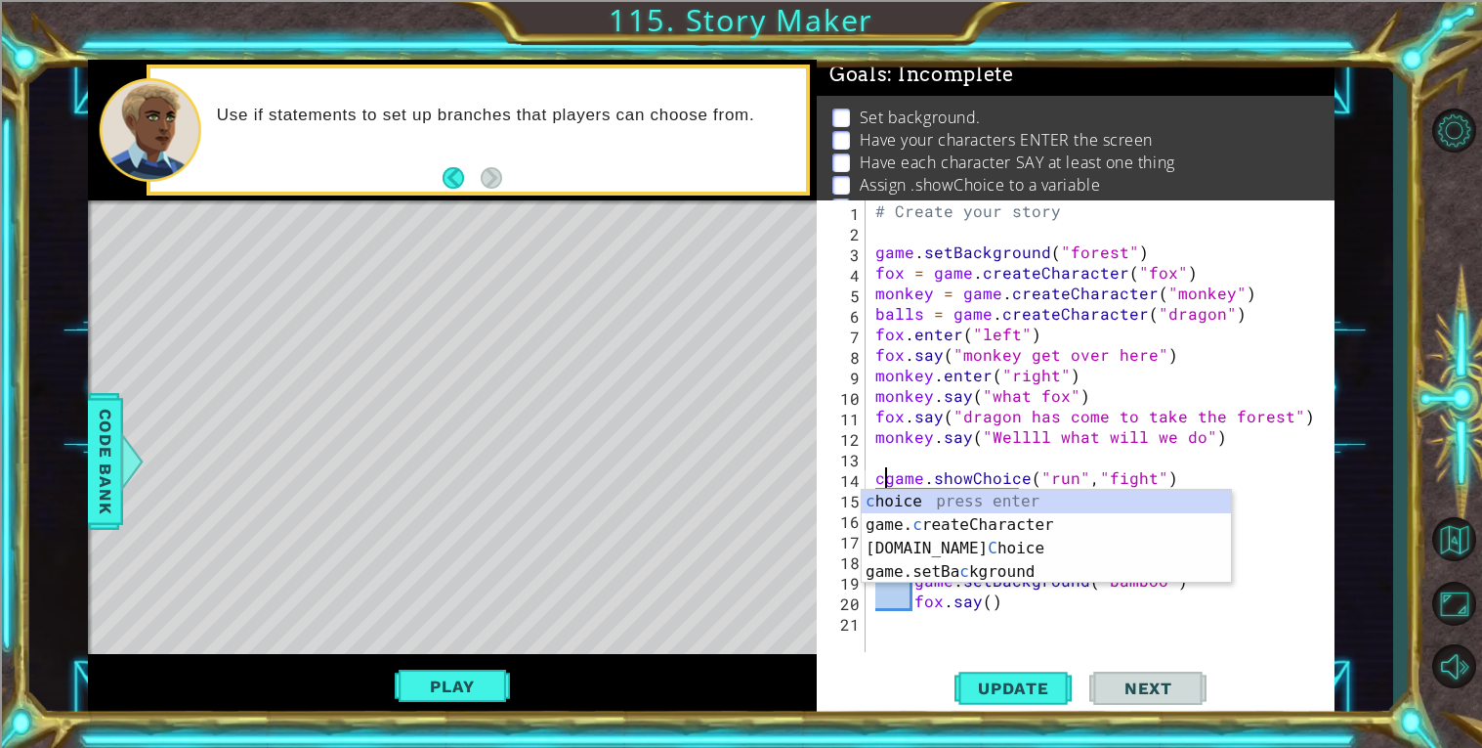
type textarea "game.showChoice("run","fight")"
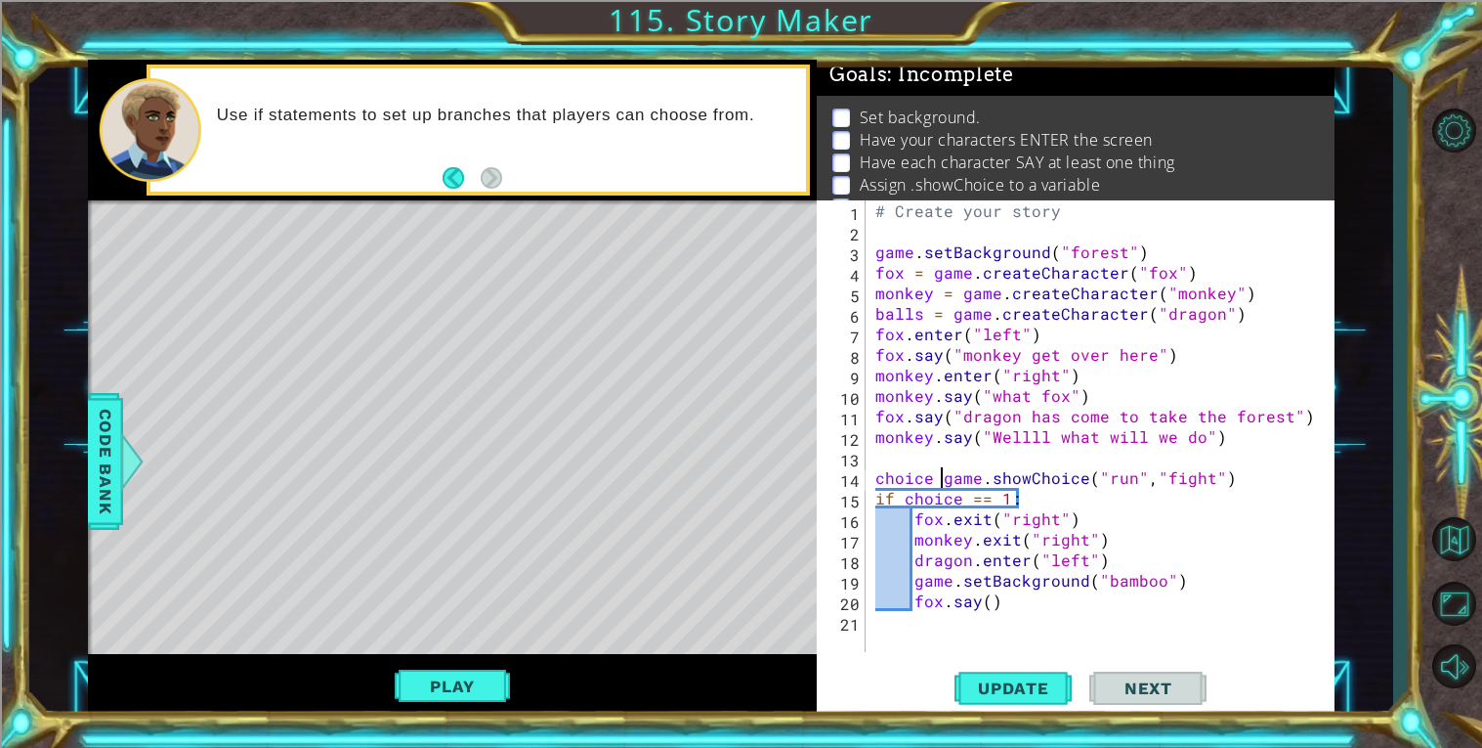
scroll to position [0, 5]
click at [981, 670] on button "Update" at bounding box center [1013, 688] width 117 height 52
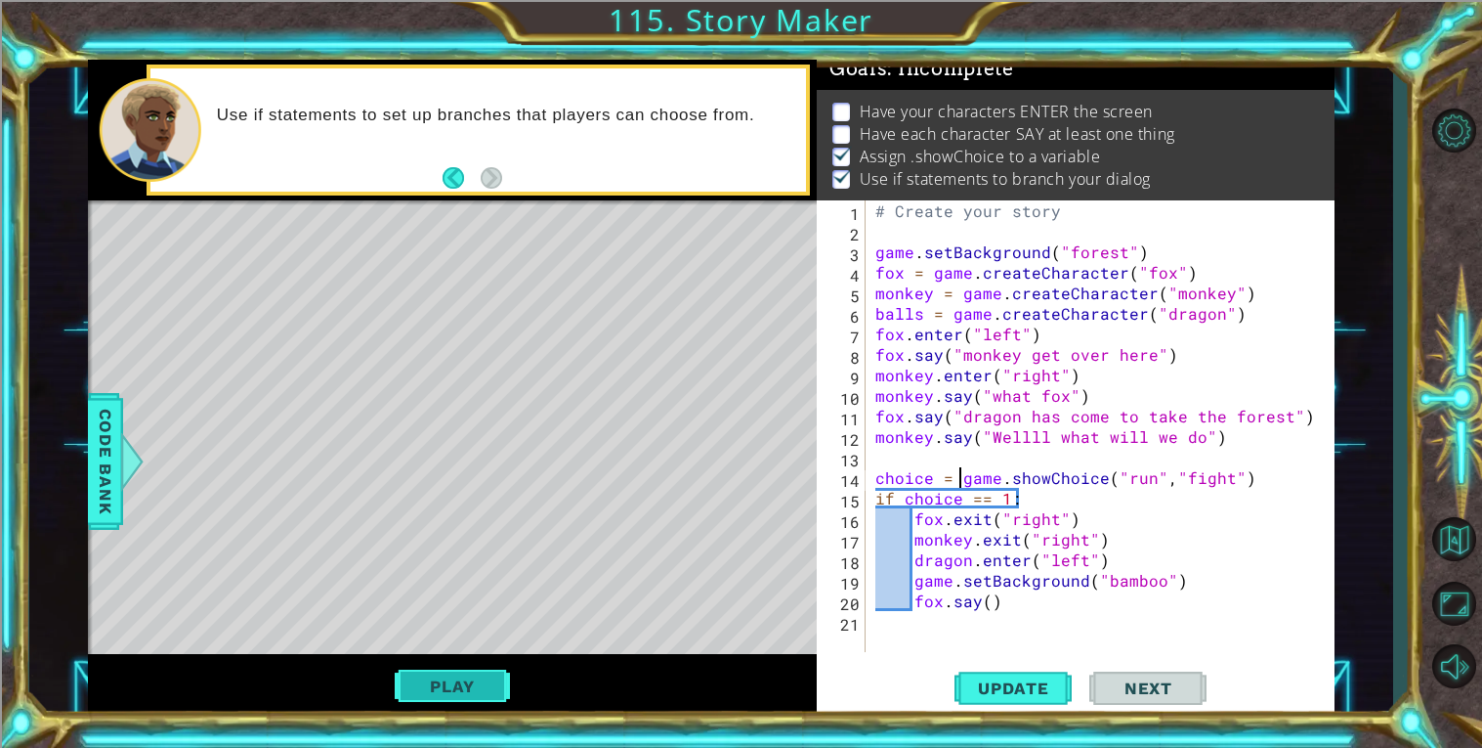
click at [483, 700] on button "Play" at bounding box center [452, 685] width 114 height 37
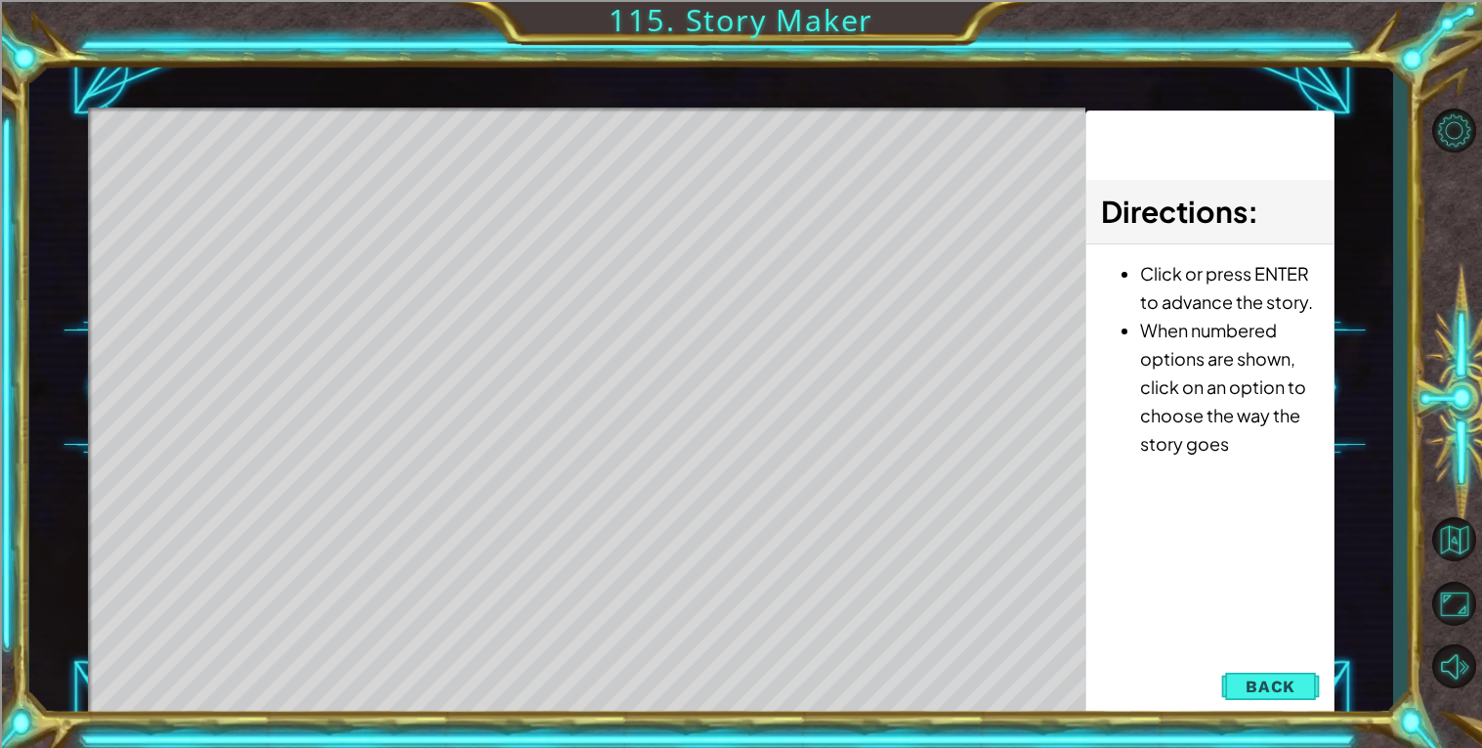
click at [589, 167] on div "Level Map" at bounding box center [539, 395] width 903 height 576
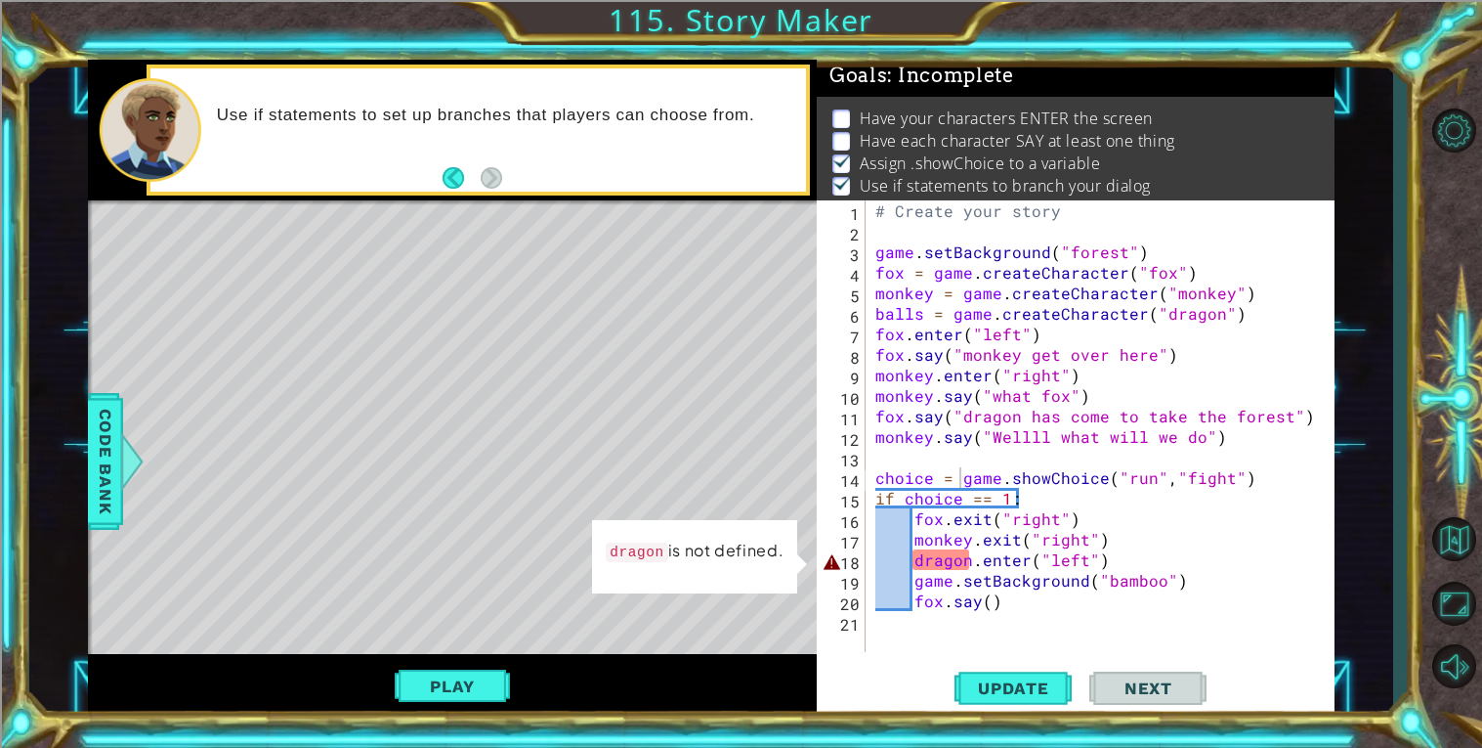
scroll to position [6, 0]
type textarea "monkey.say("Wellll what will we do")"
click at [898, 441] on div "# Create your story game . setBackground ( "forest" ) fox = game . createCharac…" at bounding box center [1106, 446] width 468 height 492
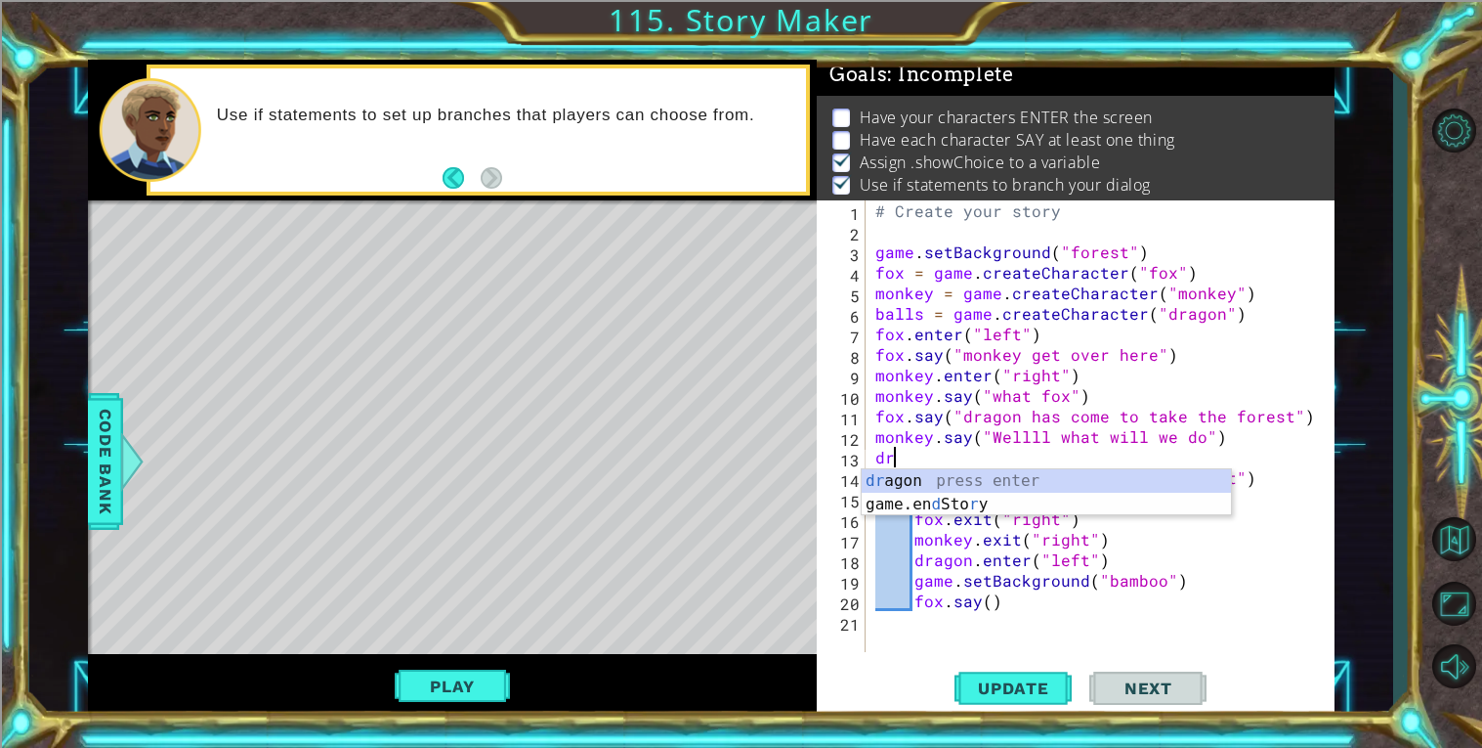
scroll to position [0, 0]
type textarea "d"
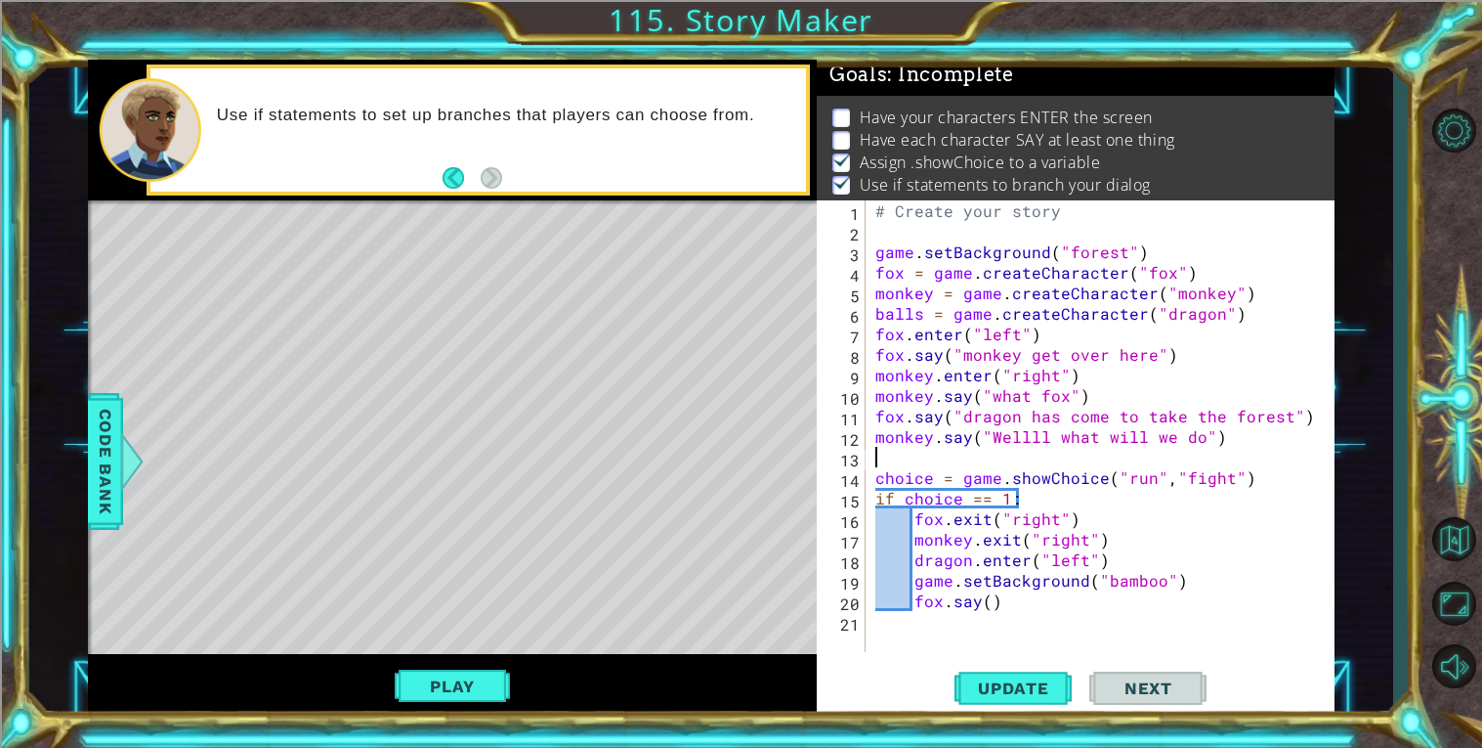
click at [971, 560] on div "# Create your story game . setBackground ( "forest" ) fox = game . createCharac…" at bounding box center [1106, 446] width 468 height 492
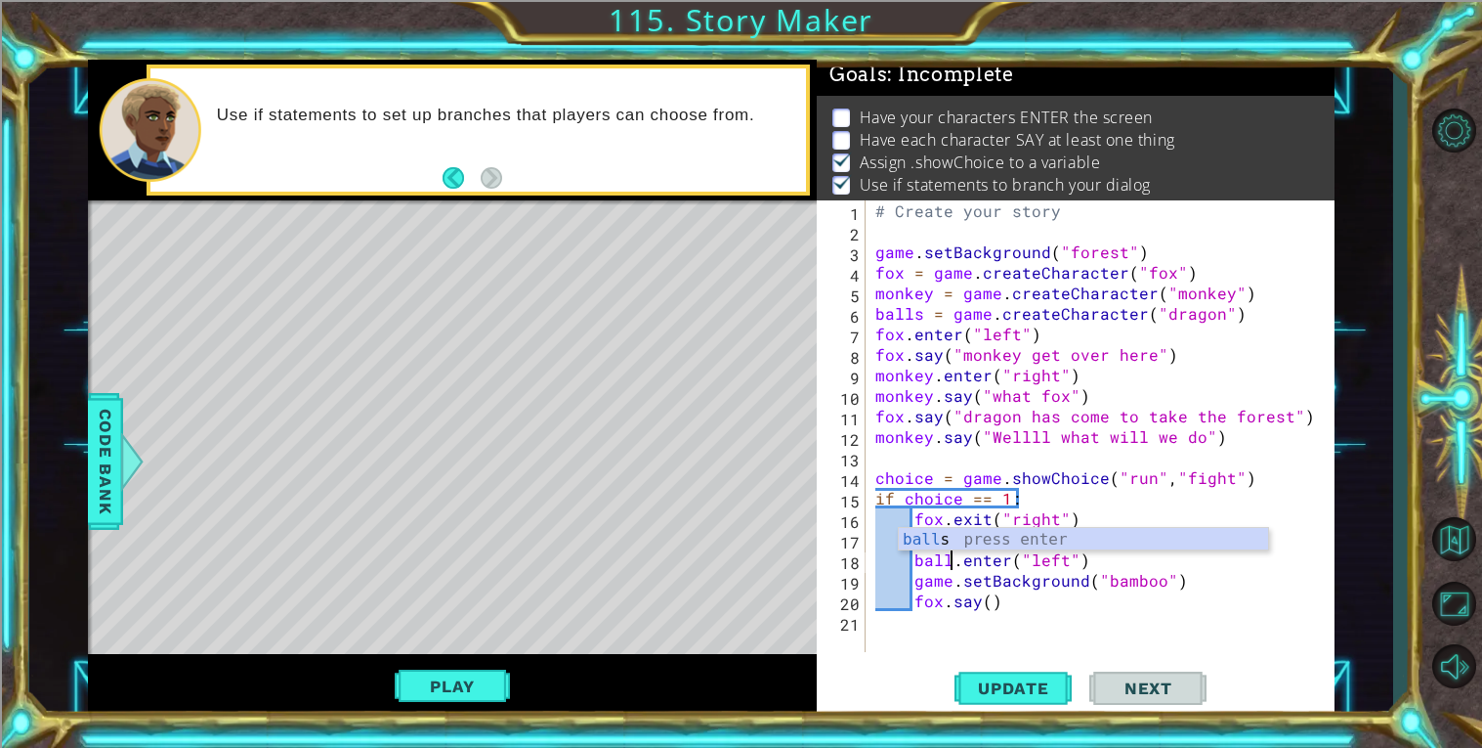
scroll to position [0, 5]
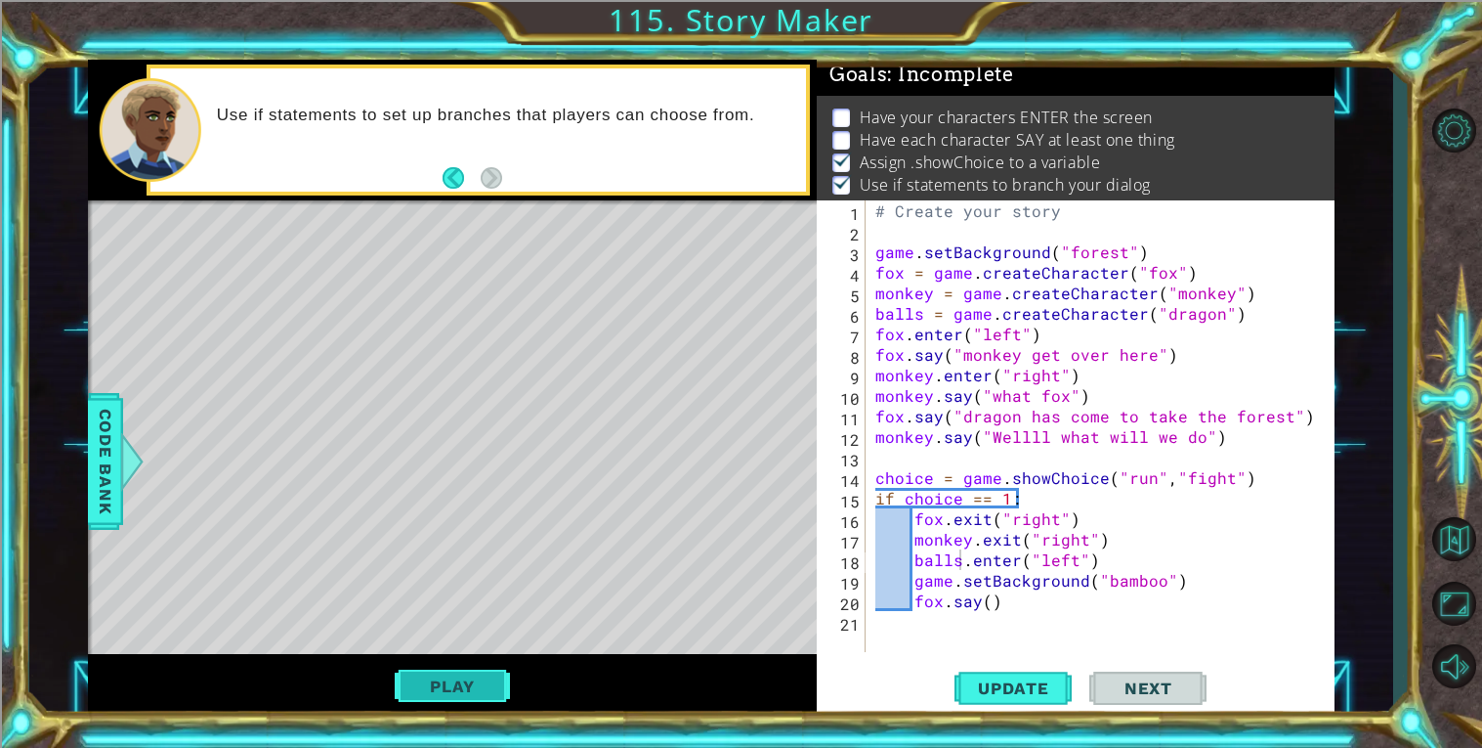
click at [462, 673] on button "Play" at bounding box center [452, 685] width 114 height 37
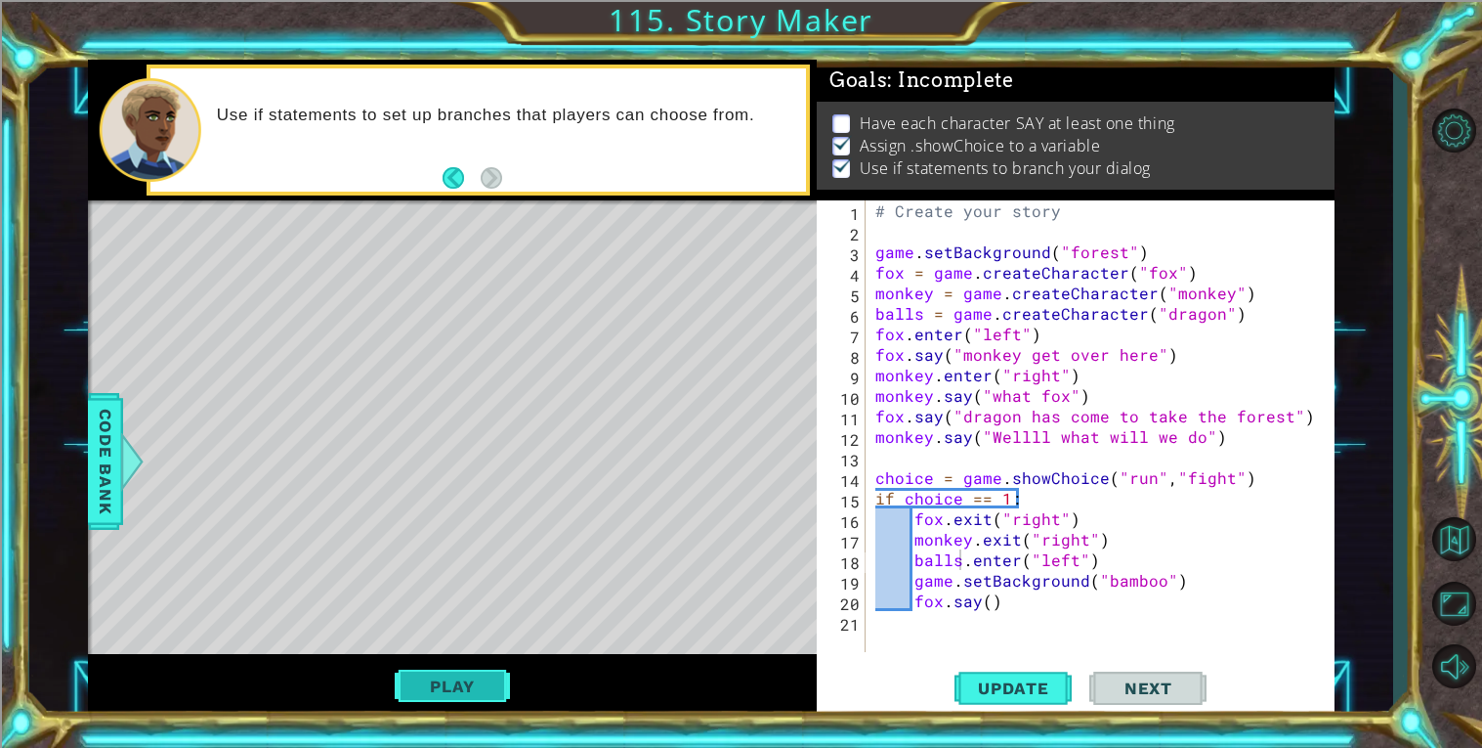
scroll to position [0, 0]
click at [960, 560] on div "# Create your story game . setBackground ( "forest" ) fox = game . createCharac…" at bounding box center [1106, 446] width 468 height 492
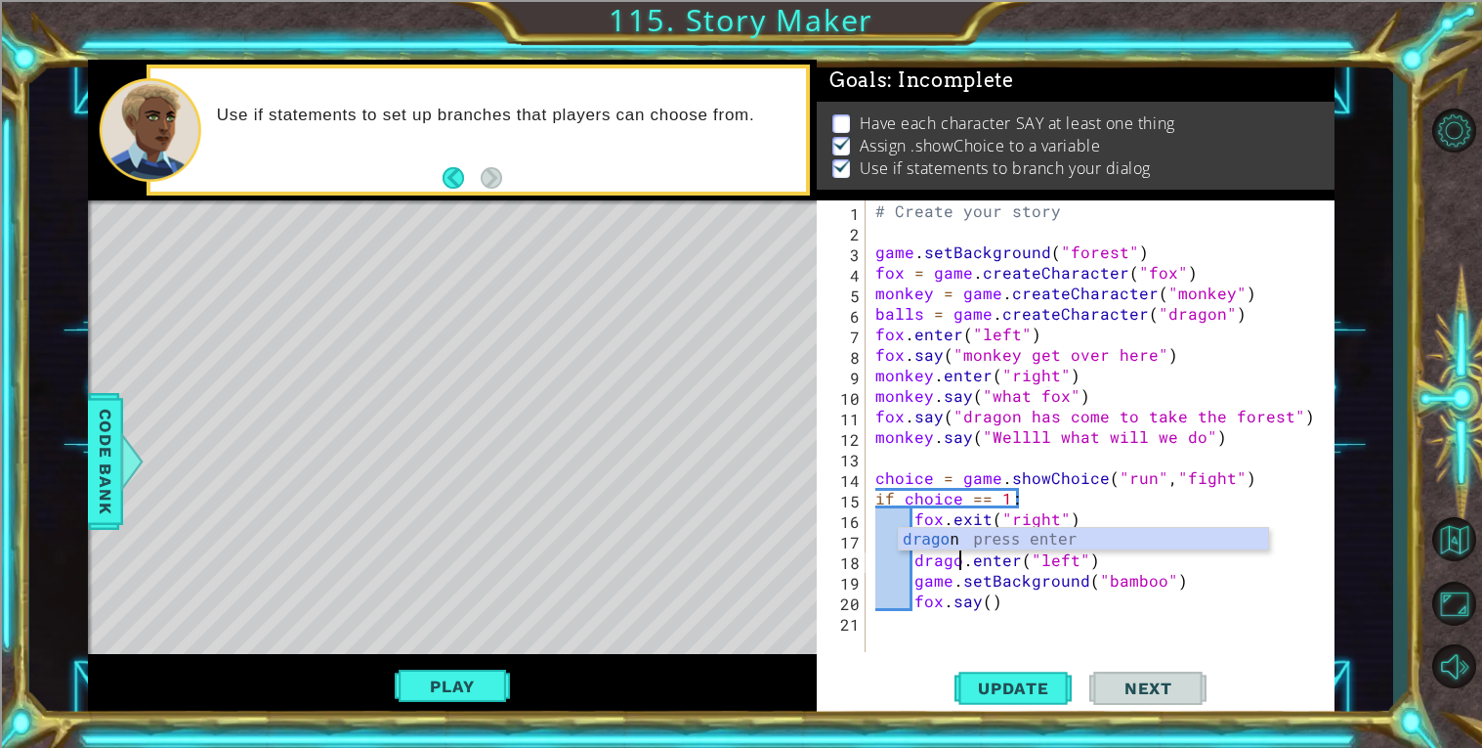
scroll to position [0, 6]
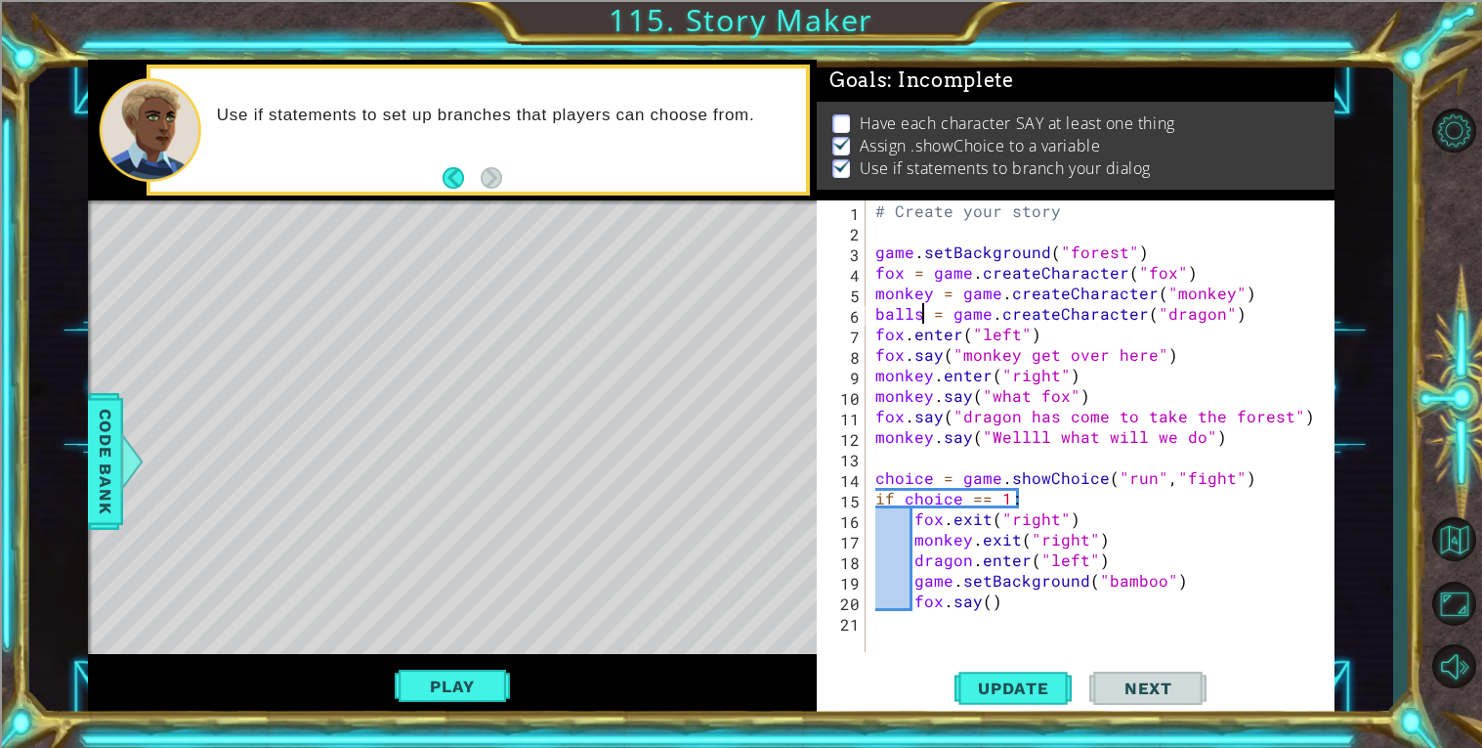
click at [919, 312] on div "# Create your story game . setBackground ( "forest" ) fox = game . createCharac…" at bounding box center [1106, 446] width 468 height 492
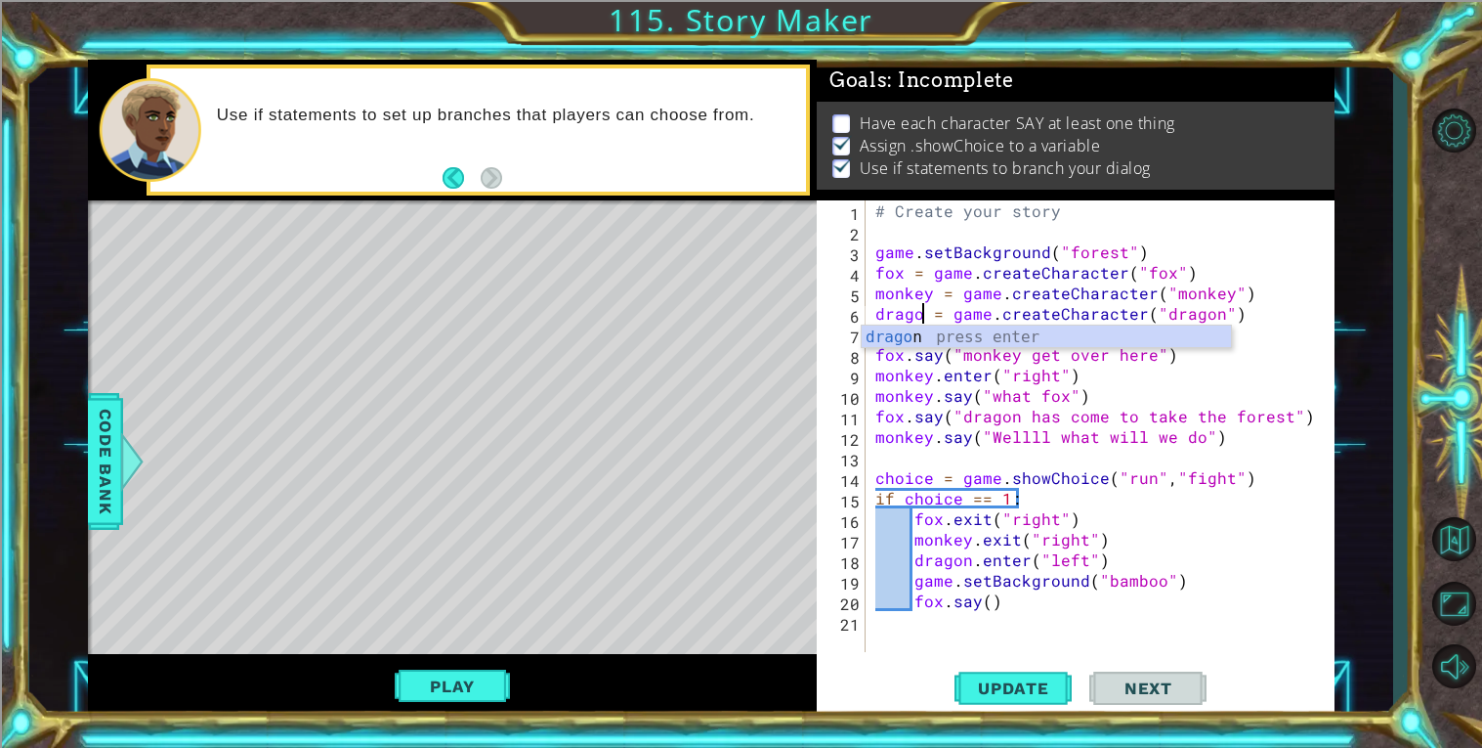
scroll to position [0, 4]
click at [912, 333] on div "dragon press enter" at bounding box center [1046, 360] width 369 height 70
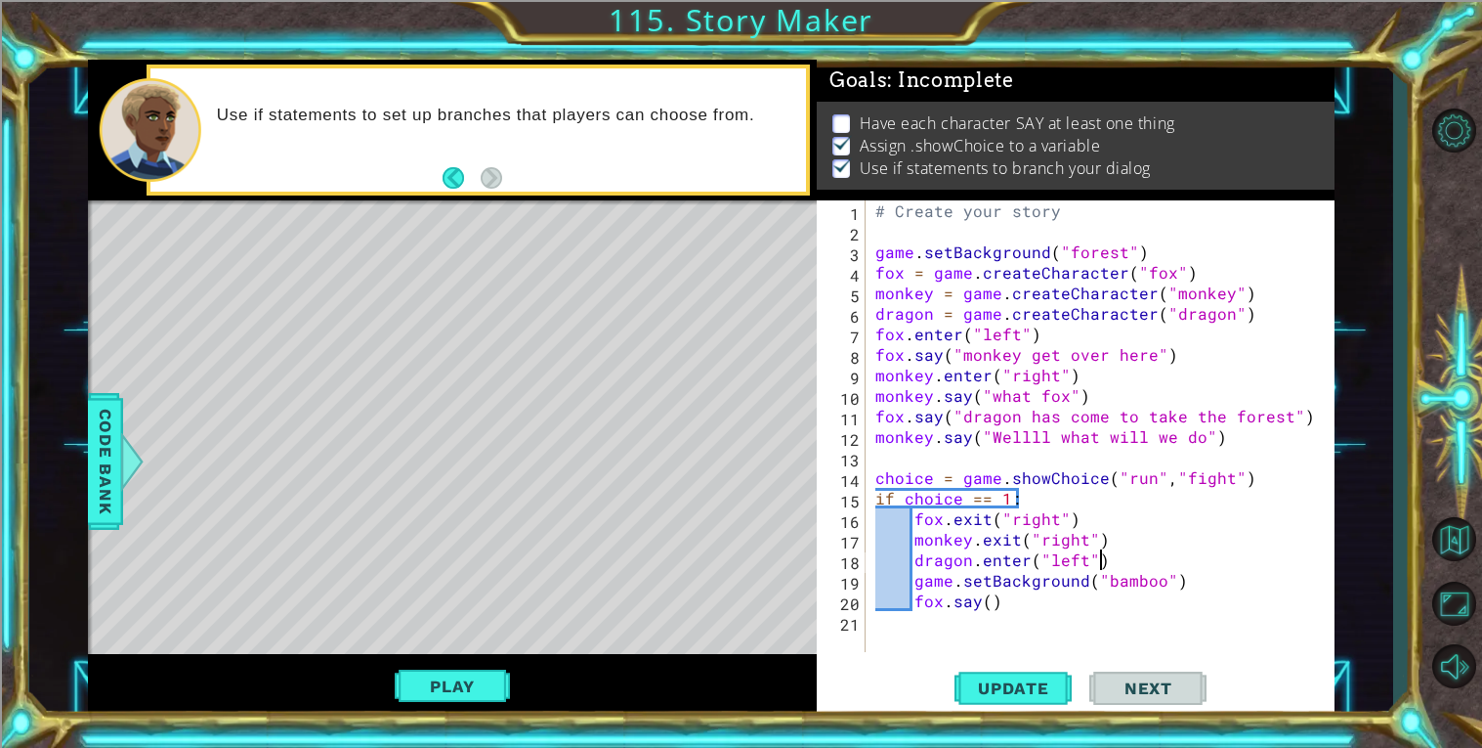
click at [1100, 552] on div "# Create your story game . setBackground ( "forest" ) fox = game . createCharac…" at bounding box center [1106, 446] width 468 height 492
type textarea "dragon.enter("left")"
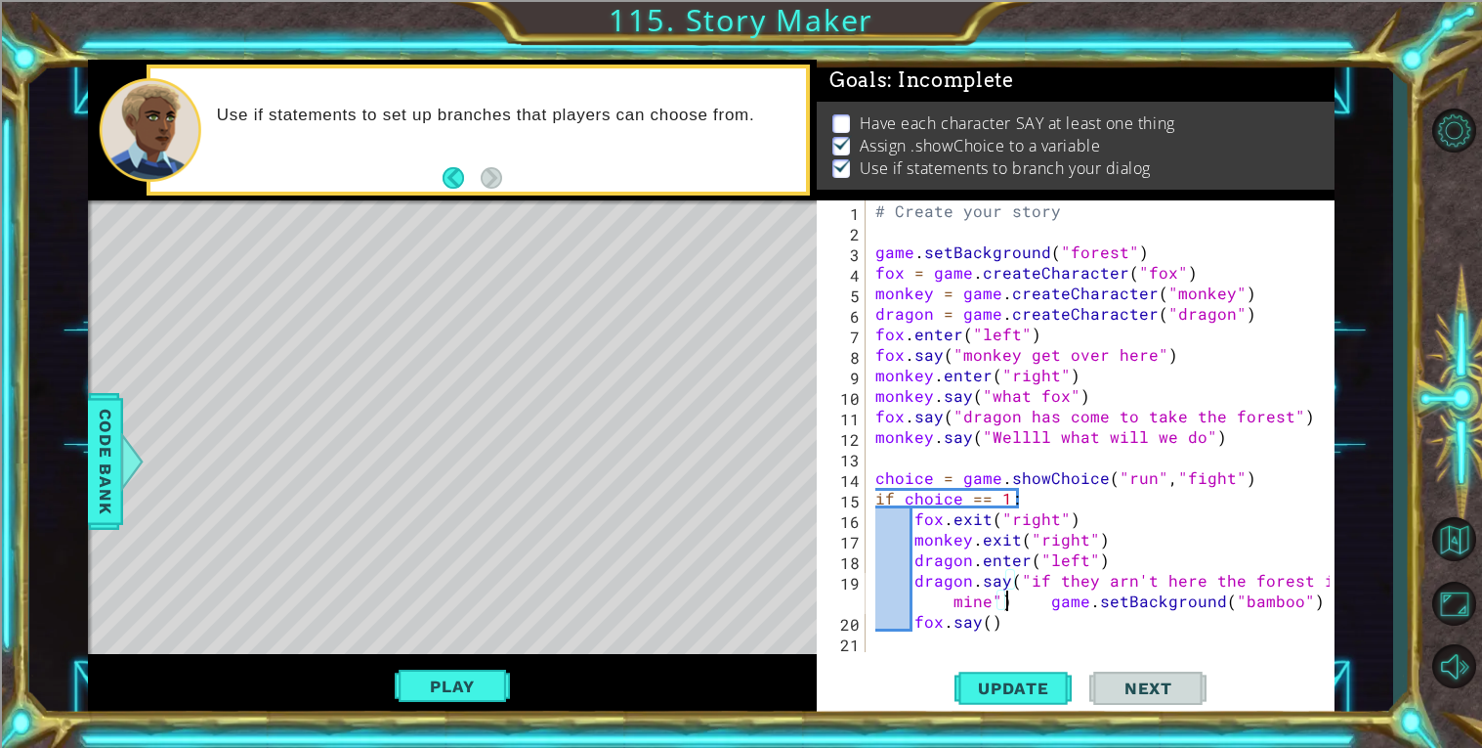
scroll to position [0, 17]
click at [943, 601] on div "# Create your story game . setBackground ( "forest" ) fox = game . createCharac…" at bounding box center [1106, 446] width 468 height 492
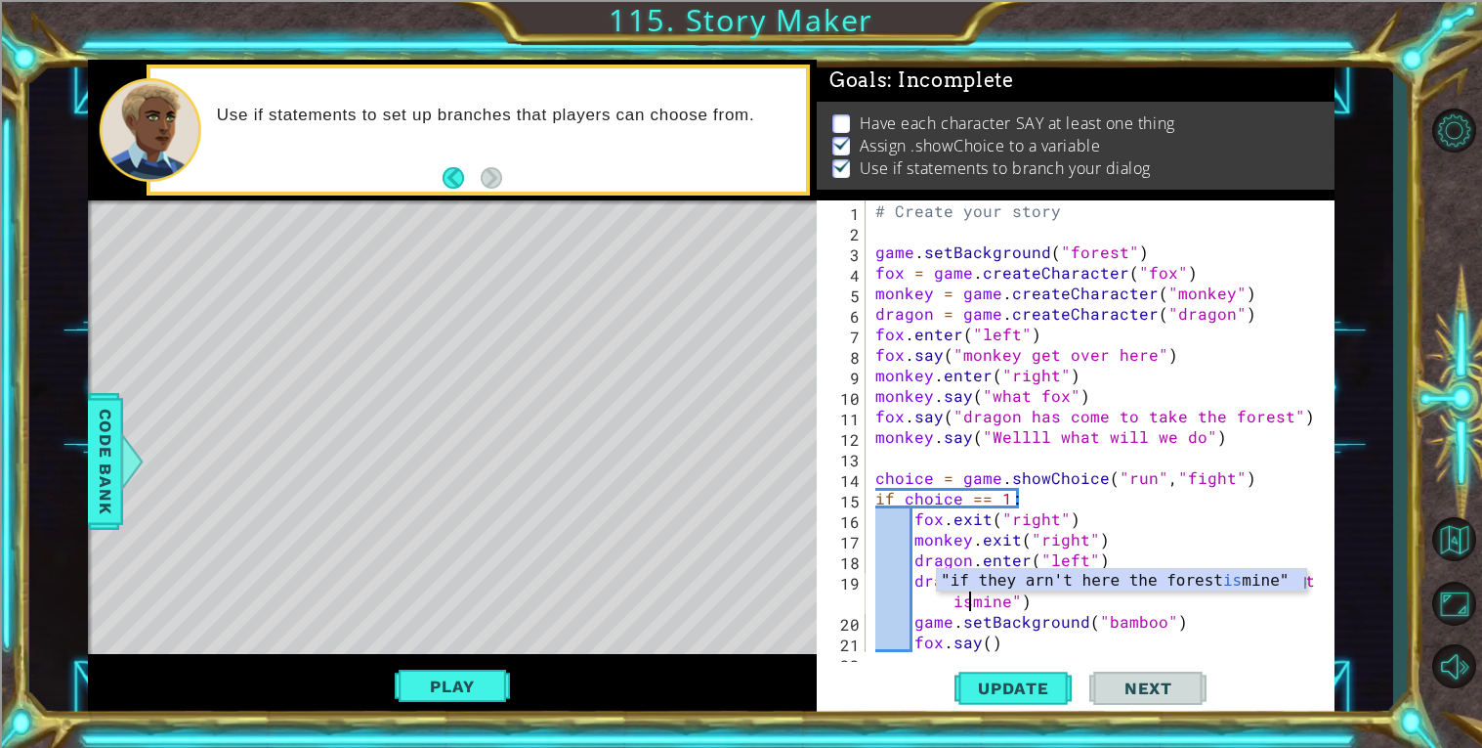
click at [944, 605] on div "# Create your story game . setBackground ( "forest" ) fox = game . createCharac…" at bounding box center [1106, 446] width 468 height 492
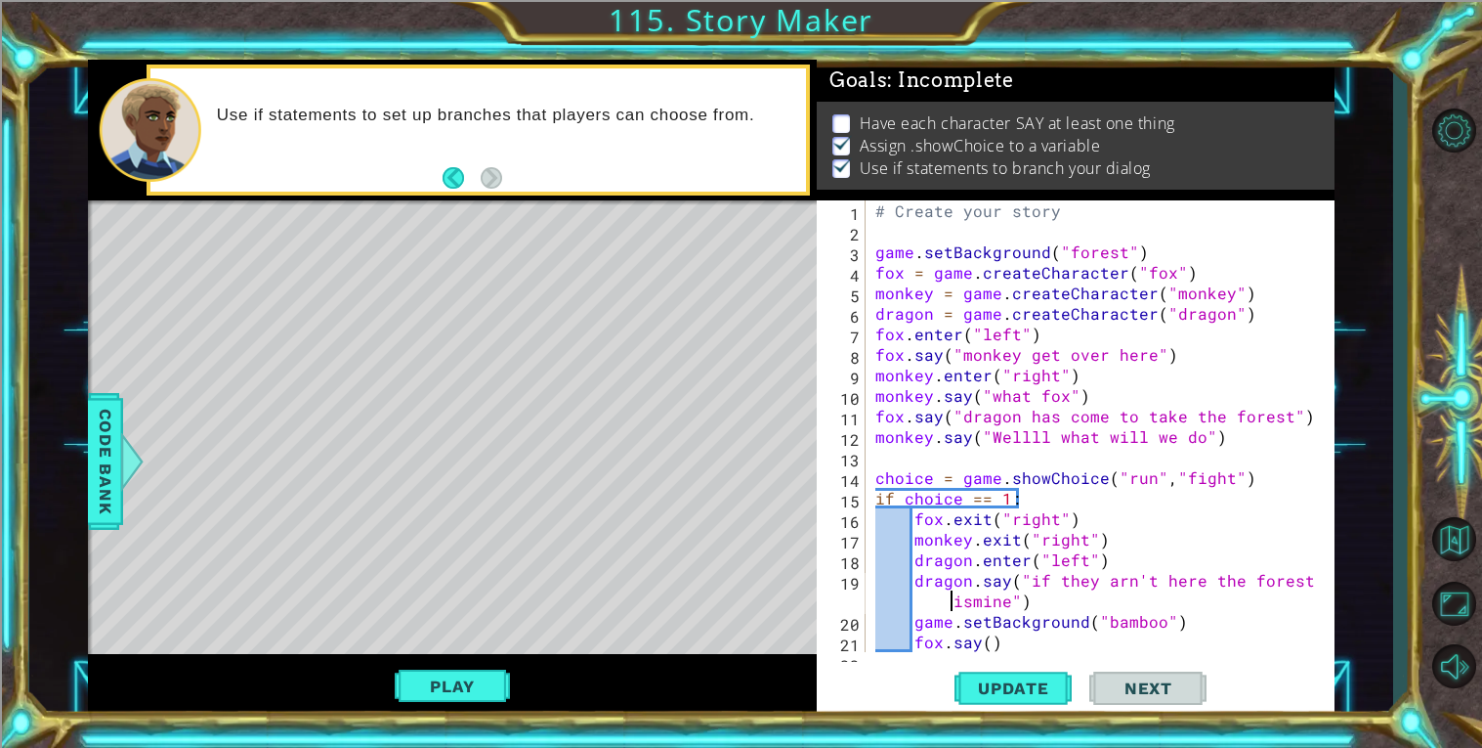
click at [940, 602] on div "# Create your story game . setBackground ( "forest" ) fox = game . createCharac…" at bounding box center [1106, 446] width 468 height 492
click at [930, 601] on div "# Create your story game . setBackground ( "forest" ) fox = game . createCharac…" at bounding box center [1106, 446] width 468 height 492
click at [465, 669] on button "Play" at bounding box center [452, 685] width 114 height 37
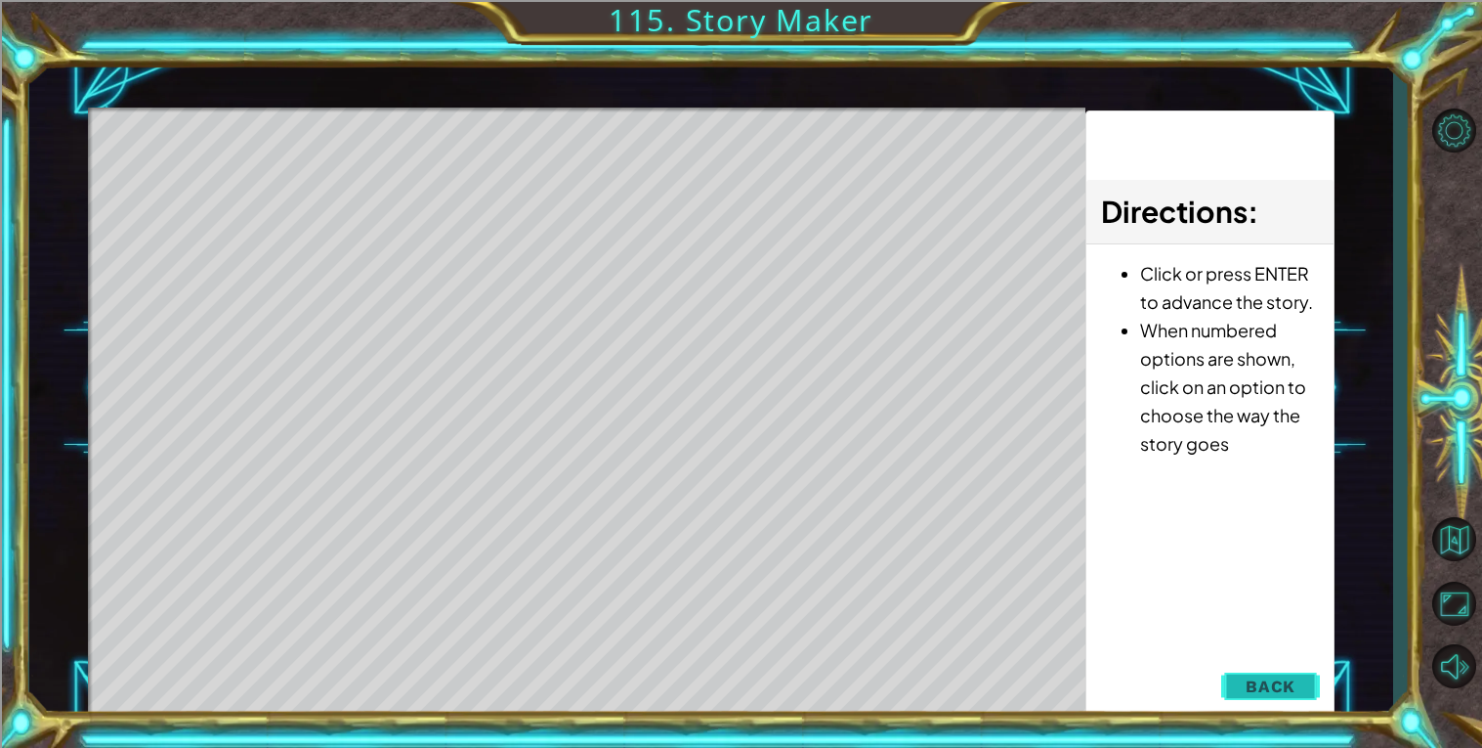
click at [1297, 698] on button "Back" at bounding box center [1270, 685] width 99 height 39
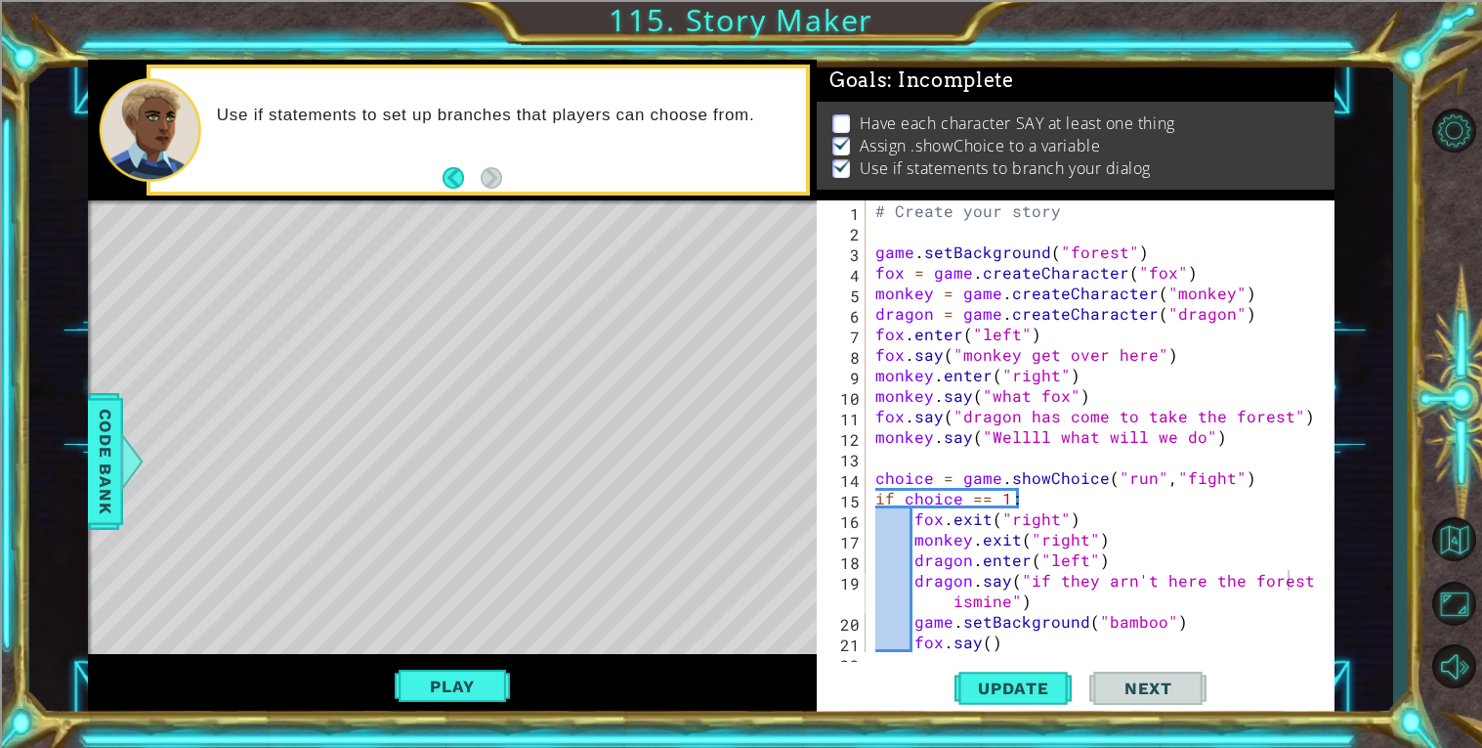
click at [973, 593] on div "# Create your story game . setBackground ( "forest" ) fox = game . createCharac…" at bounding box center [1106, 446] width 468 height 492
click at [1026, 597] on div "# Create your story game . setBackground ( "forest" ) fox = game . createCharac…" at bounding box center [1106, 446] width 468 height 492
click at [1061, 514] on div "# Create your story game . setBackground ( "forest" ) fox = game . createCharac…" at bounding box center [1106, 446] width 468 height 492
click at [1052, 517] on div "# Create your story game . setBackground ( "forest" ) fox = game . createCharac…" at bounding box center [1106, 446] width 468 height 492
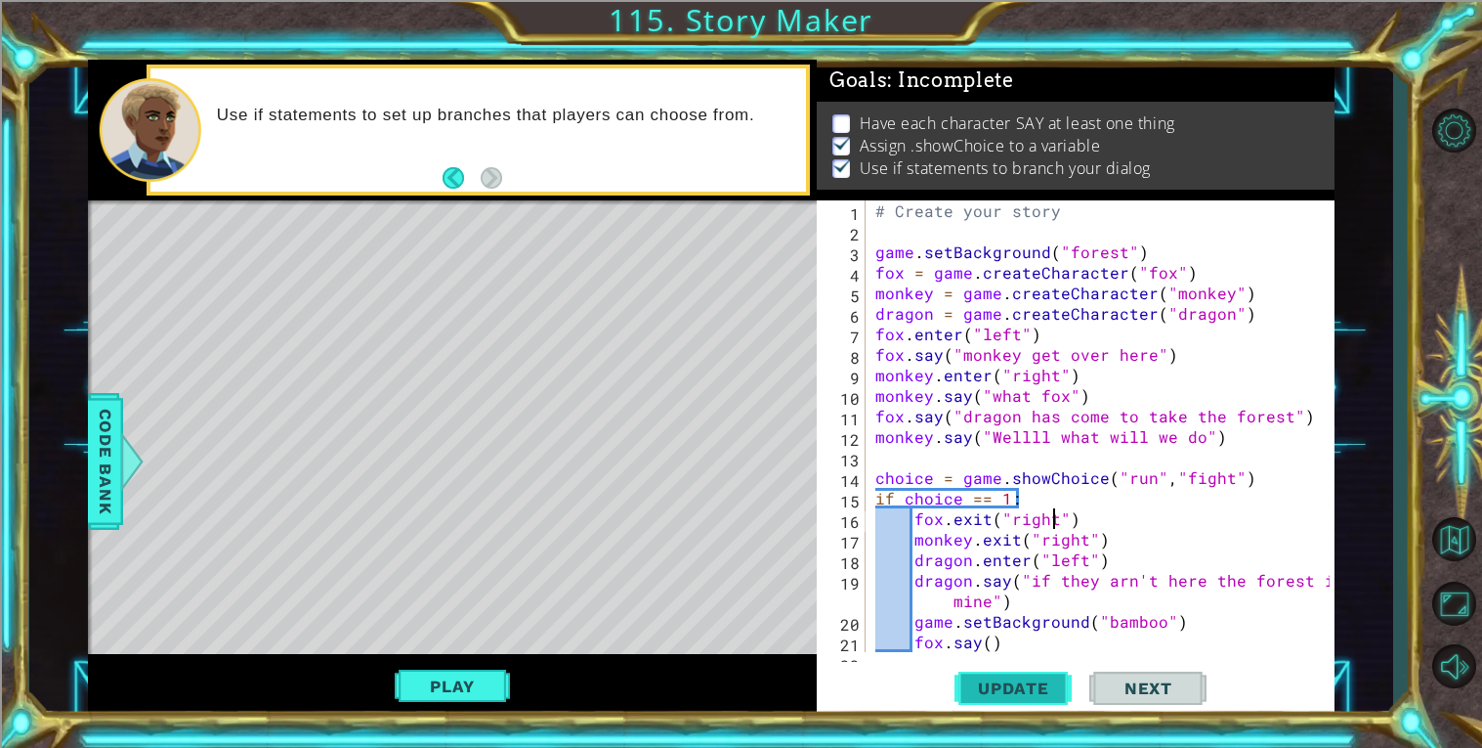
click at [987, 691] on span "Update" at bounding box center [1014, 688] width 110 height 20
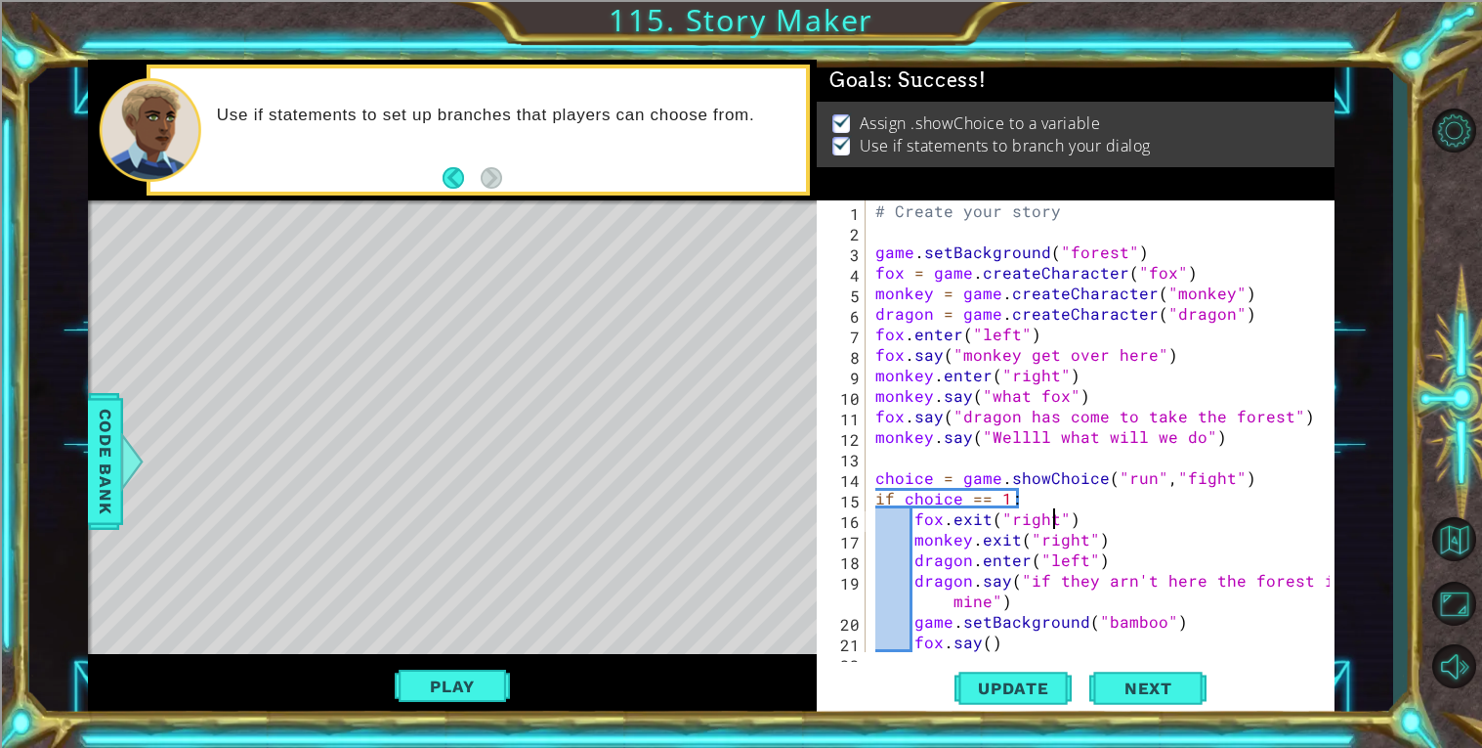
click at [1073, 600] on div "# Create your story game . setBackground ( "forest" ) fox = game . createCharac…" at bounding box center [1106, 446] width 468 height 492
click at [1044, 638] on div "# Create your story game . setBackground ( "forest" ) fox = game . createCharac…" at bounding box center [1106, 446] width 468 height 492
click at [1039, 596] on div "# Create your story game . setBackground ( "forest" ) fox = game . createCharac…" at bounding box center [1106, 446] width 468 height 492
type textarea "dragon.say("if they arn't here the forest is mine")"
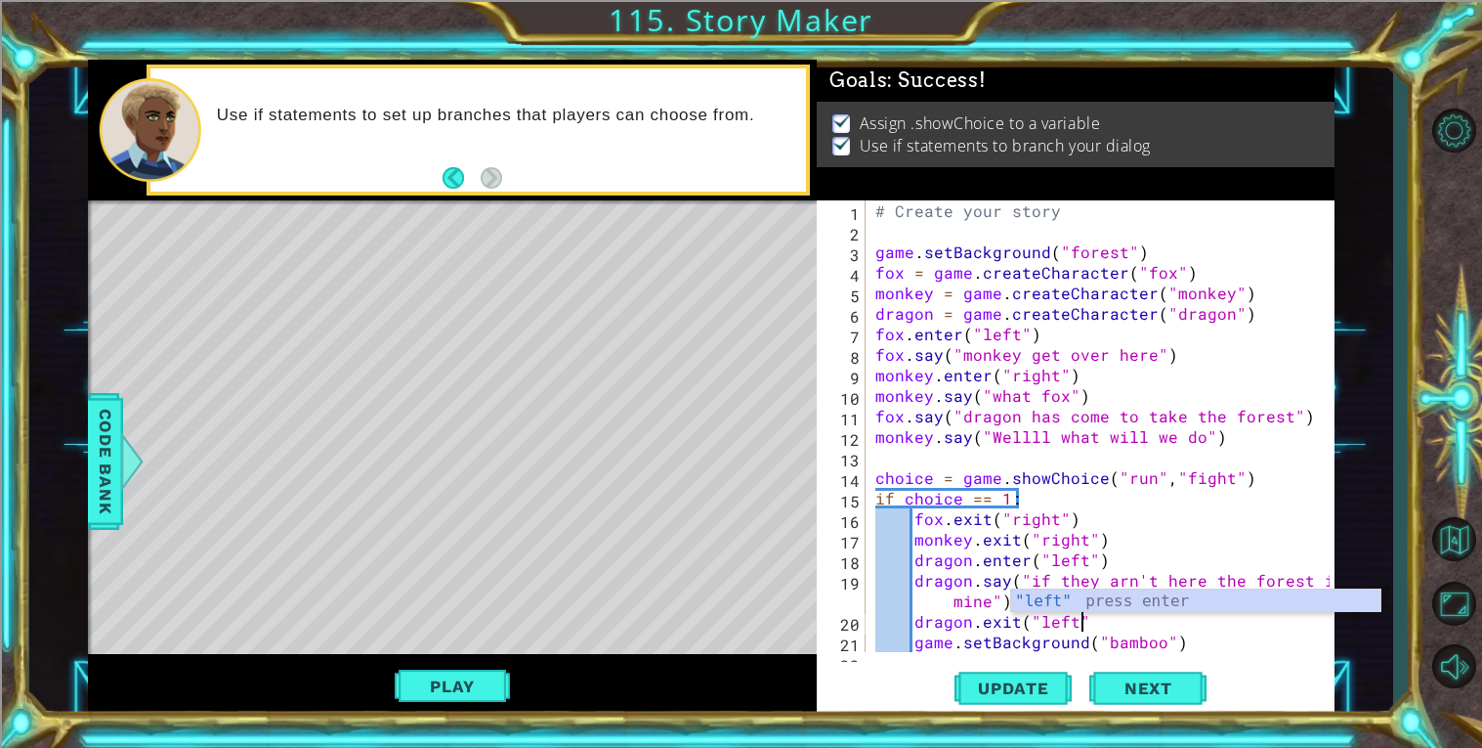
scroll to position [0, 12]
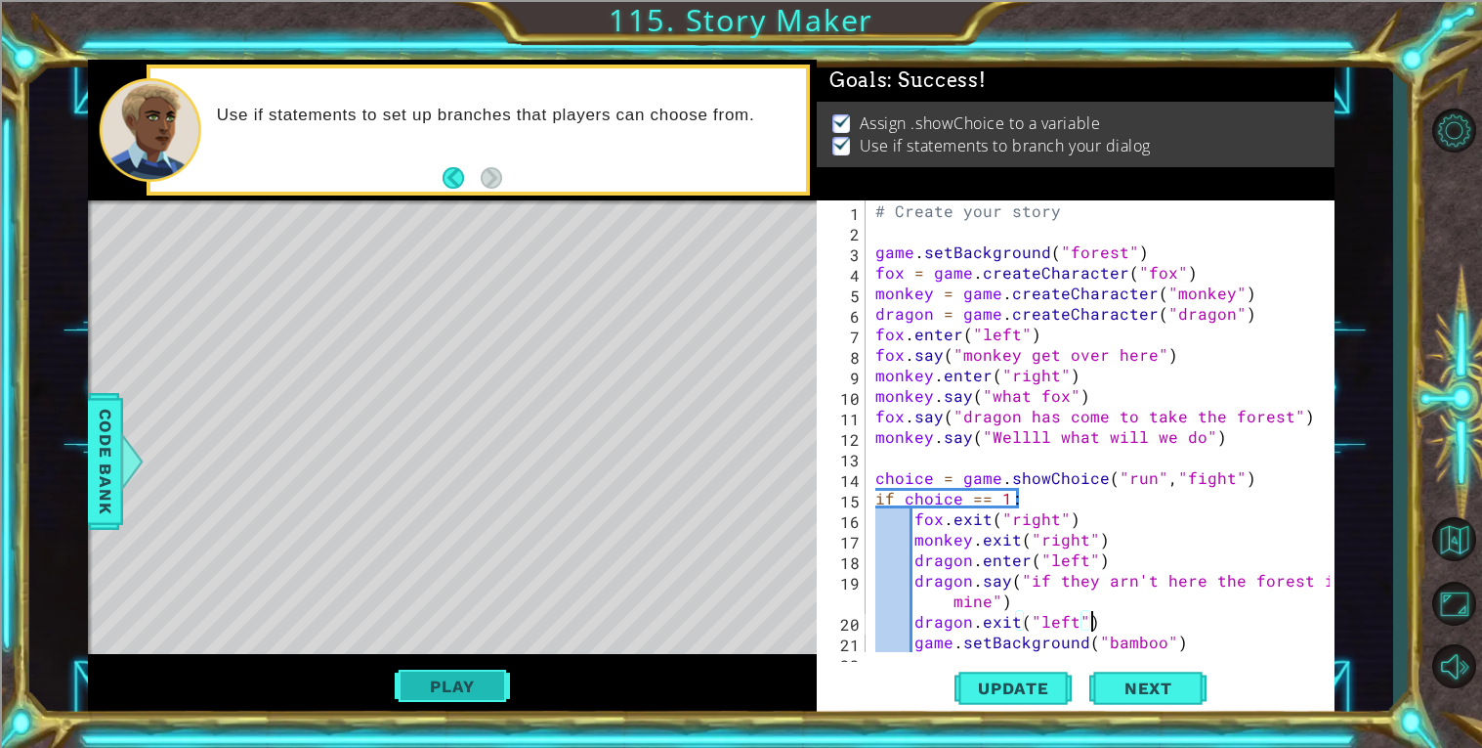
click at [444, 677] on button "Play" at bounding box center [452, 685] width 114 height 37
click at [994, 568] on div "# Create your story game . setBackground ( "forest" ) fox = game . createCharac…" at bounding box center [1106, 446] width 468 height 492
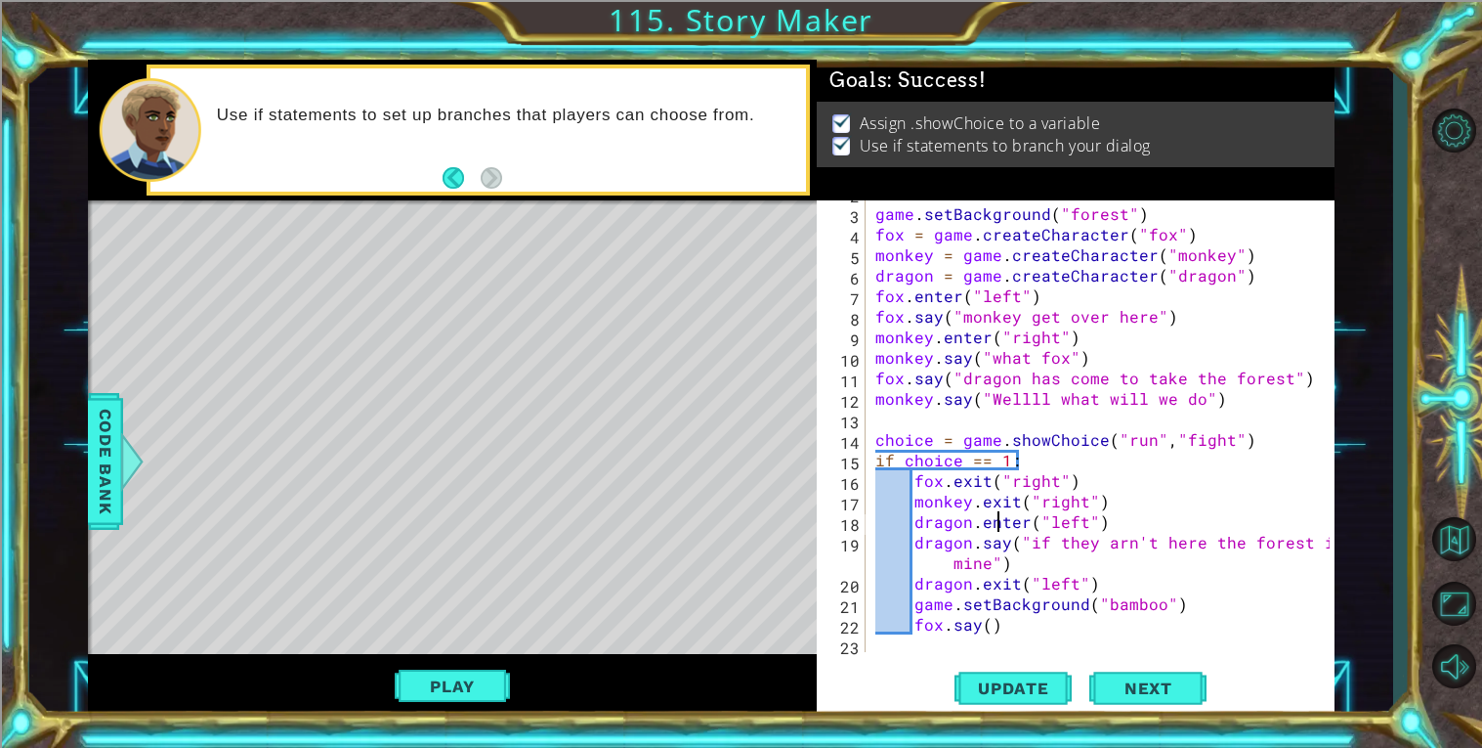
scroll to position [41, 0]
click at [1010, 623] on div "game . setBackground ( "forest" ) fox = game . createCharacter ( "fox" ) monkey…" at bounding box center [1106, 446] width 468 height 492
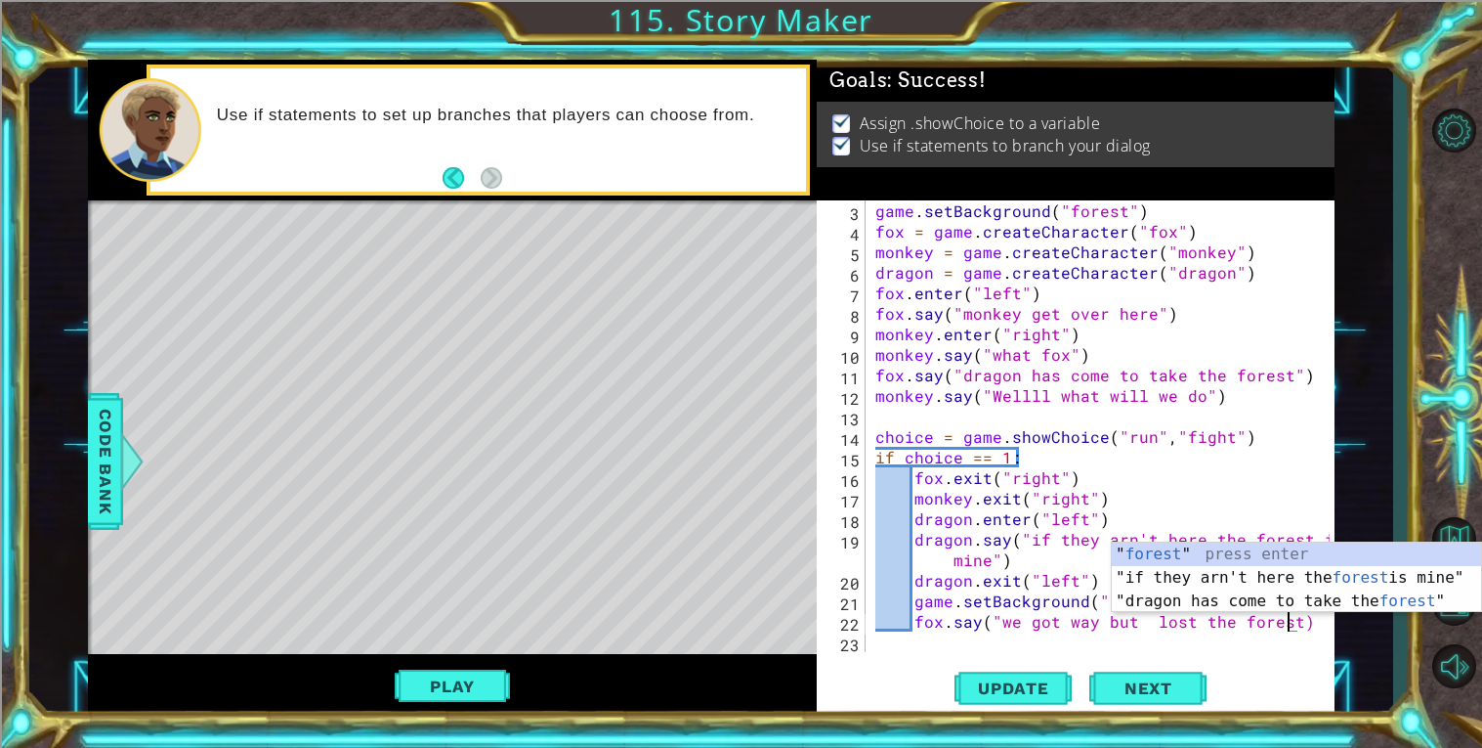
scroll to position [0, 24]
type textarea "fox.say("we got way but lost the forest")"
click at [896, 653] on div "fox.say("we got way but lost the forest") 3 4 5 6 7 8 9 10 11 12 13 14 15 16 17…" at bounding box center [1076, 459] width 518 height 518
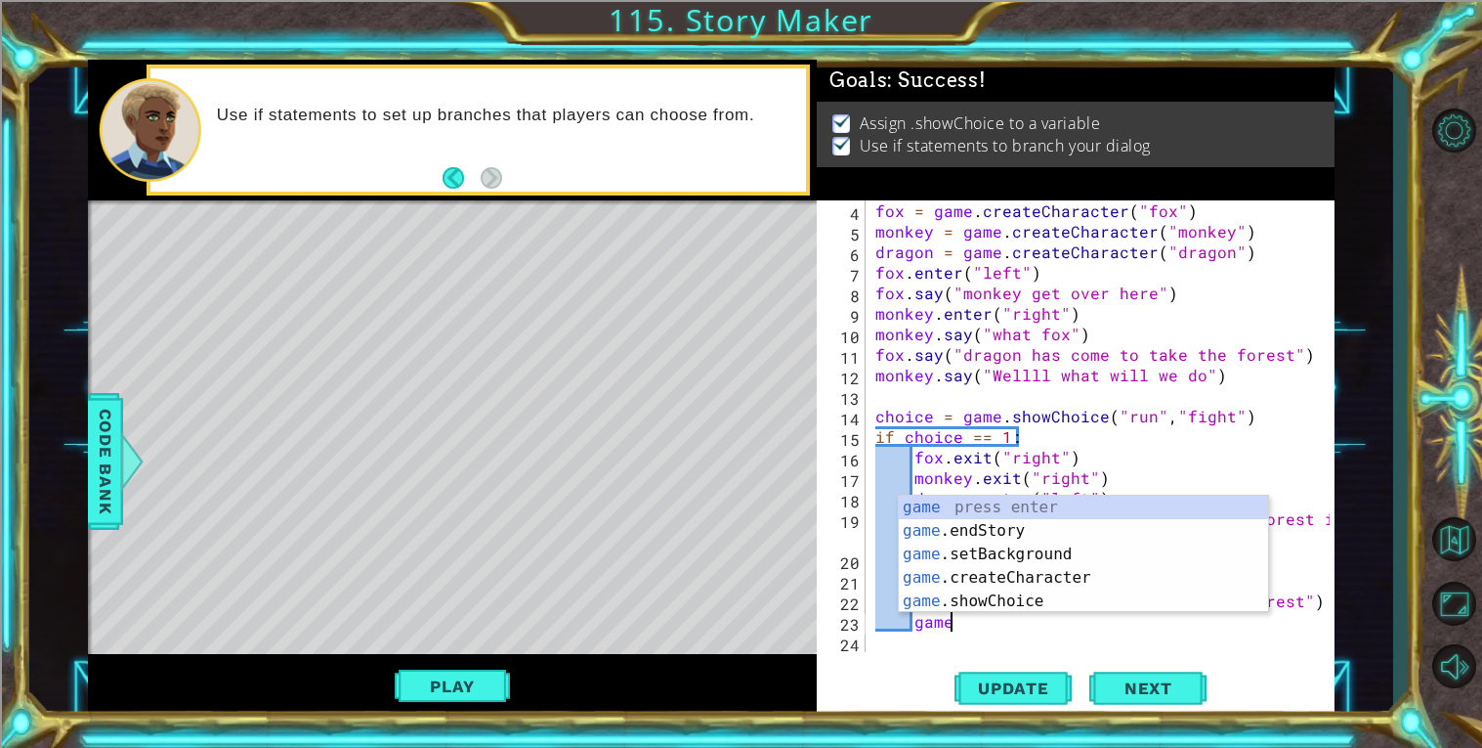
scroll to position [0, 4]
type textarea "g"
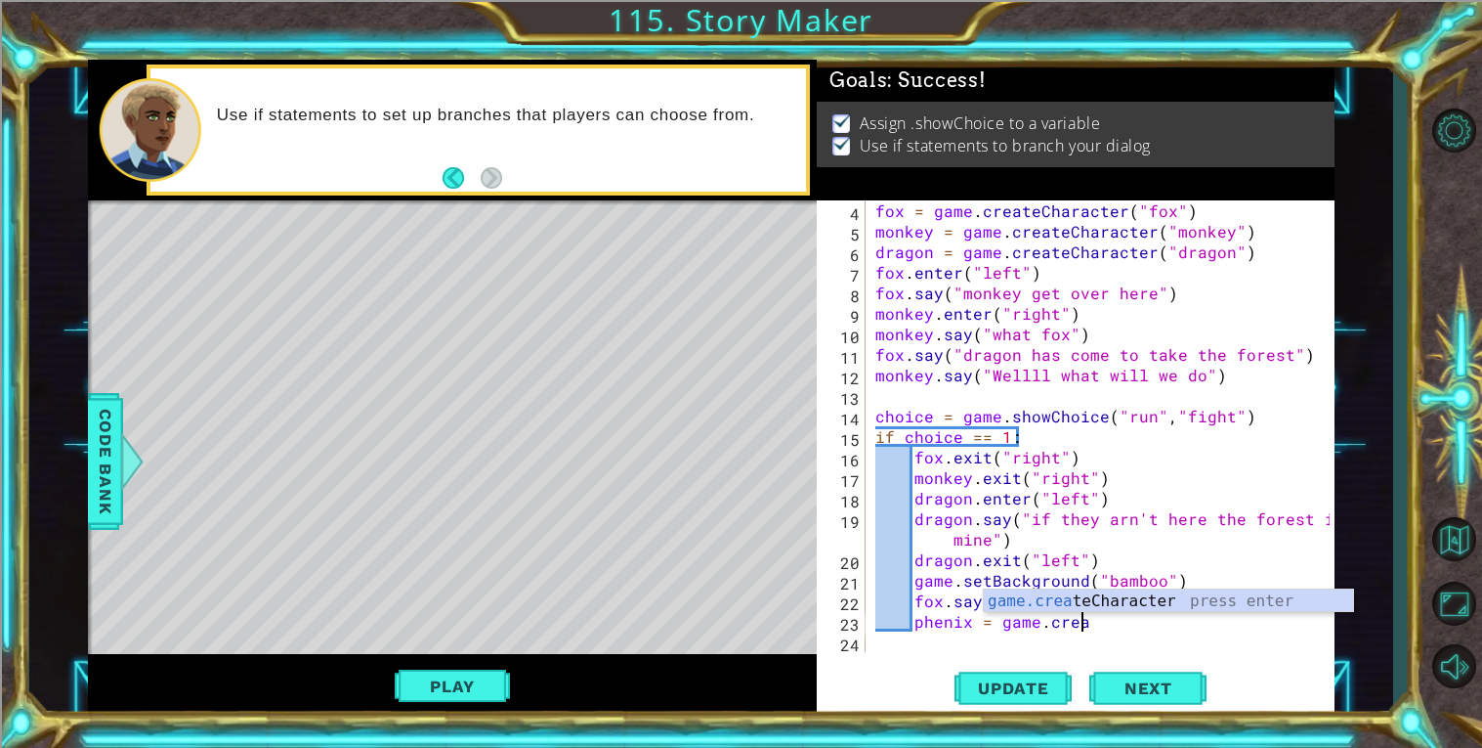
scroll to position [0, 12]
click at [1194, 596] on div "game.create Character press enter" at bounding box center [1168, 624] width 369 height 70
click at [1194, 596] on div "fox = game . createCharacter ( "fox" ) monkey = game . createCharacter ( "monke…" at bounding box center [1106, 446] width 468 height 492
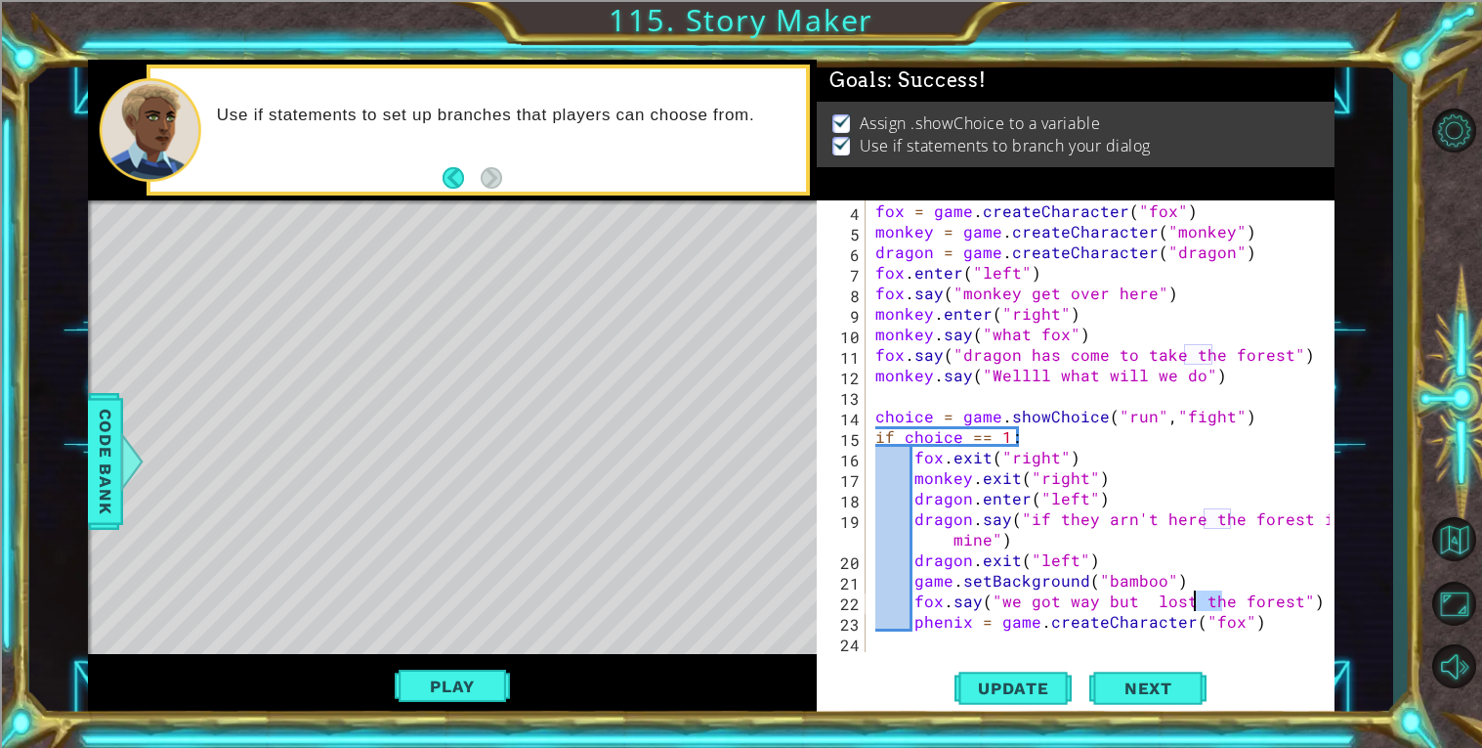
click at [1234, 621] on div "fox = game . createCharacter ( "fox" ) monkey = game . createCharacter ( "monke…" at bounding box center [1106, 446] width 468 height 492
click at [966, 674] on button "Update" at bounding box center [1013, 688] width 117 height 52
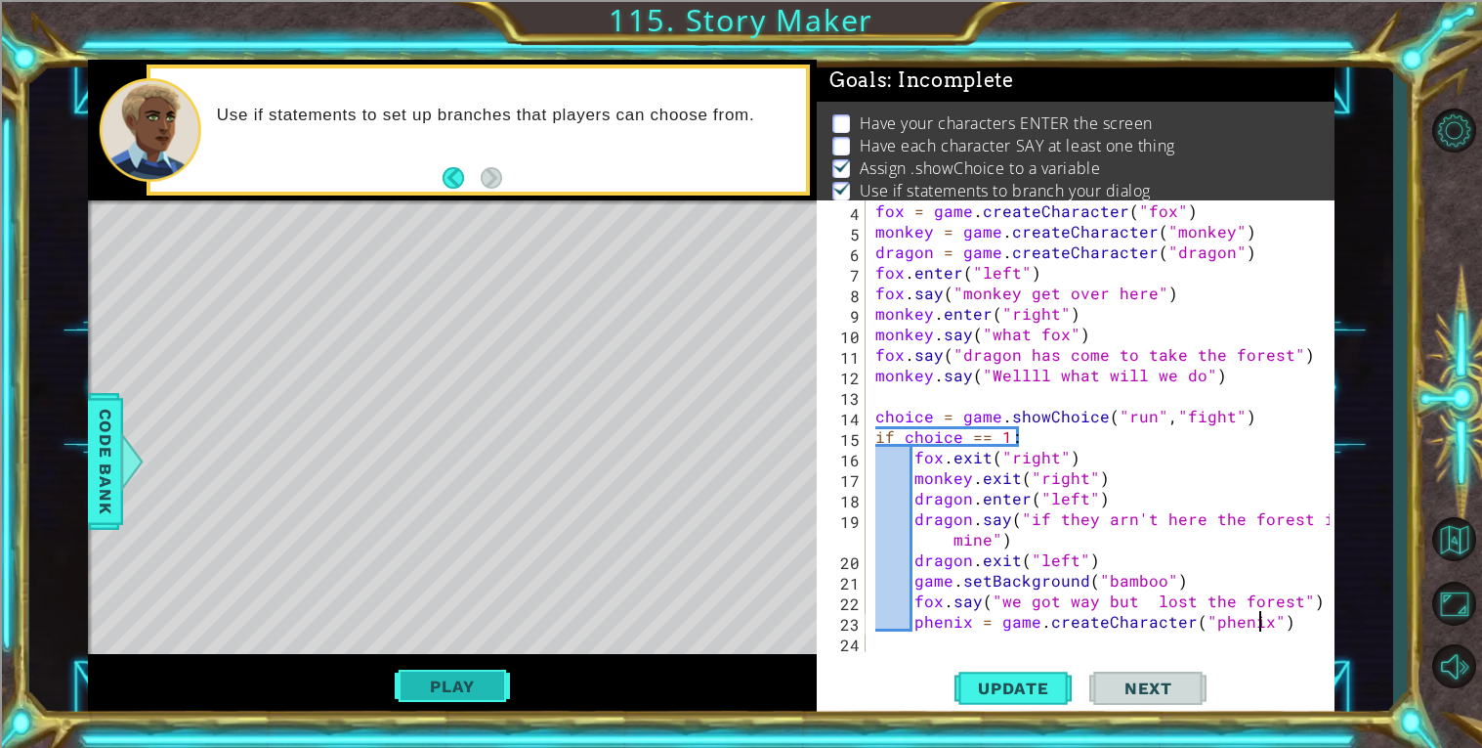
click at [505, 693] on button "Play" at bounding box center [452, 685] width 114 height 37
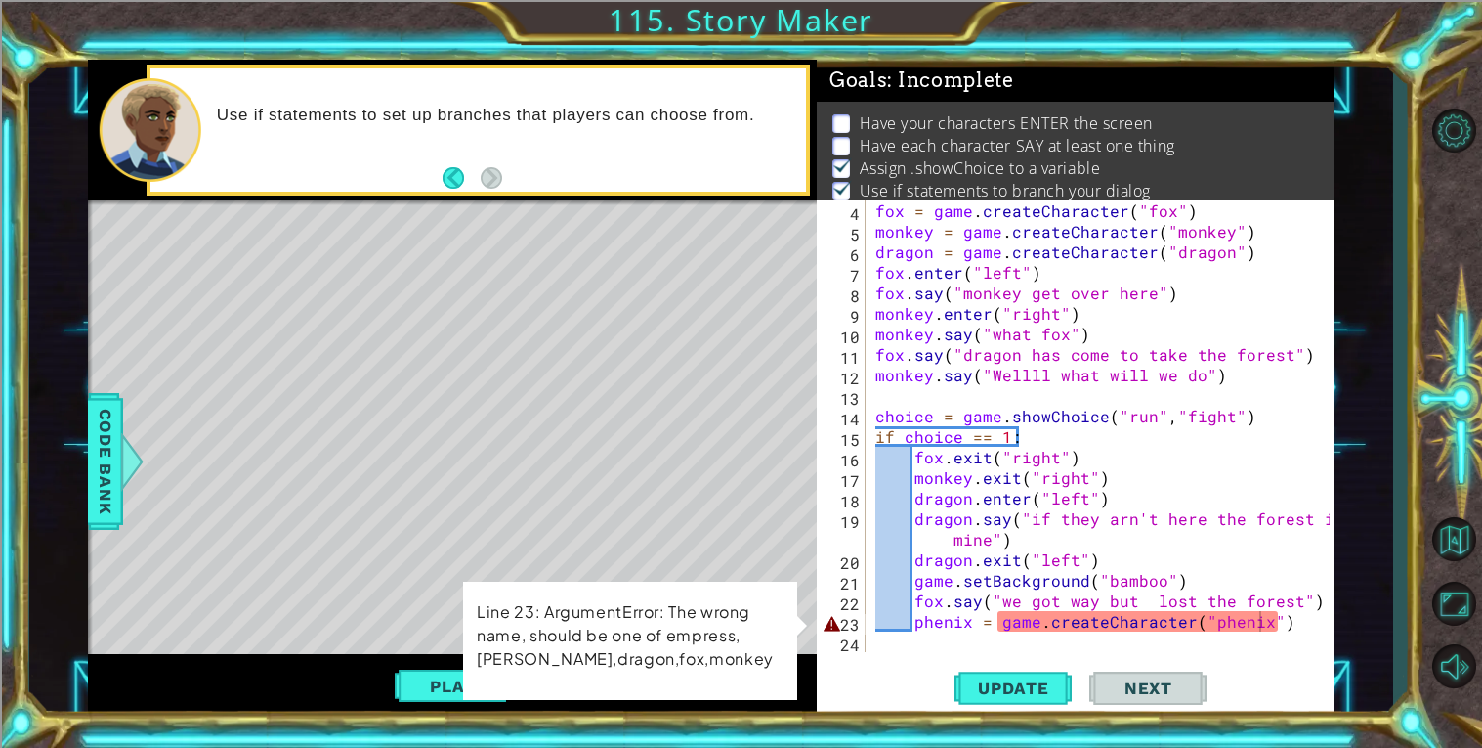
click at [1225, 618] on div "fox = game . createCharacter ( "fox" ) monkey = game . createCharacter ( "monke…" at bounding box center [1106, 446] width 468 height 492
type textarea "phenix = game.createCharacter("phoenix")"
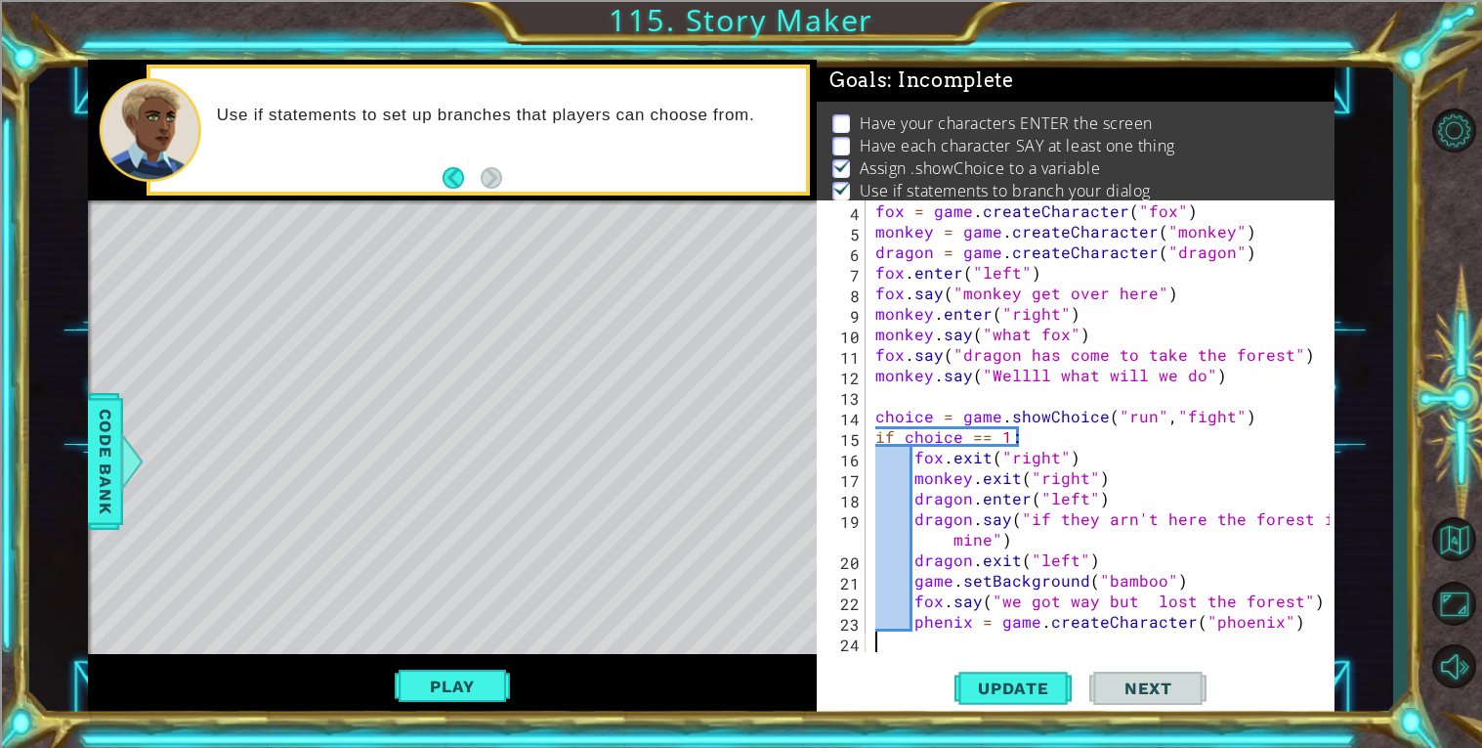
scroll to position [0, 0]
click at [1310, 621] on div at bounding box center [1320, 395] width 20 height 513
type textarea "phenix = game.createCharacter("phoenix")"
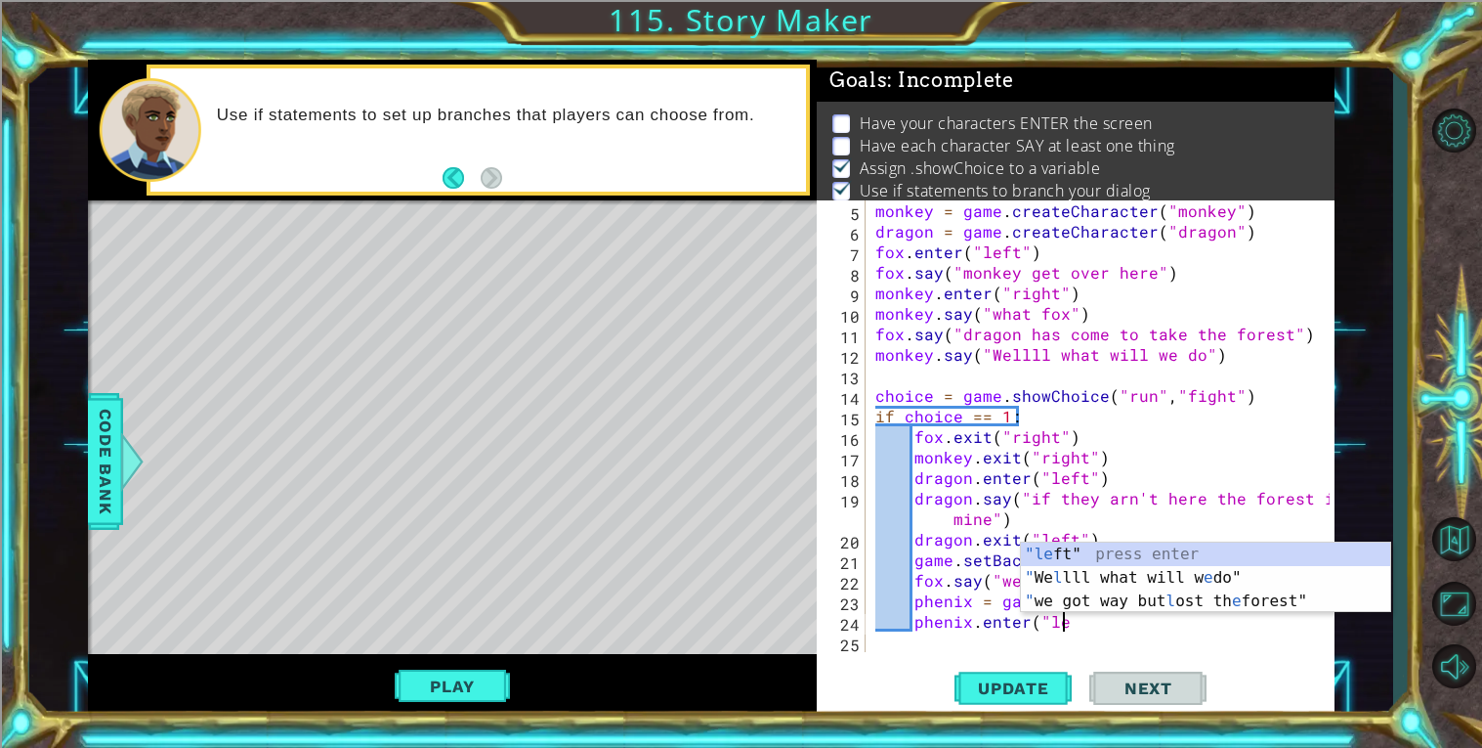
scroll to position [0, 11]
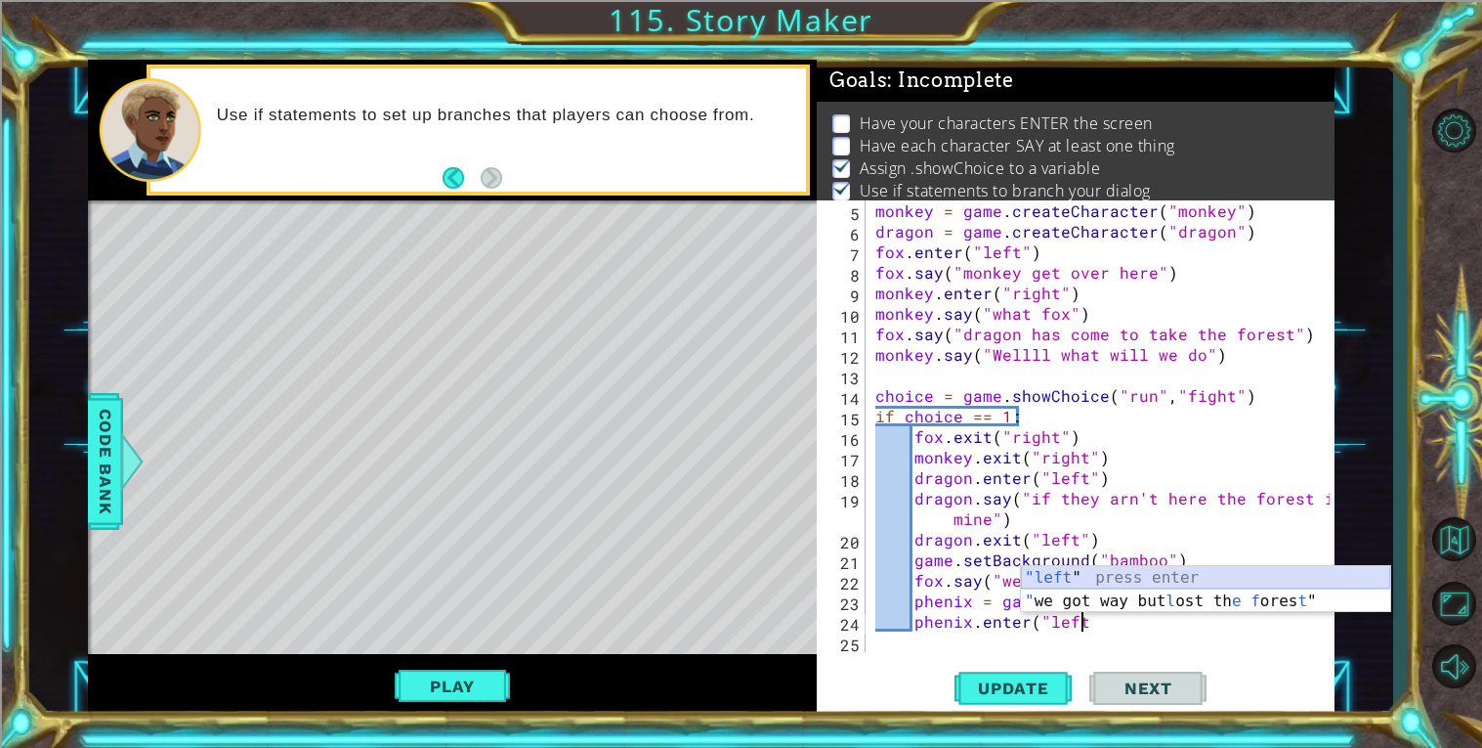
click at [1036, 576] on div ""left " press enter " we got way but l ost th e f ores t " press enter" at bounding box center [1205, 613] width 369 height 94
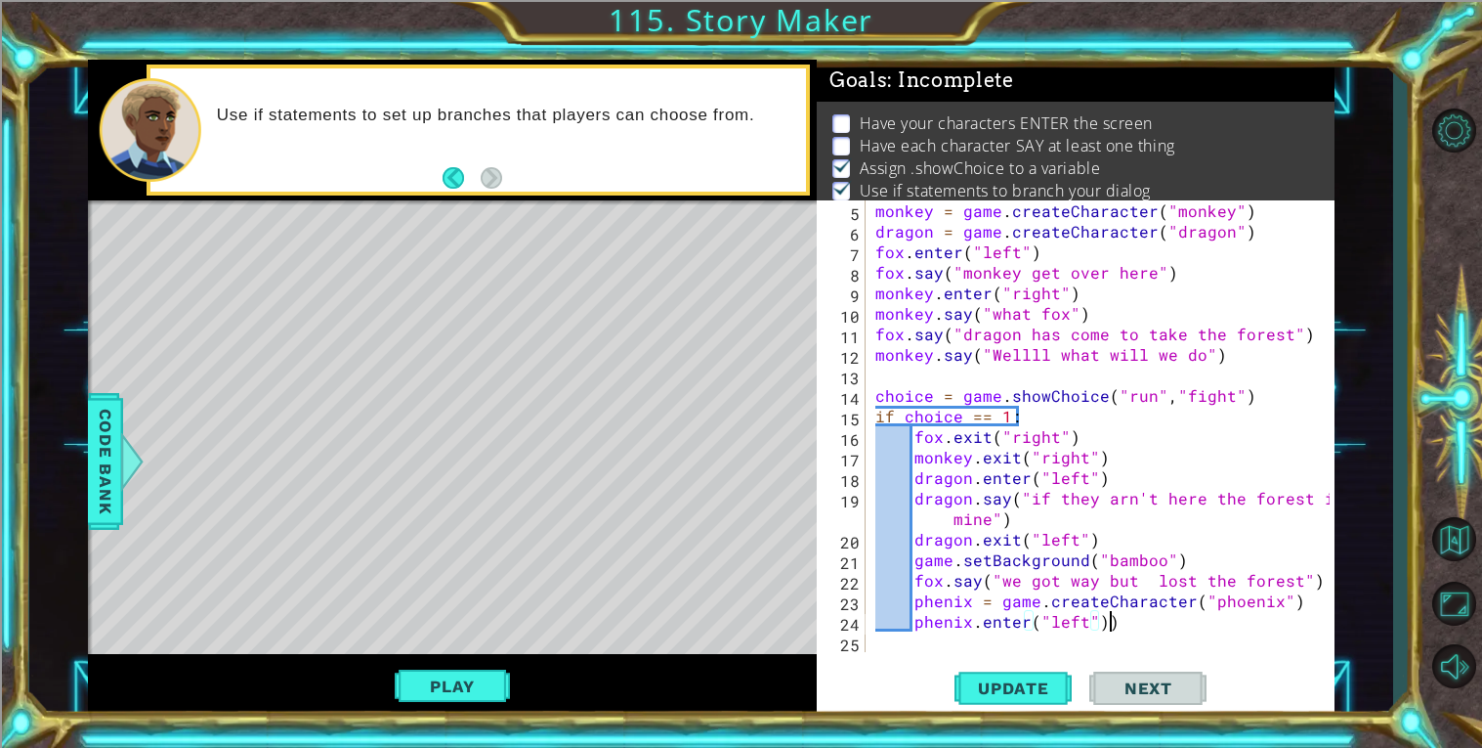
scroll to position [0, 13]
click at [1169, 551] on div "monkey = game . createCharacter ( "monkey" ) dragon = game . createCharacter ( …" at bounding box center [1106, 446] width 468 height 492
type textarea "game.setBackground("bamboo")"
click at [1199, 558] on div "monkey = game . createCharacter ( "monkey" ) dragon = game . createCharacter ( …" at bounding box center [1106, 446] width 468 height 492
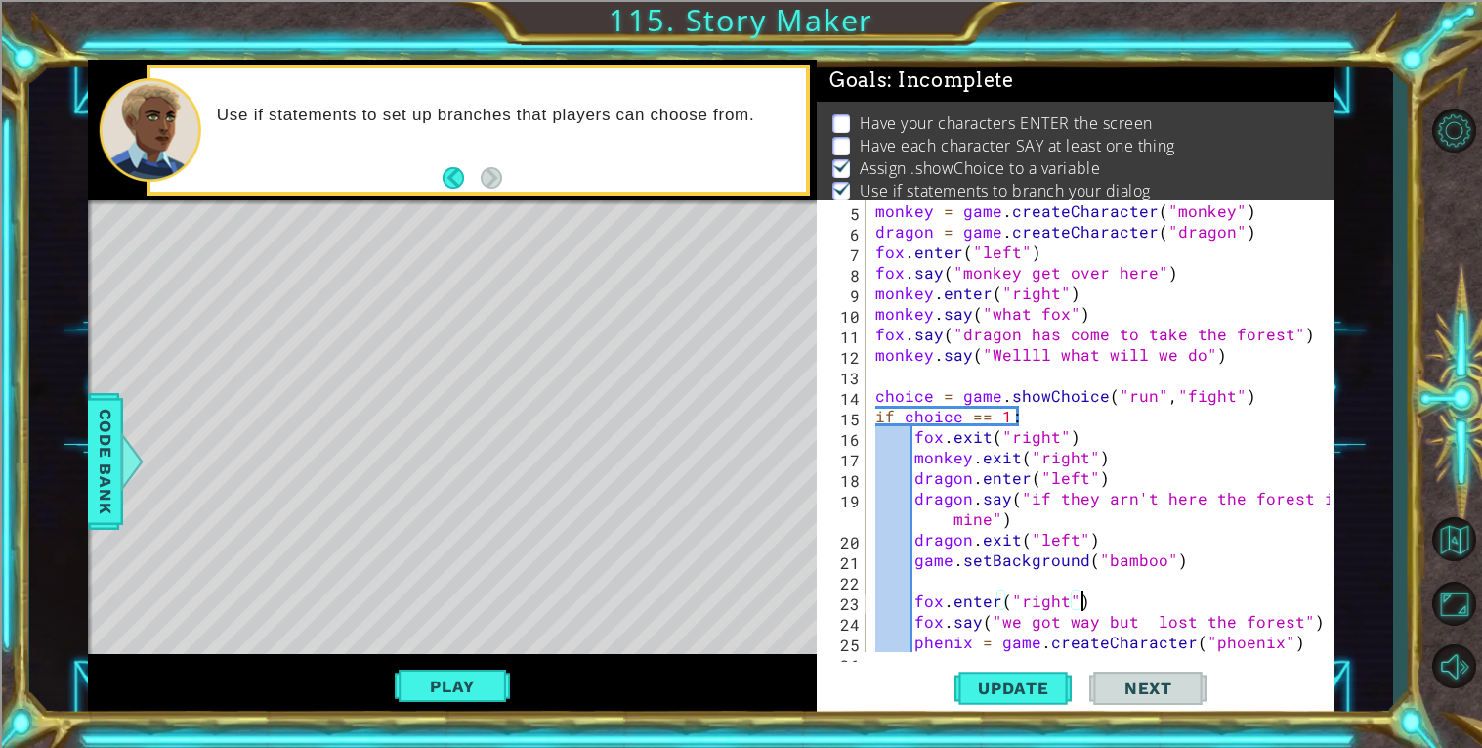
scroll to position [122, 0]
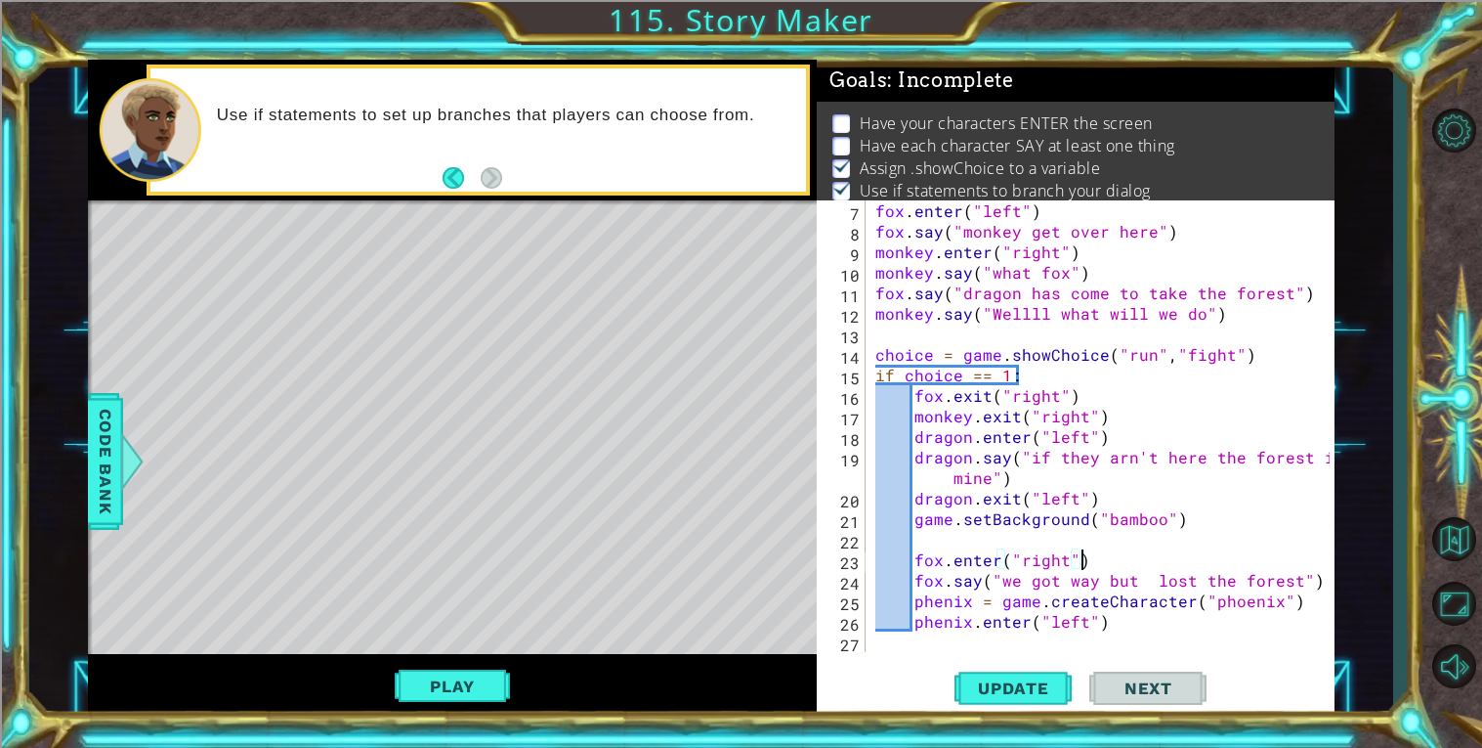
click at [1160, 620] on div "fox . enter ( "left" ) fox . say ( "monkey get over here" ) monkey . enter ( "r…" at bounding box center [1106, 446] width 468 height 492
type textarea "phenix.enter("left")"
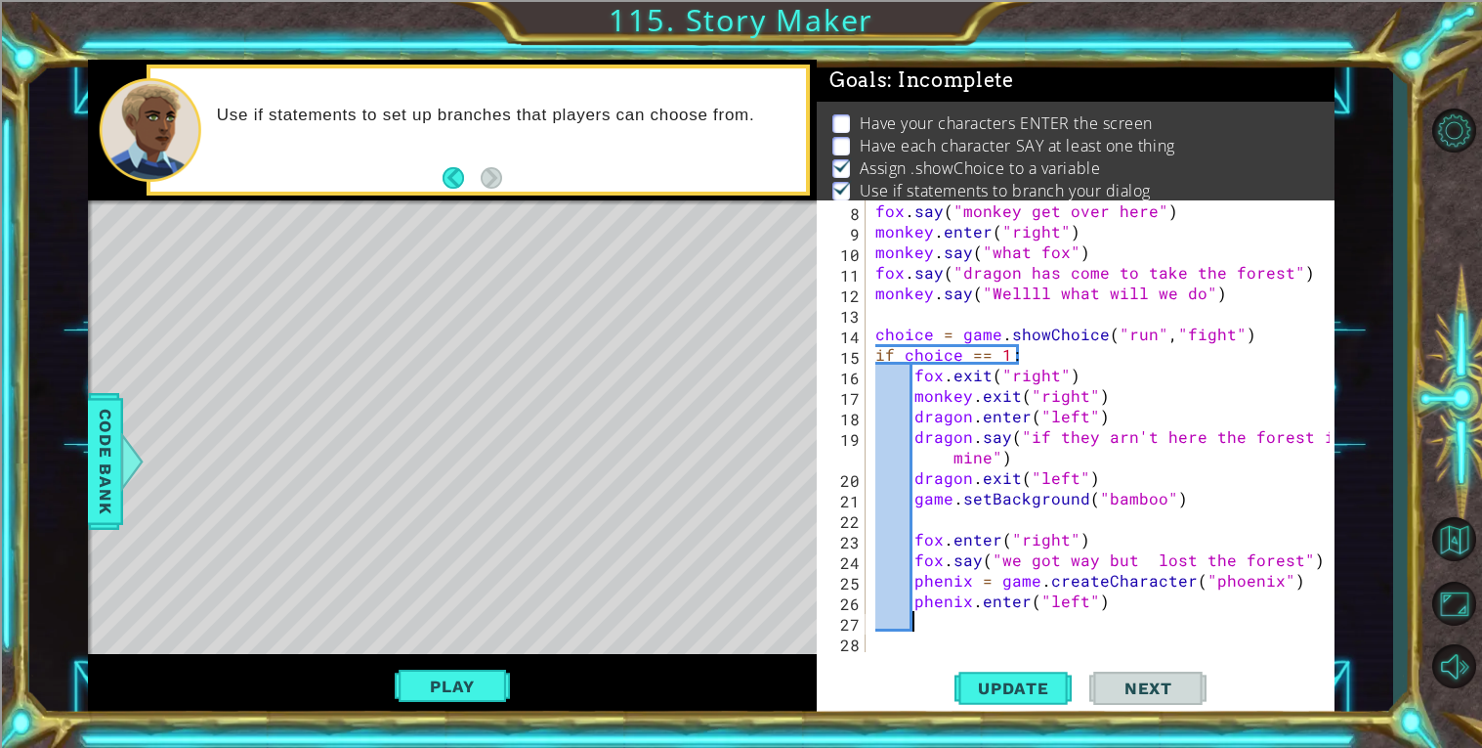
click at [1158, 617] on div "fox . say ( "monkey get over here" ) monkey . enter ( "right" ) monkey . say ( …" at bounding box center [1106, 446] width 468 height 492
click at [447, 669] on button "Play" at bounding box center [452, 685] width 114 height 37
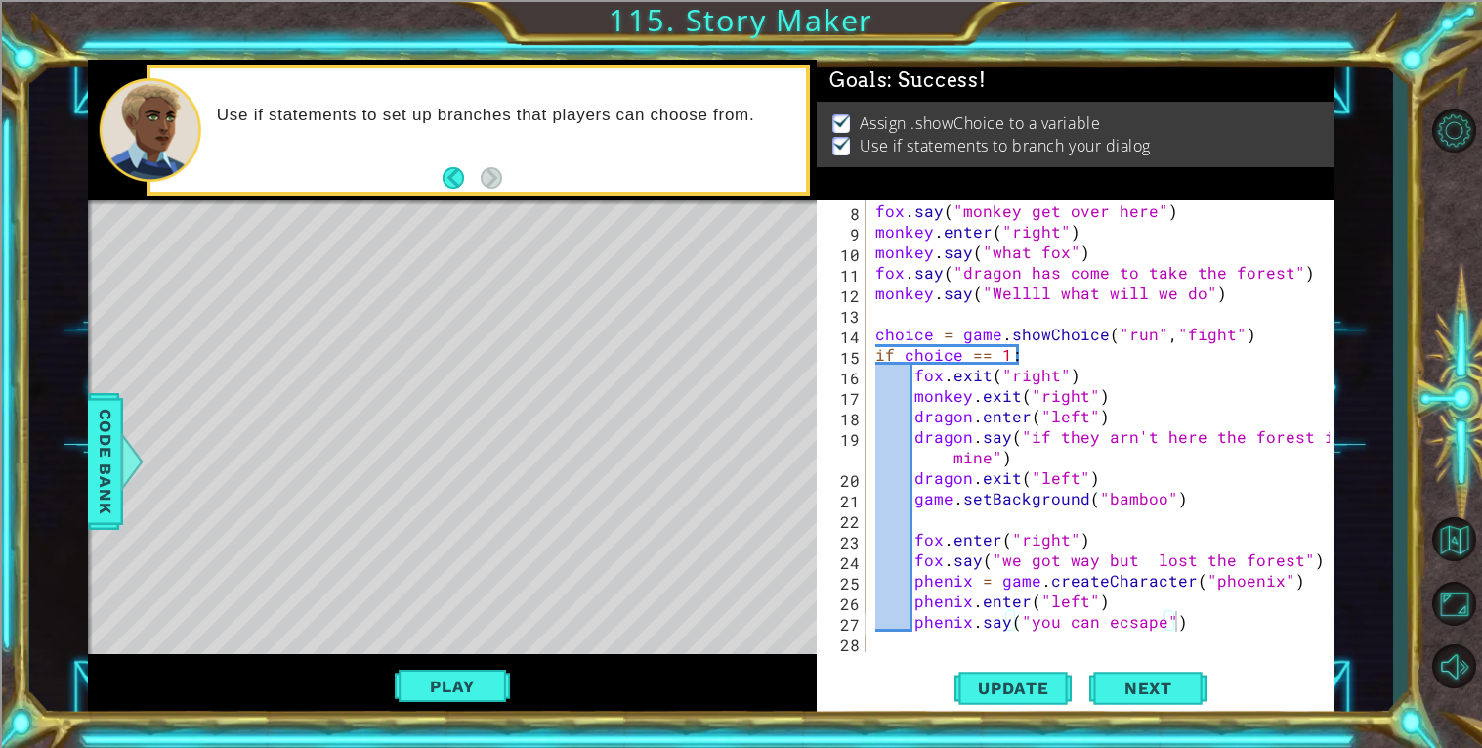
click at [1086, 619] on div "fox . say ( "monkey get over here" ) monkey . enter ( "right" ) monkey . say ( …" at bounding box center [1106, 446] width 468 height 492
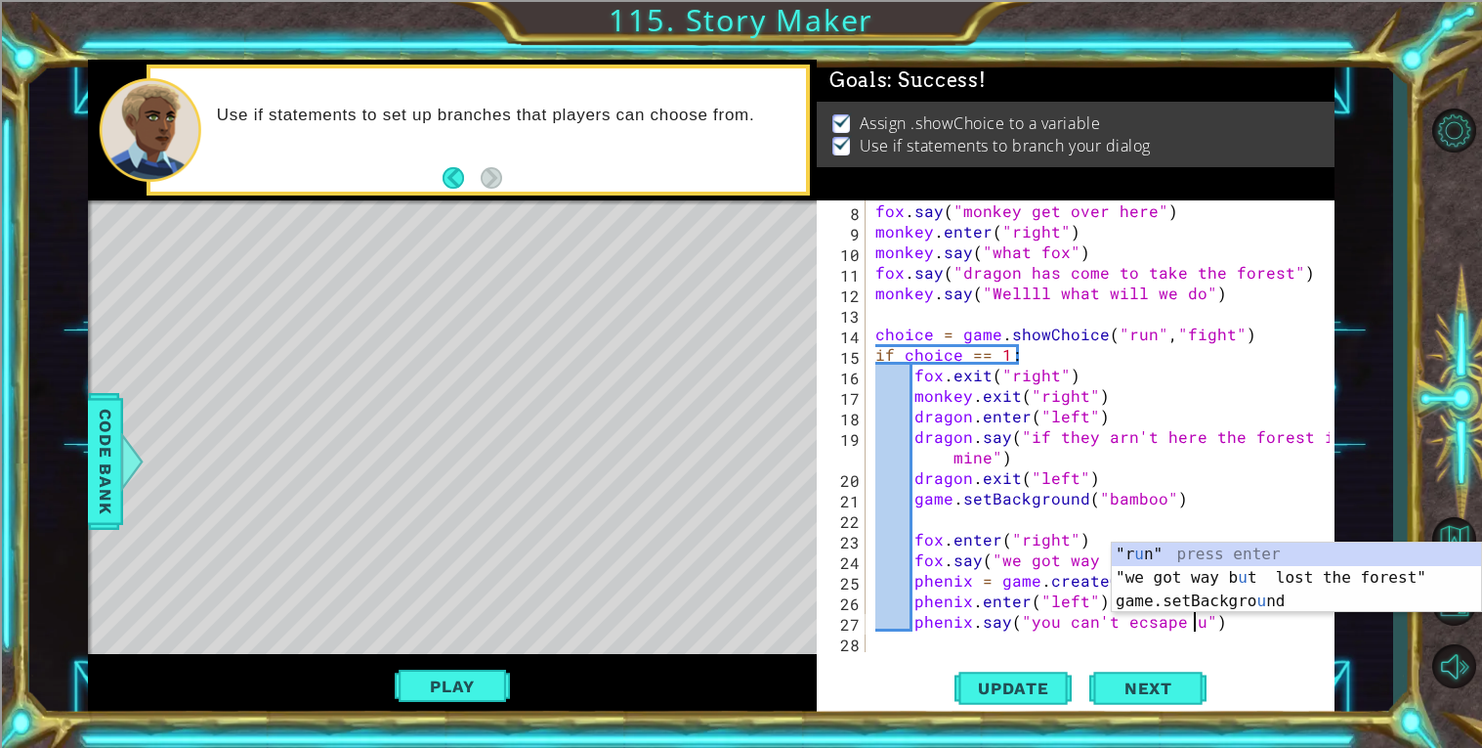
type textarea "phenix.say("you can't ecsape us")"
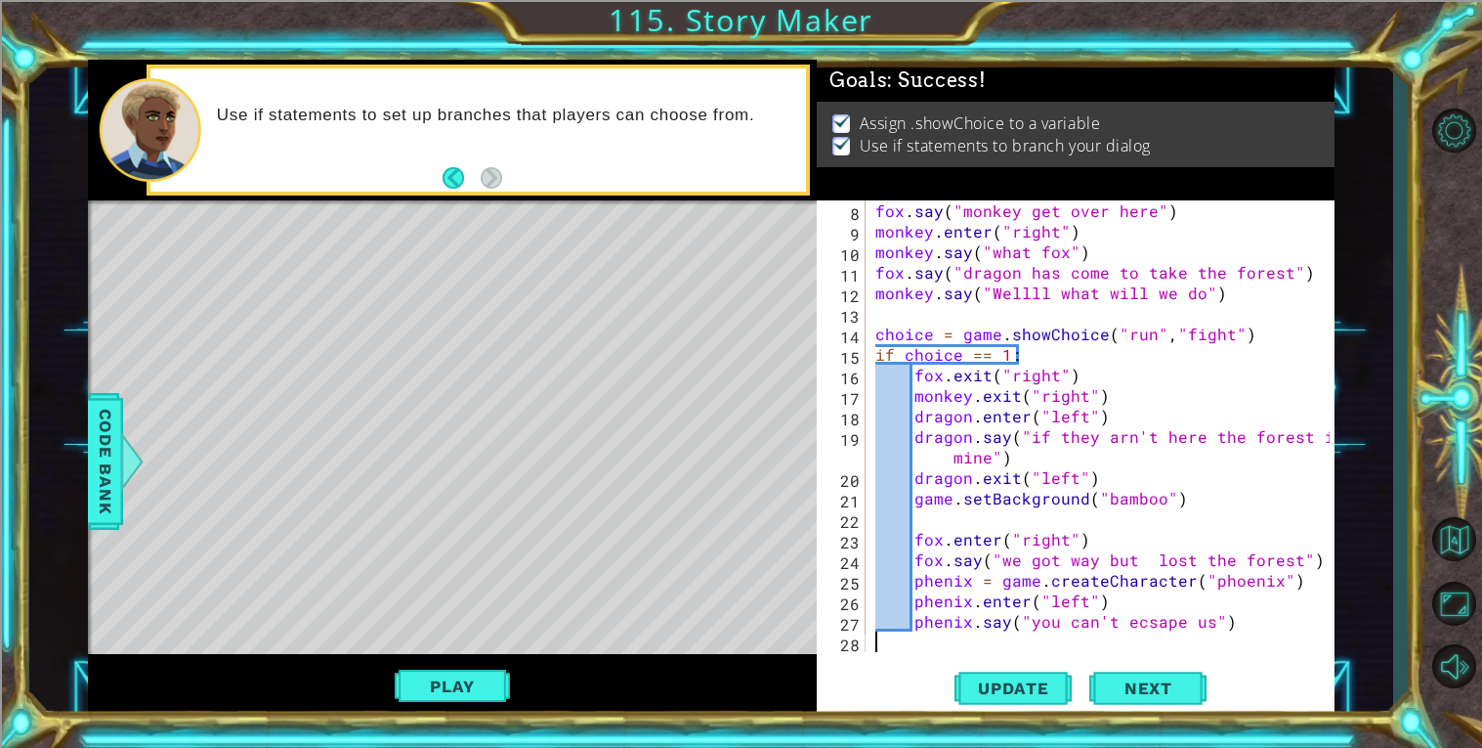
click at [1229, 636] on div "fox . say ( "monkey get over here" ) monkey . enter ( "right" ) monkey . say ( …" at bounding box center [1106, 446] width 468 height 492
click at [1229, 626] on div "fox . say ( "monkey get over here" ) monkey . enter ( "right" ) monkey . say ( …" at bounding box center [1106, 446] width 468 height 492
type textarea "phenix.say("you can't ecsape us")"
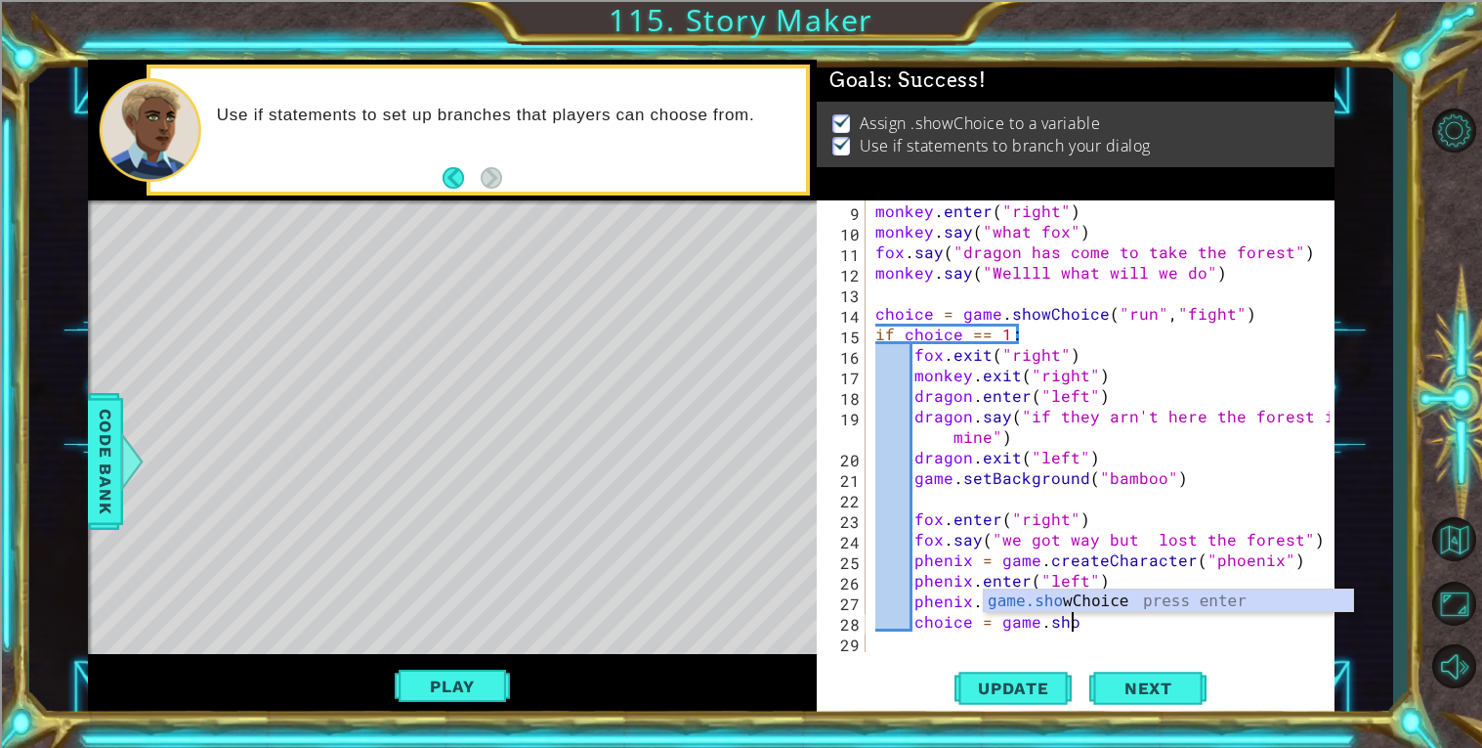
scroll to position [0, 11]
click at [1241, 602] on div "[DOMAIN_NAME] Choice press enter" at bounding box center [1168, 624] width 369 height 70
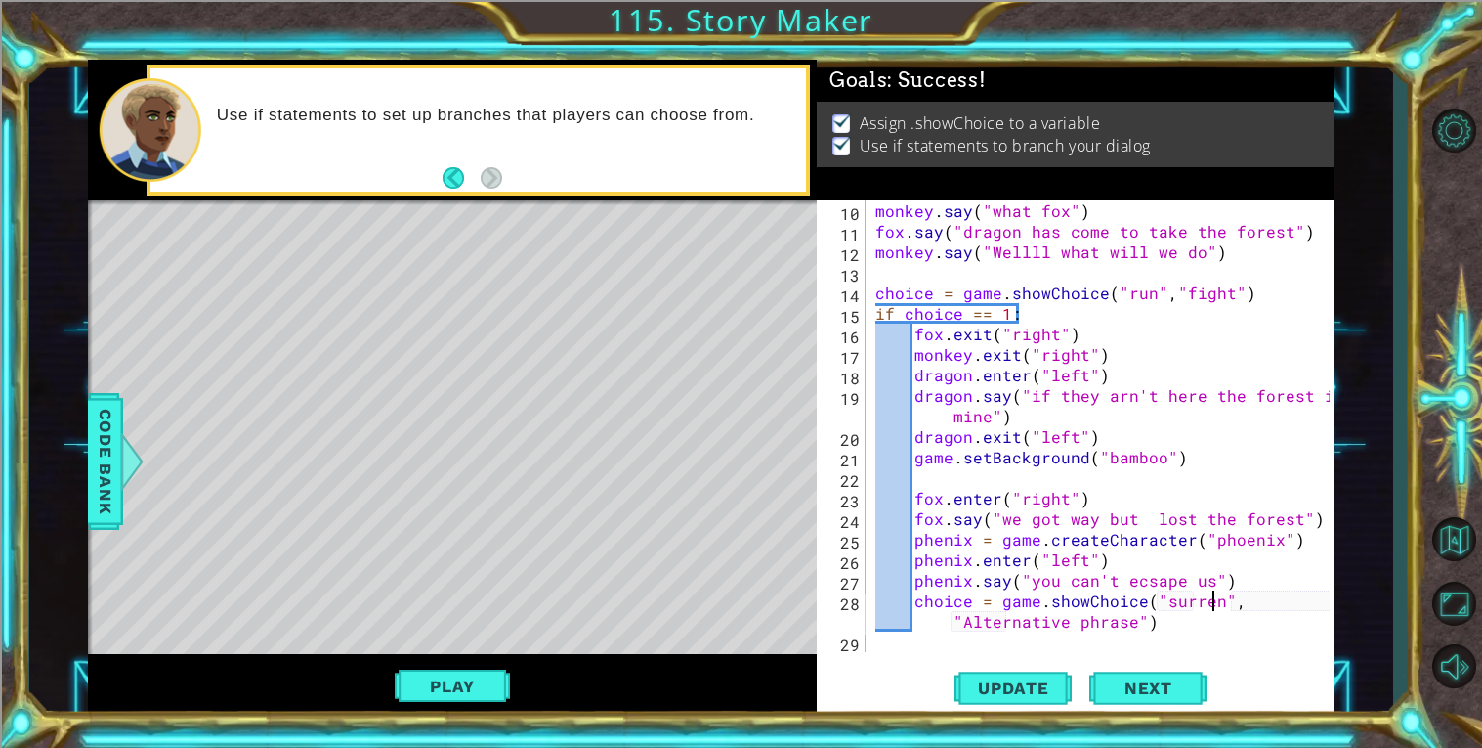
scroll to position [0, 21]
click at [1130, 613] on div "monkey . say ( "what fox" ) fox . say ( "dragon has come to take the forest" ) …" at bounding box center [1106, 446] width 468 height 492
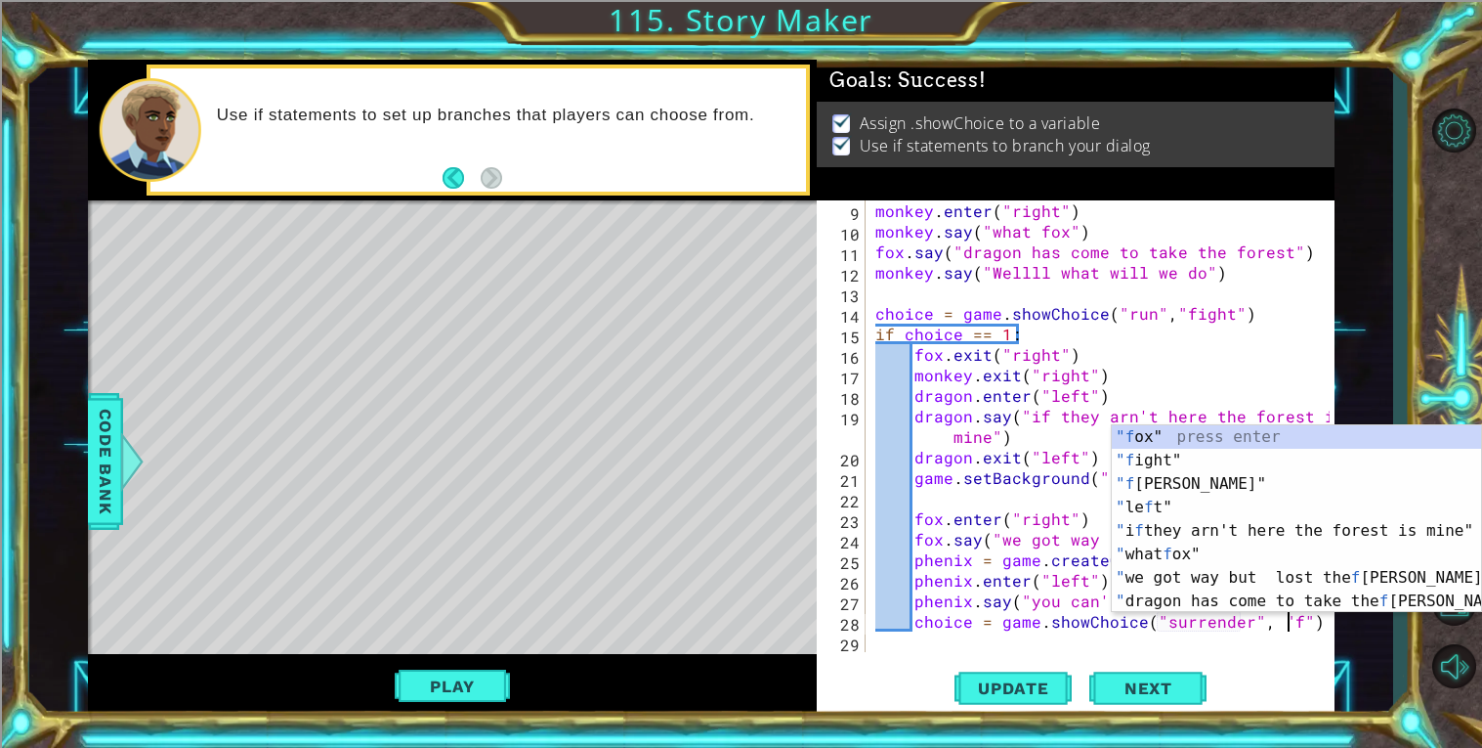
scroll to position [0, 25]
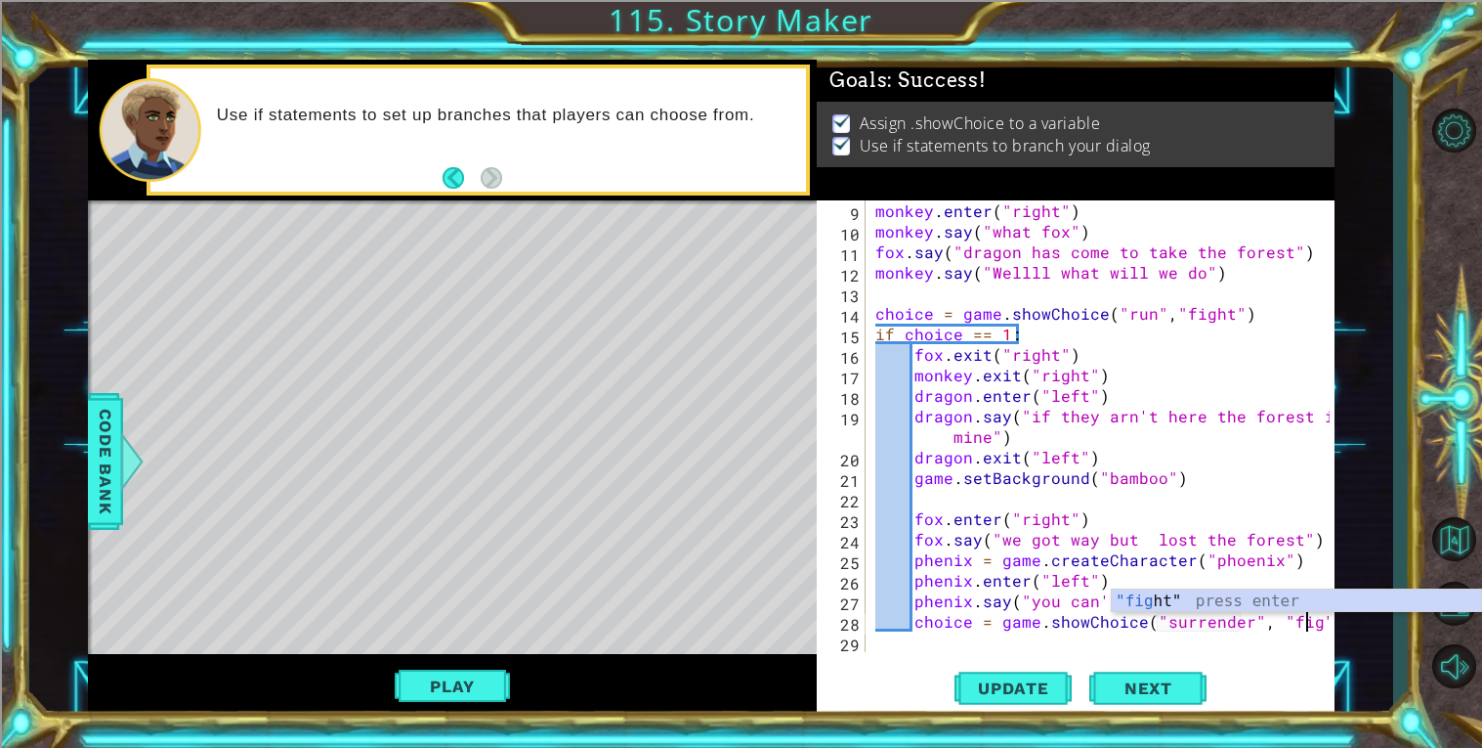
type textarea "choice = game.showChoice("surrender", "fight")"
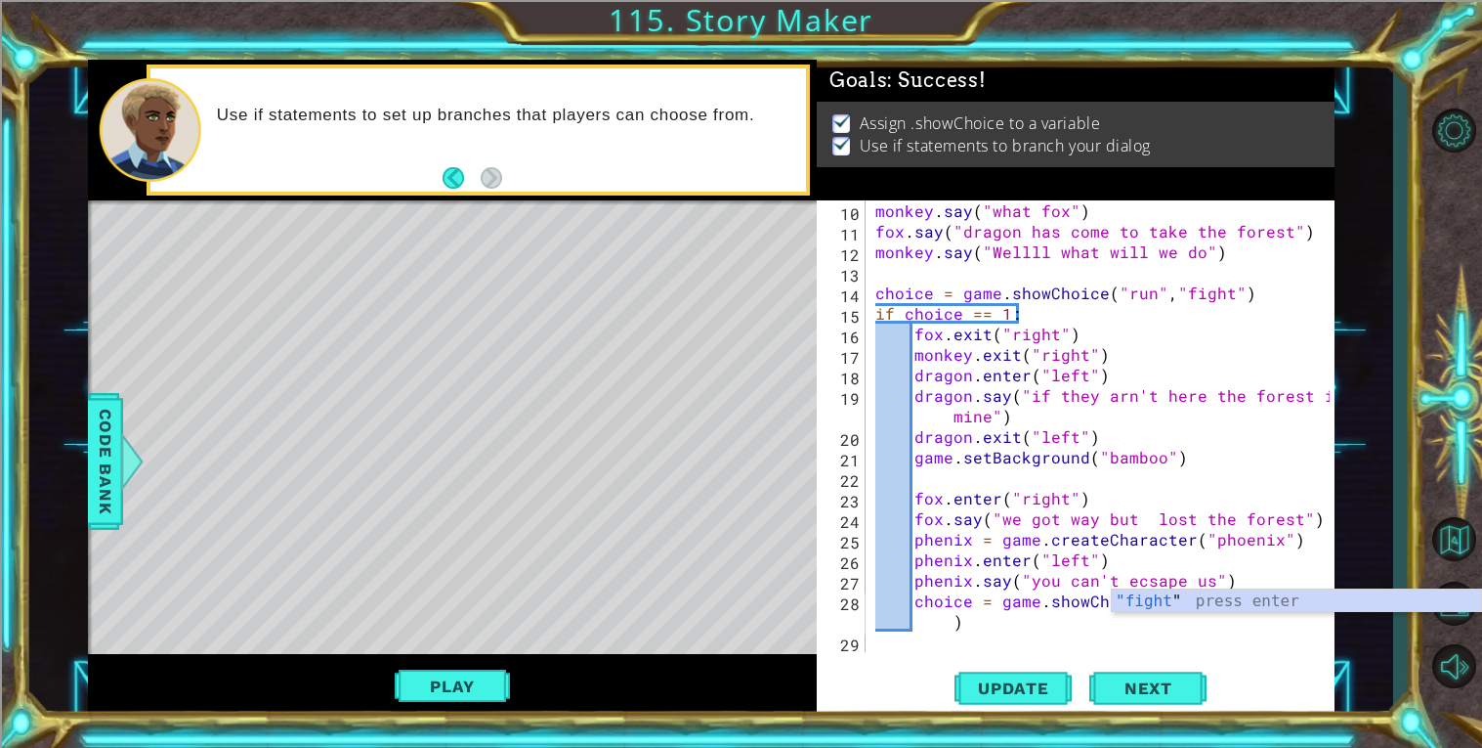
scroll to position [184, 0]
click at [1152, 605] on div ""fight " press enter" at bounding box center [1296, 624] width 369 height 70
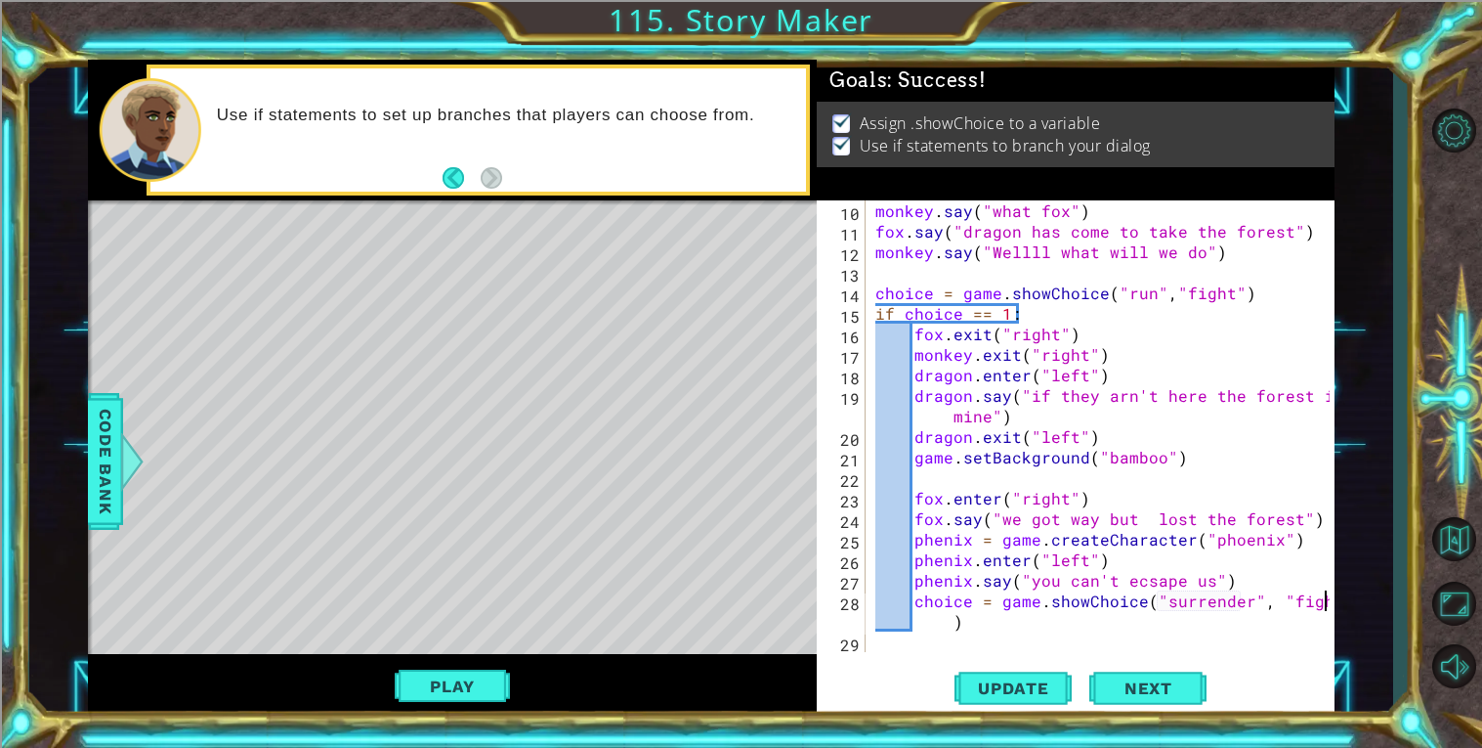
click at [1111, 609] on div "monkey . say ( "what fox" ) fox . say ( "dragon has come to take the forest" ) …" at bounding box center [1106, 446] width 468 height 492
click at [946, 617] on div "monkey . say ( "what fox" ) fox . say ( "dragon has come to take the forest" ) …" at bounding box center [1106, 446] width 468 height 492
click at [1040, 609] on div "monkey . say ( "what fox" ) fox . say ( "dragon has come to take the forest" ) …" at bounding box center [1106, 446] width 468 height 492
click at [1022, 619] on div "monkey . say ( "what fox" ) fox . say ( "dragon has come to take the forest" ) …" at bounding box center [1106, 446] width 468 height 492
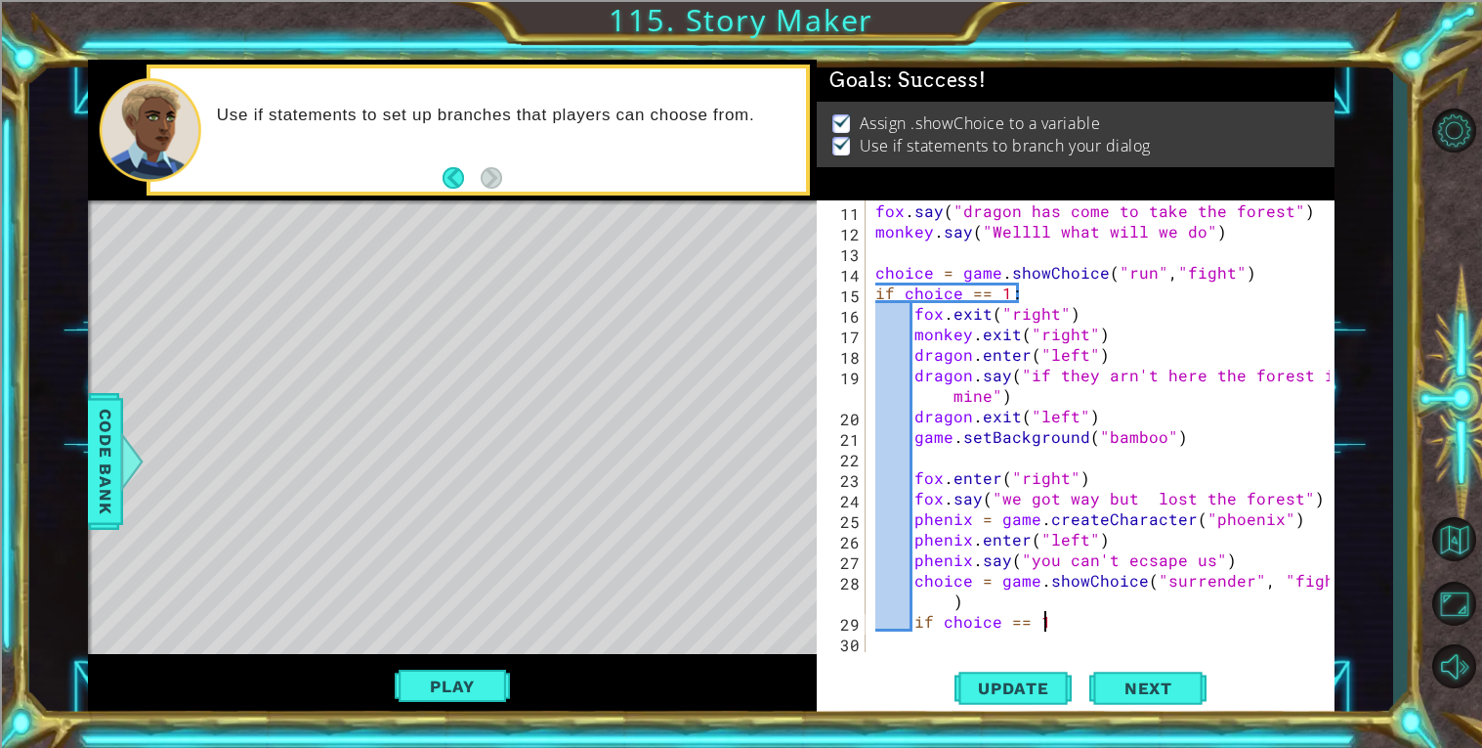
scroll to position [0, 8]
type textarea "if choice == 1:"
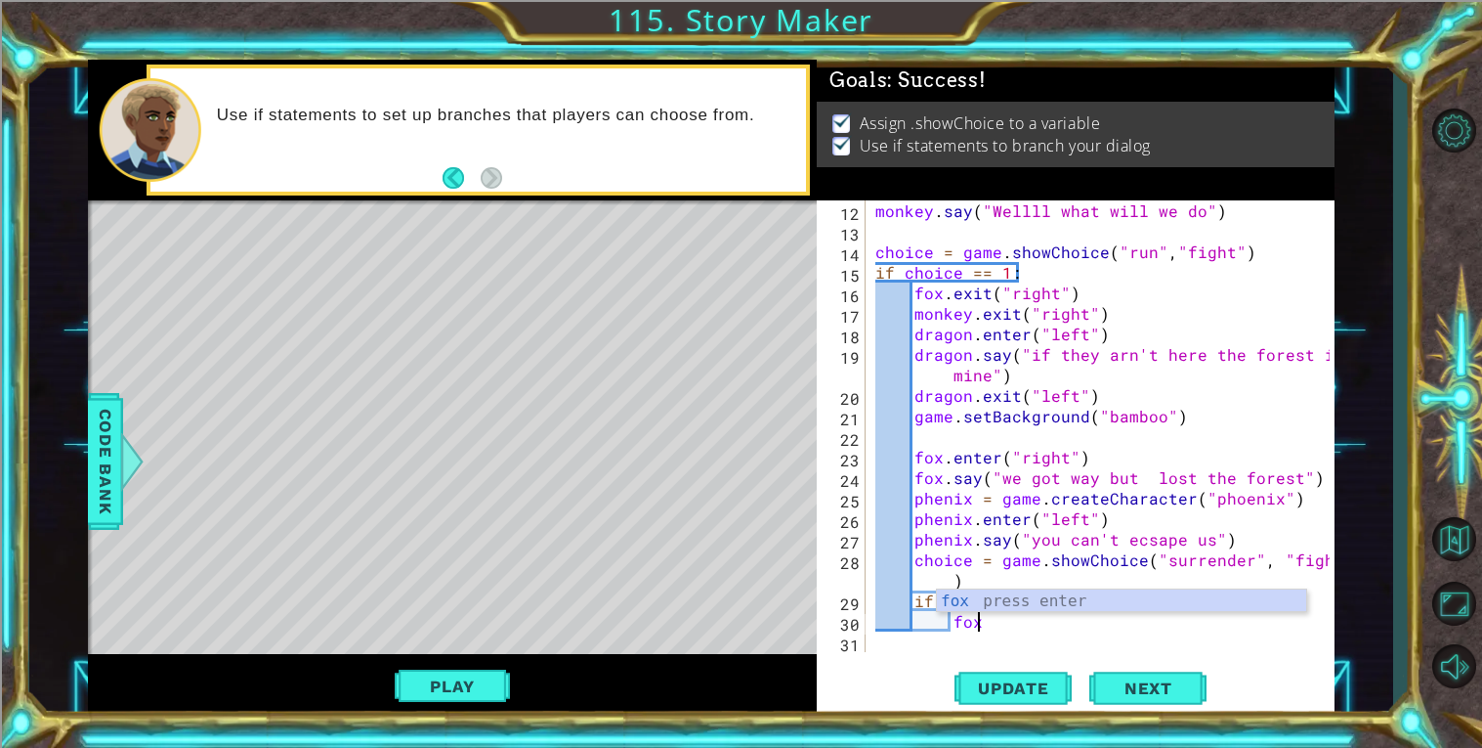
scroll to position [0, 4]
type textarea "f"
type textarea "p"
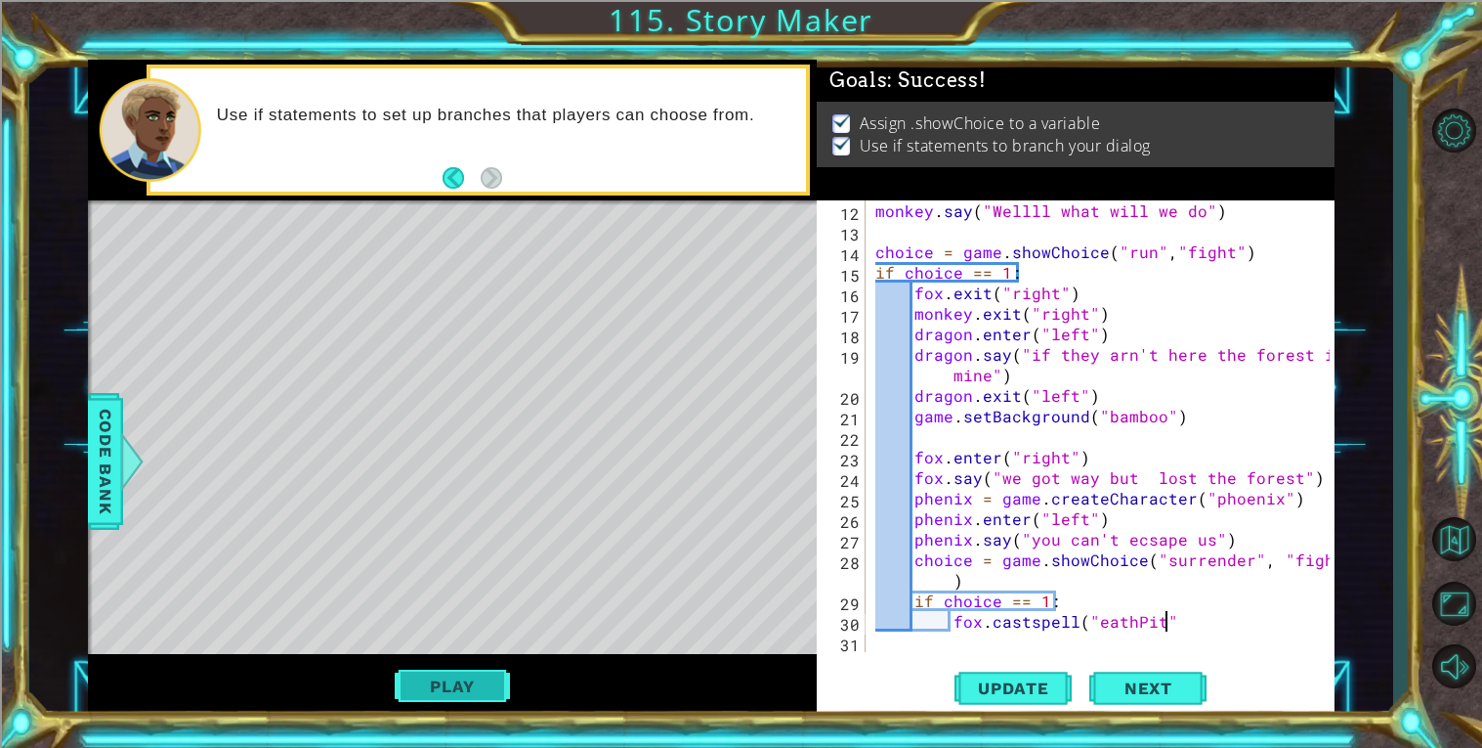
scroll to position [0, 17]
click at [414, 687] on button "Play" at bounding box center [452, 685] width 114 height 37
click at [1043, 598] on div "monkey . say ( "Wellll what will we do" ) choice = game . showChoice ( "run" , …" at bounding box center [1106, 446] width 468 height 492
click at [1212, 619] on div "monkey . say ( "Wellll what will we do" ) choice = game . showChoice ( "run" , …" at bounding box center [1106, 446] width 468 height 492
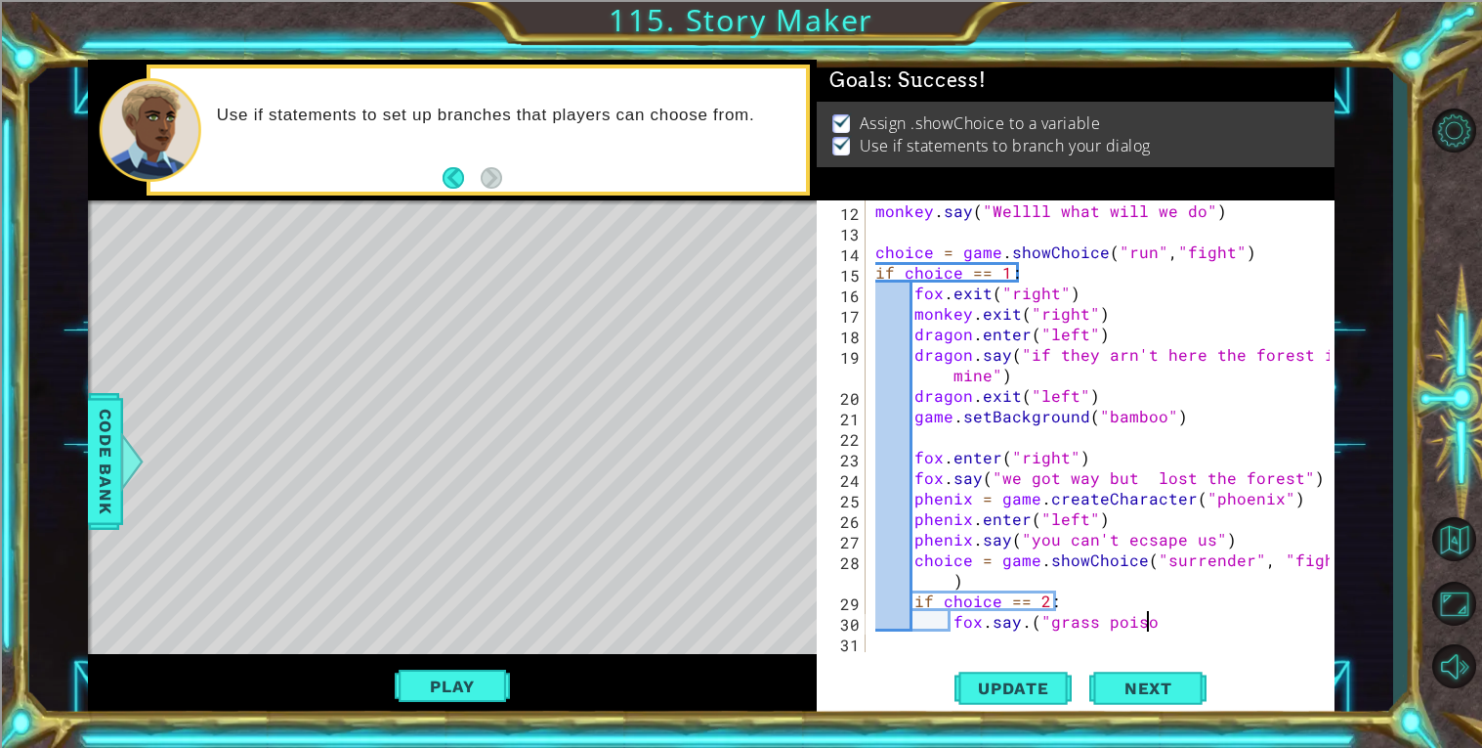
scroll to position [0, 16]
type textarea "fox.say.("grass poison")"
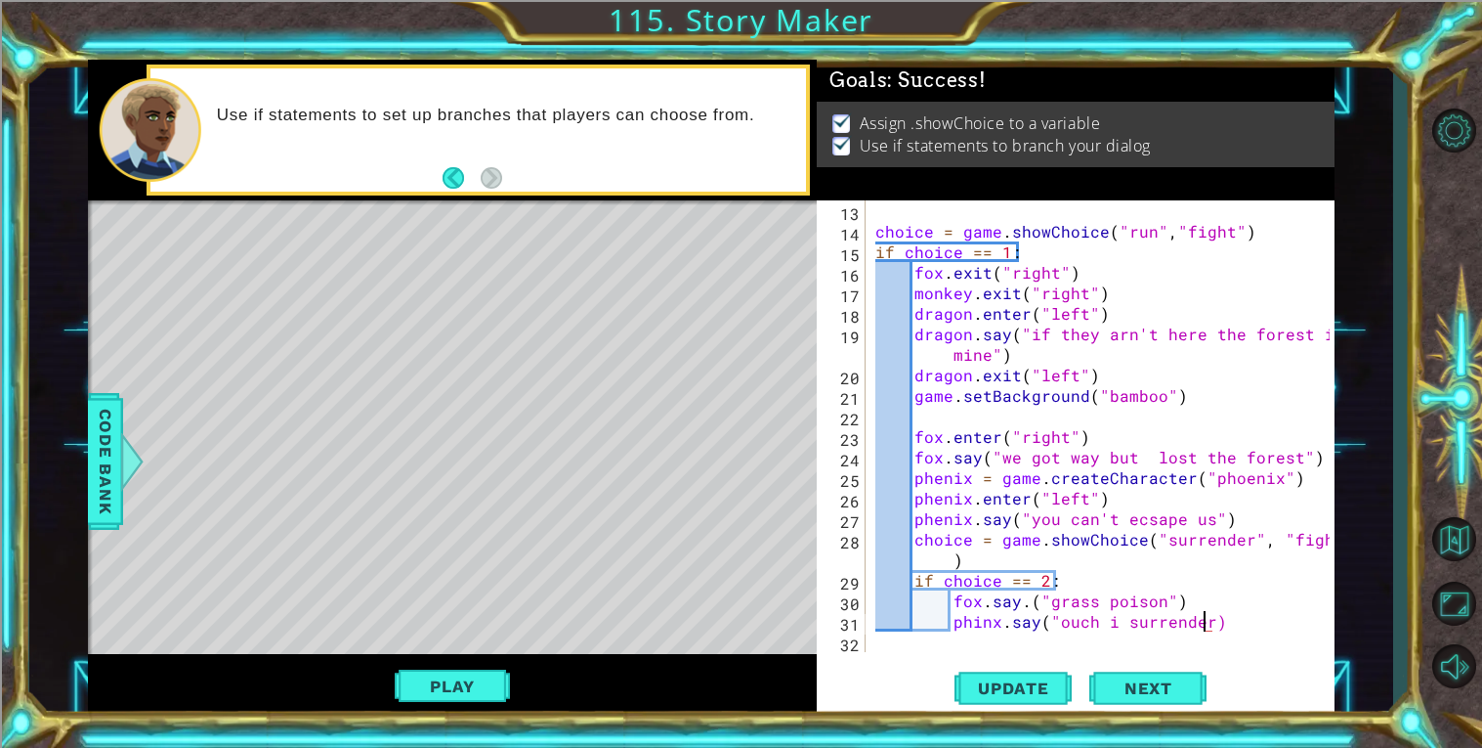
scroll to position [0, 21]
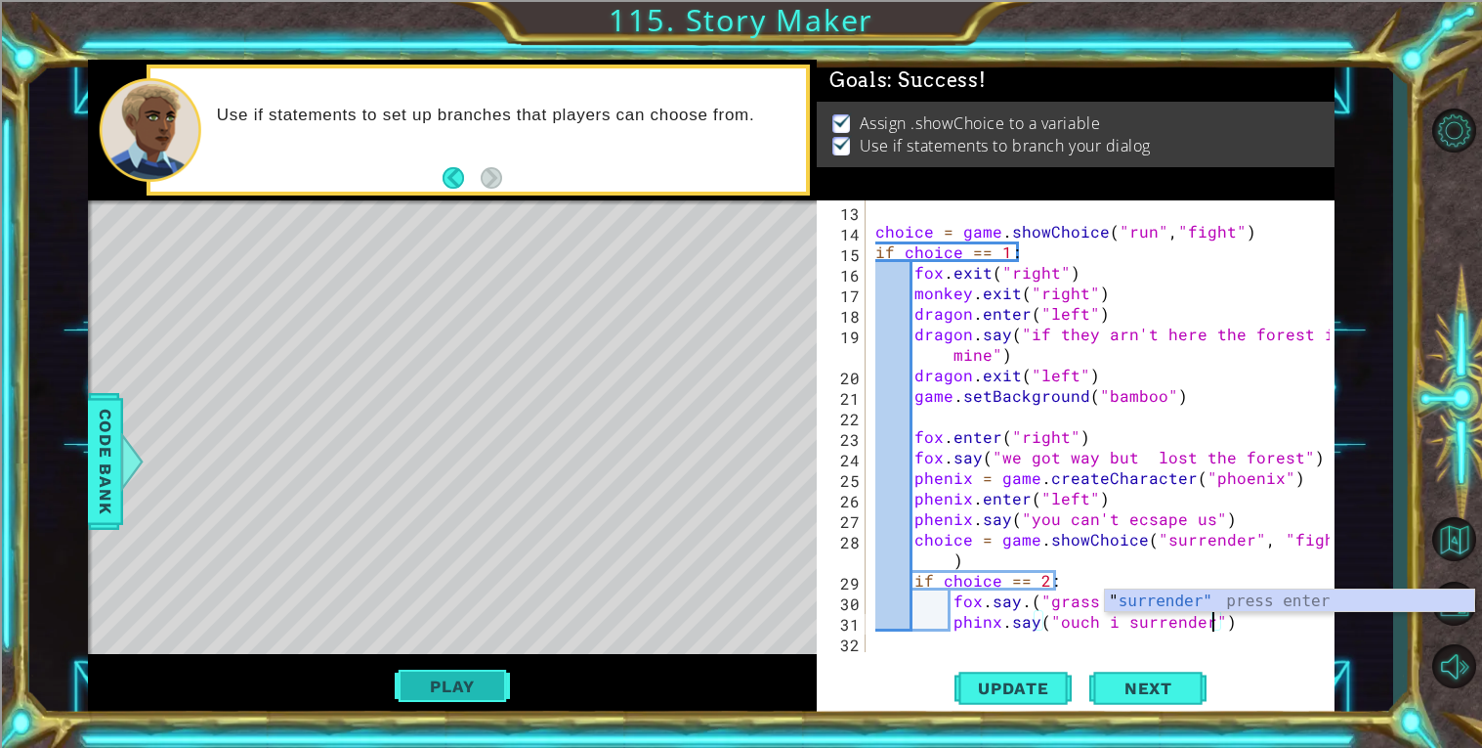
click at [476, 676] on button "Play" at bounding box center [452, 685] width 114 height 37
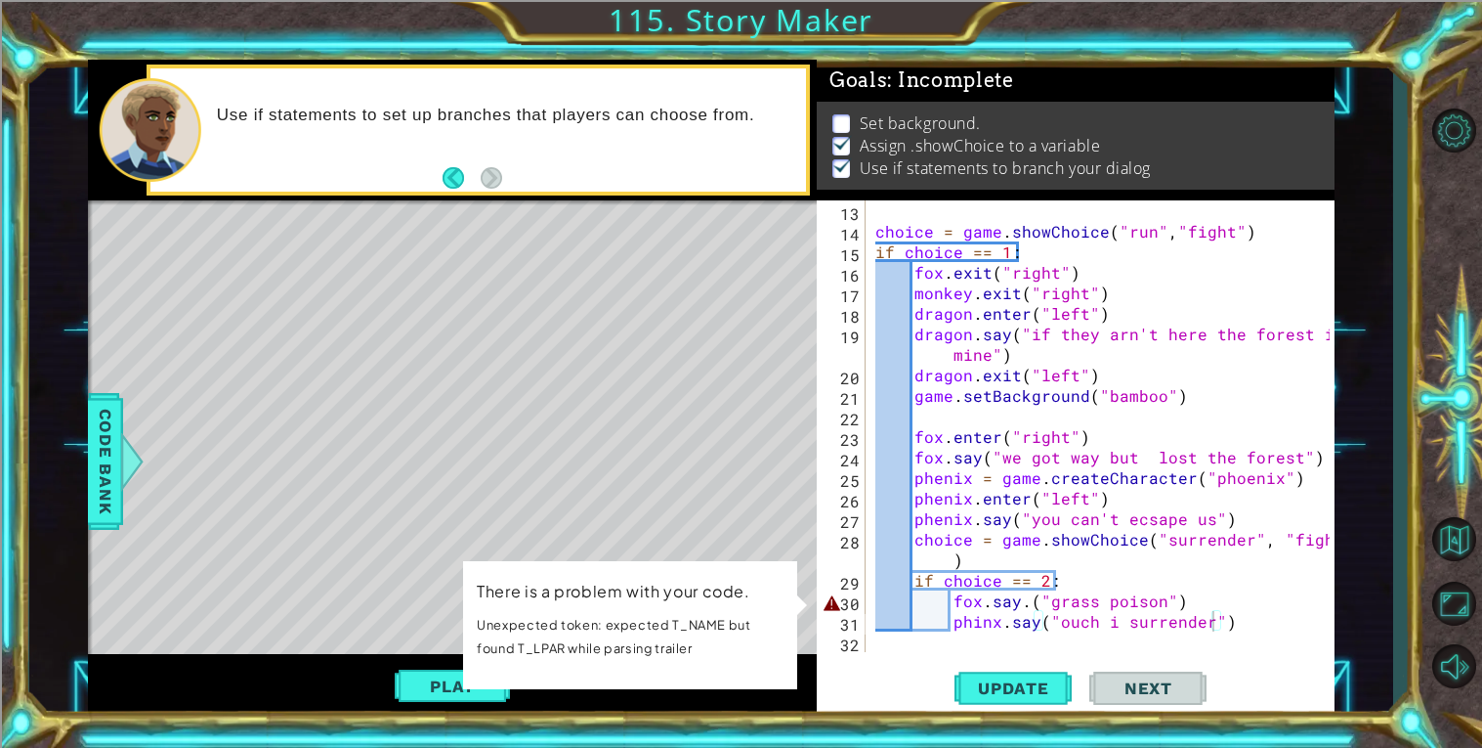
click at [1101, 598] on div "choice = game . showChoice ( "run" , "fight" ) if choice == 1 : fox . exit ( "r…" at bounding box center [1106, 446] width 468 height 492
click at [976, 600] on div "choice = game . showChoice ( "run" , "fight" ) if choice == 1 : fox . exit ( "r…" at bounding box center [1106, 446] width 468 height 492
click at [981, 600] on div "choice = game . showChoice ( "run" , "fight" ) if choice == 1 : fox . exit ( "r…" at bounding box center [1106, 446] width 468 height 492
click at [961, 619] on div "choice = game . showChoice ( "run" , "fight" ) if choice == 1 : fox . exit ( "r…" at bounding box center [1106, 446] width 468 height 492
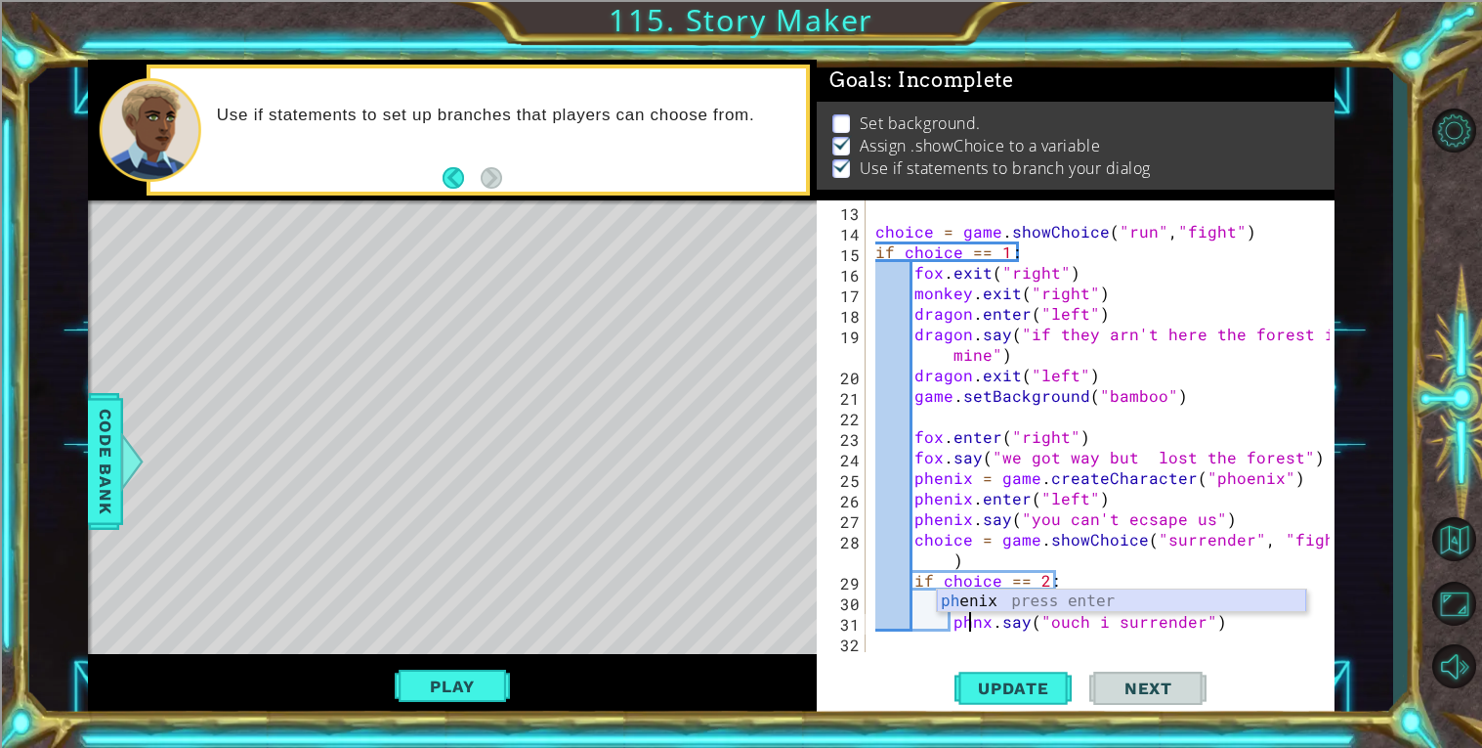
click at [972, 591] on div "ph enix press enter" at bounding box center [1121, 624] width 369 height 70
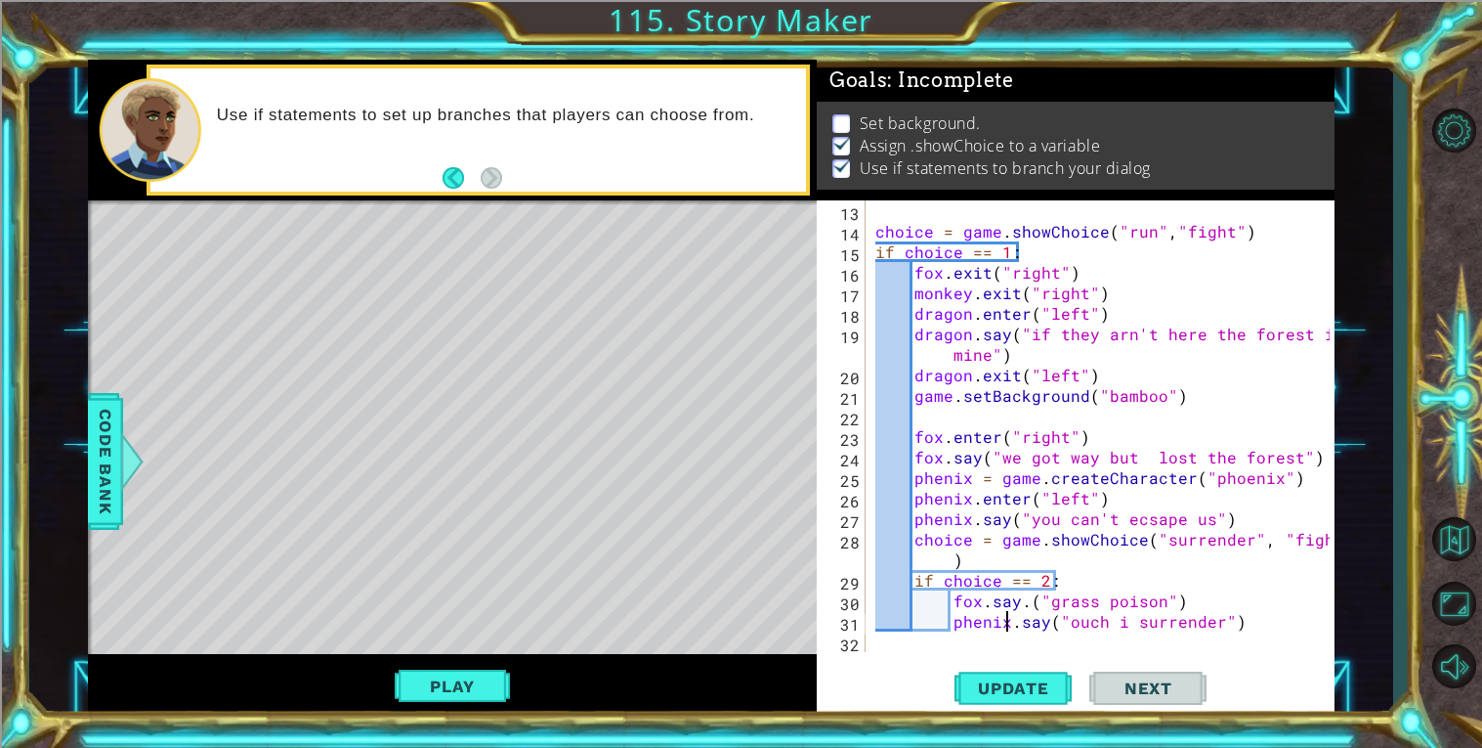
click at [972, 594] on div "choice = game . showChoice ( "run" , "fight" ) if choice == 1 : fox . exit ( "r…" at bounding box center [1106, 446] width 468 height 492
click at [1011, 597] on div "choice = game . showChoice ( "run" , "fight" ) if choice == 1 : fox . exit ( "r…" at bounding box center [1106, 446] width 468 height 492
click at [961, 598] on div "choice = game . showChoice ( "run" , "fight" ) if choice == 1 : fox . exit ( "r…" at bounding box center [1106, 446] width 468 height 492
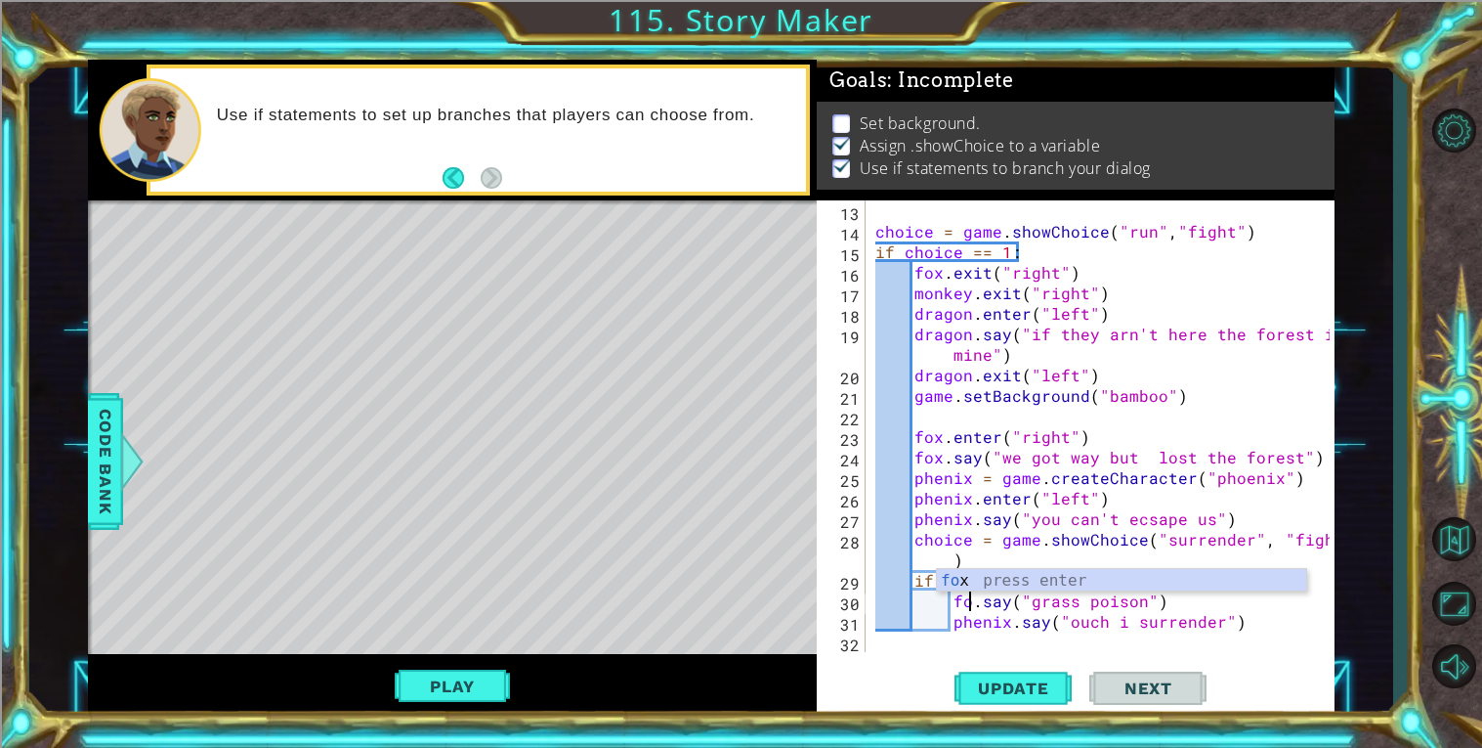
scroll to position [0, 6]
type textarea "fox.say("grass poison")"
click at [500, 677] on button "Play" at bounding box center [452, 685] width 114 height 37
